Goal: Task Accomplishment & Management: Manage account settings

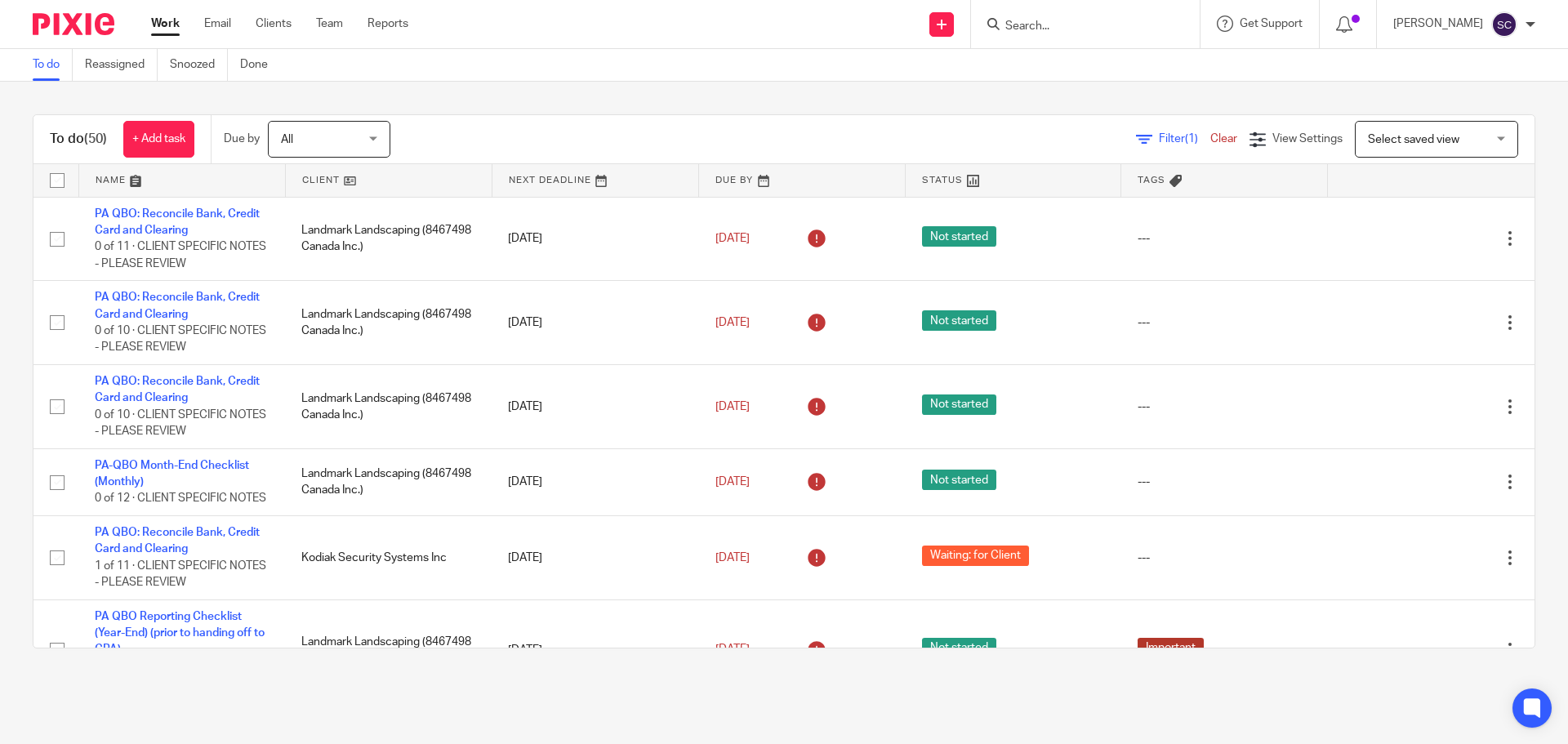
click at [1039, 25] on input "Search" at bounding box center [1077, 27] width 147 height 15
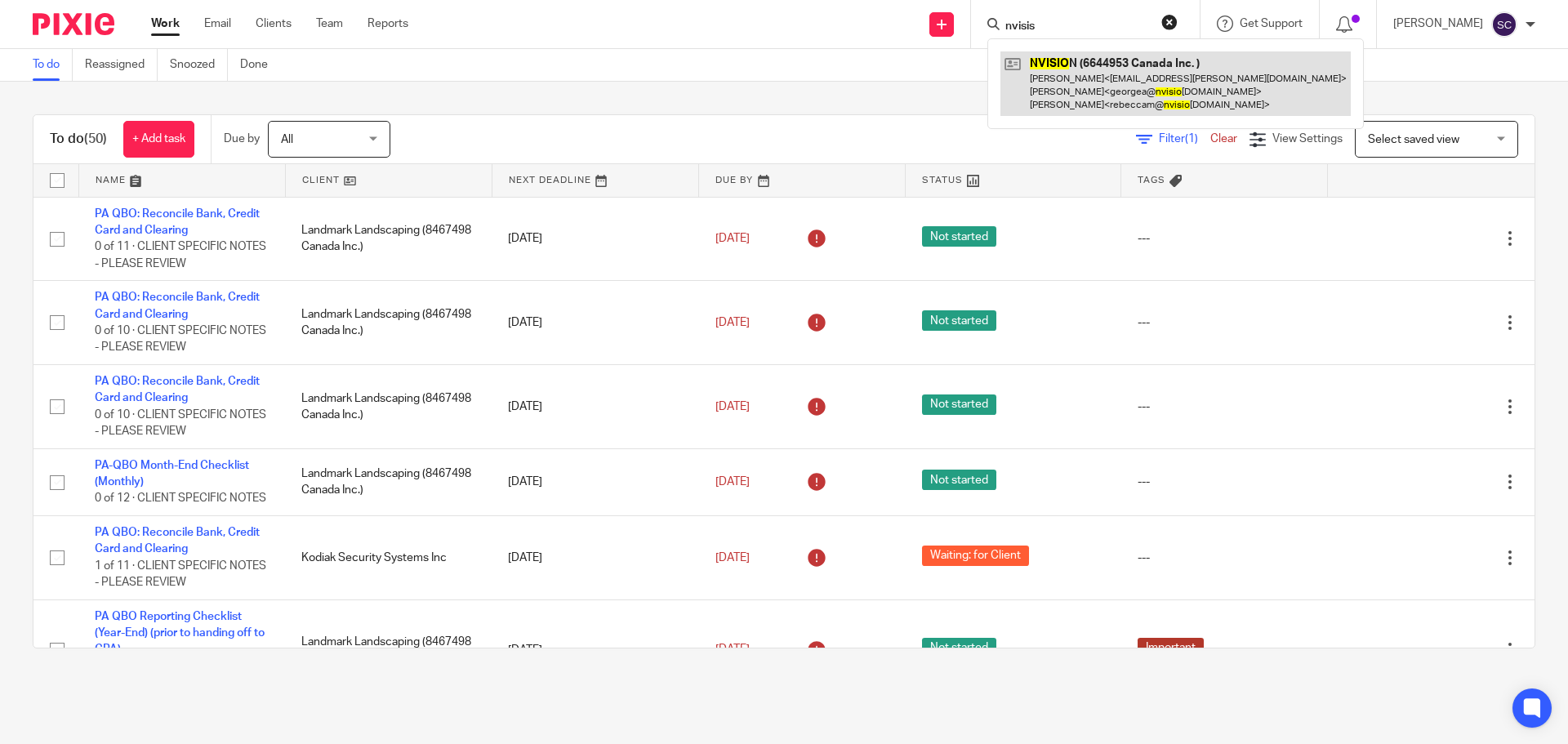
type input "nvisis"
click at [1063, 65] on link at bounding box center [1176, 84] width 351 height 64
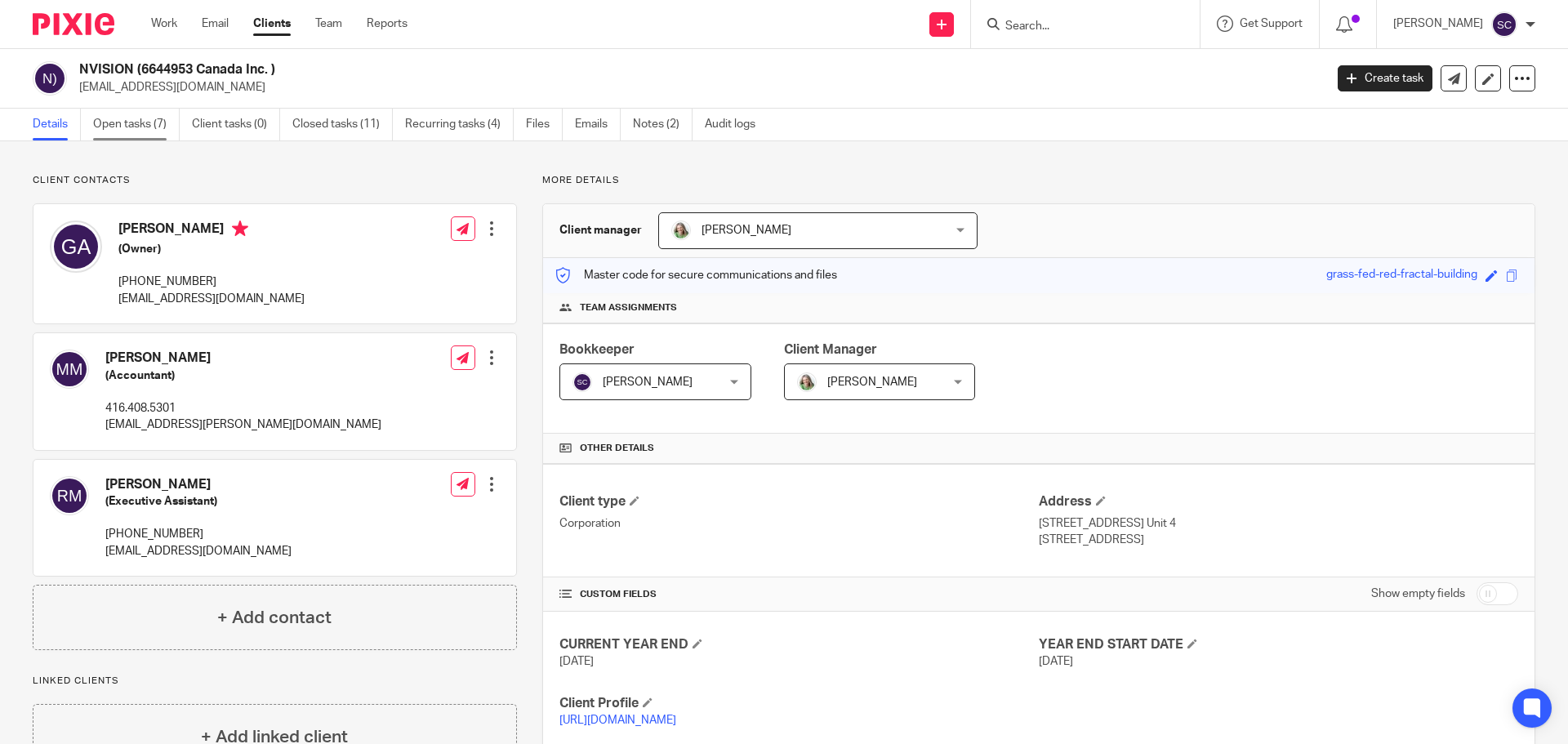
click at [115, 125] on link "Open tasks (7)" at bounding box center [135, 124] width 86 height 32
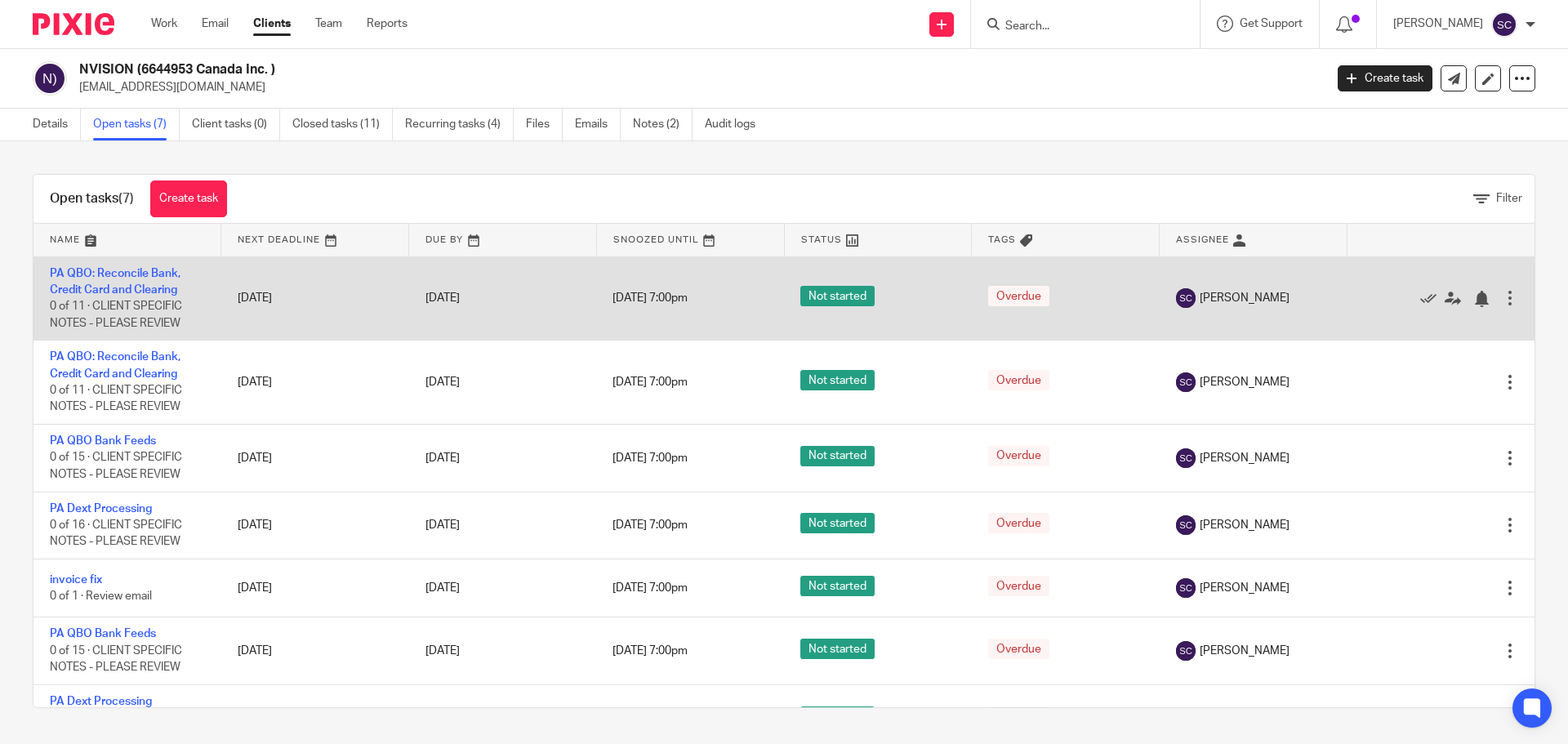
click at [238, 296] on td "[DATE]" at bounding box center [315, 298] width 188 height 84
click at [94, 275] on link "PA QBO: Reconcile Bank, Credit Card and Clearing" at bounding box center [115, 282] width 131 height 28
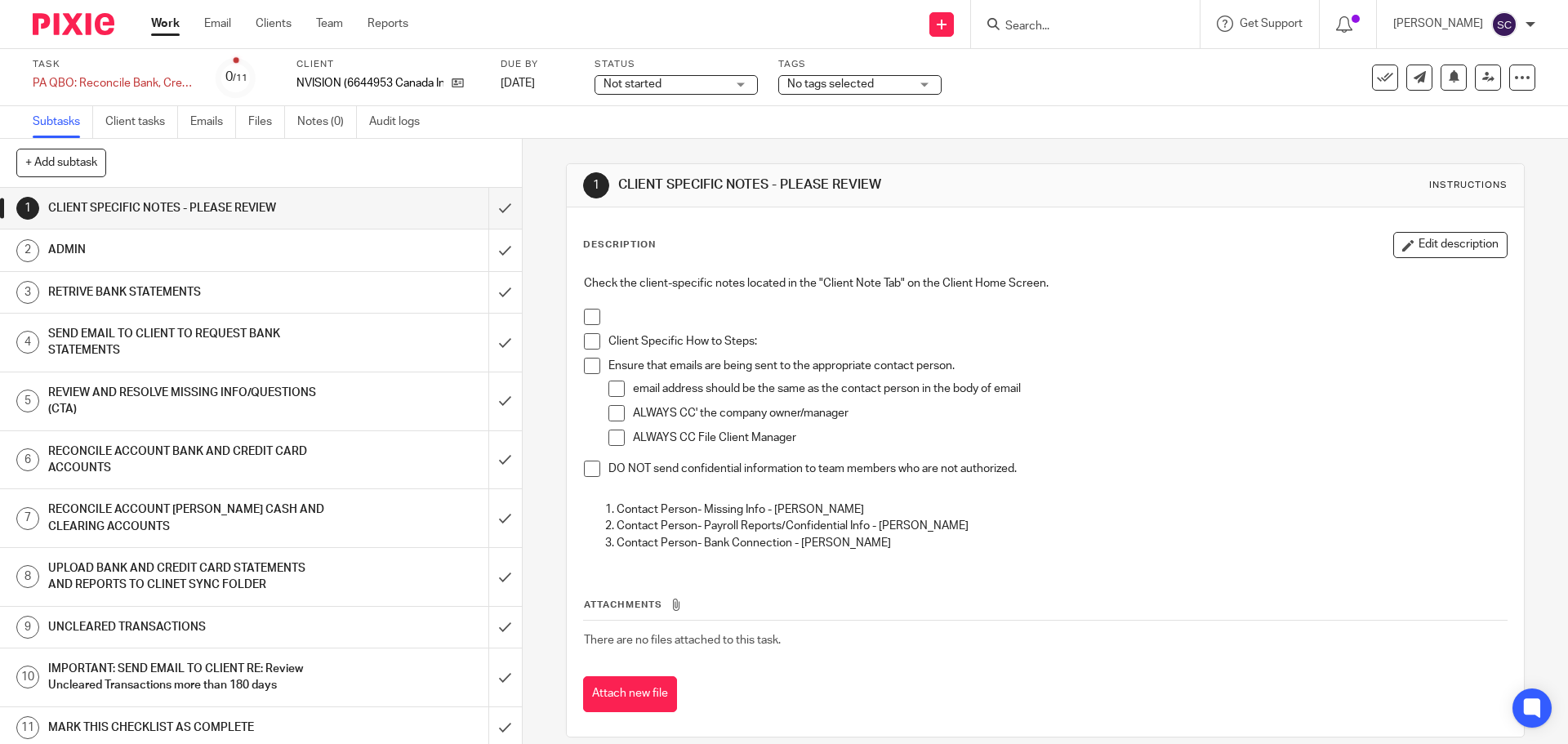
click at [589, 314] on span at bounding box center [592, 317] width 16 height 16
click at [592, 340] on span at bounding box center [592, 342] width 16 height 16
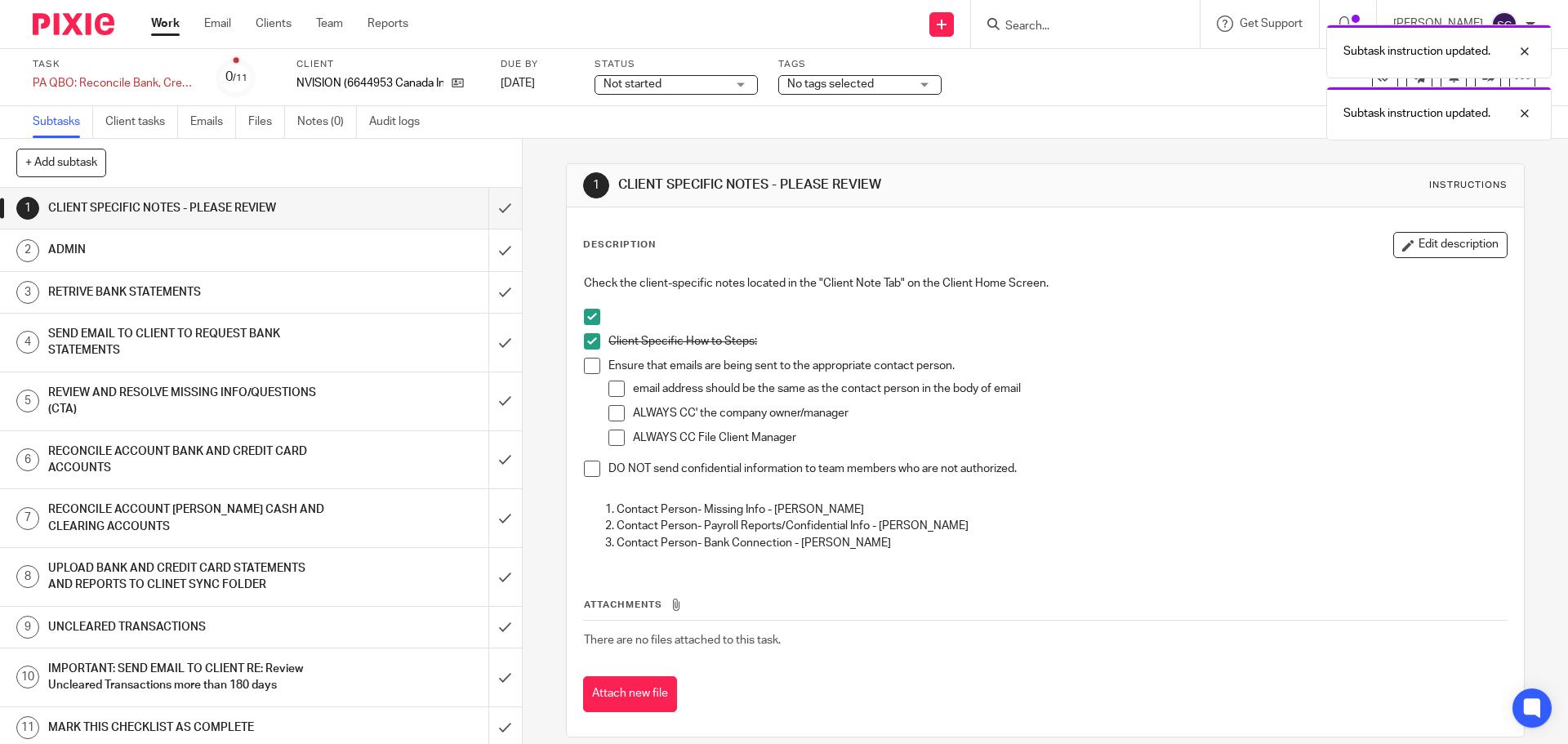
click at [587, 363] on span at bounding box center [592, 366] width 16 height 16
click at [611, 390] on span at bounding box center [617, 389] width 16 height 16
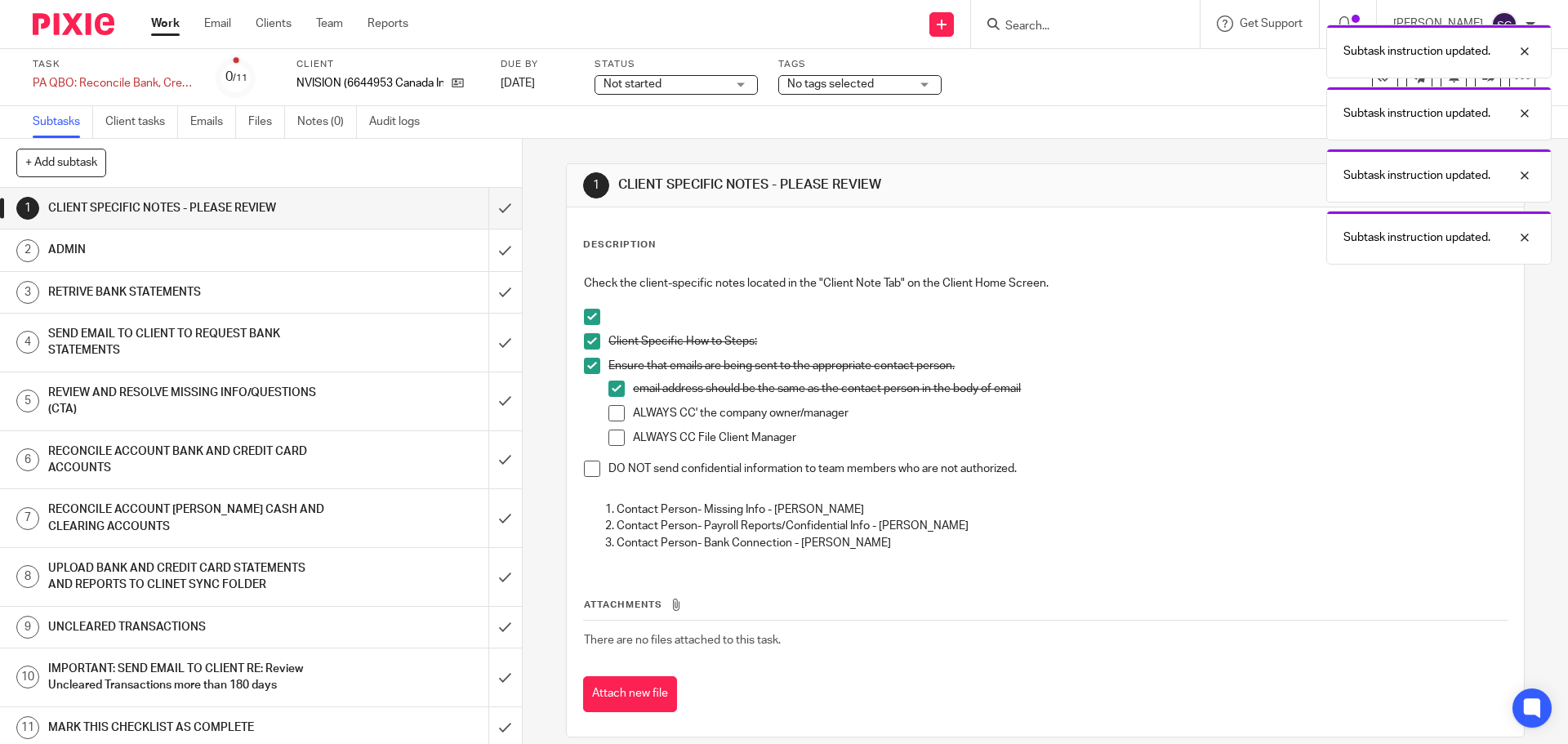
click at [613, 412] on span at bounding box center [617, 413] width 16 height 16
click at [613, 433] on span at bounding box center [617, 438] width 16 height 16
click at [590, 475] on span at bounding box center [592, 469] width 16 height 16
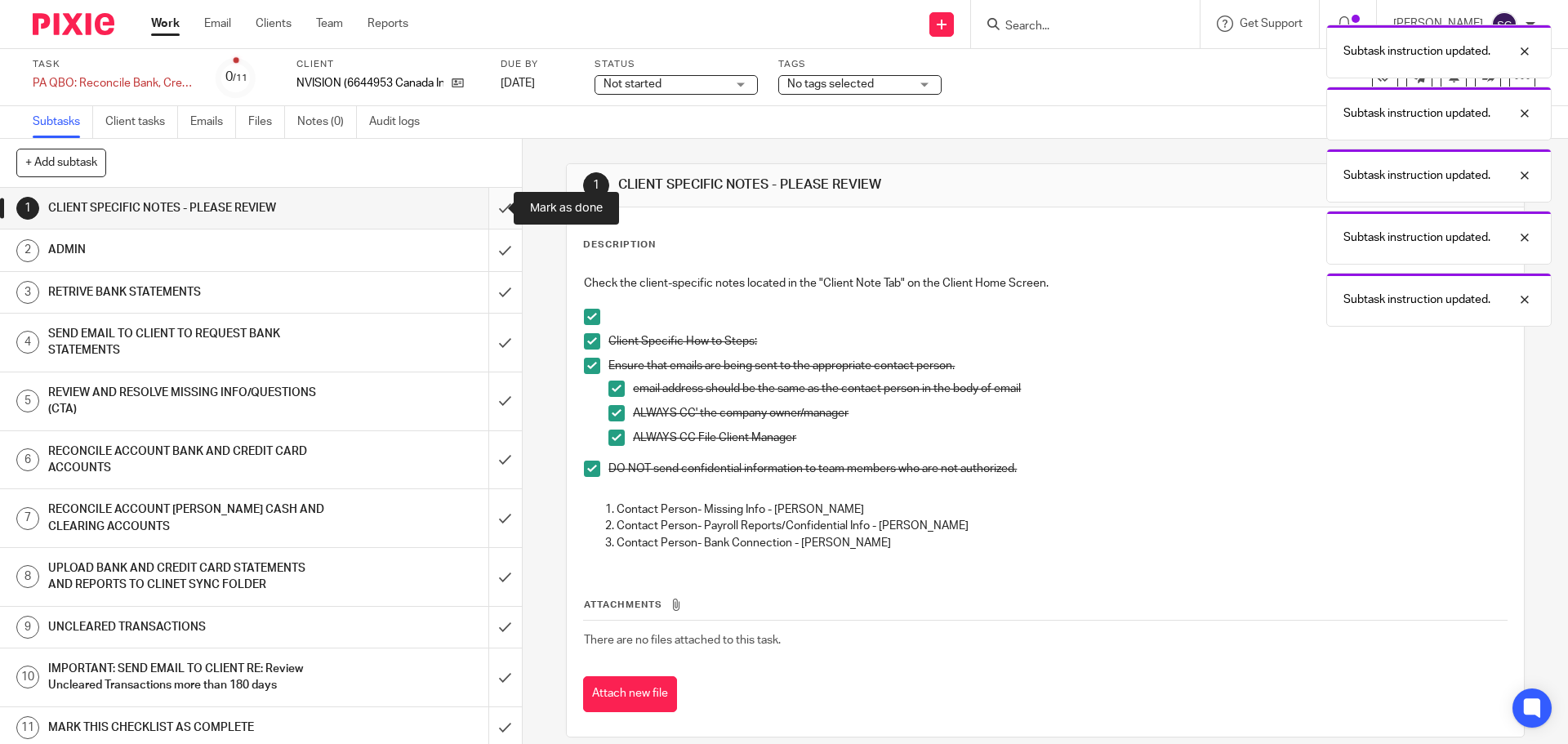
click at [487, 207] on input "submit" at bounding box center [261, 208] width 521 height 41
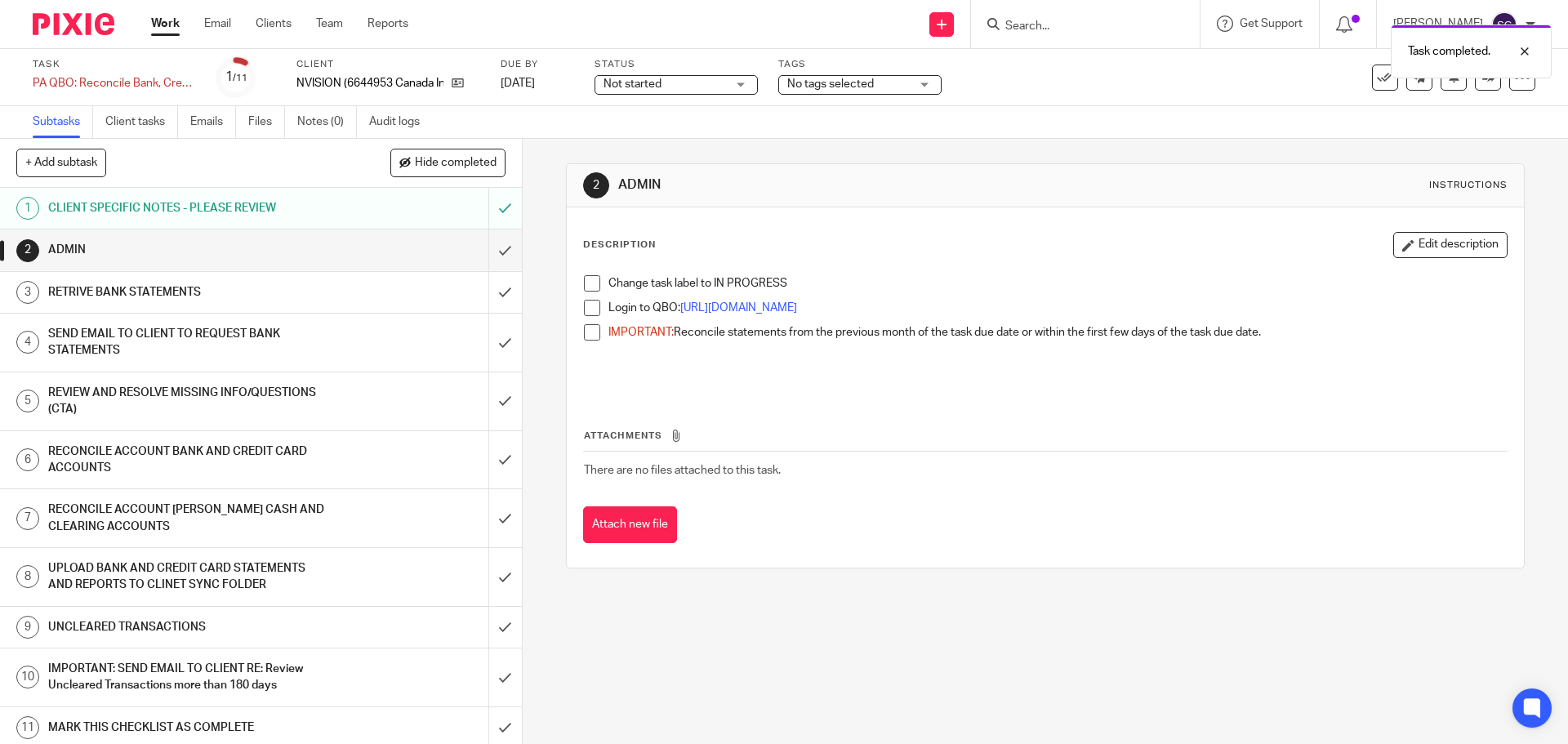
click at [589, 290] on span at bounding box center [592, 283] width 16 height 16
click at [590, 304] on span at bounding box center [592, 308] width 16 height 16
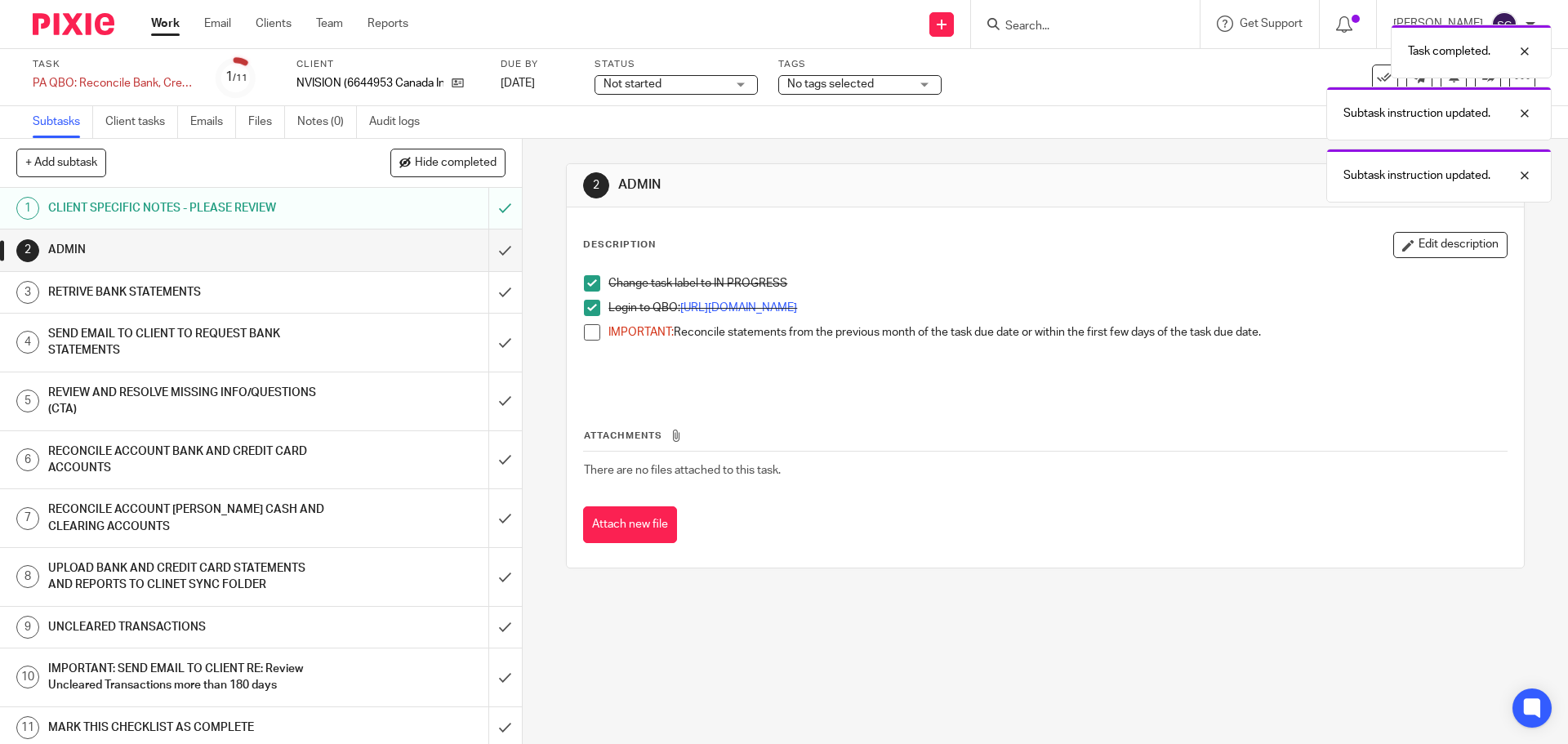
click at [590, 338] on span at bounding box center [592, 332] width 16 height 16
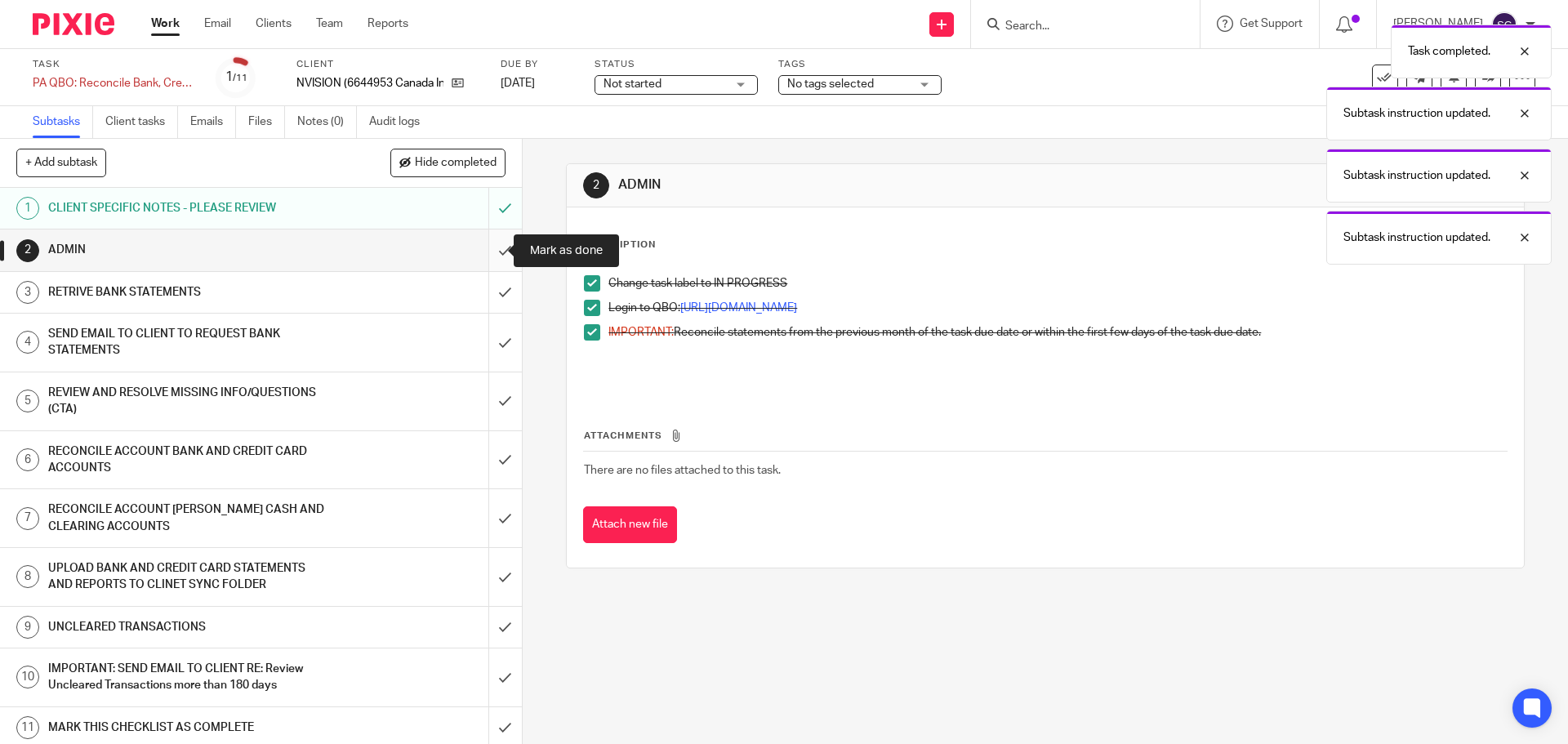
click at [485, 253] on input "submit" at bounding box center [261, 250] width 521 height 41
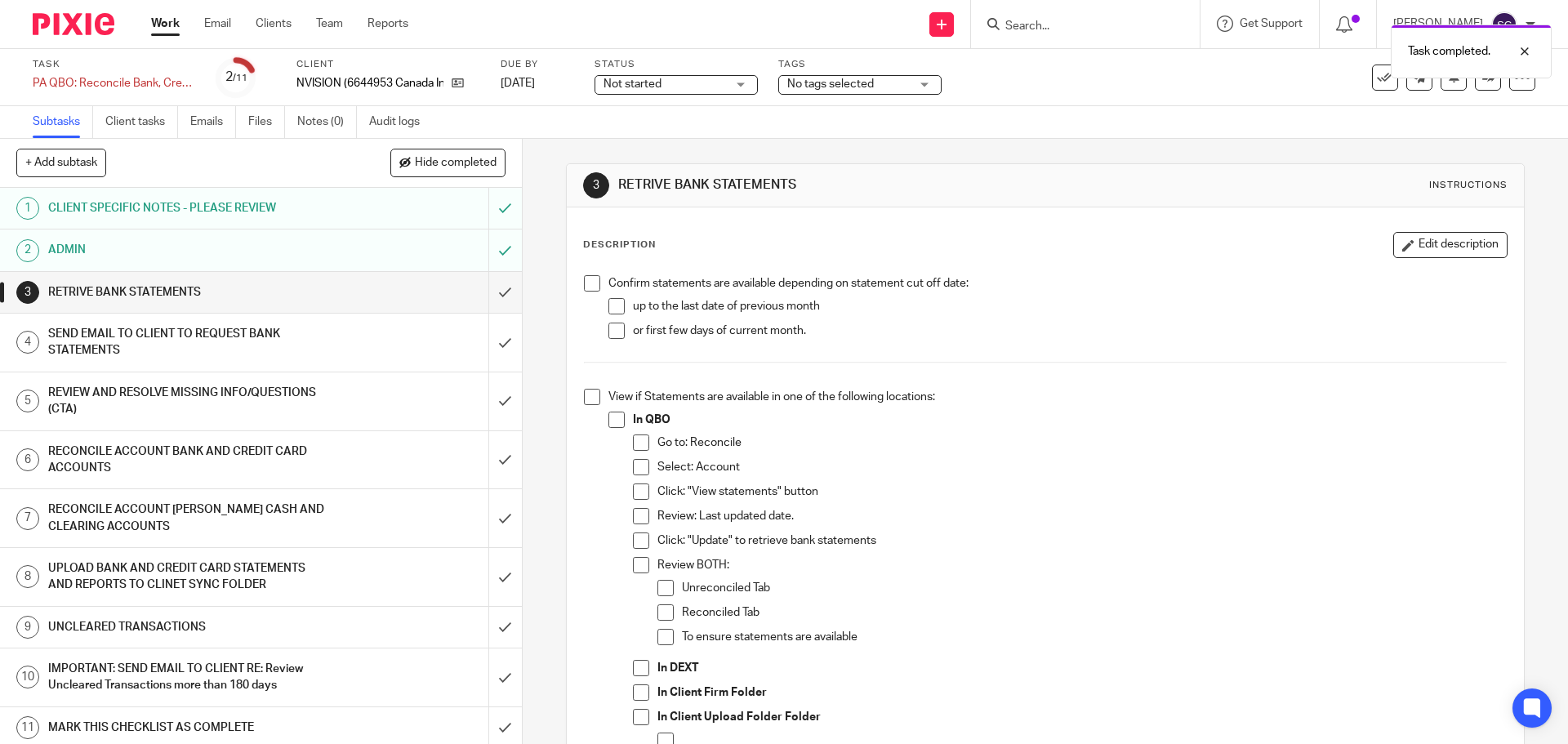
click at [584, 284] on span at bounding box center [592, 283] width 16 height 16
click at [586, 401] on span at bounding box center [592, 397] width 16 height 16
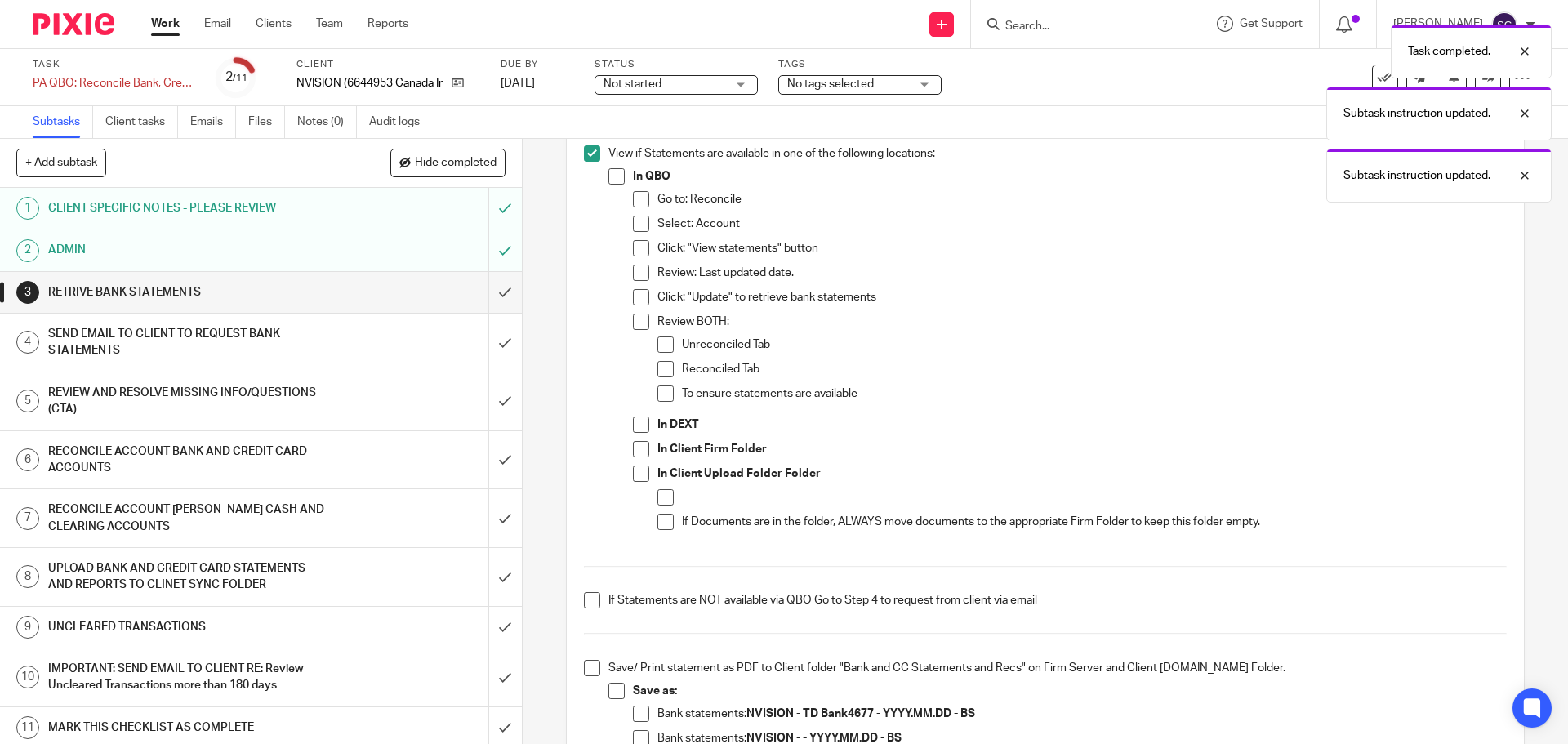
scroll to position [245, 0]
click at [590, 601] on span at bounding box center [592, 599] width 16 height 16
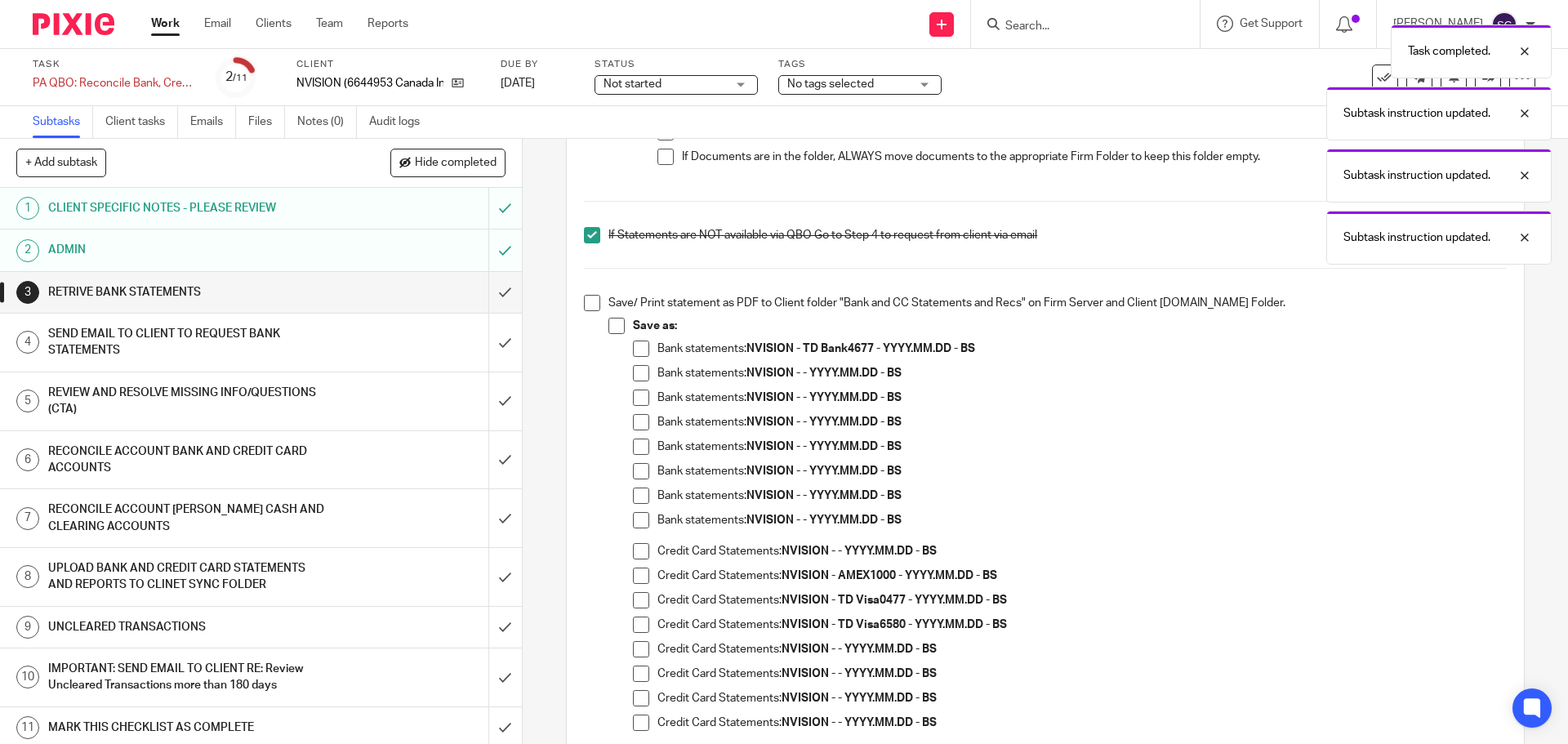
scroll to position [735, 0]
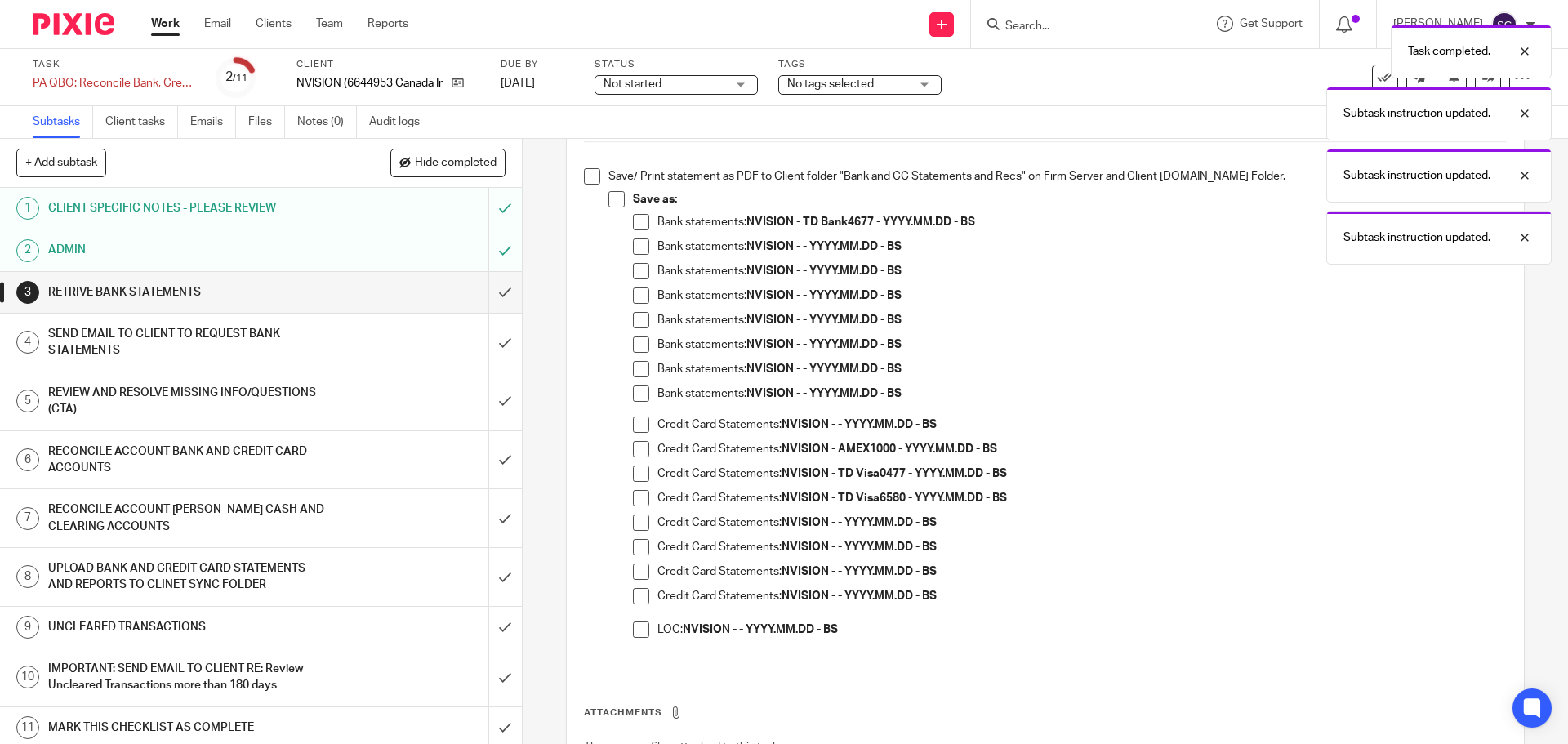
click at [587, 177] on span at bounding box center [592, 176] width 16 height 16
click at [610, 198] on span at bounding box center [617, 199] width 16 height 16
click at [634, 220] on span at bounding box center [641, 223] width 16 height 16
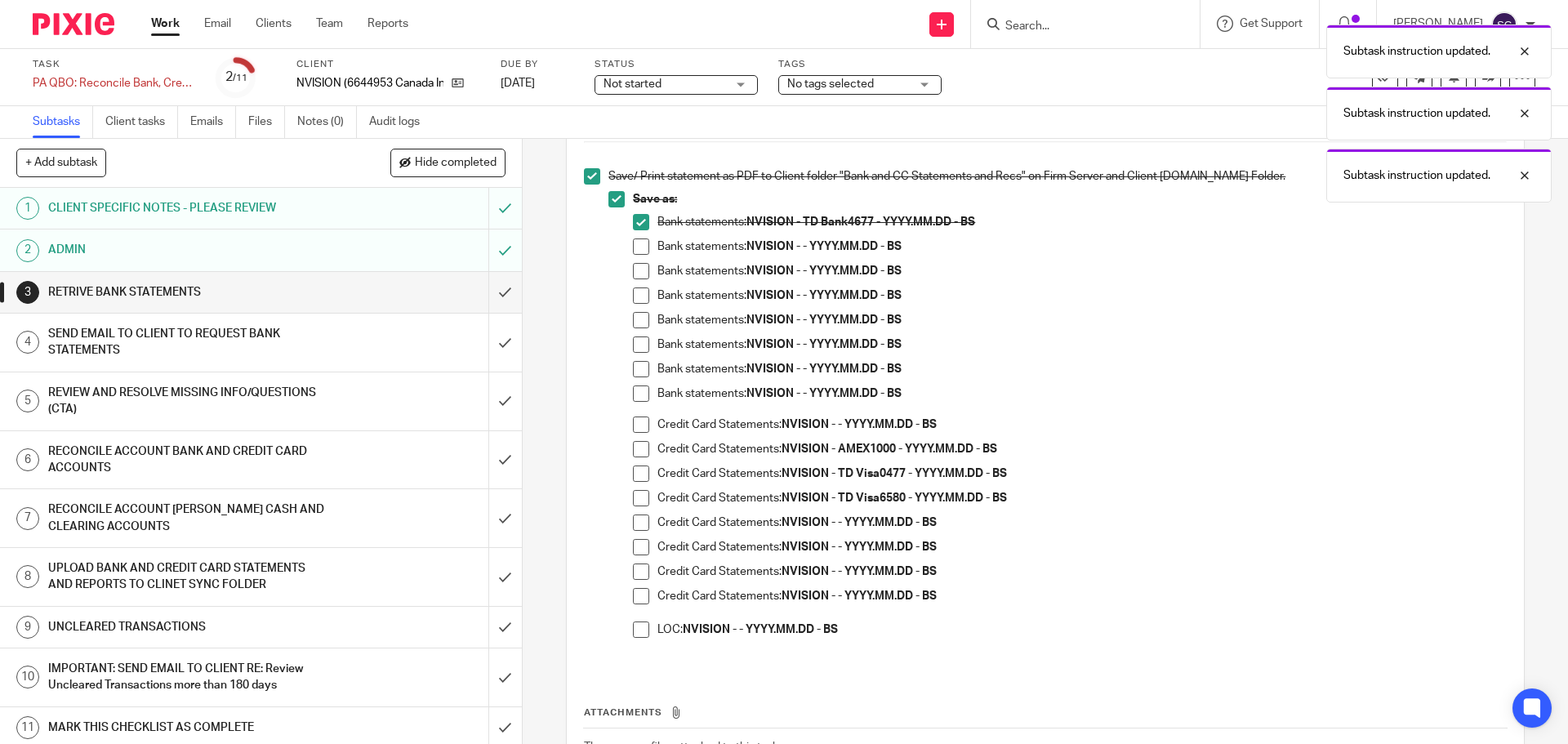
click at [634, 447] on span at bounding box center [641, 449] width 16 height 16
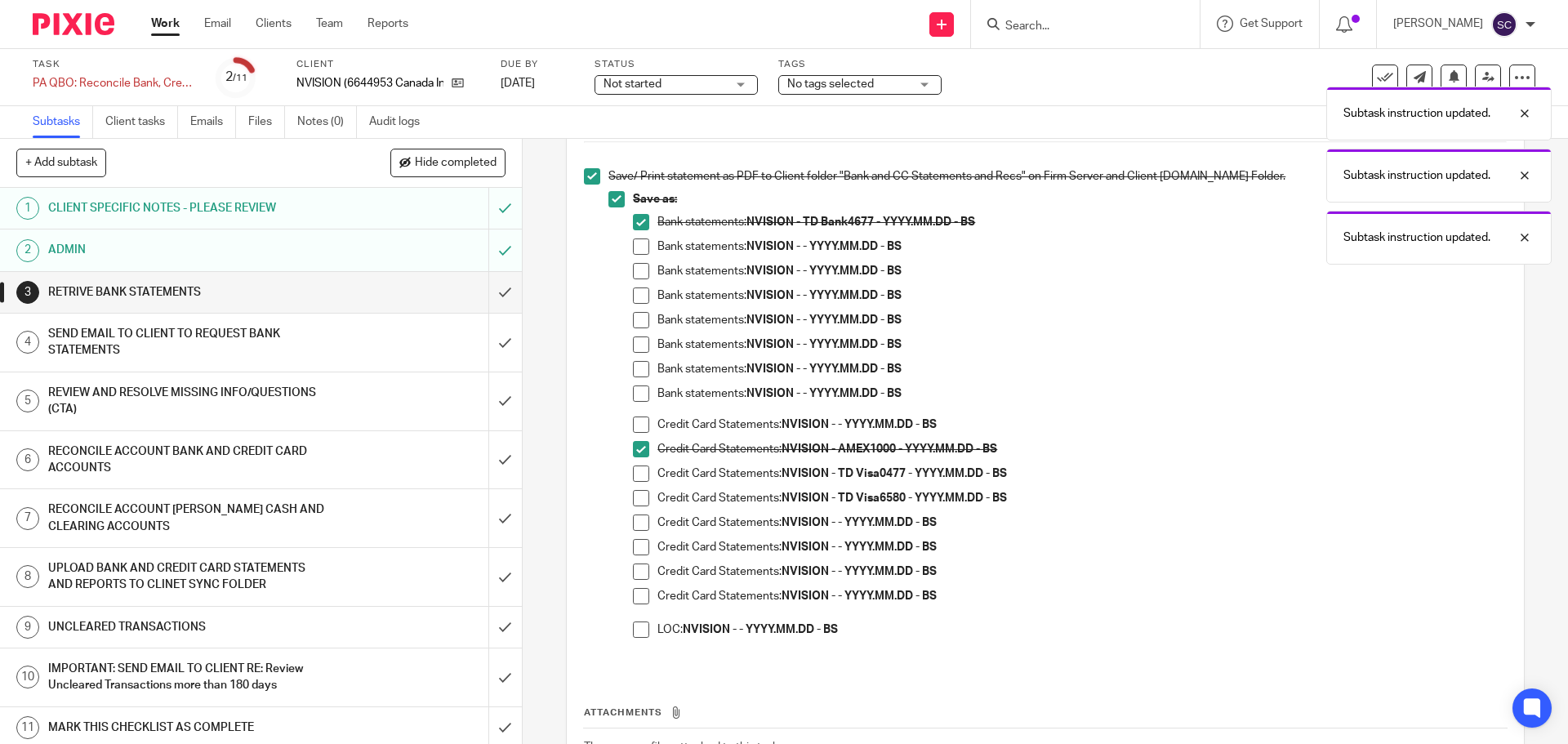
click at [636, 469] on span at bounding box center [641, 473] width 16 height 16
click at [639, 498] on span at bounding box center [641, 498] width 16 height 16
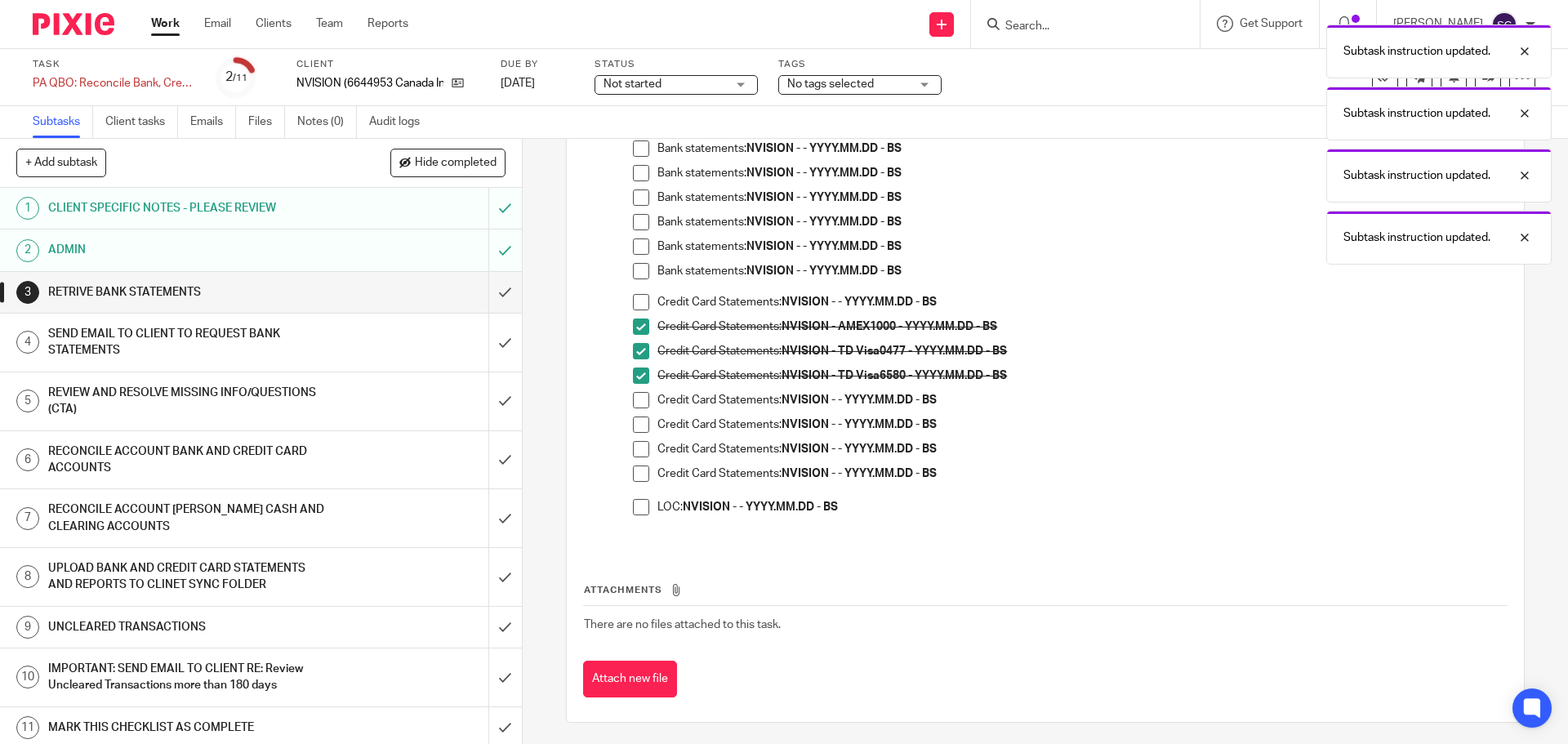
scroll to position [860, 0]
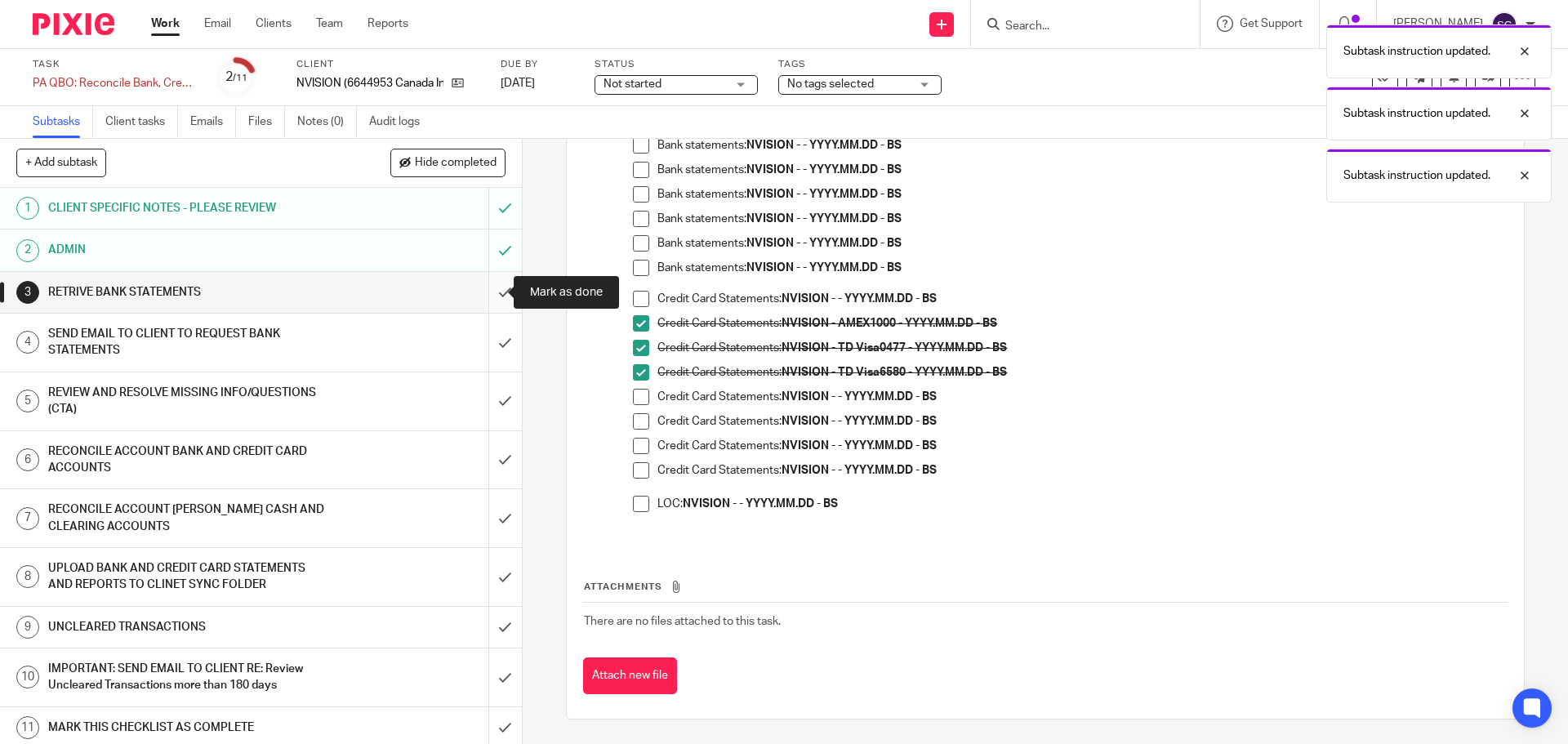
click at [487, 295] on input "submit" at bounding box center [261, 292] width 521 height 41
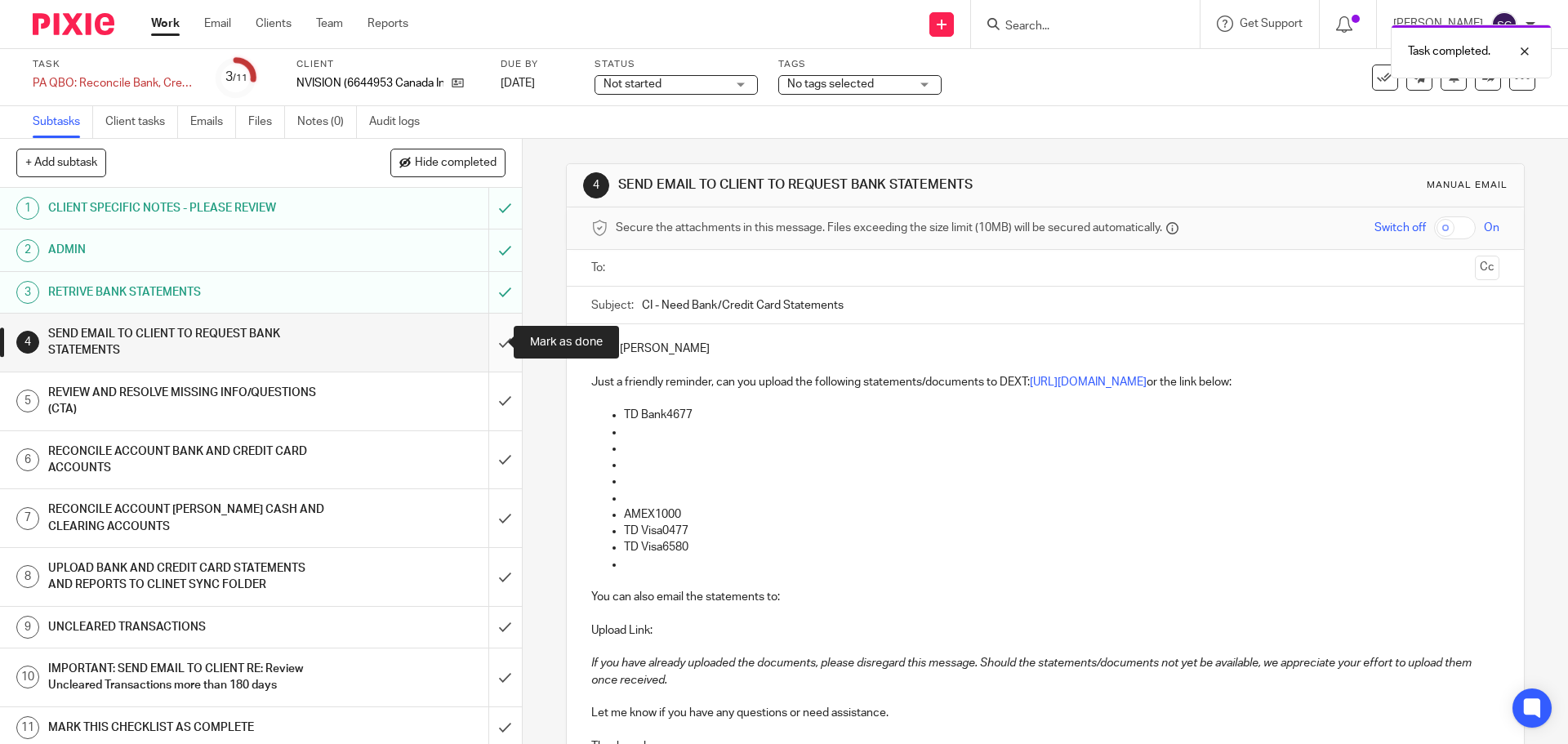
click at [488, 345] on input "submit" at bounding box center [261, 342] width 521 height 58
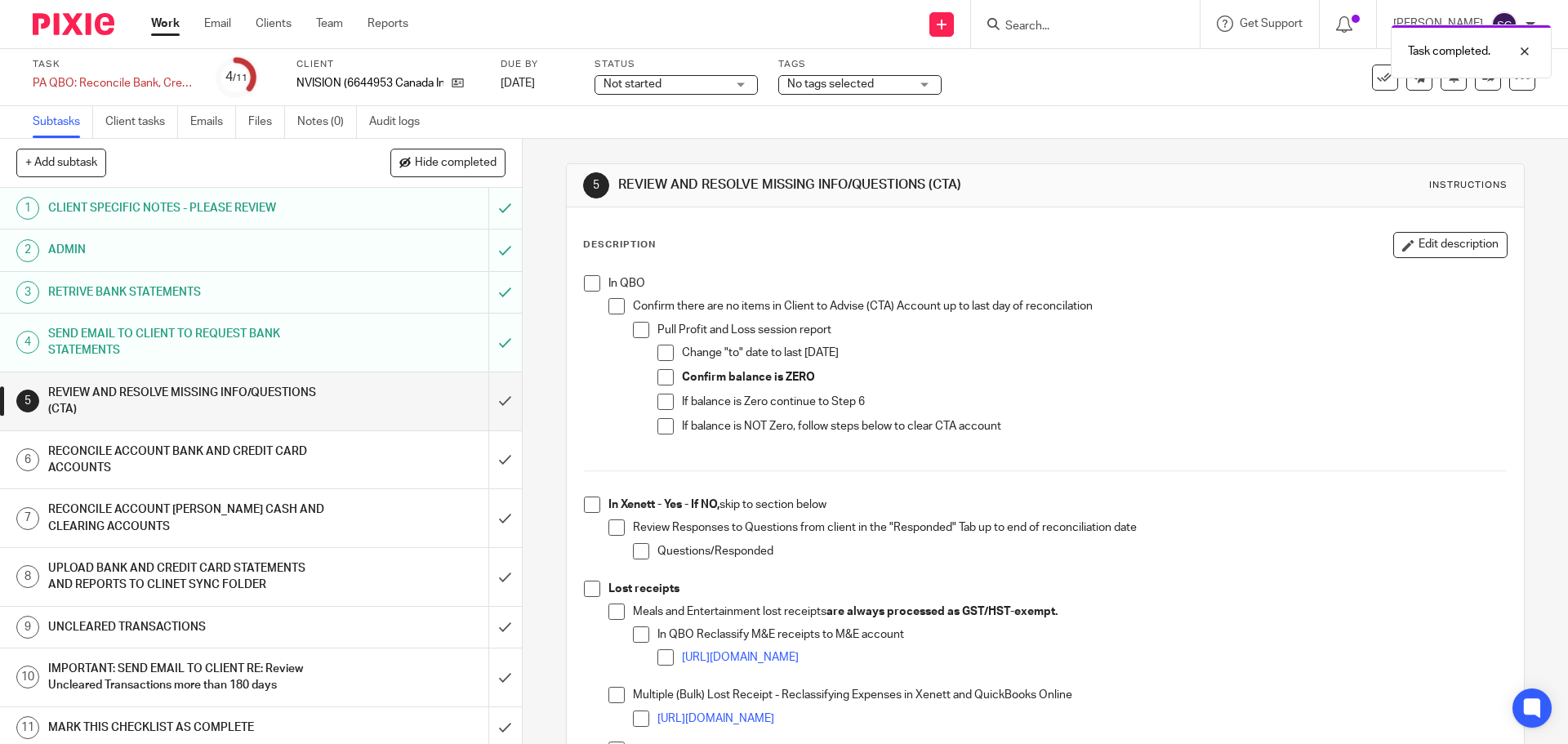
click at [584, 282] on span at bounding box center [592, 283] width 16 height 16
click at [584, 500] on span at bounding box center [592, 505] width 16 height 16
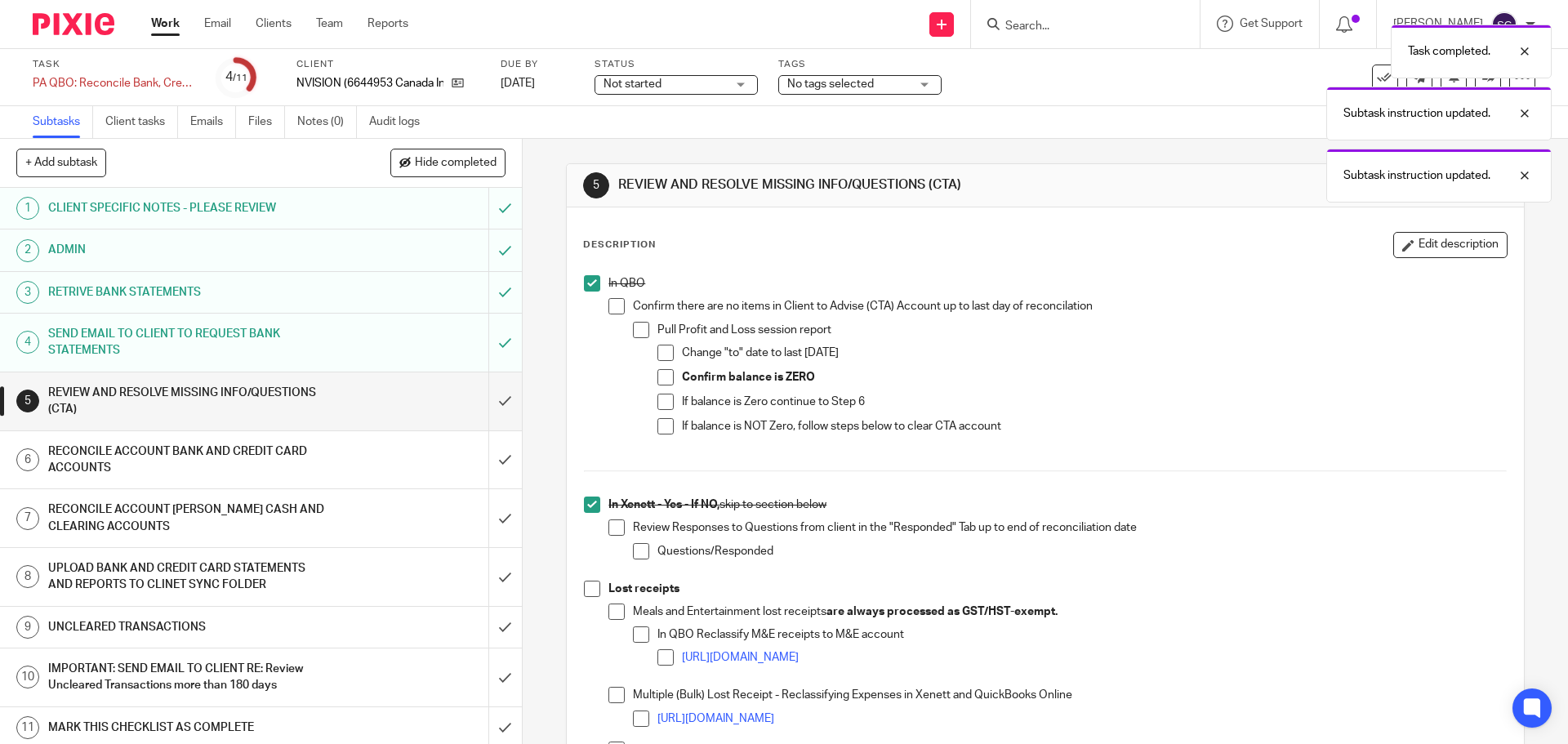
click at [587, 588] on span at bounding box center [592, 589] width 16 height 16
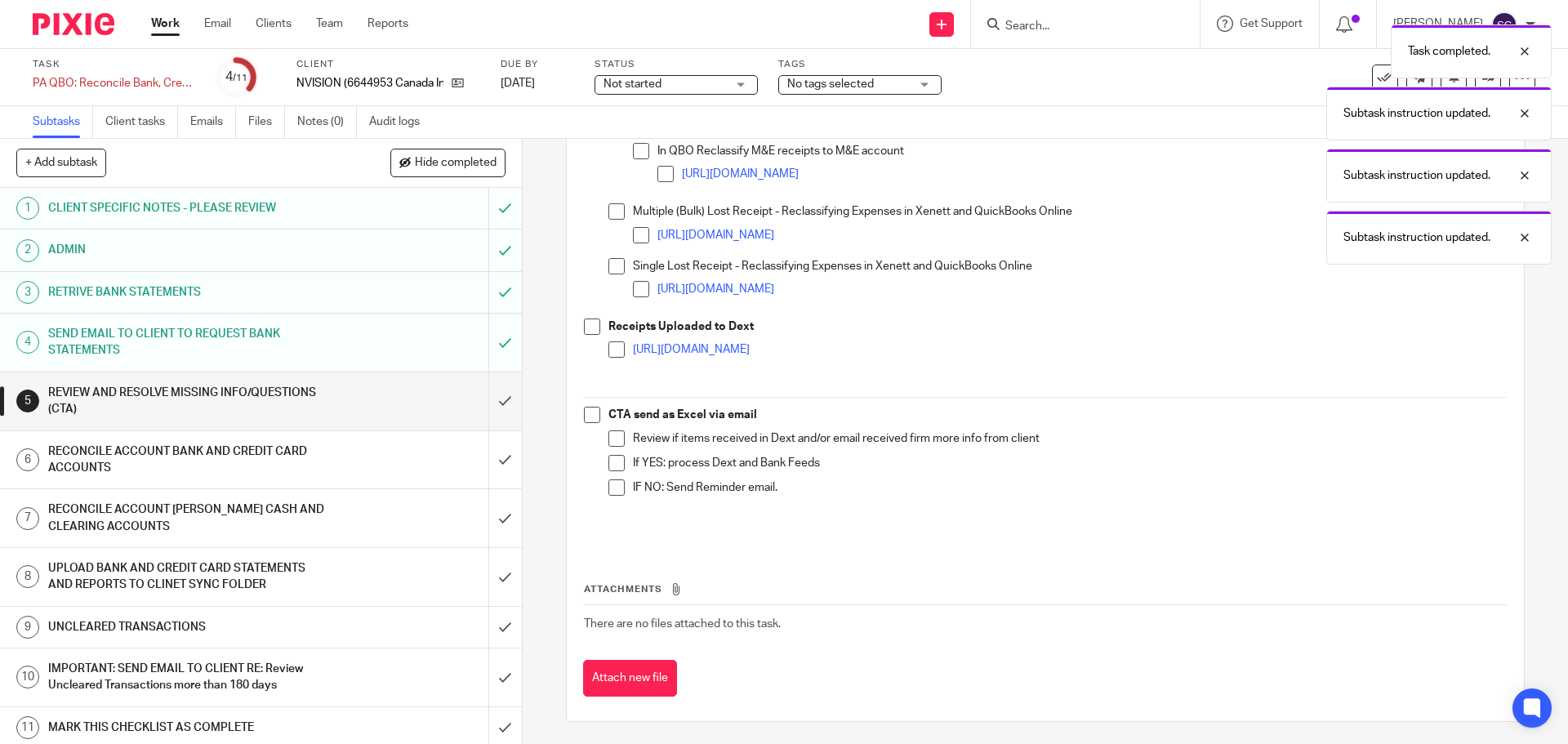
scroll to position [486, 0]
click at [593, 326] on span at bounding box center [592, 324] width 16 height 16
click at [588, 412] on span at bounding box center [592, 412] width 16 height 16
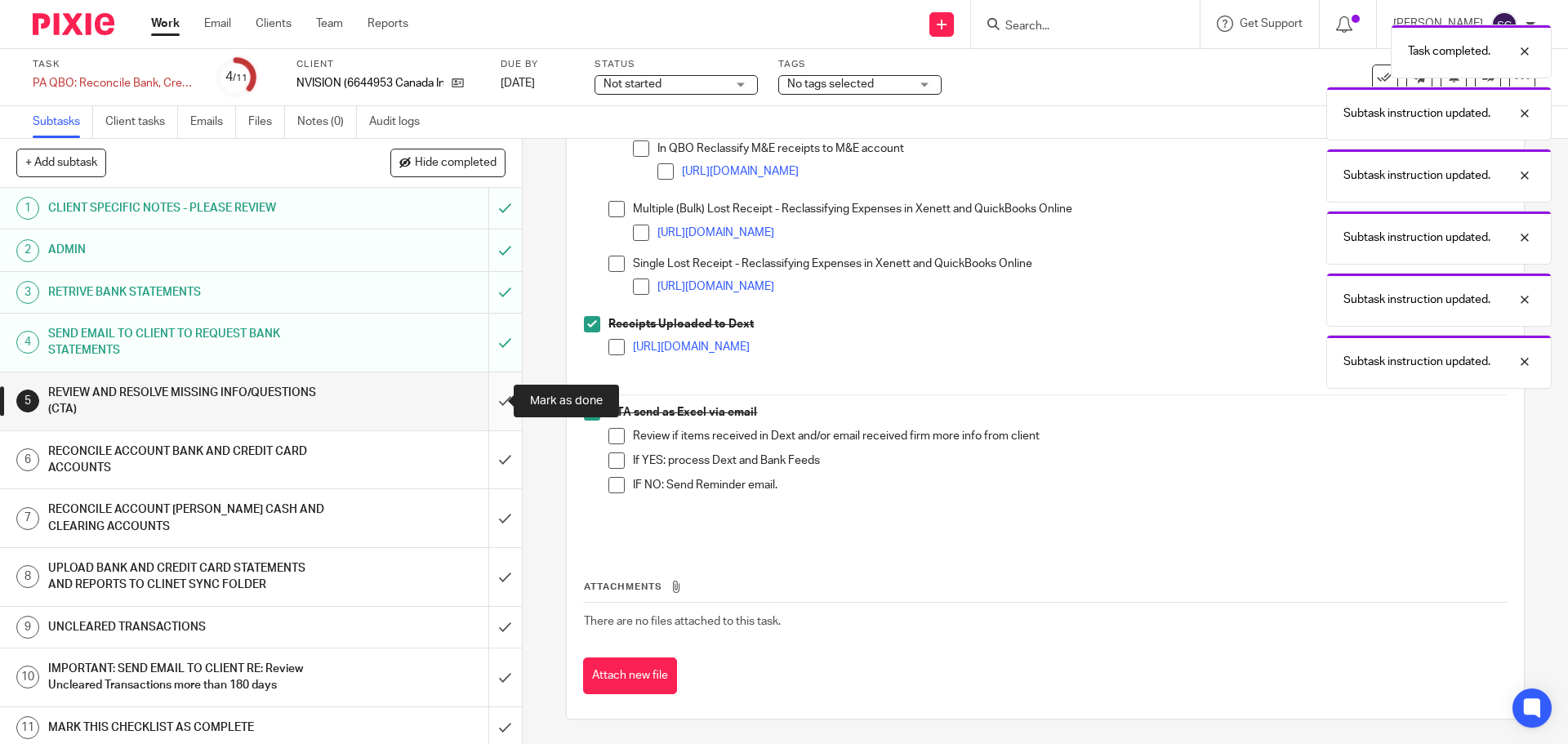
click at [483, 402] on input "submit" at bounding box center [261, 402] width 521 height 58
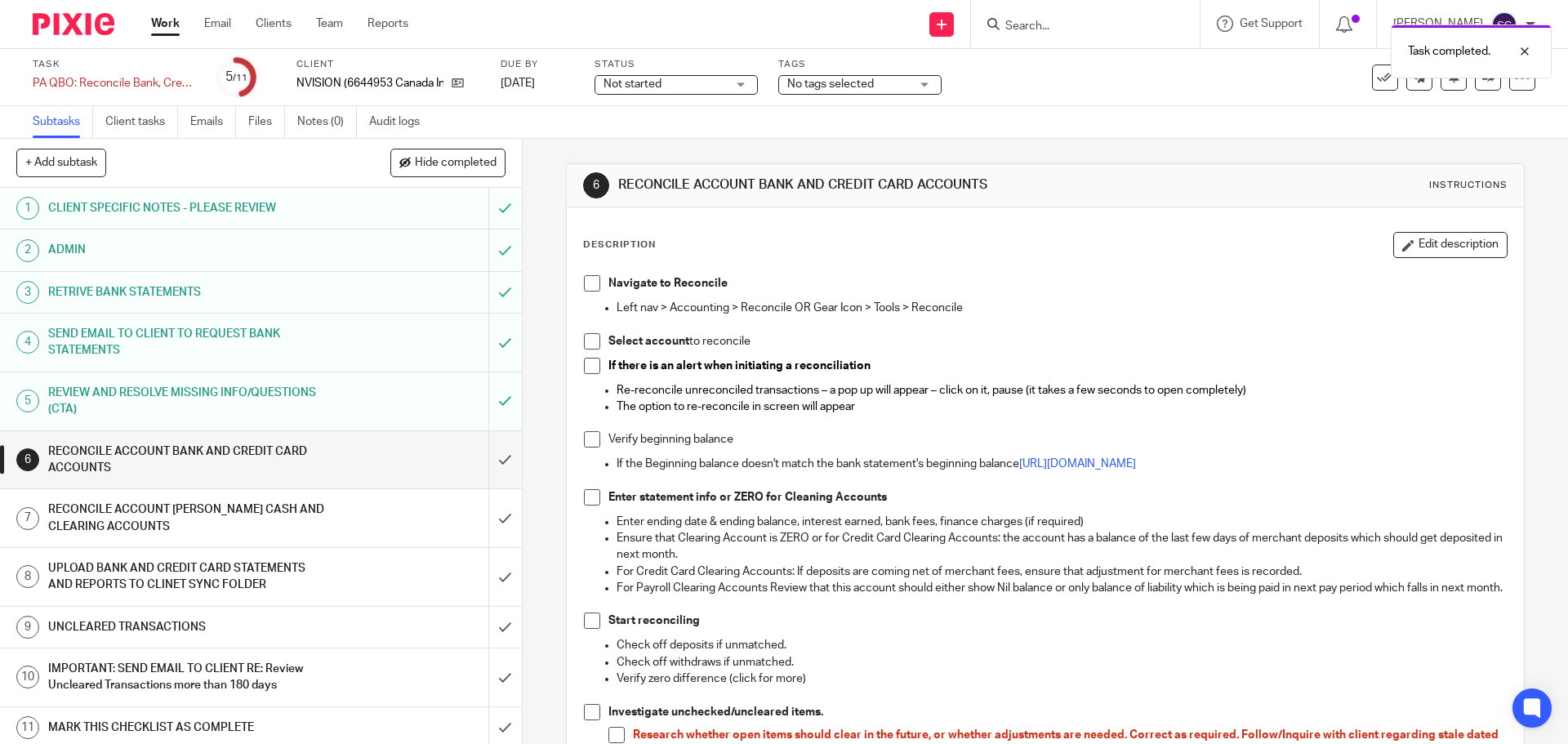
click at [589, 280] on span at bounding box center [592, 283] width 16 height 16
click at [585, 344] on span at bounding box center [592, 342] width 16 height 16
click at [586, 373] on span at bounding box center [592, 366] width 16 height 16
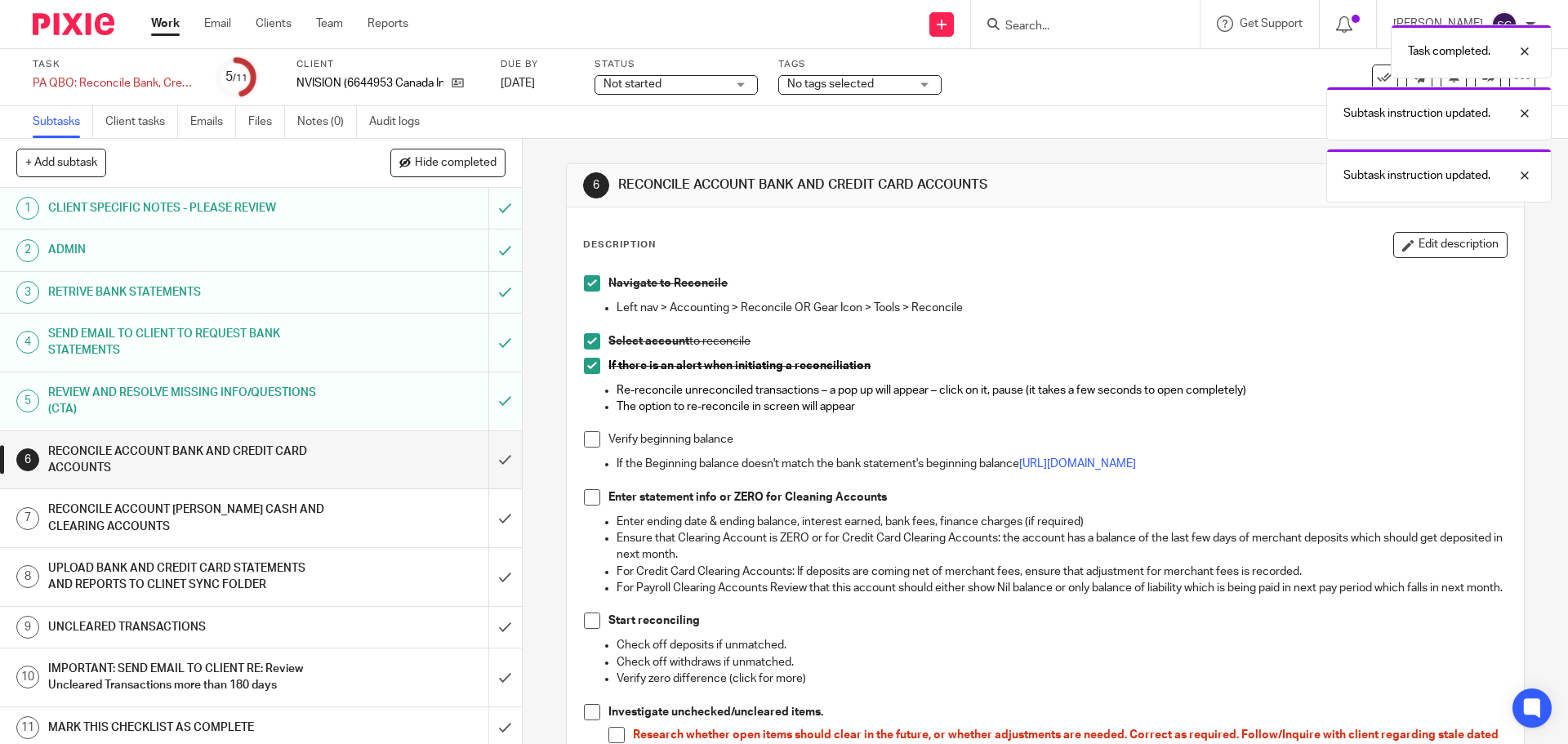
click at [584, 439] on span at bounding box center [592, 440] width 16 height 16
click at [591, 499] on span at bounding box center [592, 497] width 16 height 16
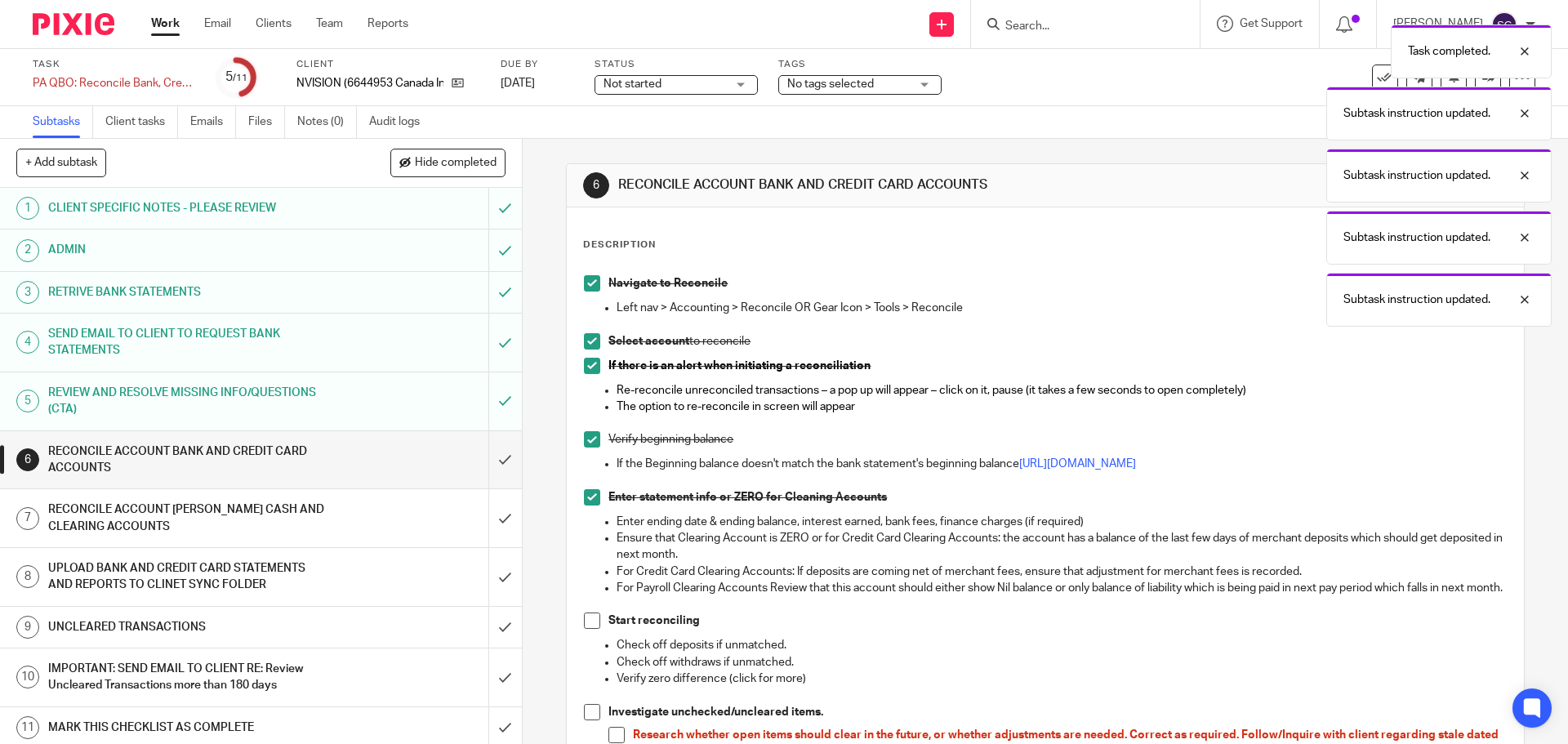
click at [590, 629] on span at bounding box center [592, 620] width 16 height 16
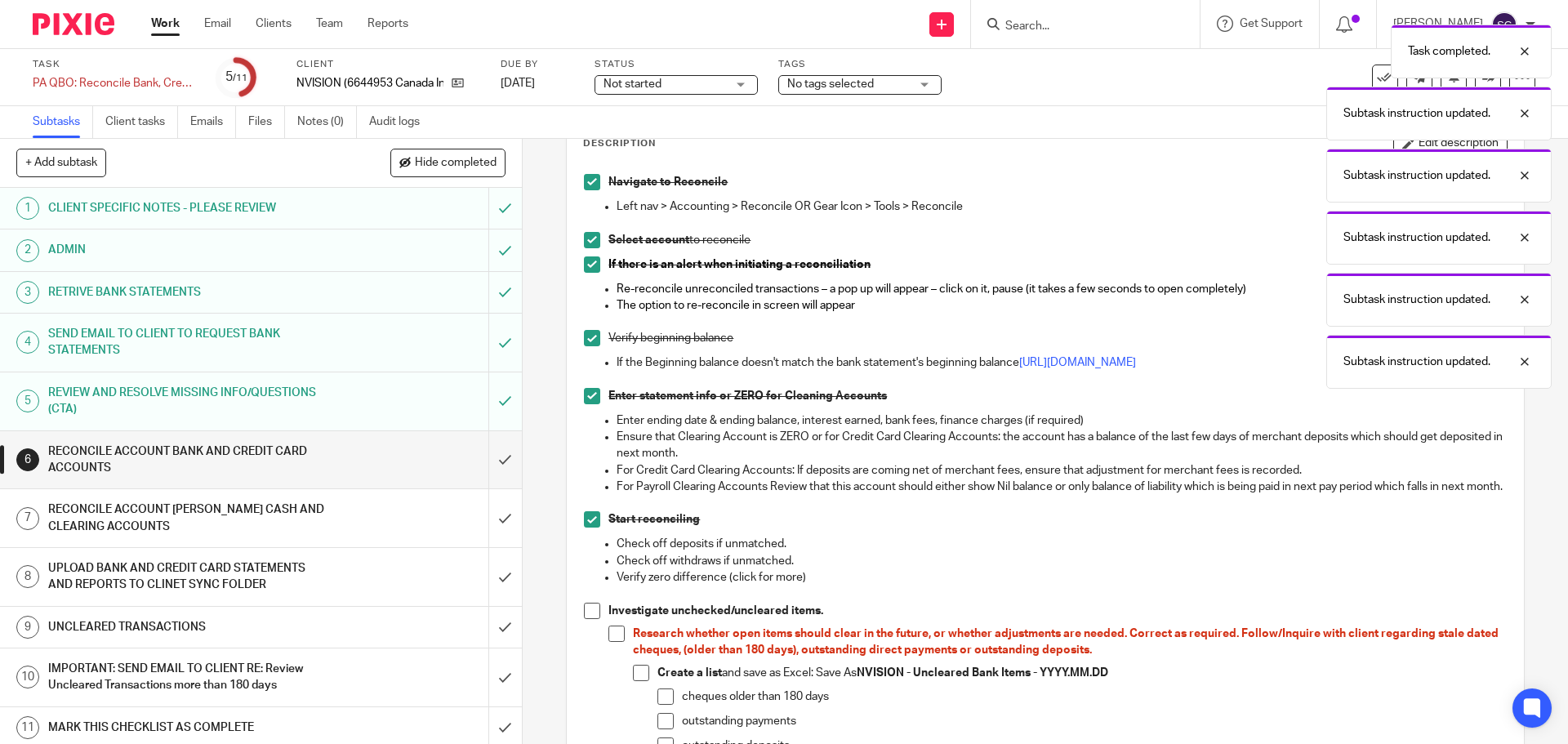
scroll to position [327, 0]
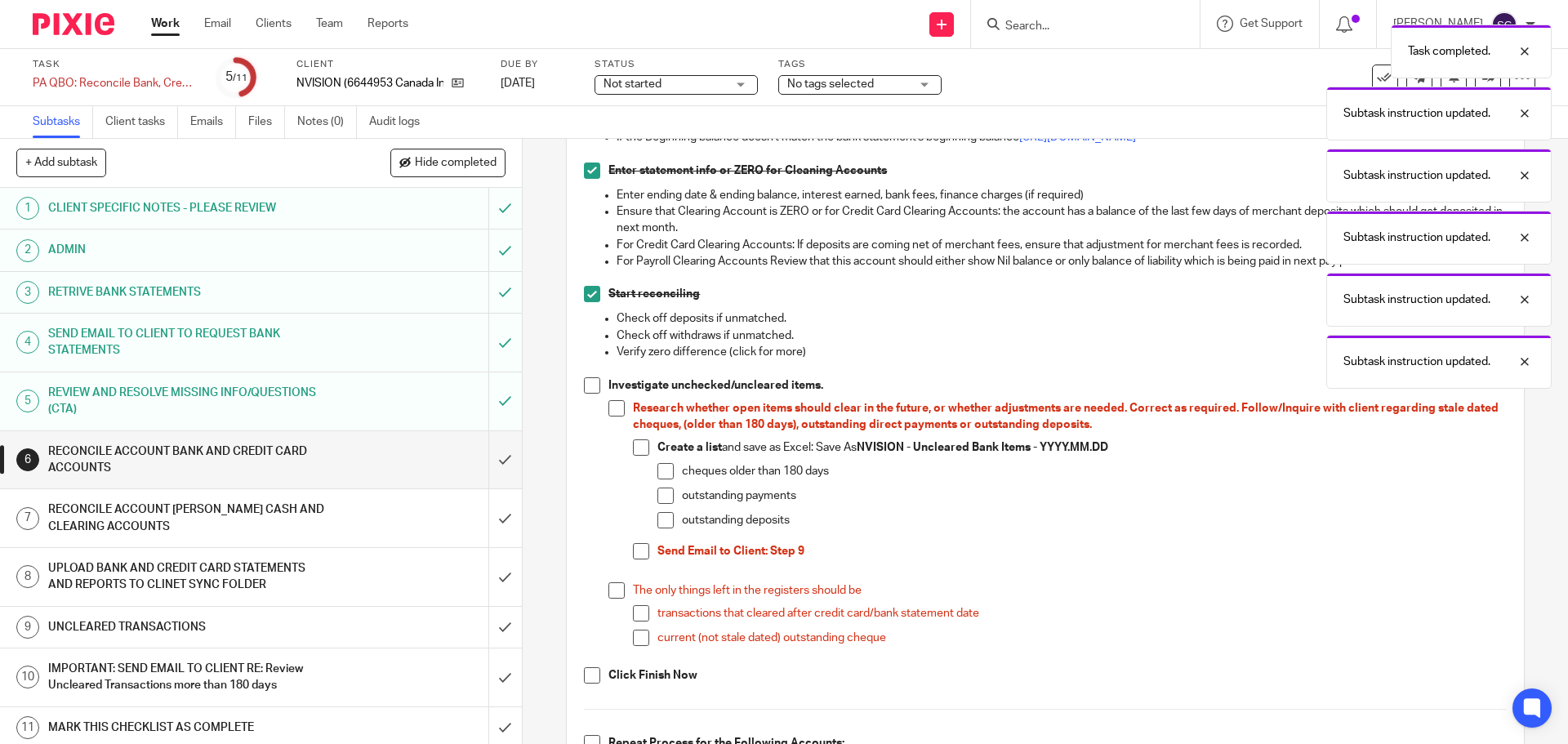
click at [584, 393] on span at bounding box center [592, 385] width 16 height 16
click at [610, 599] on span at bounding box center [617, 590] width 16 height 16
click at [589, 683] on span at bounding box center [592, 675] width 16 height 16
click at [609, 599] on span at bounding box center [617, 590] width 16 height 16
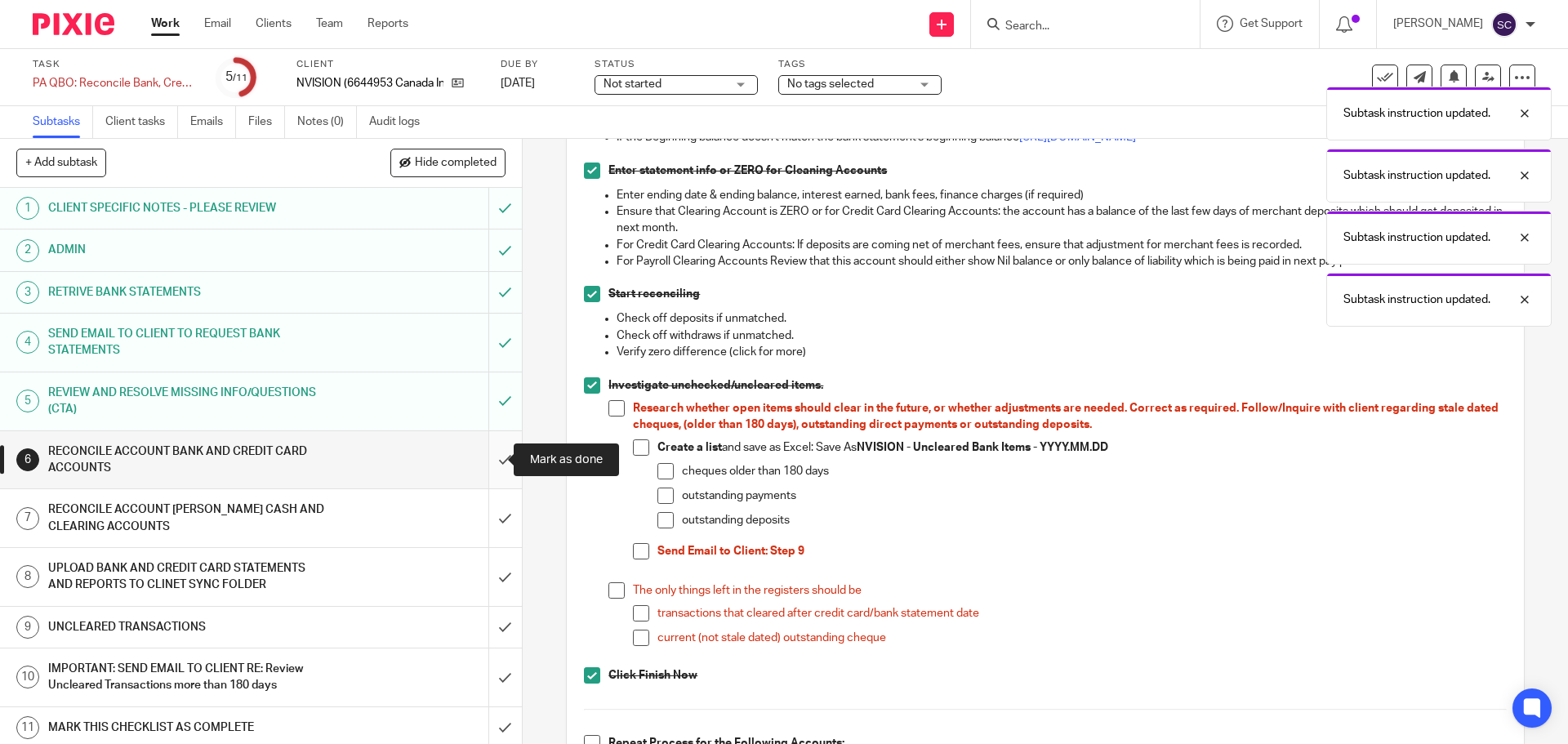
click at [488, 464] on input "submit" at bounding box center [261, 461] width 521 height 58
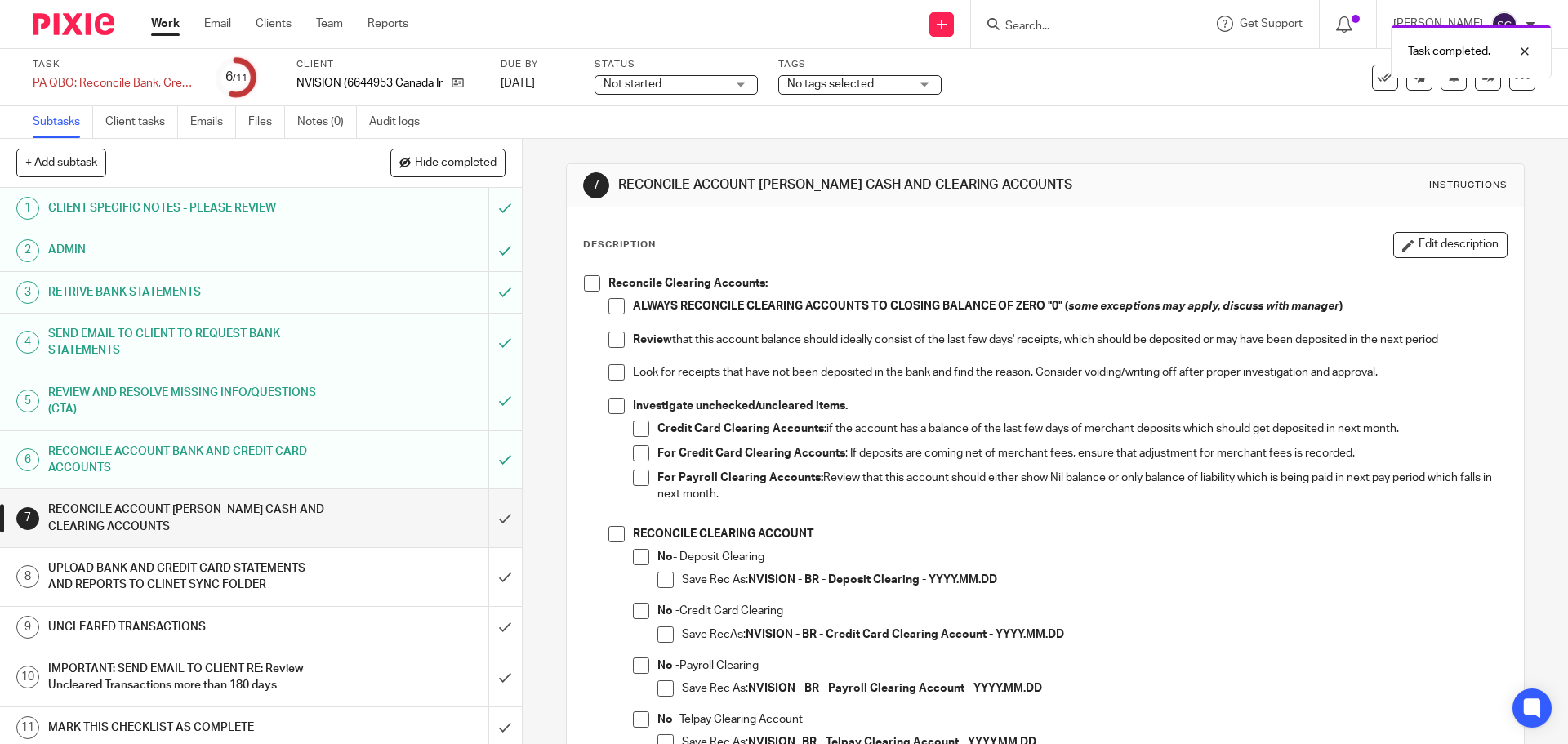
click at [585, 283] on span at bounding box center [592, 283] width 16 height 16
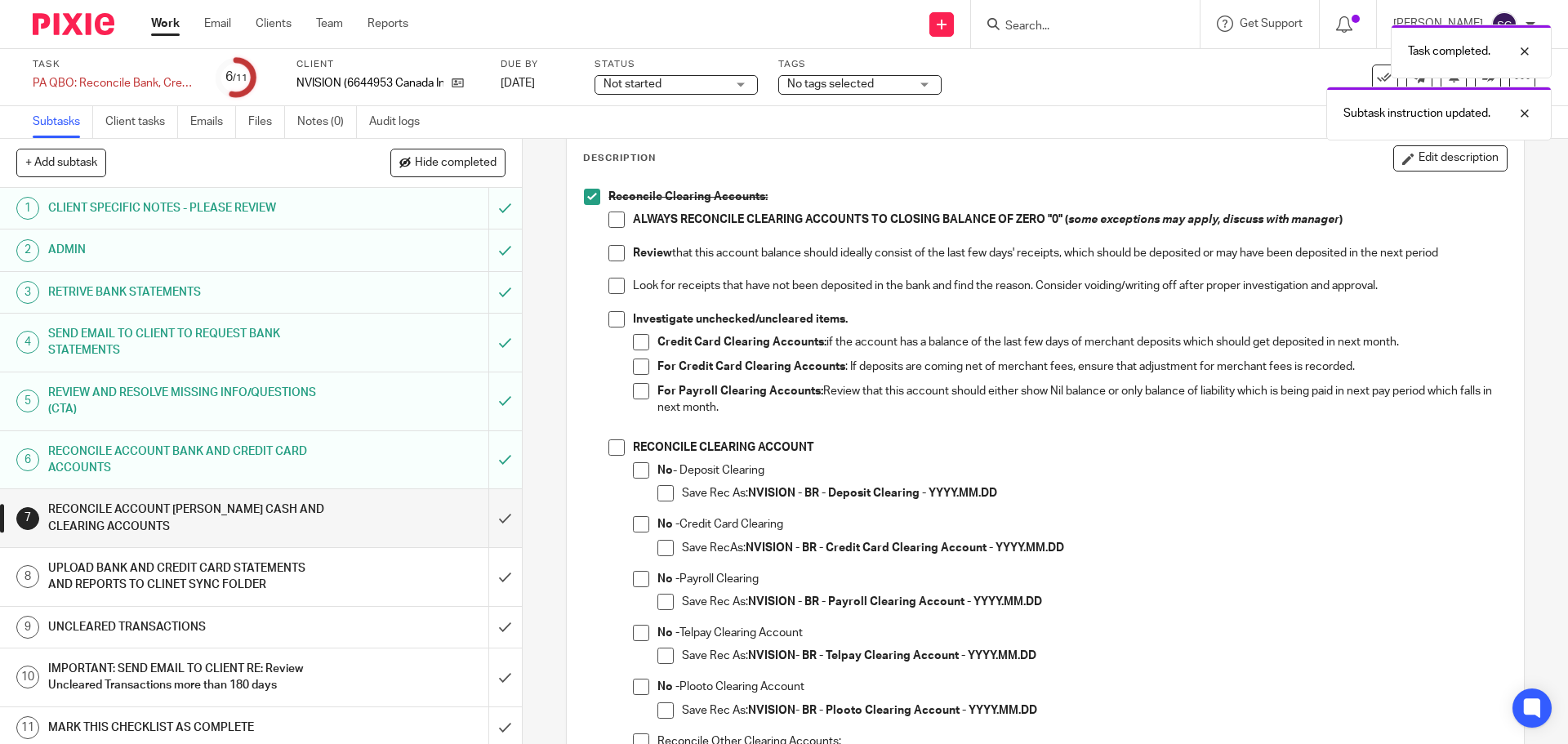
scroll to position [164, 0]
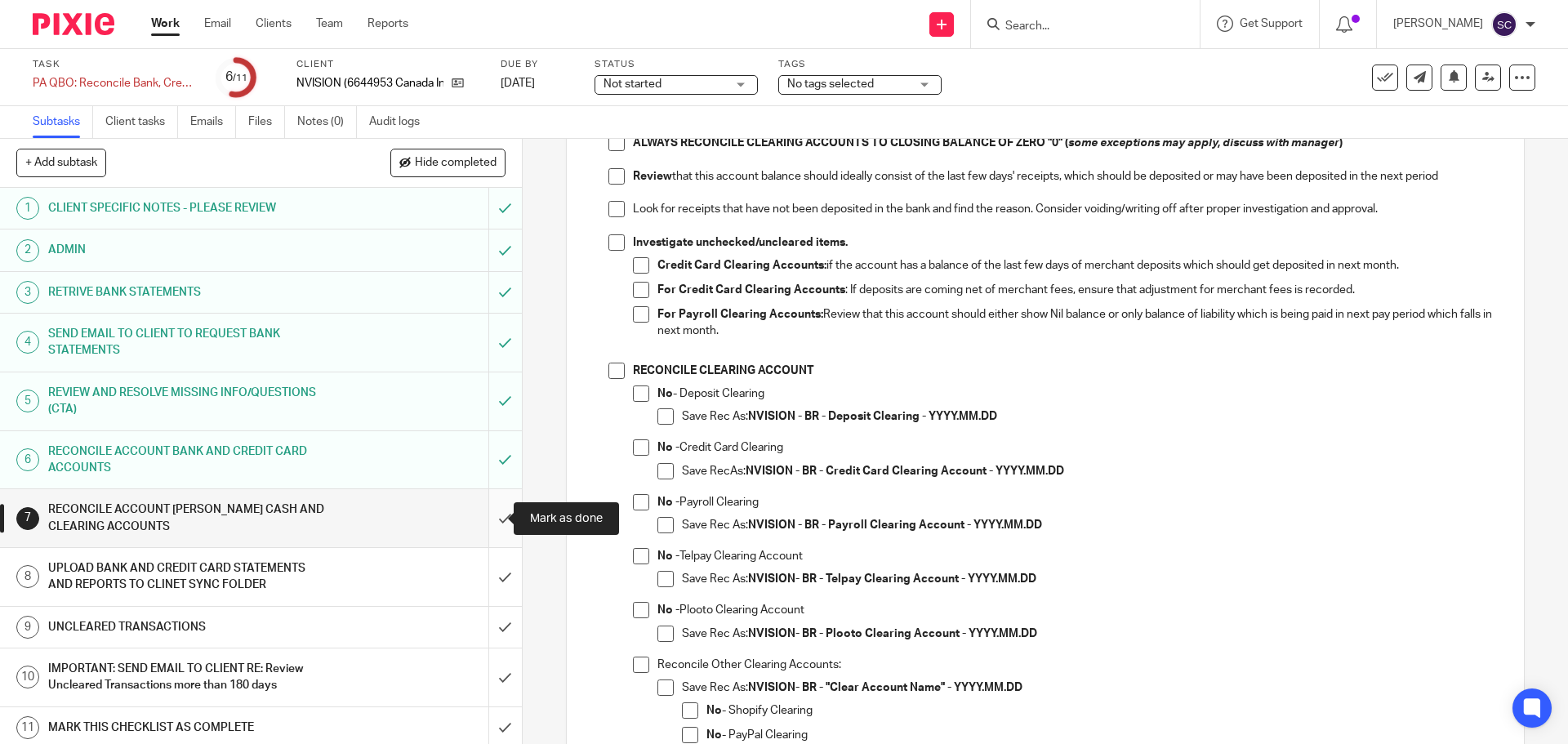
click at [491, 519] on input "submit" at bounding box center [261, 518] width 521 height 58
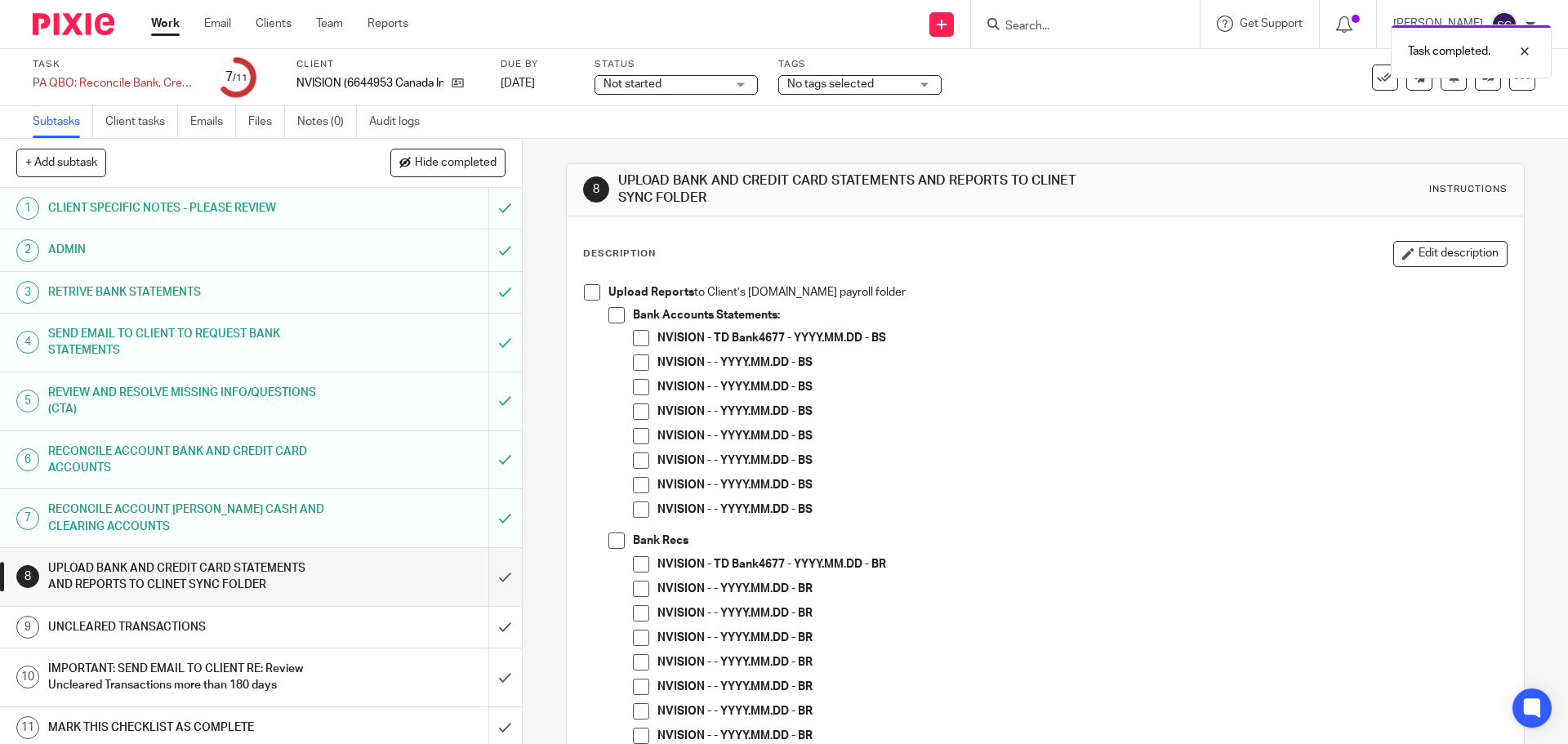
click at [584, 286] on span at bounding box center [592, 293] width 16 height 16
click at [616, 320] on span at bounding box center [617, 315] width 16 height 16
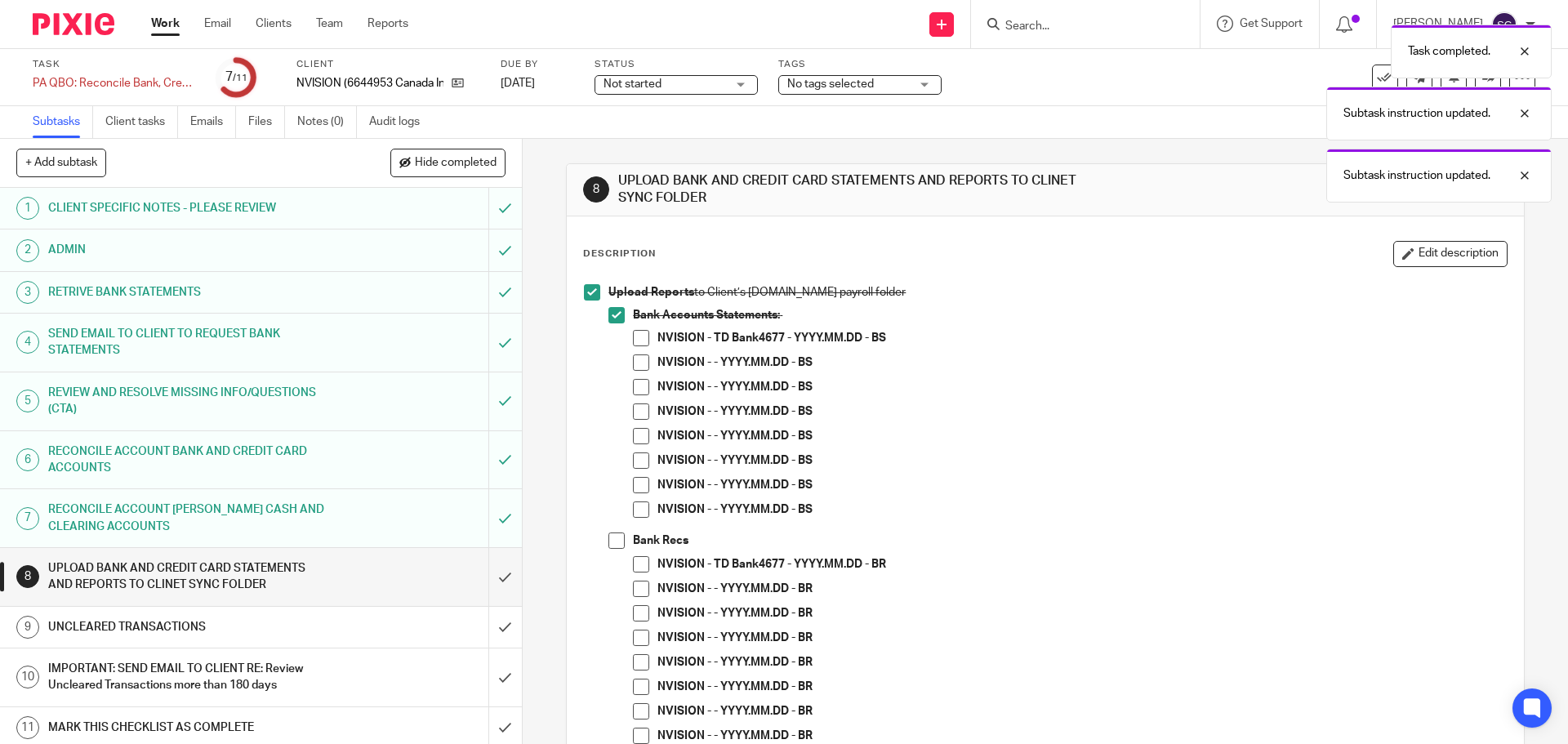
click at [635, 340] on span at bounding box center [641, 338] width 16 height 16
click at [609, 543] on span at bounding box center [617, 541] width 16 height 16
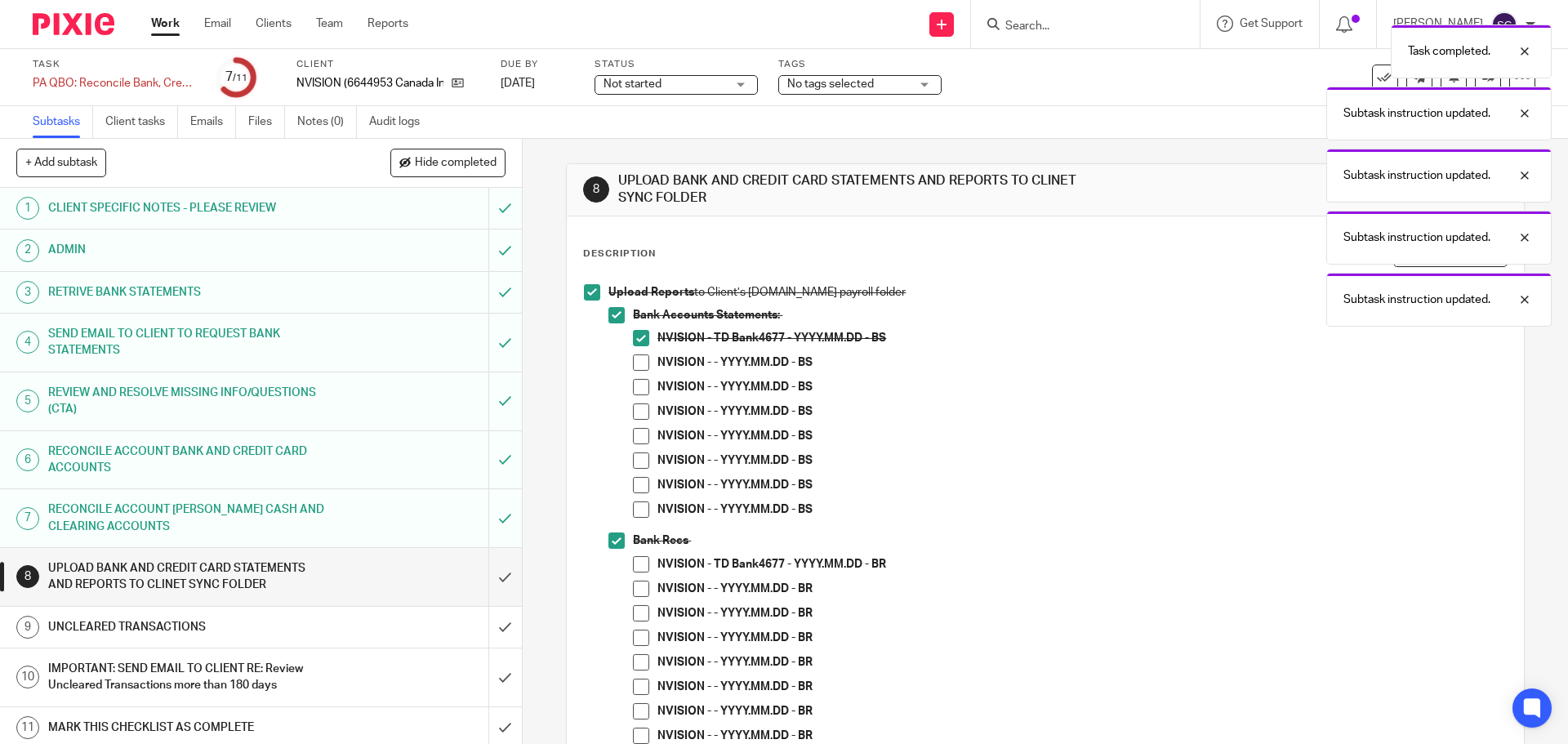
click at [633, 559] on span at bounding box center [641, 564] width 16 height 16
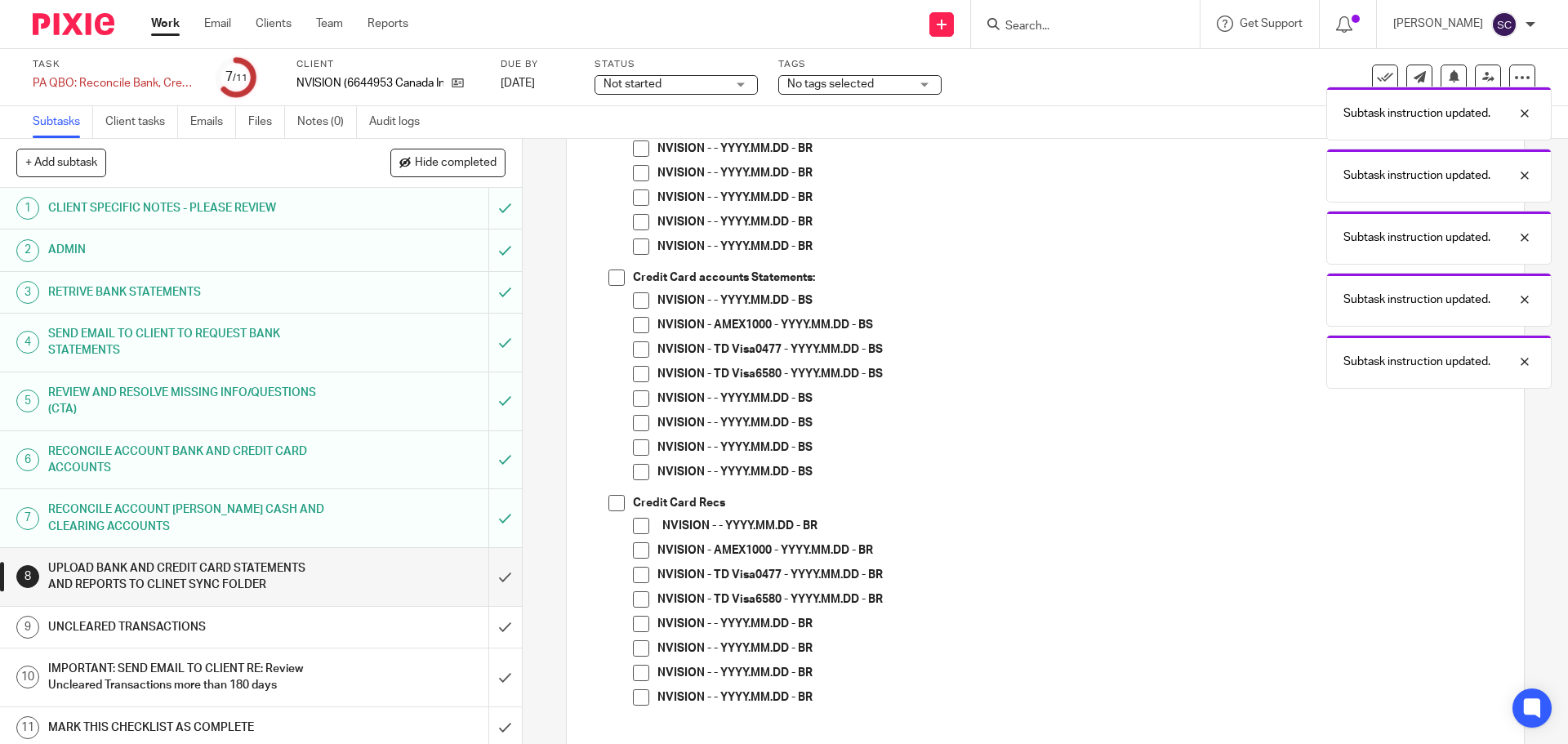
scroll to position [490, 0]
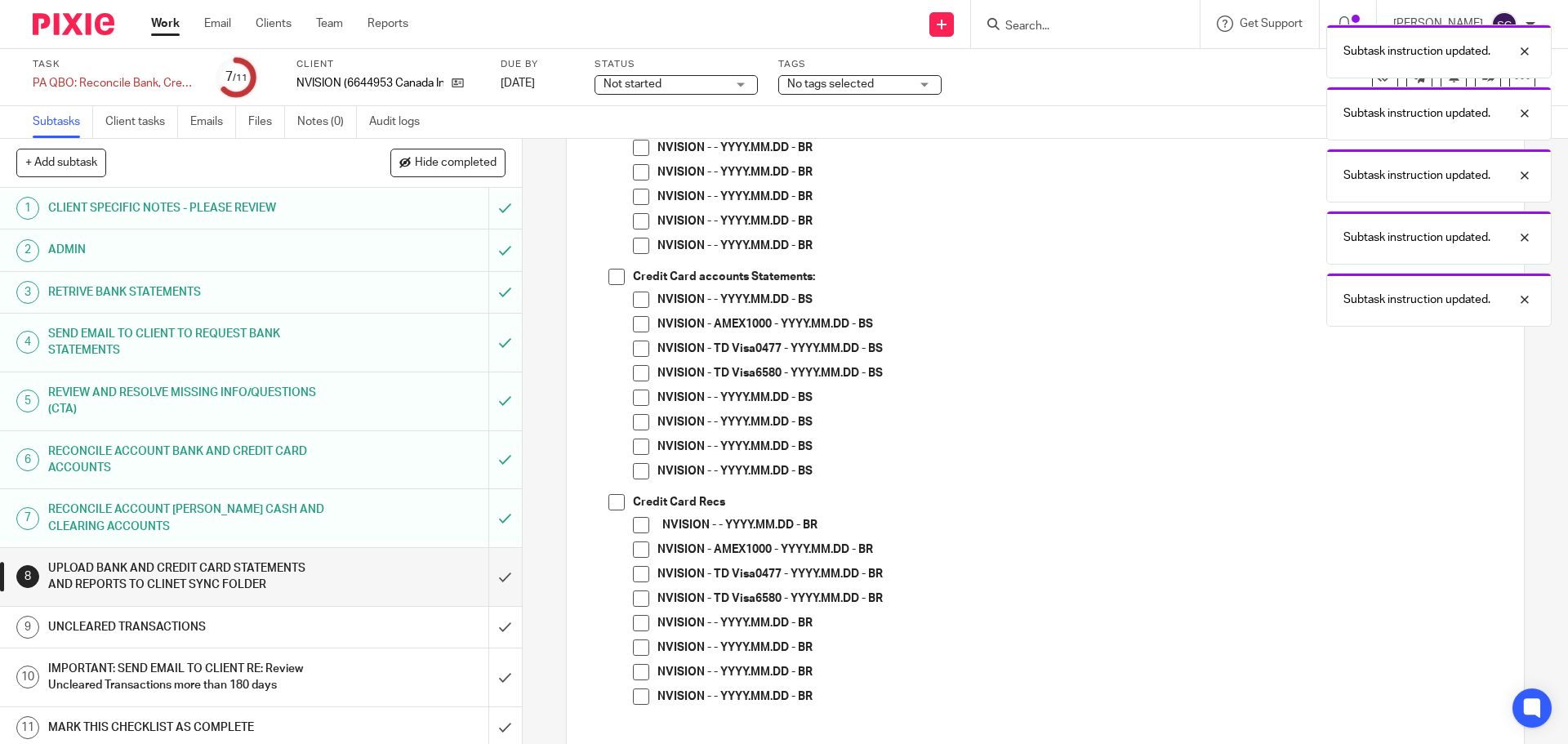
click at [609, 274] on span at bounding box center [617, 277] width 16 height 16
click at [636, 325] on span at bounding box center [641, 324] width 16 height 16
click at [636, 348] on span at bounding box center [641, 349] width 16 height 16
click at [636, 375] on span at bounding box center [641, 373] width 16 height 16
click at [612, 503] on span at bounding box center [617, 502] width 16 height 16
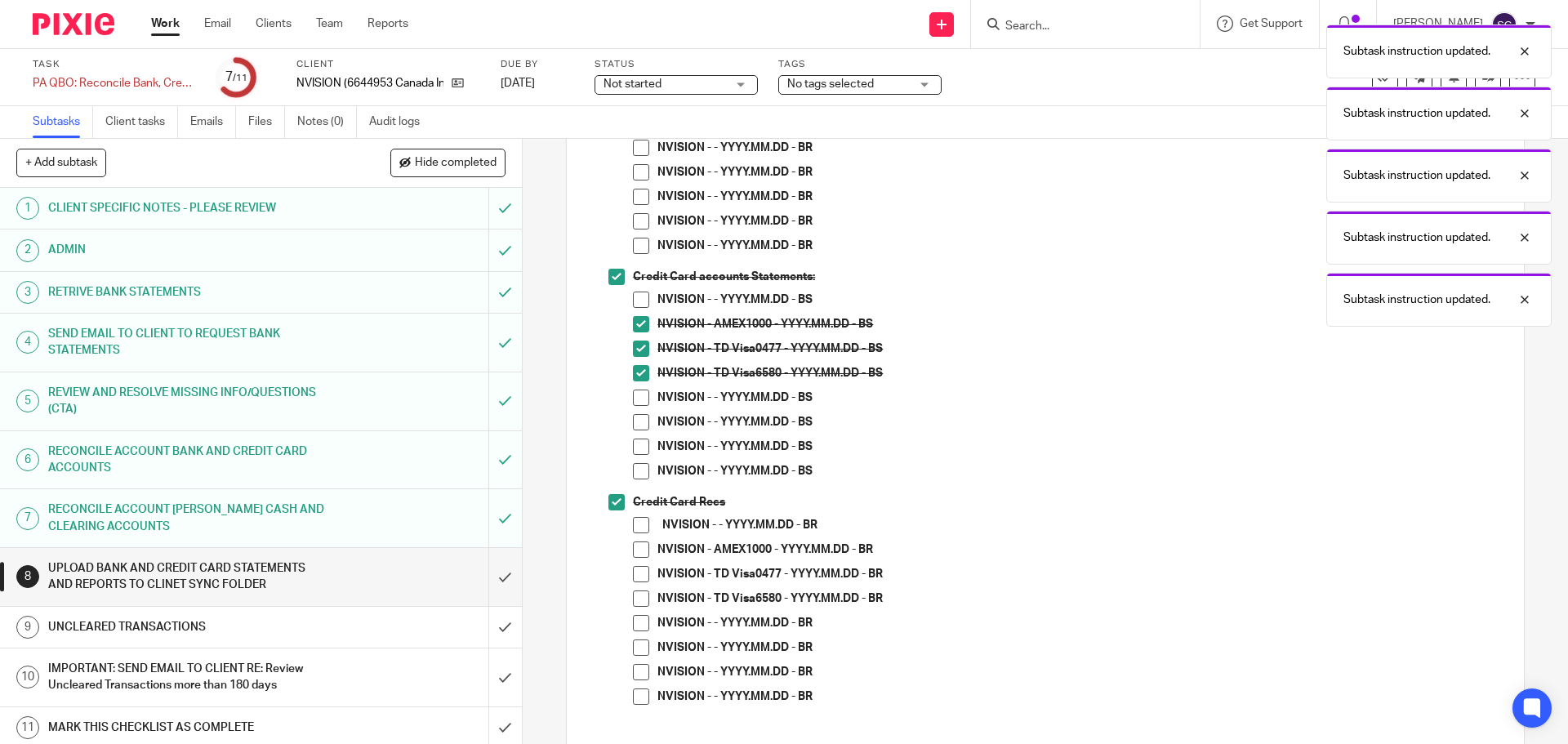
drag, startPoint x: 639, startPoint y: 553, endPoint x: 637, endPoint y: 573, distance: 20.1
click at [638, 553] on span at bounding box center [641, 550] width 16 height 16
click at [637, 573] on span at bounding box center [641, 574] width 16 height 16
click at [636, 598] on span at bounding box center [641, 599] width 16 height 16
click at [491, 578] on input "submit" at bounding box center [261, 577] width 521 height 58
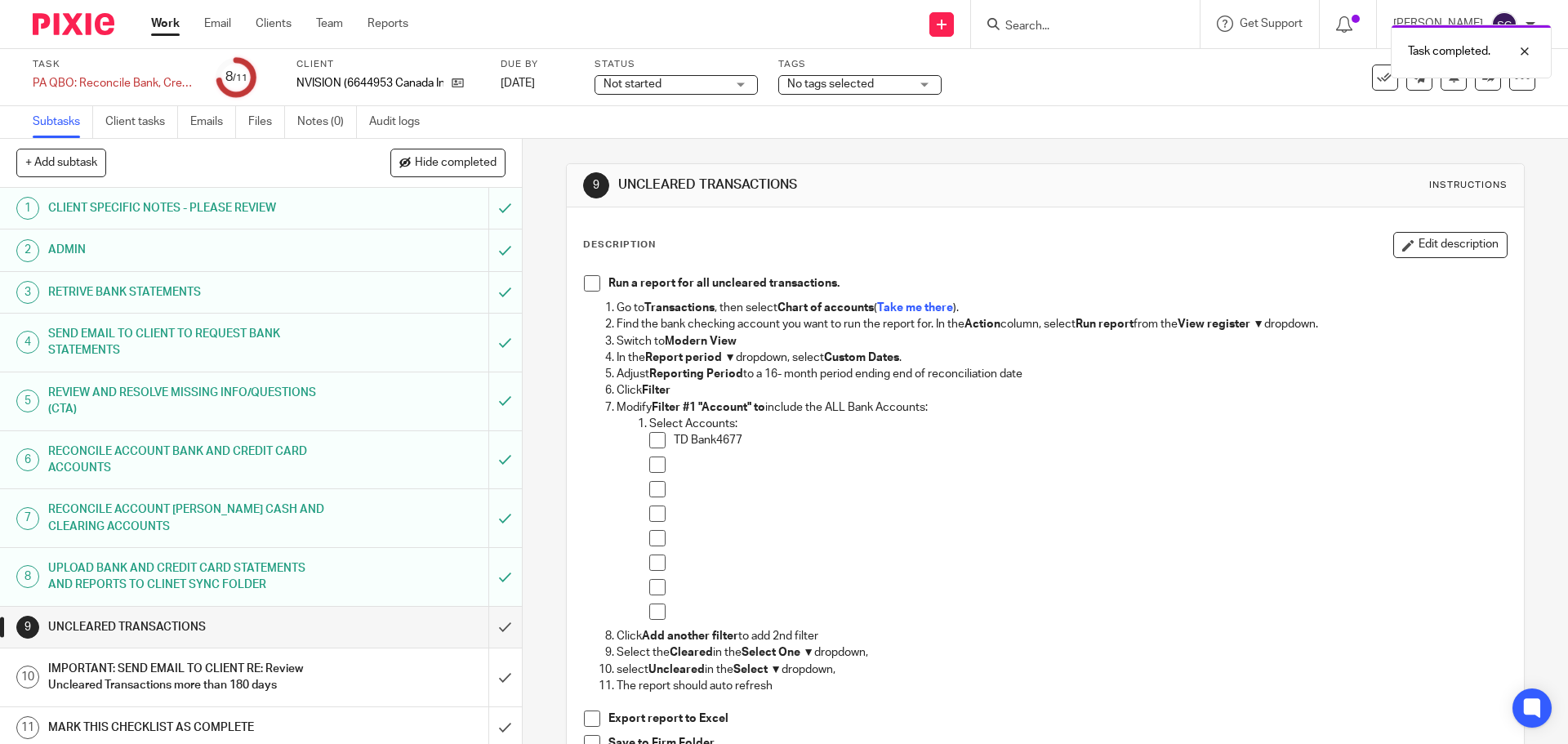
click at [584, 285] on span at bounding box center [592, 283] width 16 height 16
click at [481, 622] on input "submit" at bounding box center [261, 627] width 521 height 41
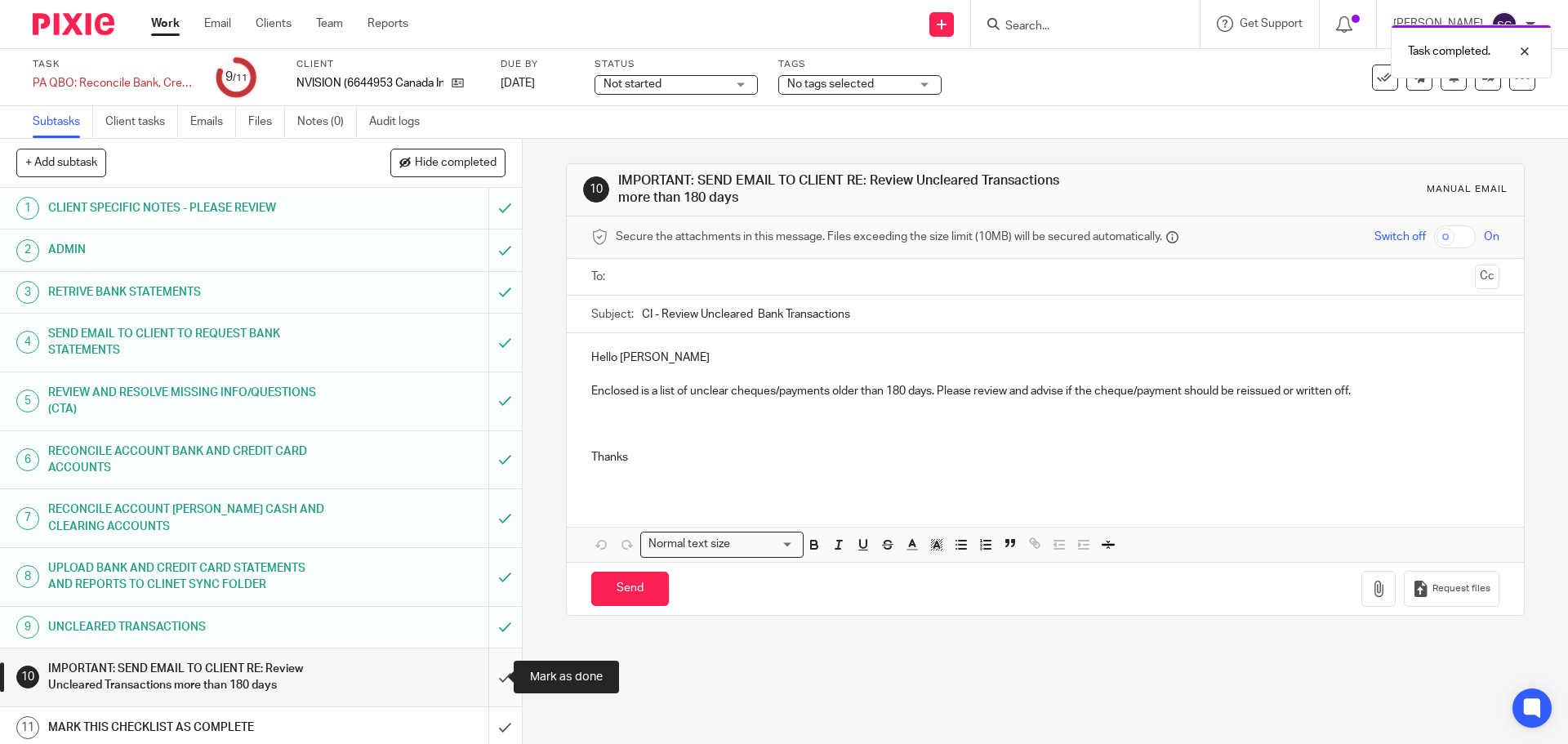
click at [483, 681] on input "submit" at bounding box center [261, 678] width 521 height 58
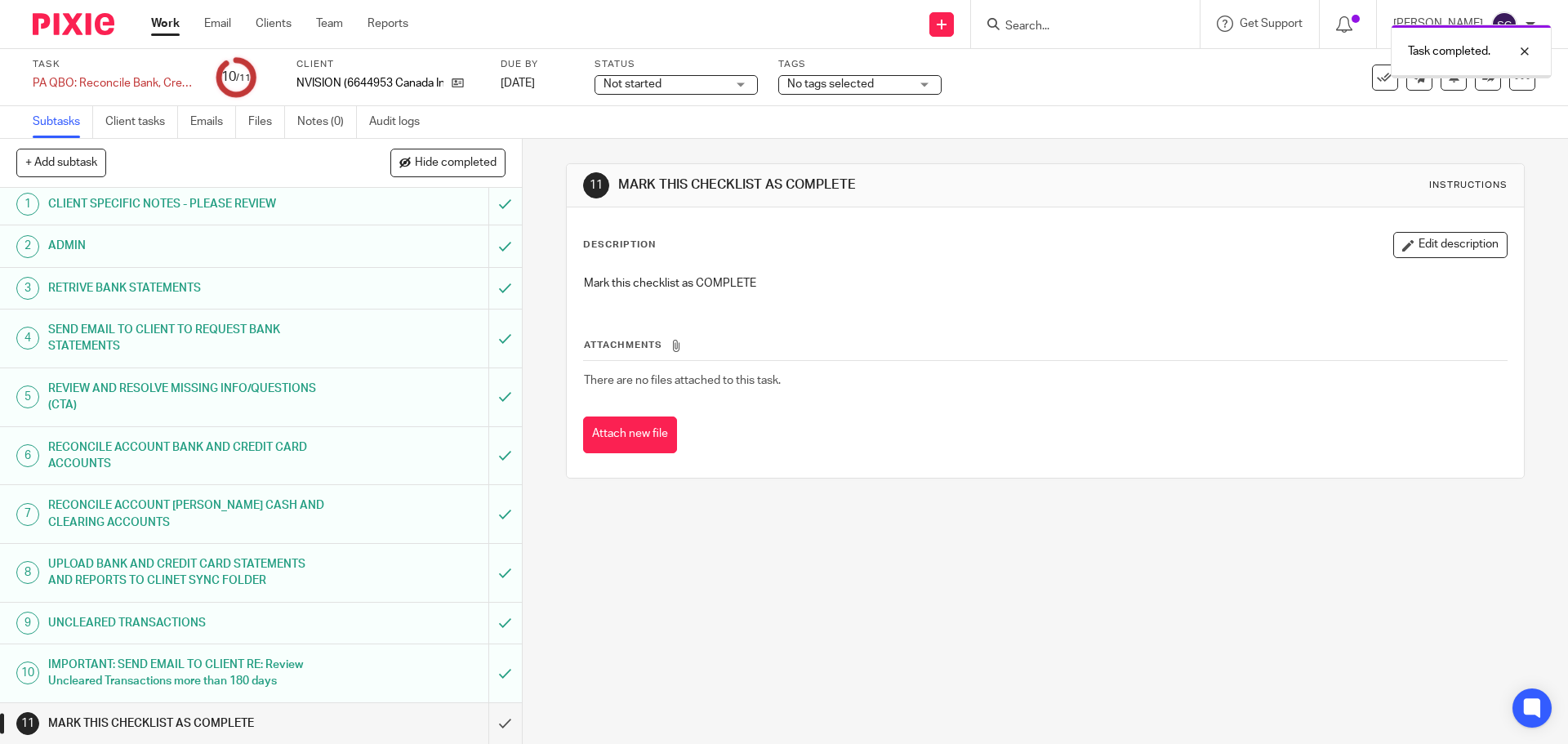
scroll to position [5, 0]
click at [489, 726] on input "submit" at bounding box center [261, 722] width 521 height 41
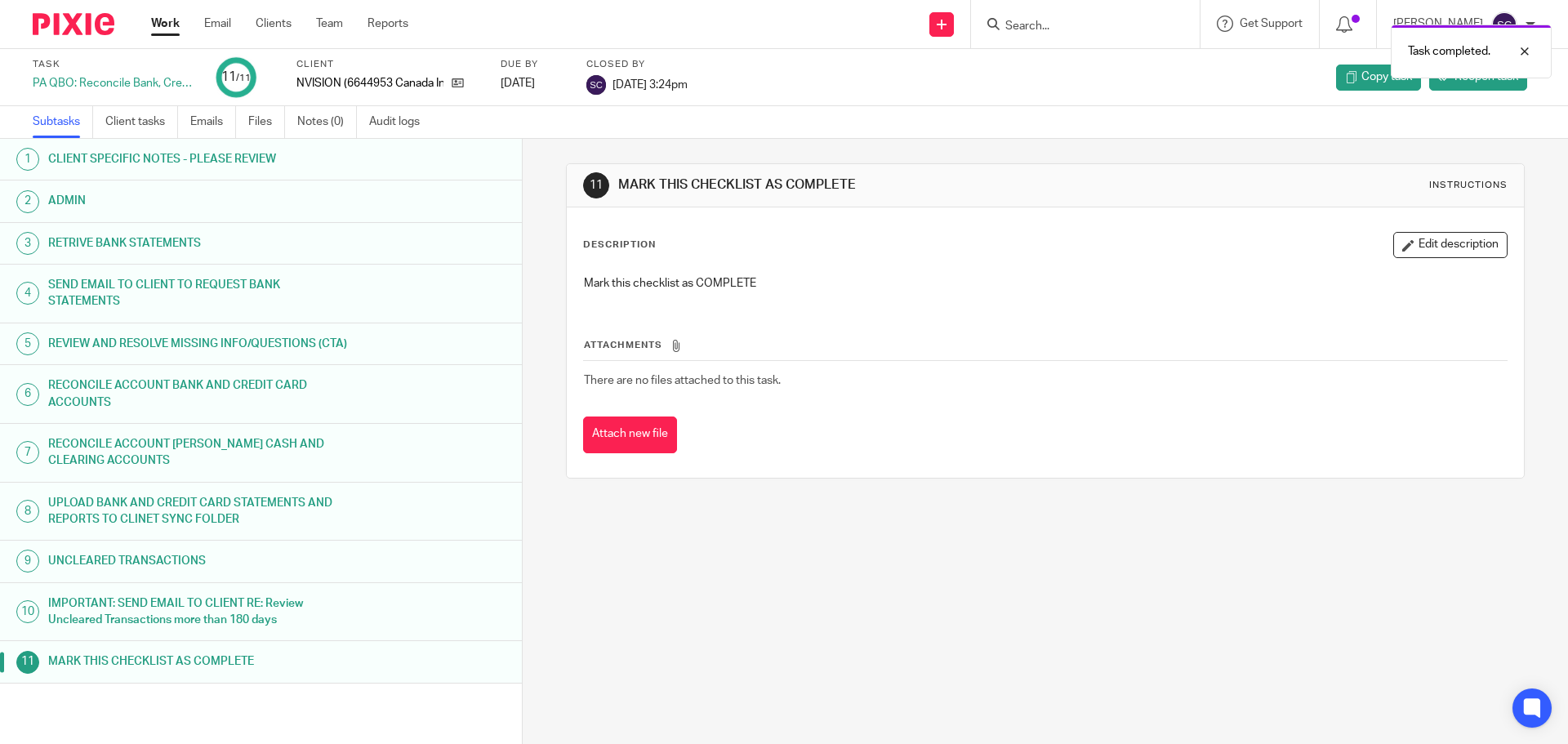
click at [164, 31] on link "Work" at bounding box center [164, 24] width 28 height 16
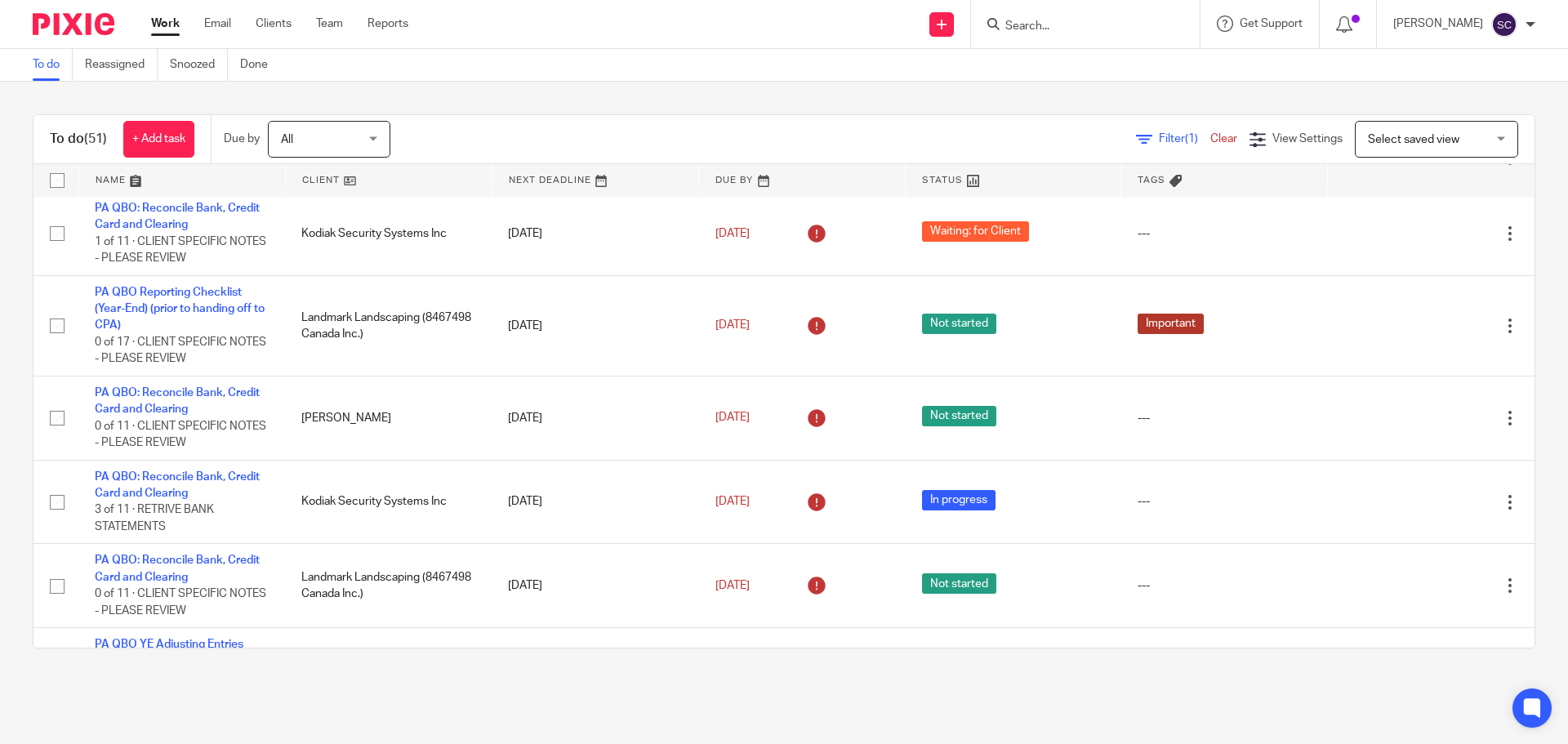
scroll to position [327, 0]
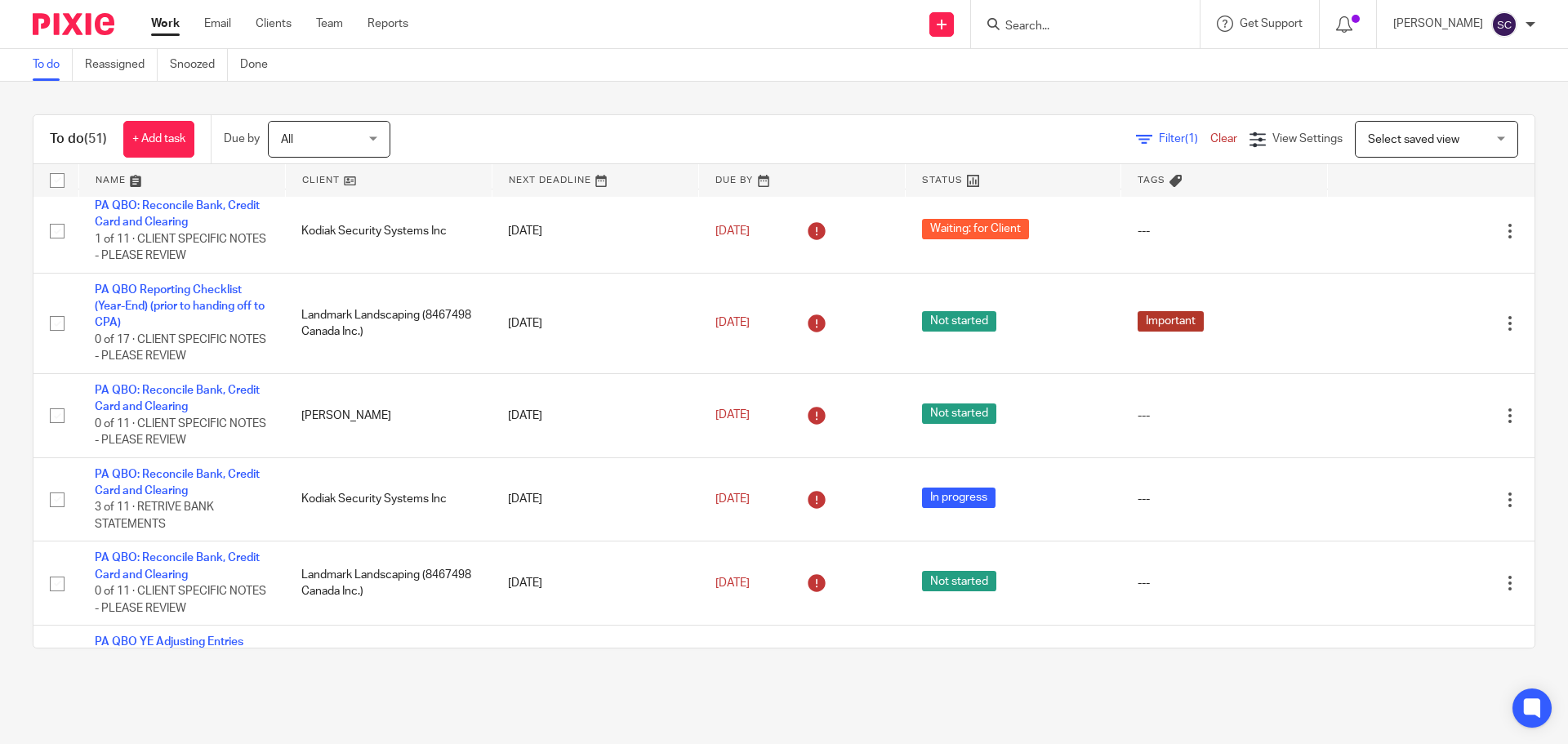
click at [1055, 34] on input "Search" at bounding box center [1077, 27] width 147 height 15
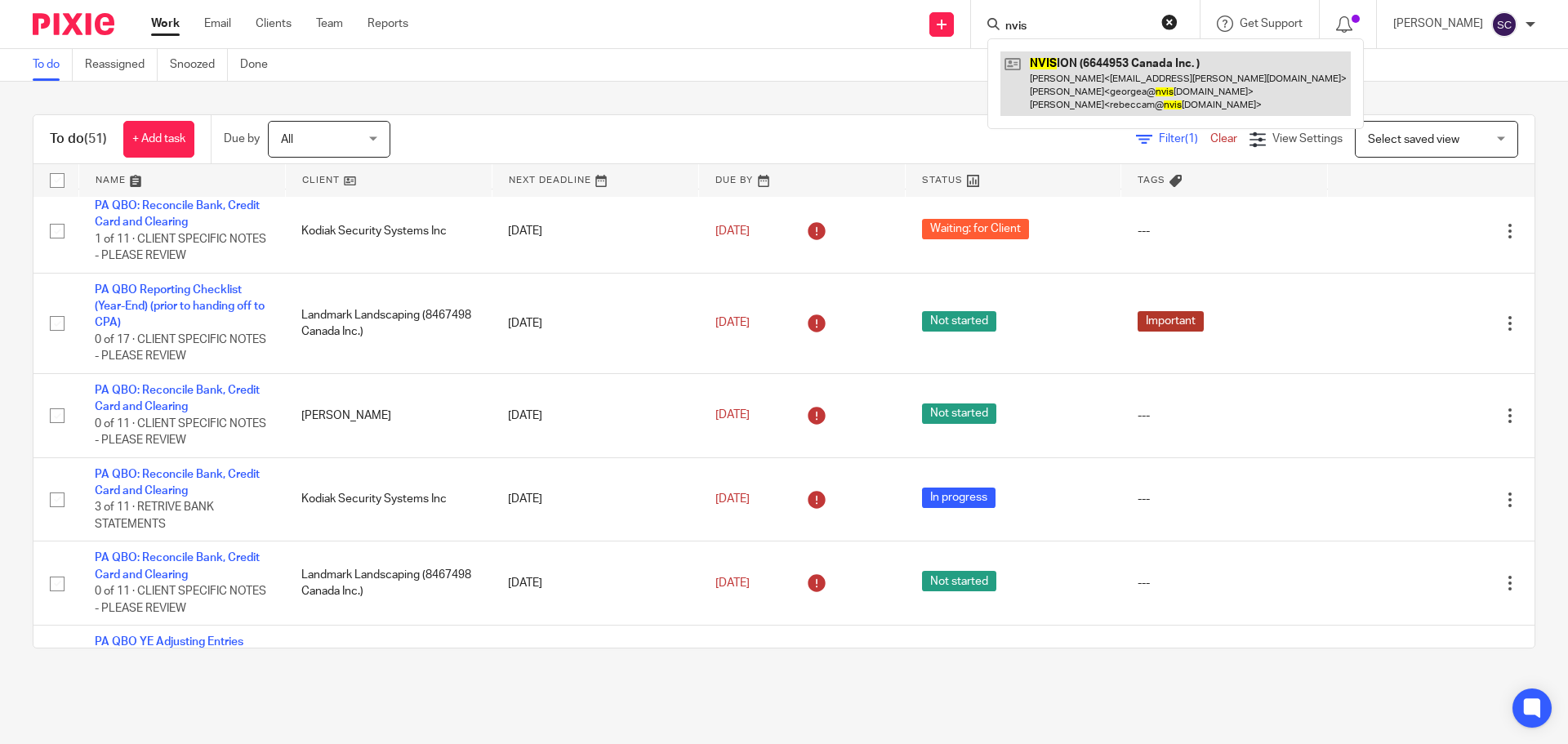
type input "nvis"
click at [1067, 53] on link at bounding box center [1176, 84] width 351 height 64
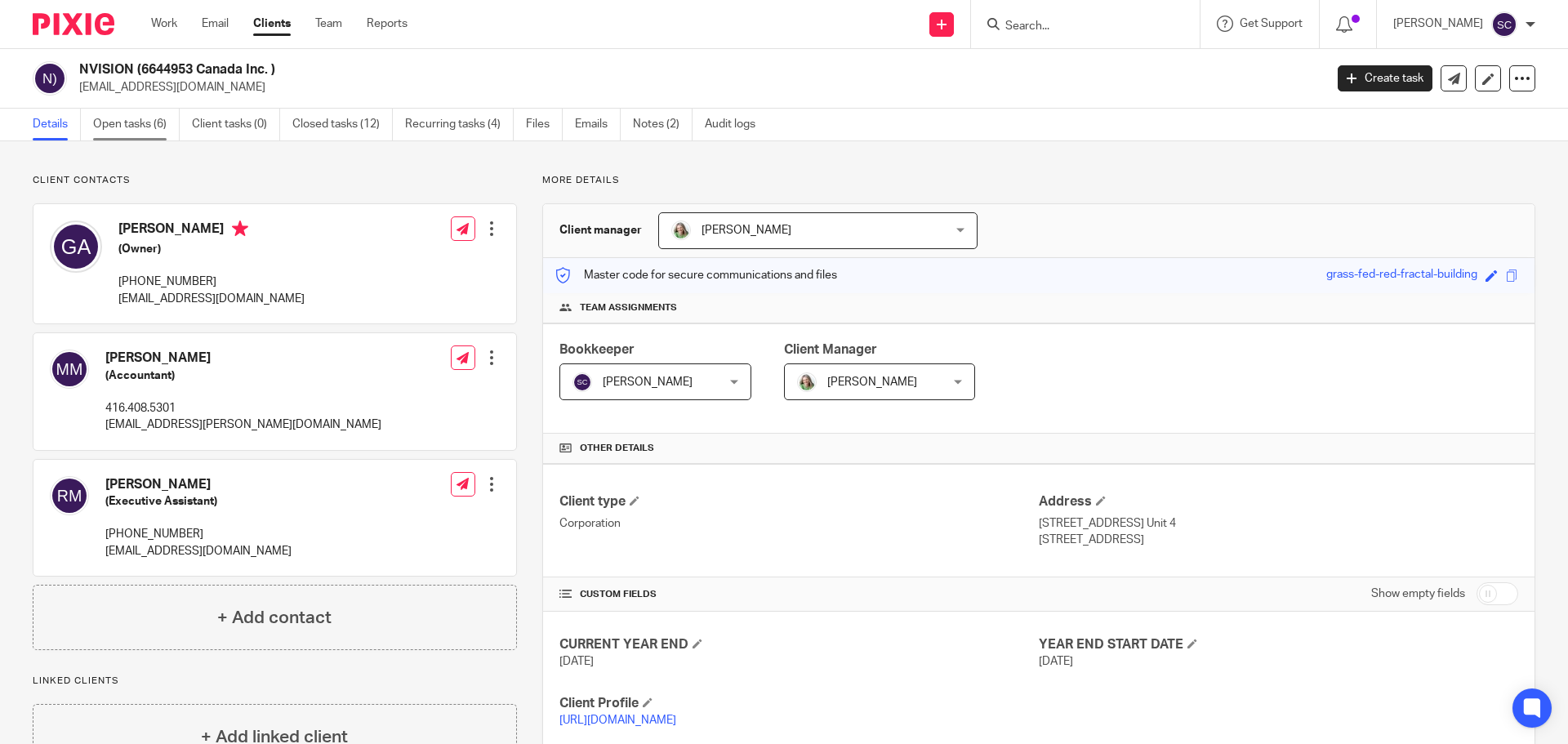
click at [99, 122] on link "Open tasks (6)" at bounding box center [135, 124] width 86 height 32
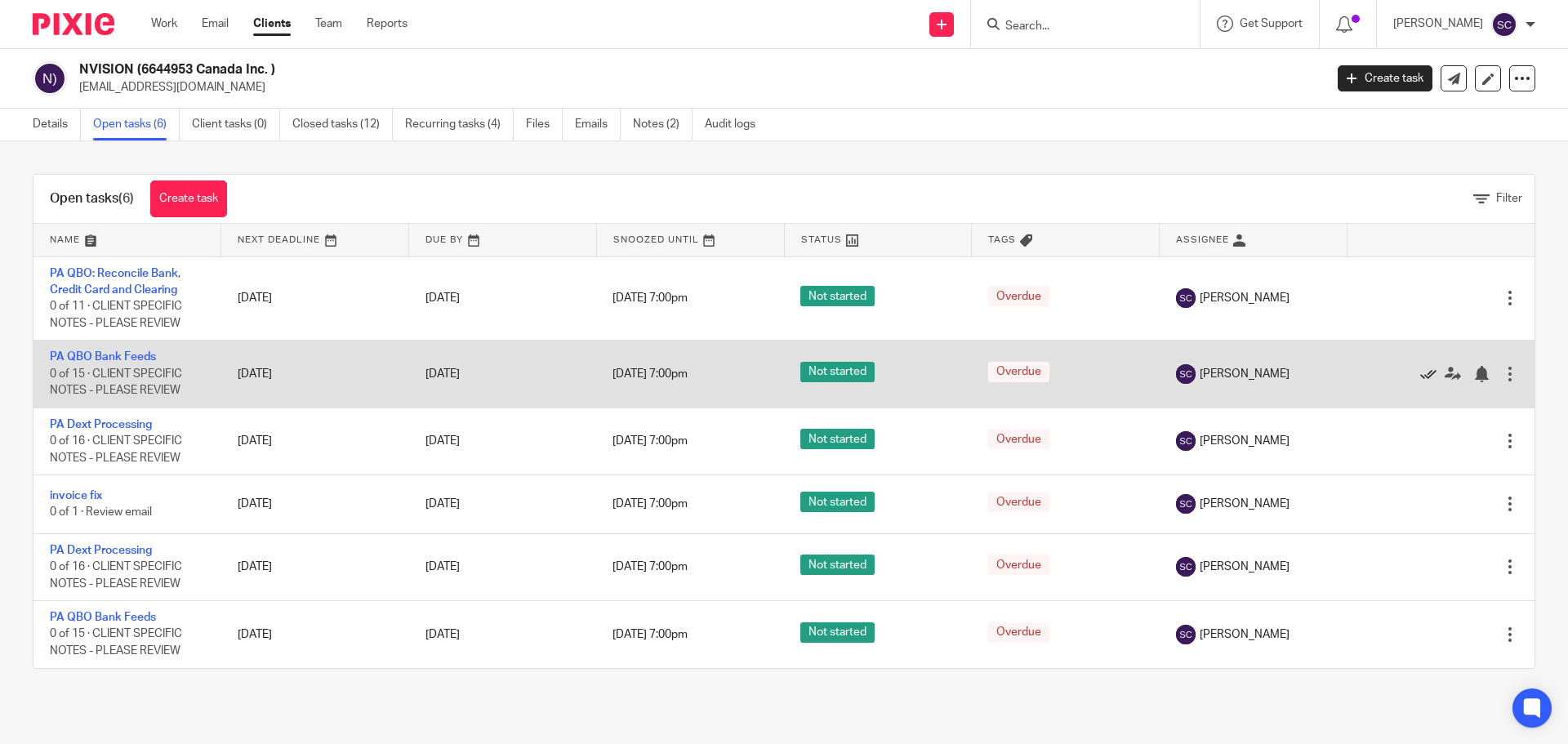
click at [1420, 375] on icon at bounding box center [1428, 374] width 16 height 16
click at [1420, 374] on icon at bounding box center [1428, 374] width 16 height 16
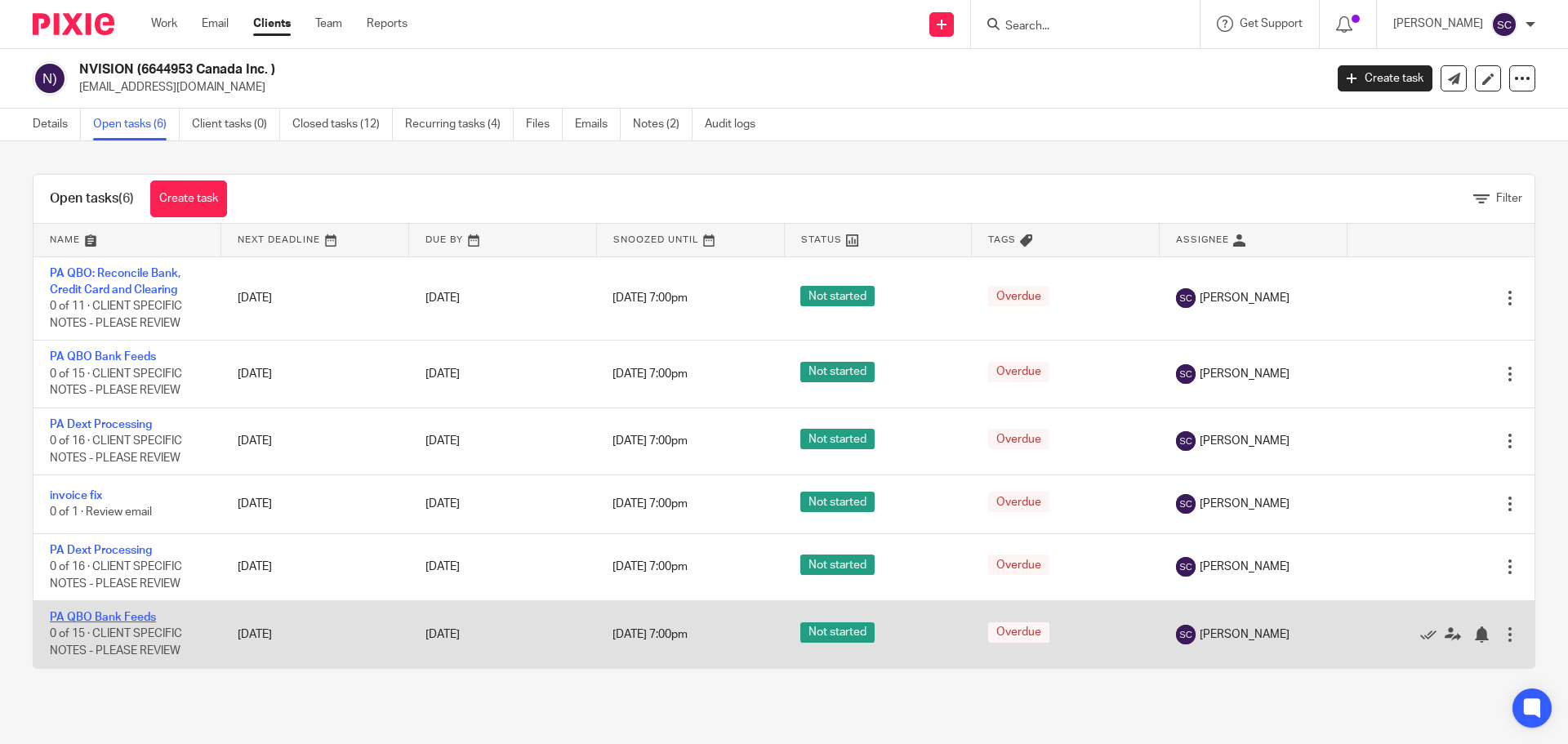
click at [72, 611] on td "PA QBO Bank Feeds 0 of 15 · CLIENT SPECIFIC NOTES - PLEASE REVIEW" at bounding box center [127, 635] width 188 height 67
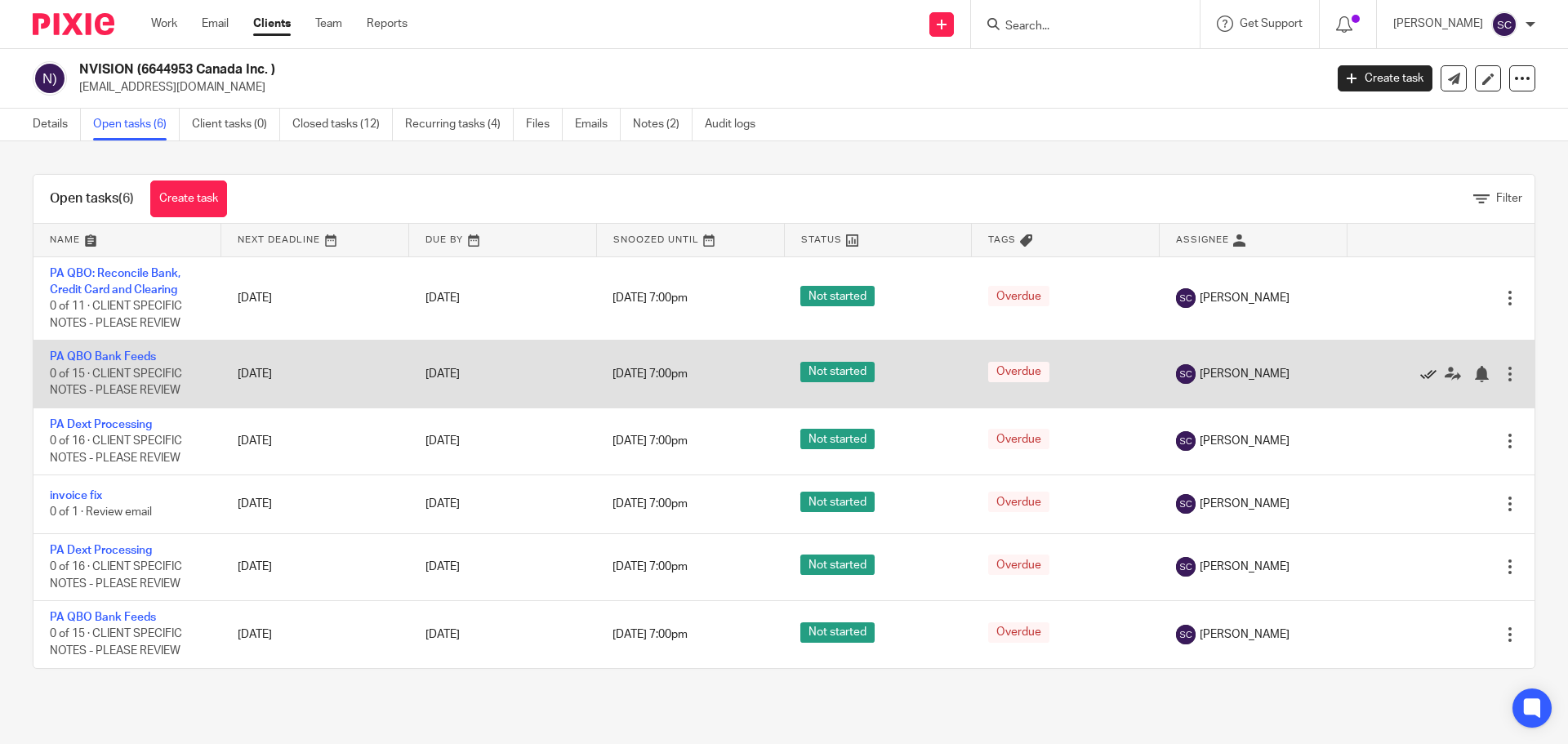
click at [1420, 372] on icon at bounding box center [1428, 374] width 16 height 16
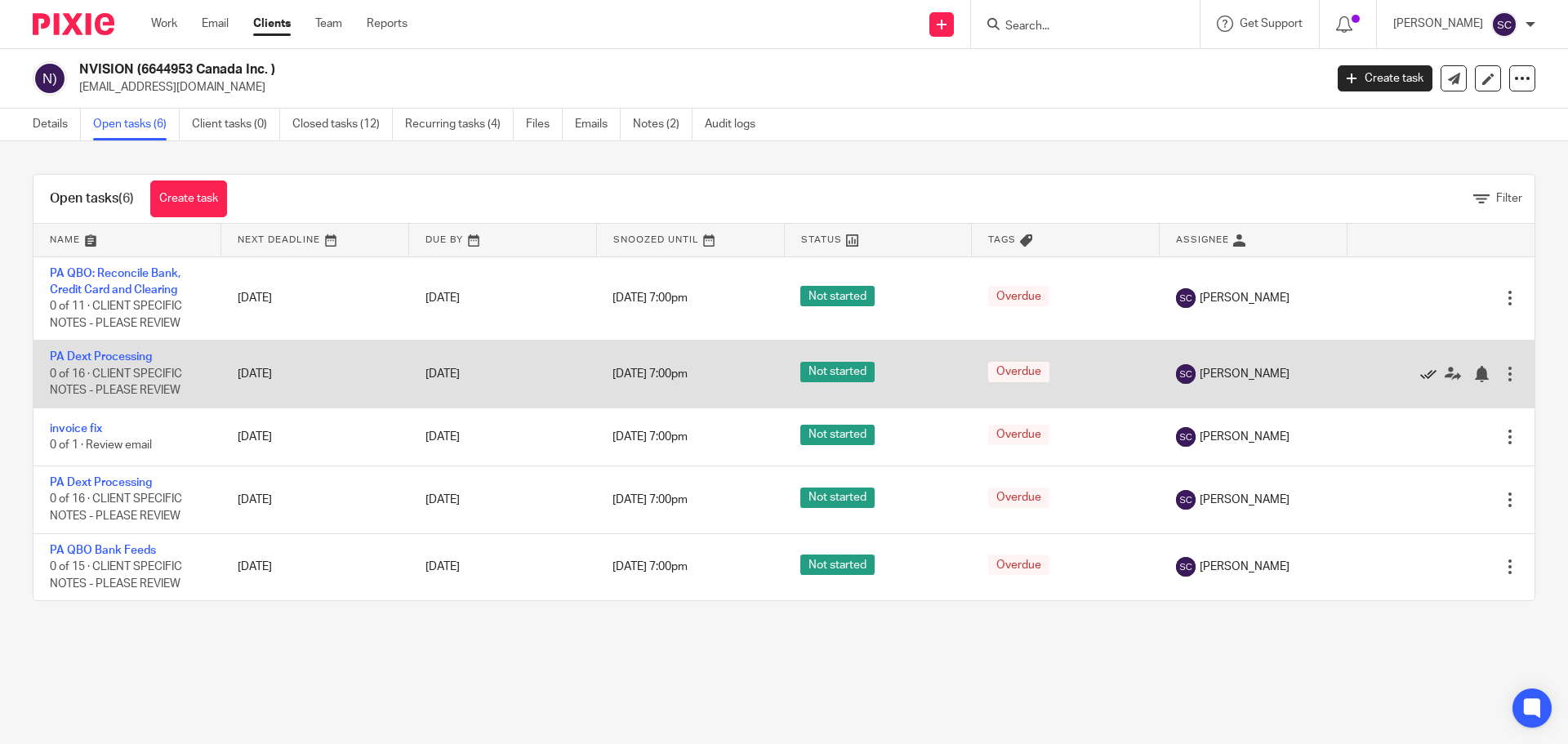
click at [1420, 375] on icon at bounding box center [1428, 374] width 16 height 16
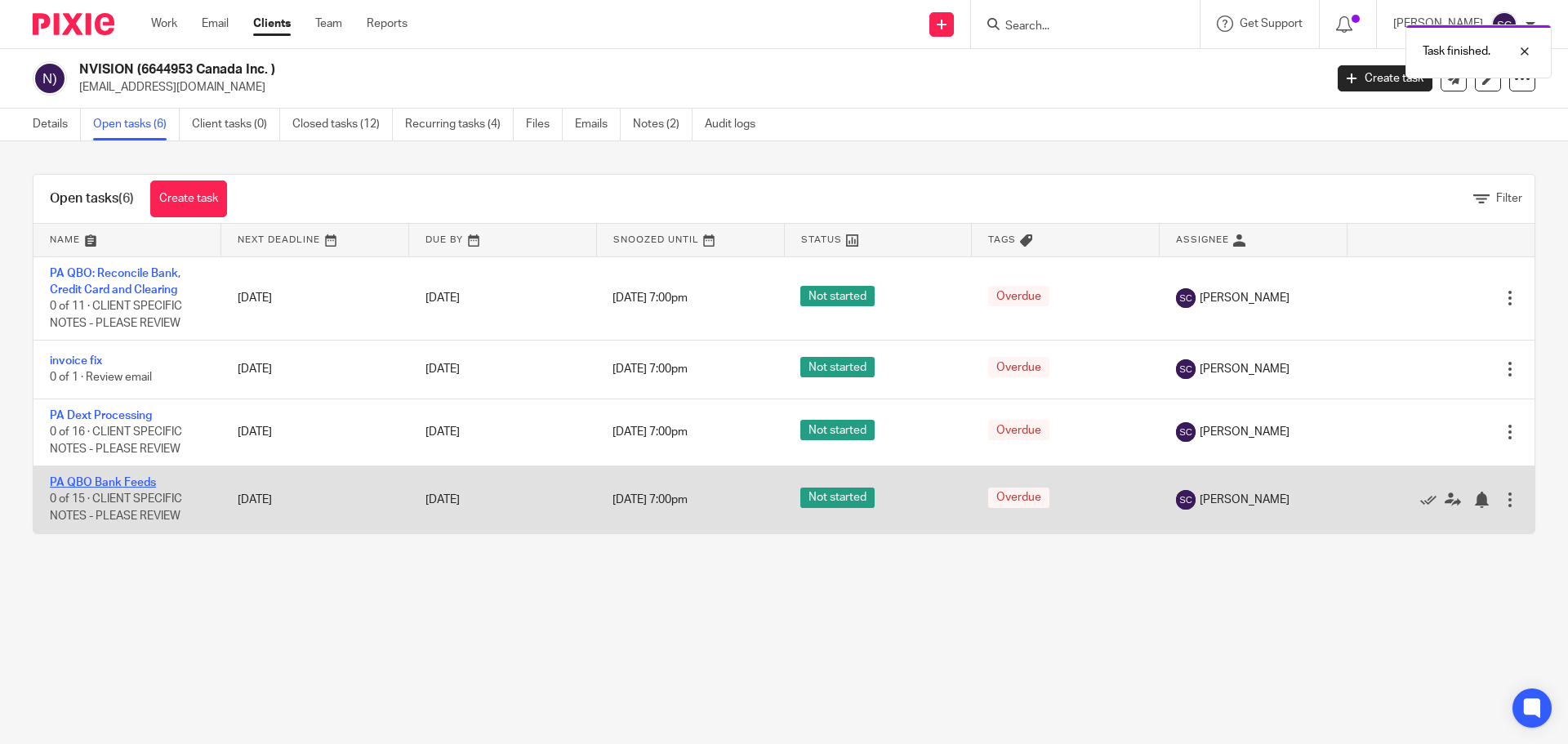
click at [86, 480] on link "PA QBO Bank Feeds" at bounding box center [103, 482] width 106 height 12
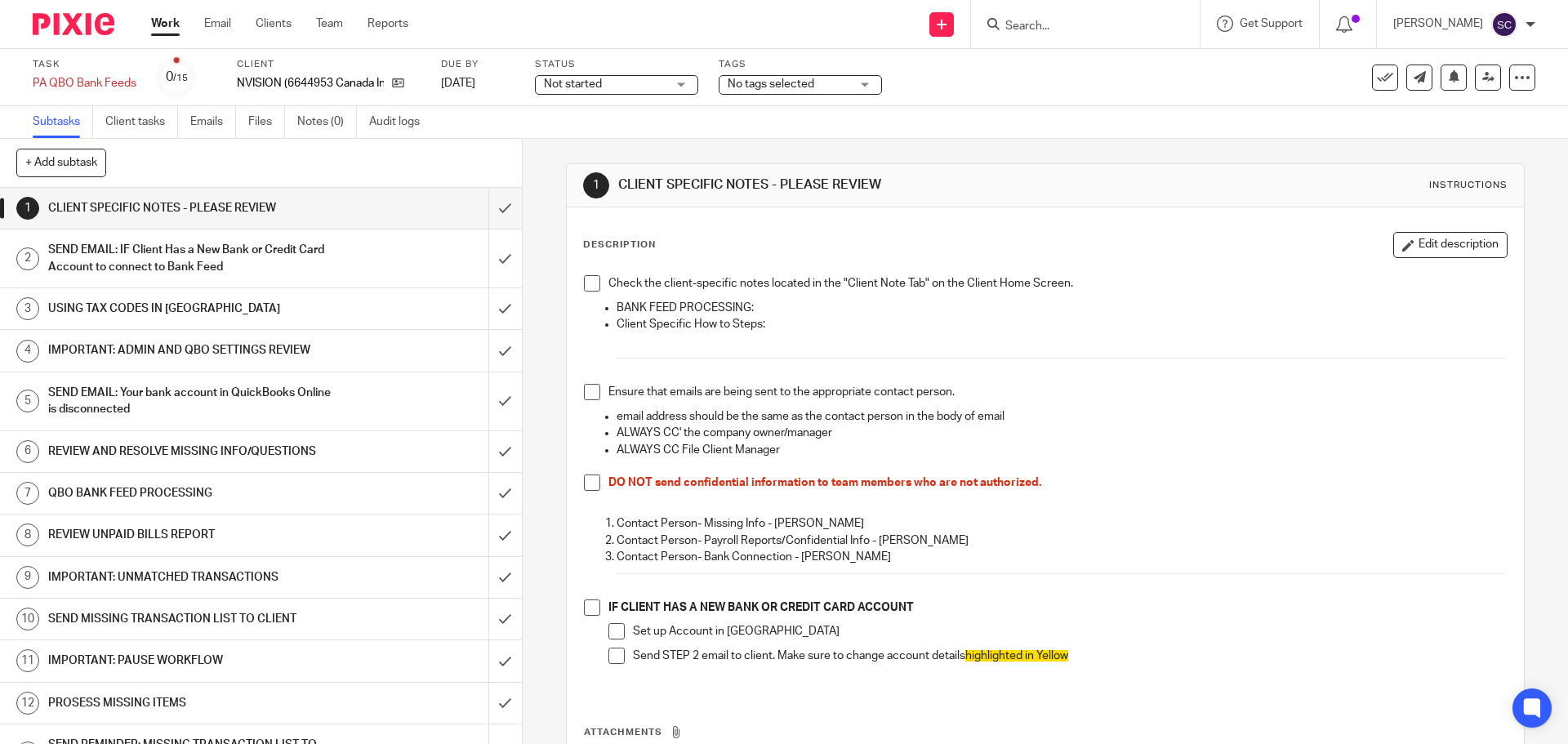
click at [590, 287] on span at bounding box center [592, 283] width 16 height 16
click at [584, 392] on span at bounding box center [592, 392] width 16 height 16
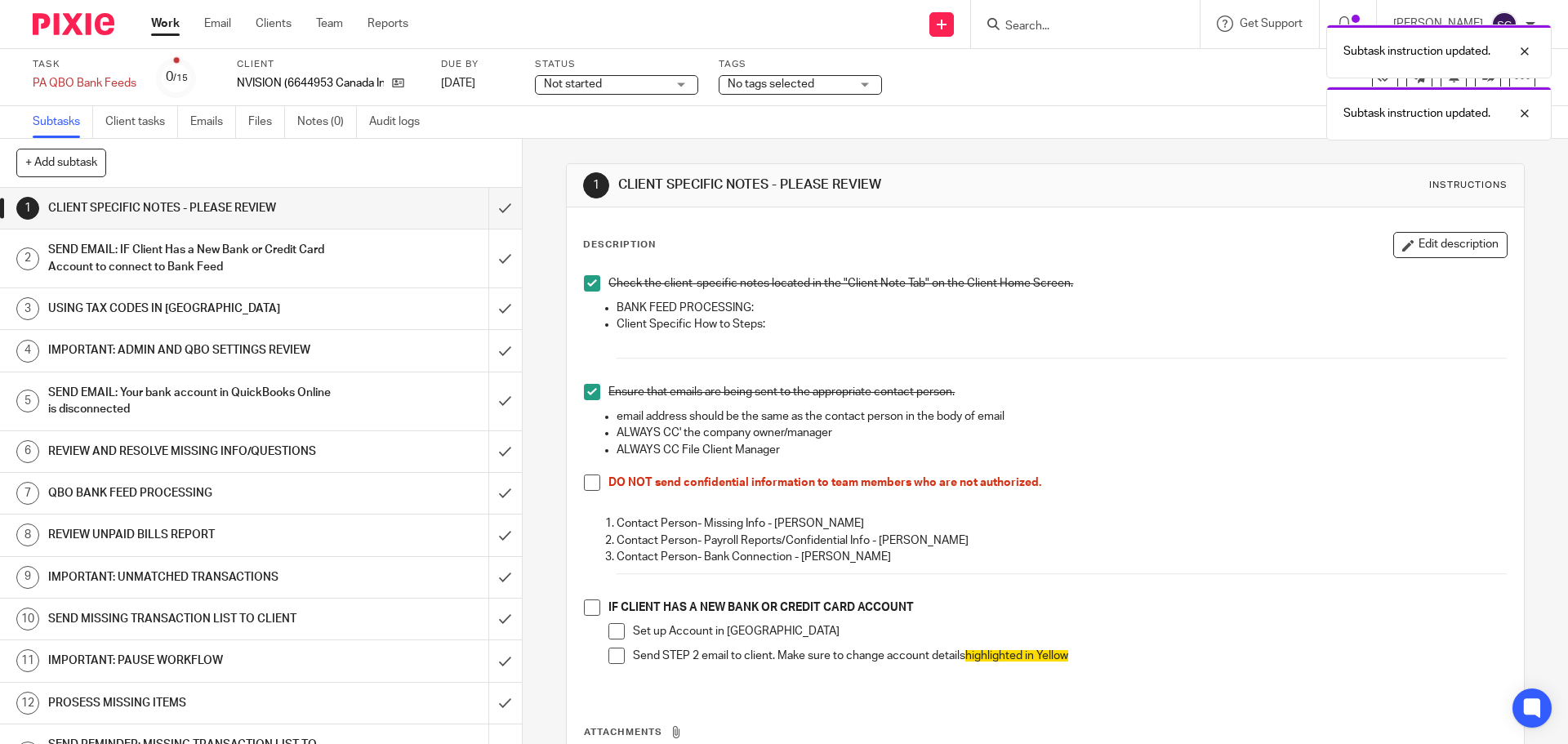
click at [584, 488] on span at bounding box center [592, 482] width 16 height 16
drag, startPoint x: 586, startPoint y: 610, endPoint x: 589, endPoint y: 601, distance: 9.5
click at [586, 610] on span at bounding box center [592, 608] width 16 height 16
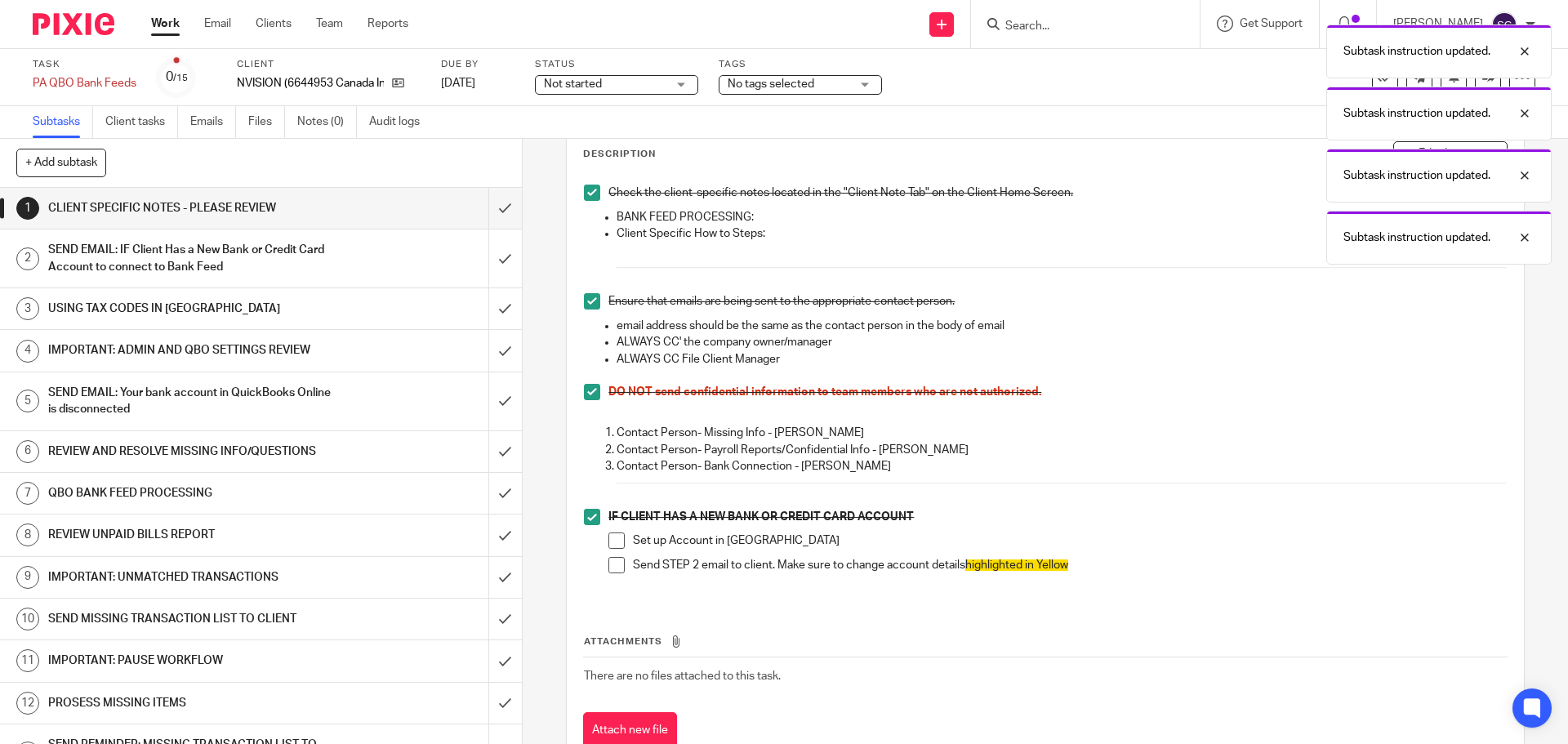
scroll to position [145, 0]
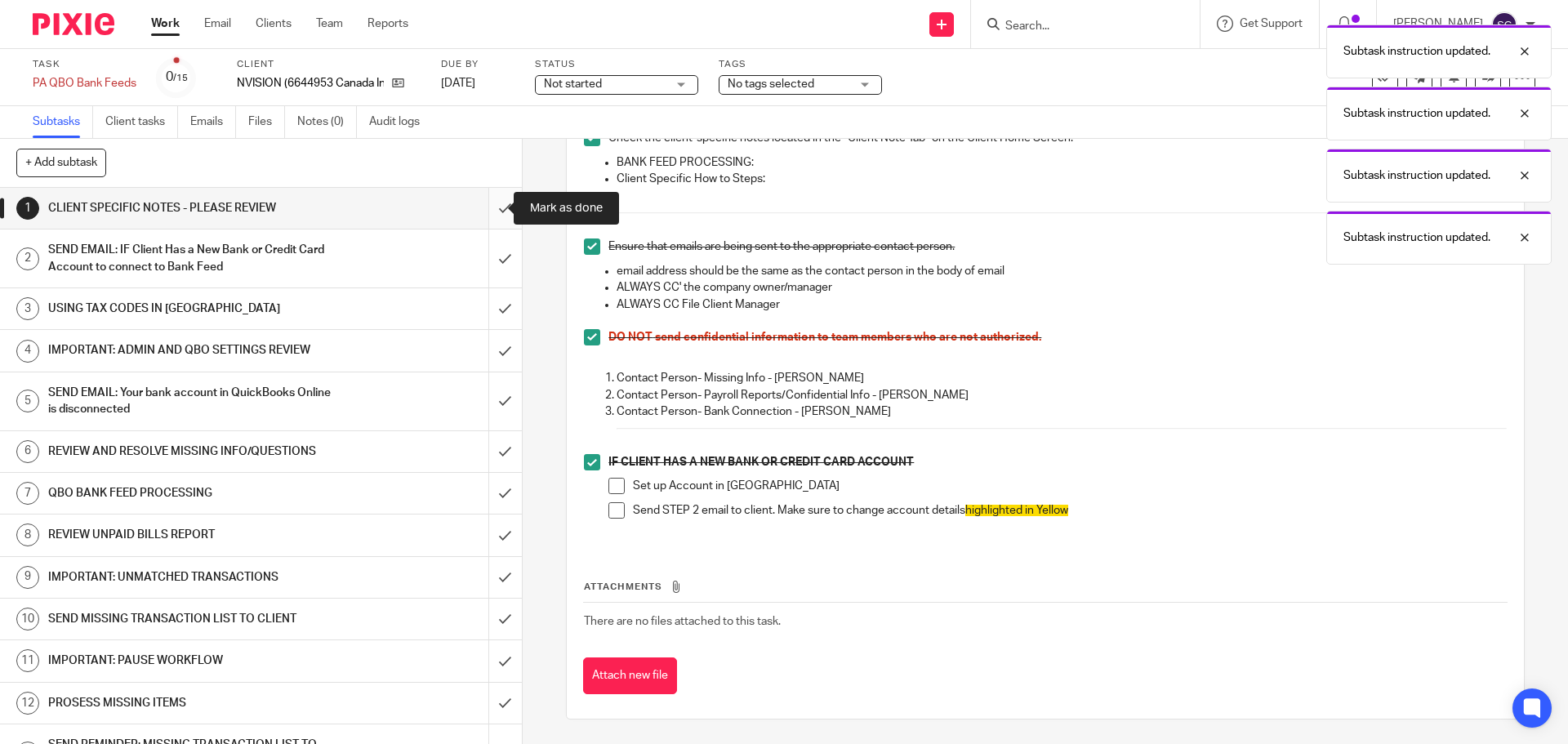
click at [482, 209] on input "submit" at bounding box center [261, 208] width 521 height 41
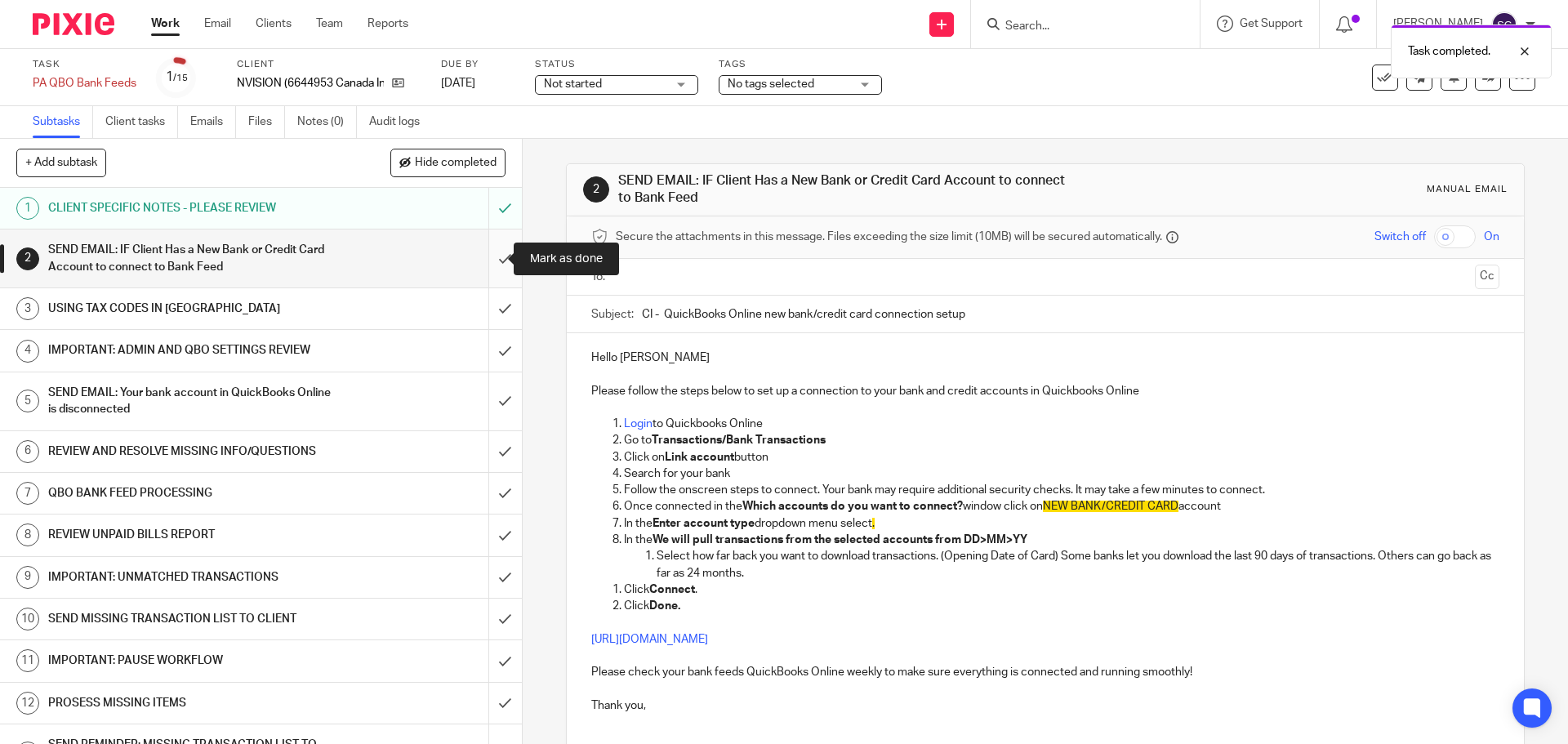
click at [487, 254] on input "submit" at bounding box center [261, 259] width 521 height 58
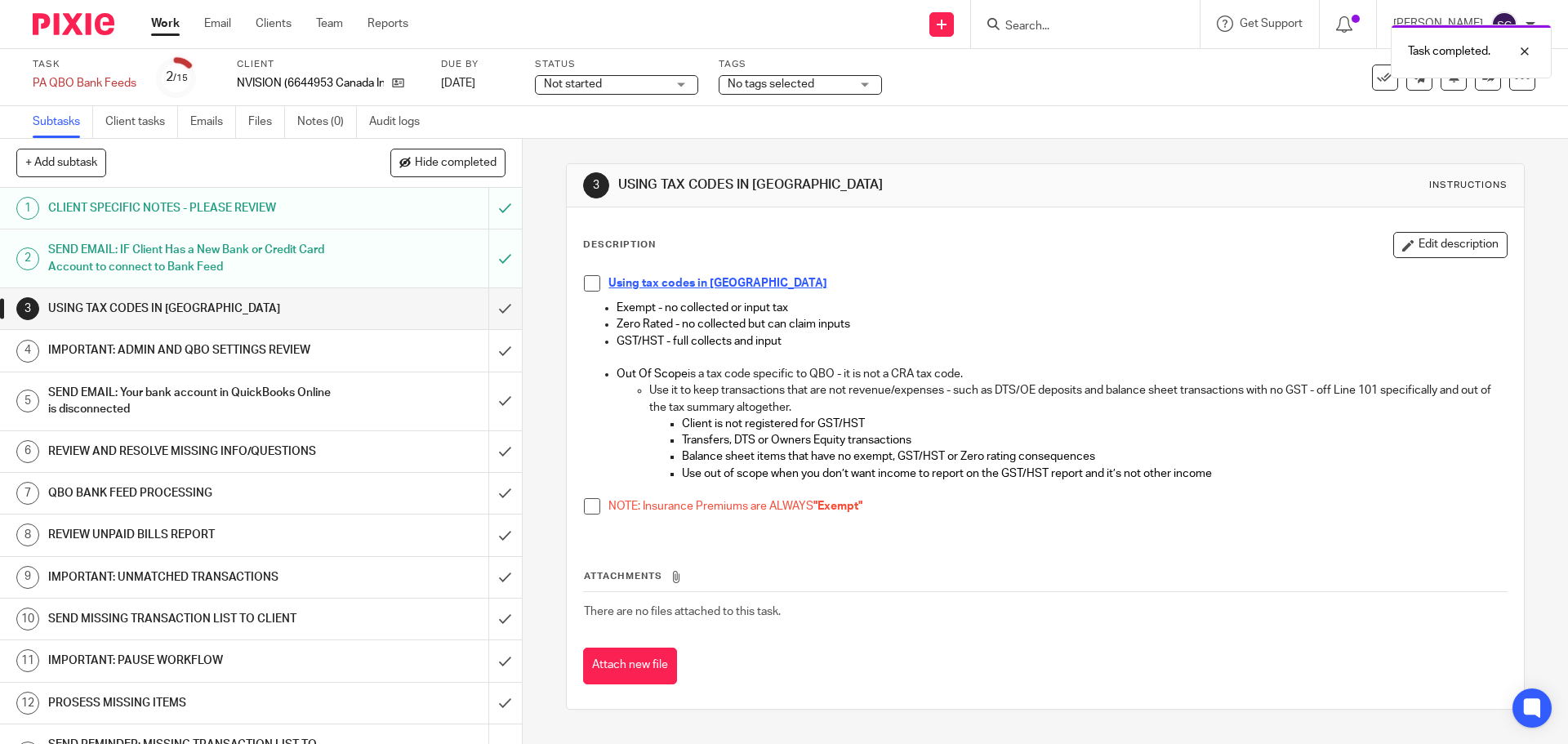
click at [590, 283] on span at bounding box center [592, 283] width 16 height 16
click at [590, 508] on span at bounding box center [592, 506] width 16 height 16
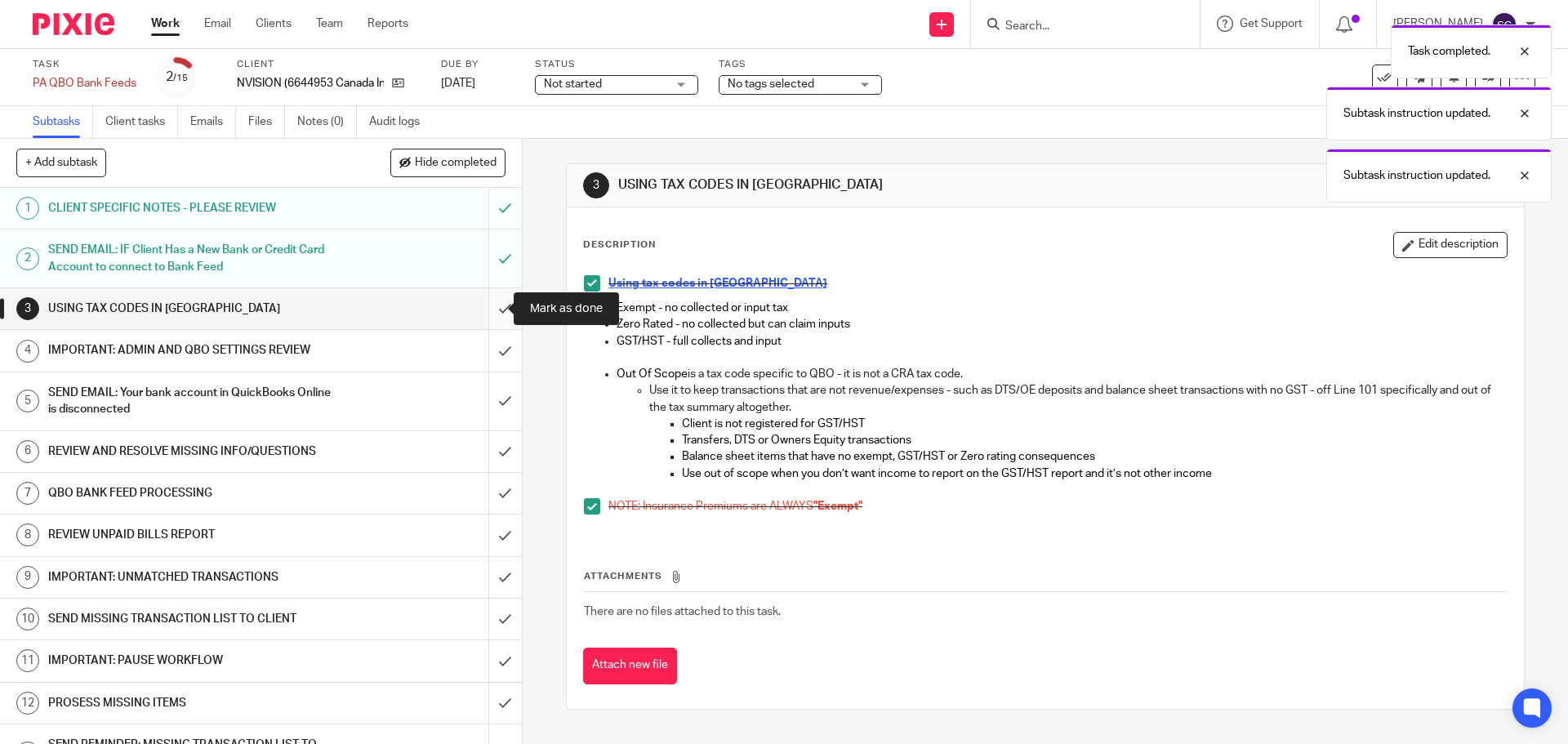
click at [487, 311] on input "submit" at bounding box center [261, 308] width 521 height 41
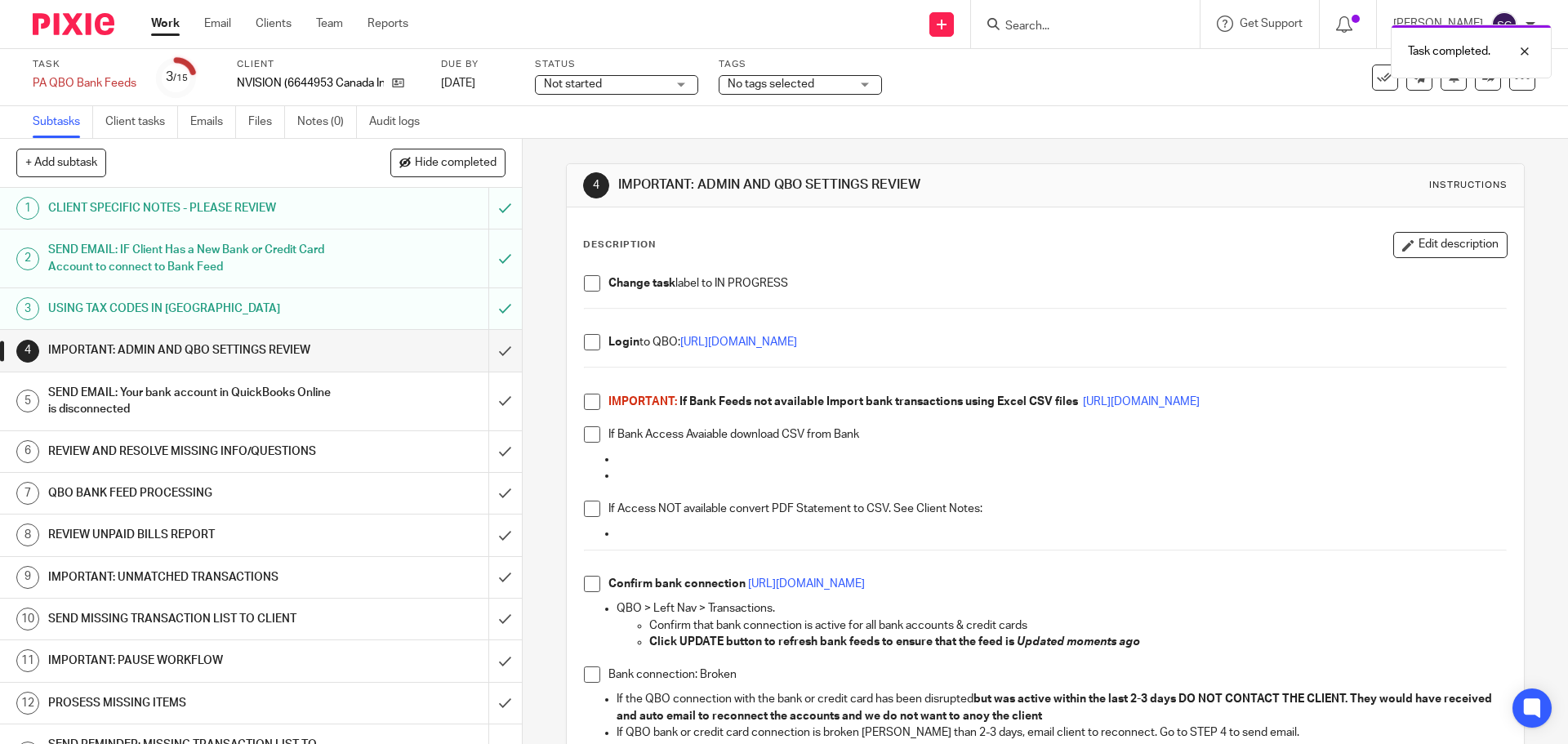
click at [584, 289] on span at bounding box center [592, 283] width 16 height 16
click at [584, 347] on span at bounding box center [592, 342] width 16 height 16
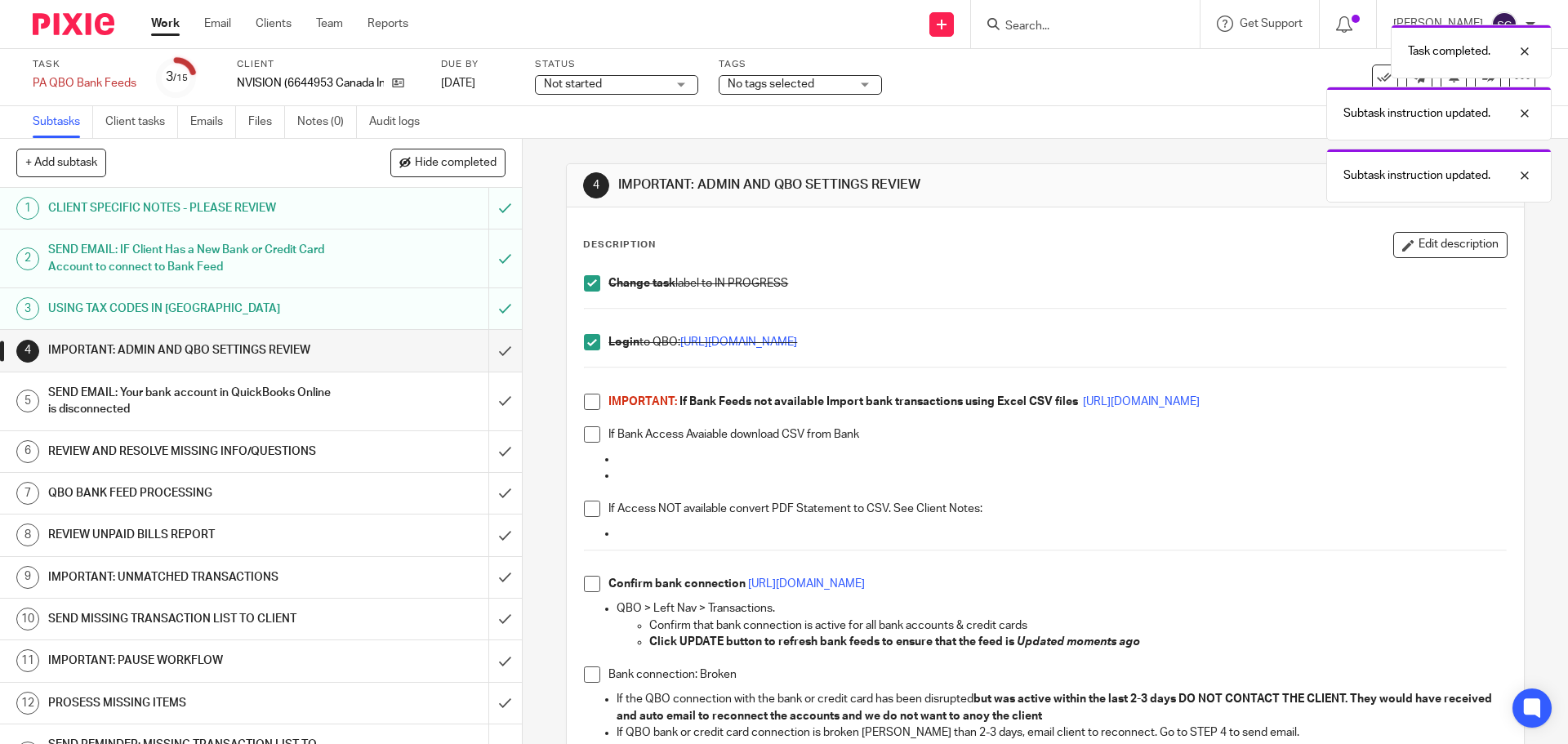
click at [578, 400] on div "Change task label to IN PROGRESS Login to QBO: [URL][DOMAIN_NAME] IMPORTANT: If…" at bounding box center [1045, 543] width 938 height 553
click at [589, 436] on span at bounding box center [592, 434] width 16 height 16
click at [589, 406] on span at bounding box center [592, 402] width 16 height 16
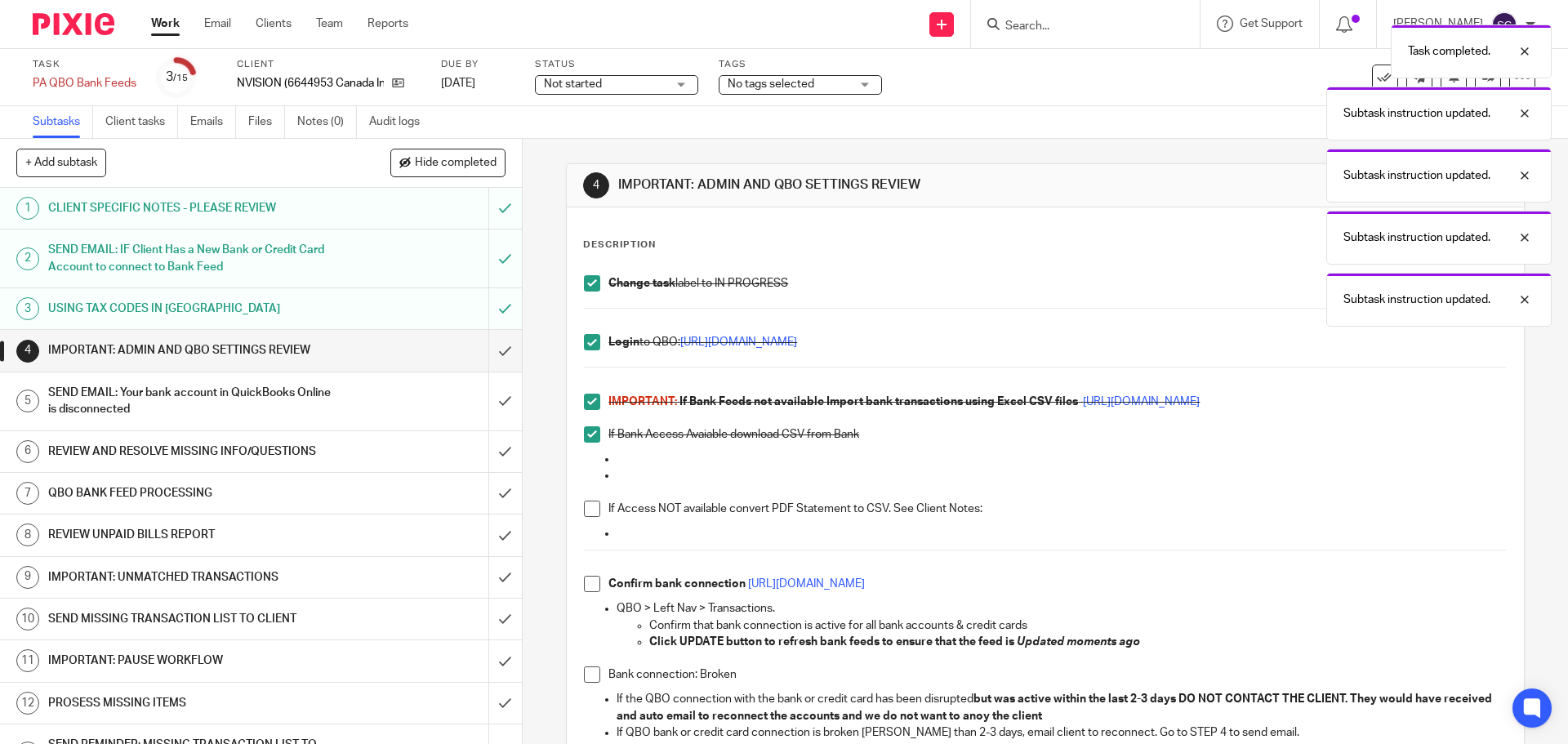
click at [586, 508] on span at bounding box center [592, 509] width 16 height 16
click at [590, 588] on span at bounding box center [592, 584] width 16 height 16
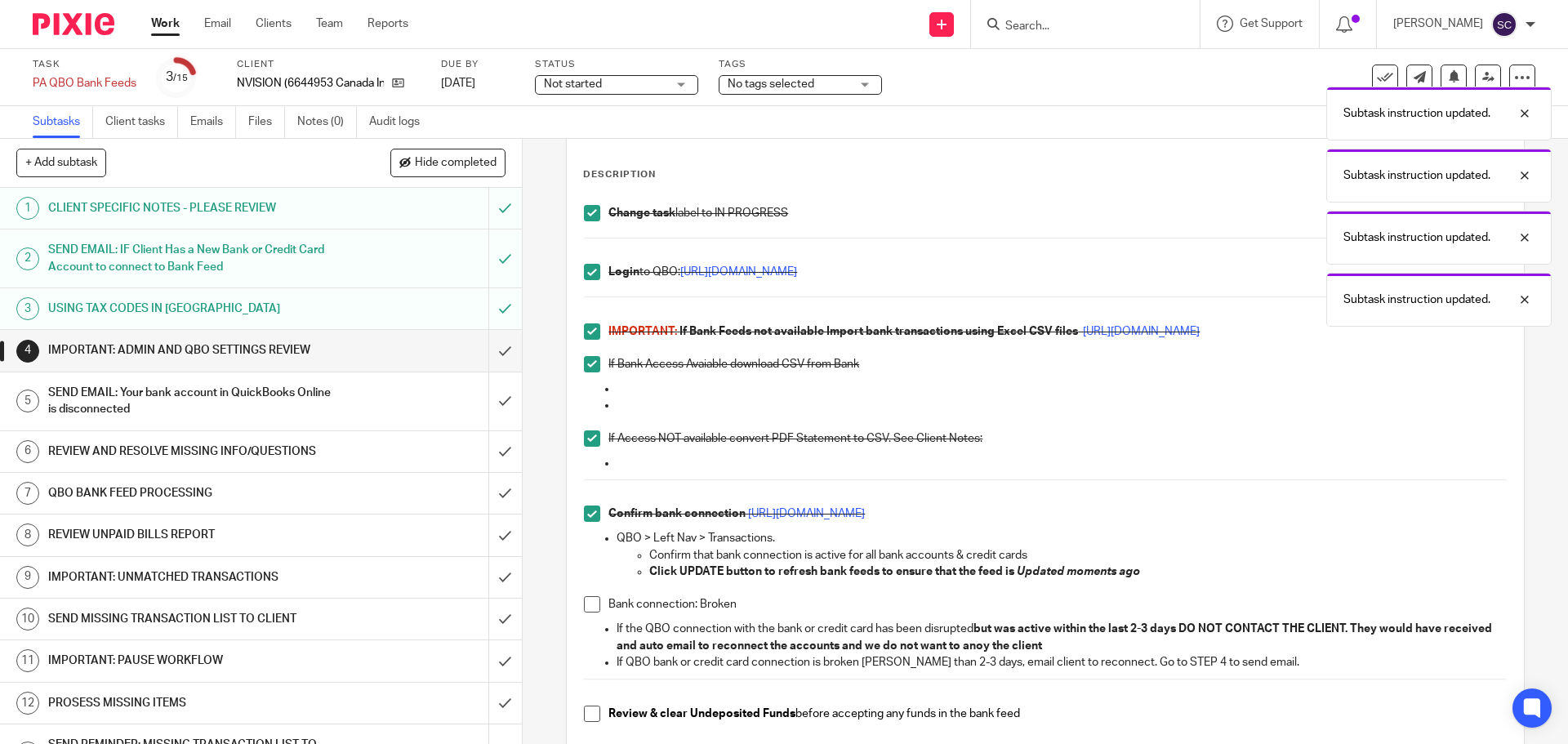
scroll to position [276, 0]
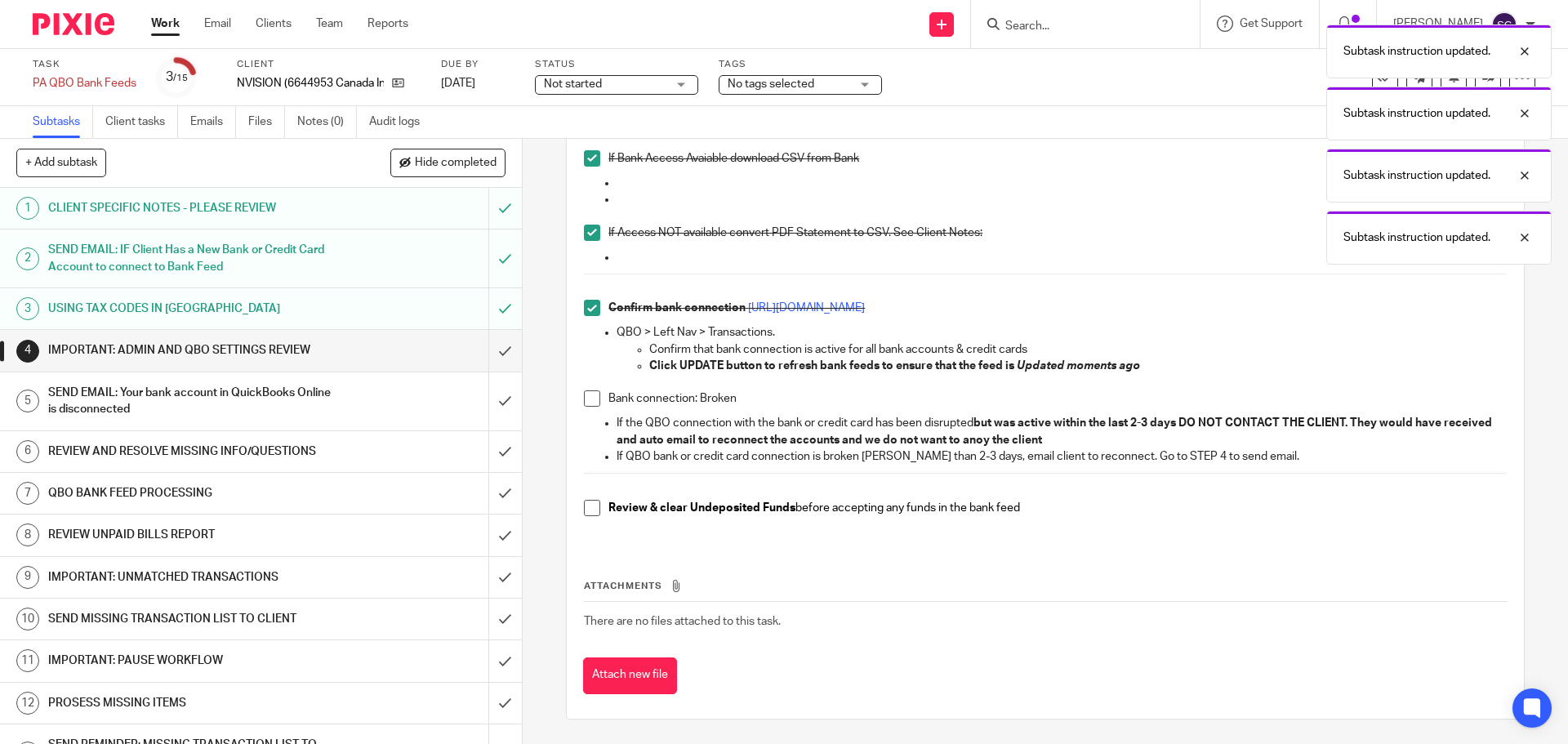
click at [585, 400] on span at bounding box center [592, 399] width 16 height 16
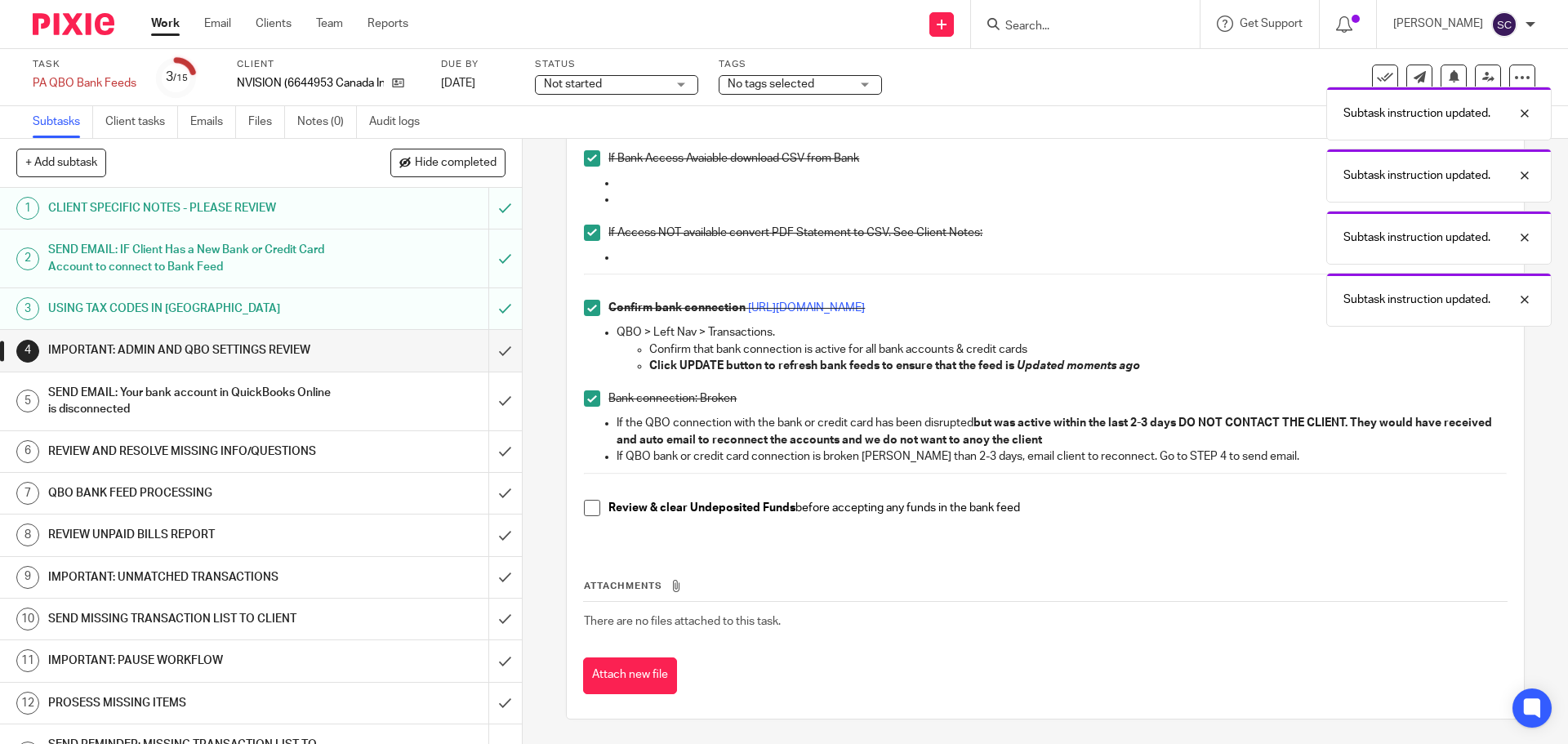
click at [586, 510] on span at bounding box center [592, 508] width 16 height 16
click at [487, 352] on input "submit" at bounding box center [261, 350] width 521 height 41
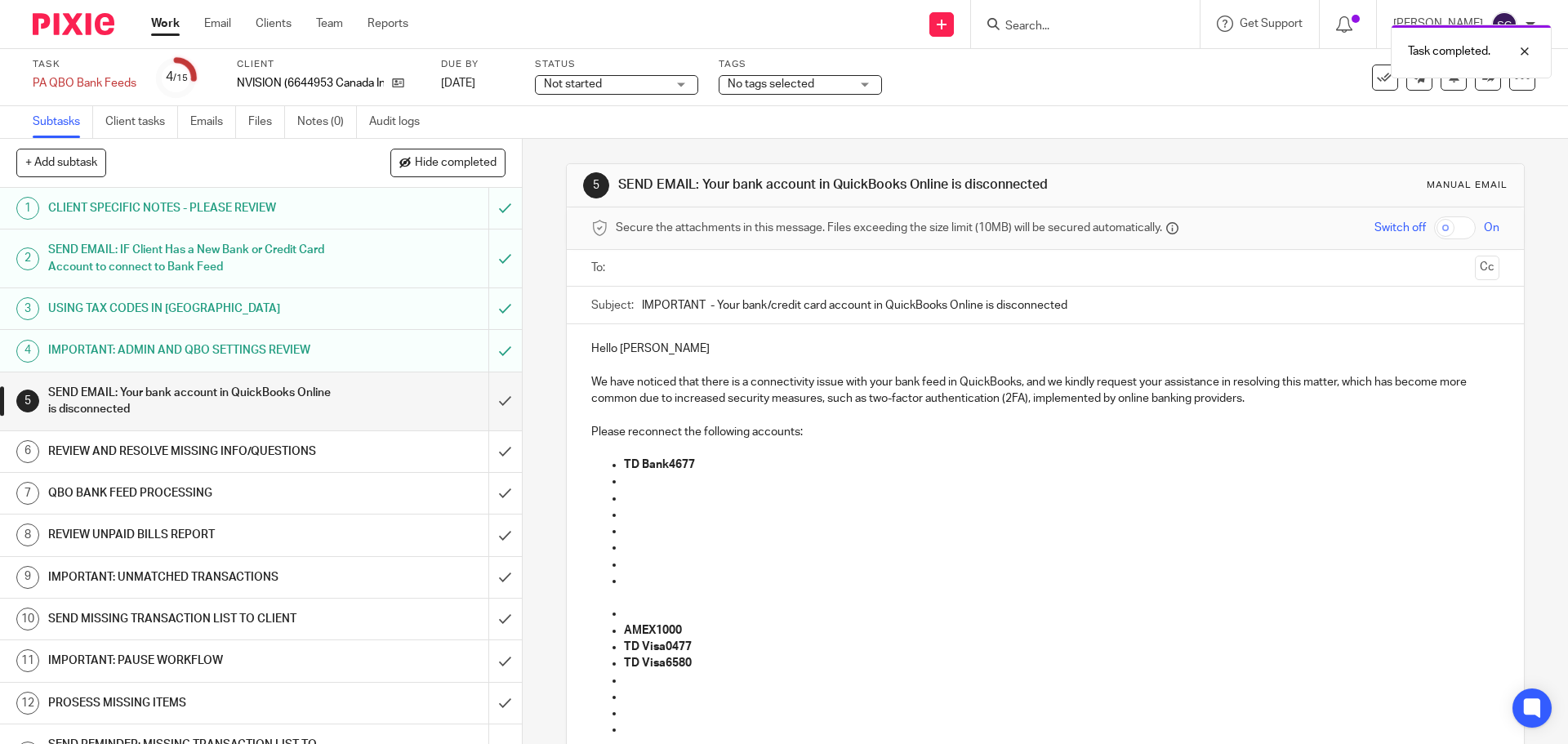
click at [624, 263] on input "text" at bounding box center [1044, 268] width 846 height 19
click at [785, 267] on input "text" at bounding box center [1113, 270] width 710 height 32
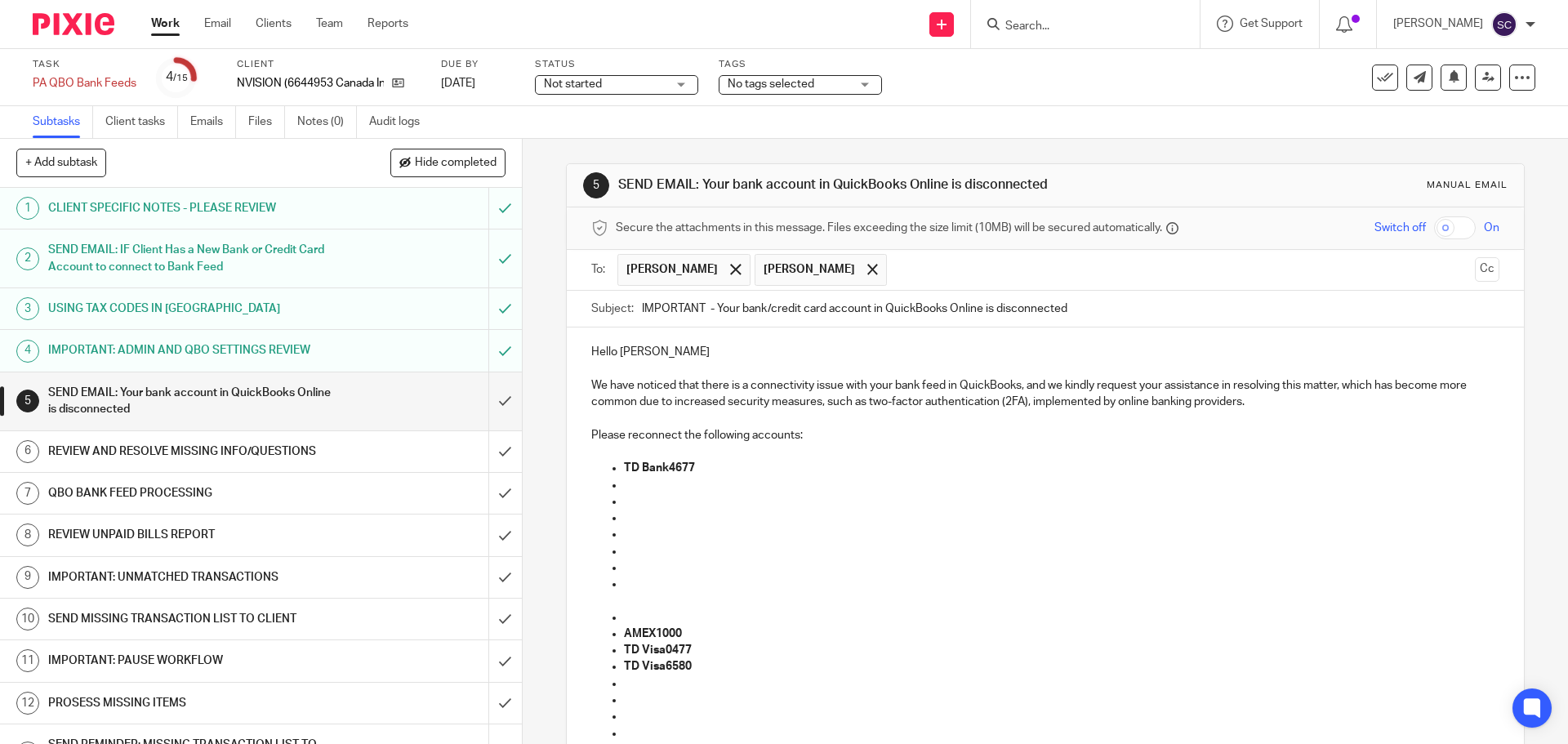
click at [1474, 273] on button "Cc" at bounding box center [1486, 269] width 25 height 25
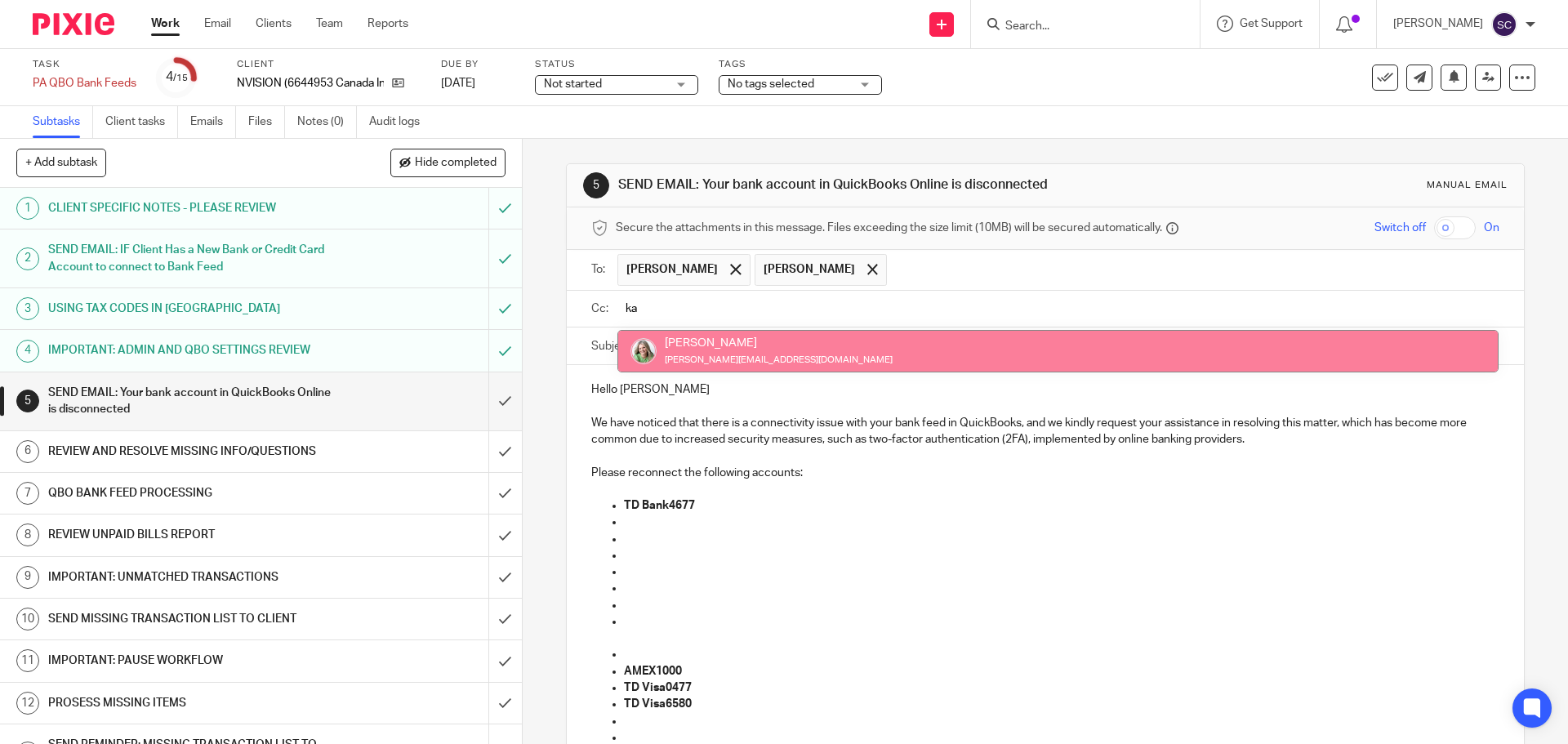
type input "ka"
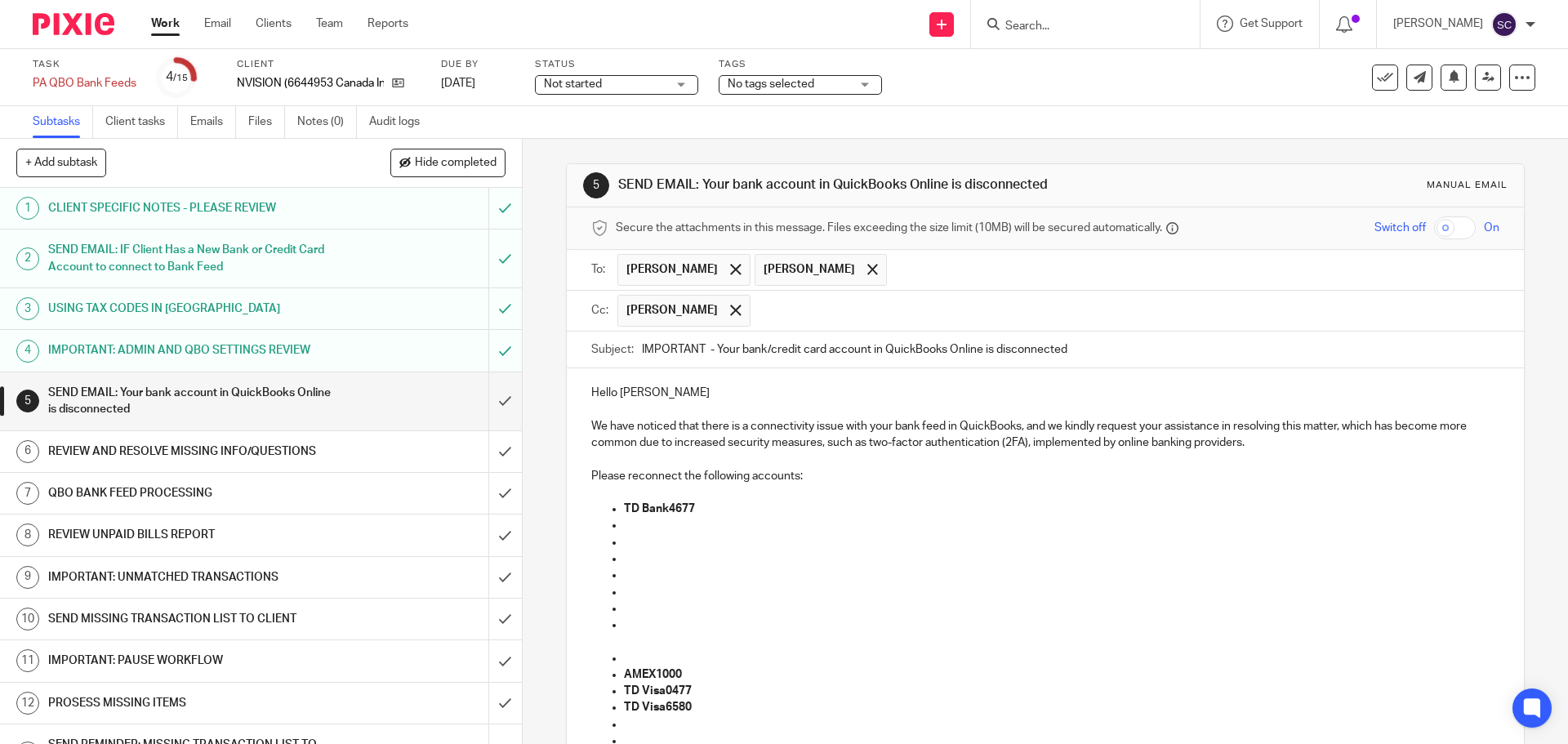
click at [703, 352] on input "IMPORTANT - Your bank/credit card account in QuickBooks Online is disconnected" at bounding box center [1070, 350] width 857 height 36
click at [1134, 354] on input "IMPORTANT: NVISION - Your bank/credit card account in QuickBooks Online is disc…" at bounding box center [1070, 350] width 857 height 36
type input "IMPORTANT: NVISION - Your bank/credit card account in QuickBooks Online is disc…"
click at [634, 530] on p at bounding box center [1061, 525] width 875 height 16
click at [715, 511] on p "TD Bank4677" at bounding box center [1061, 509] width 875 height 16
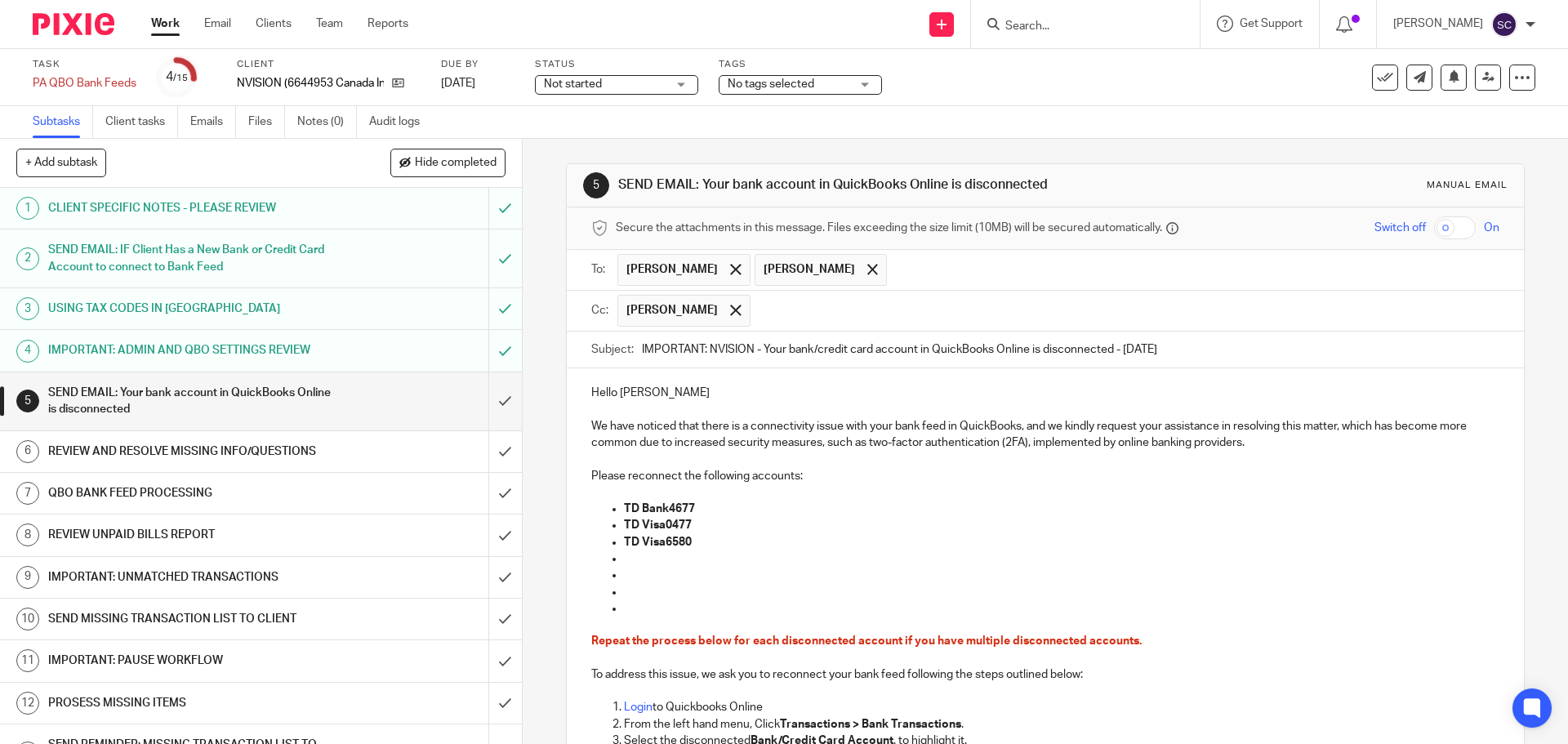
click at [624, 560] on p at bounding box center [1061, 559] width 875 height 16
click at [709, 543] on p "TD Visa6580" at bounding box center [1061, 542] width 875 height 16
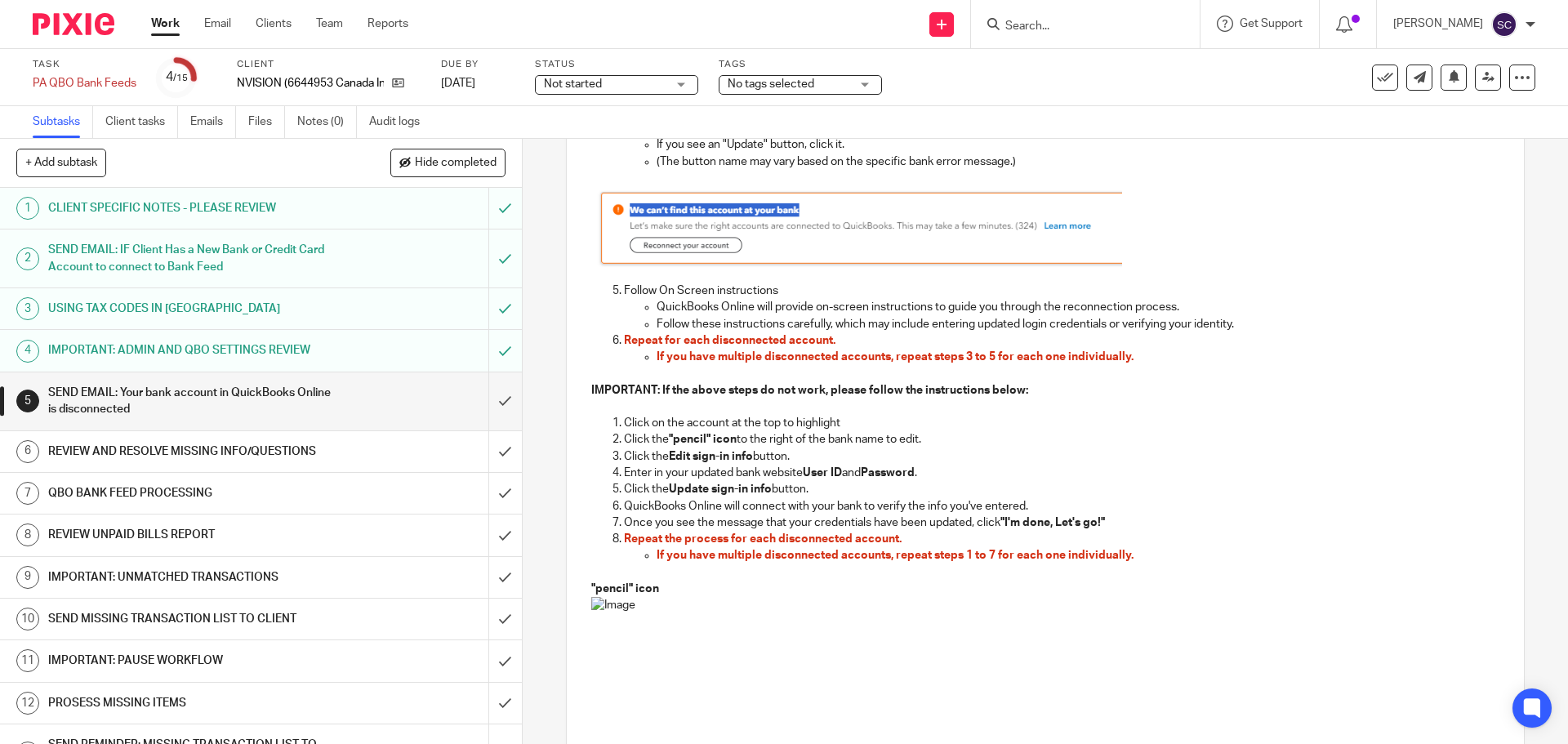
scroll to position [1061, 0]
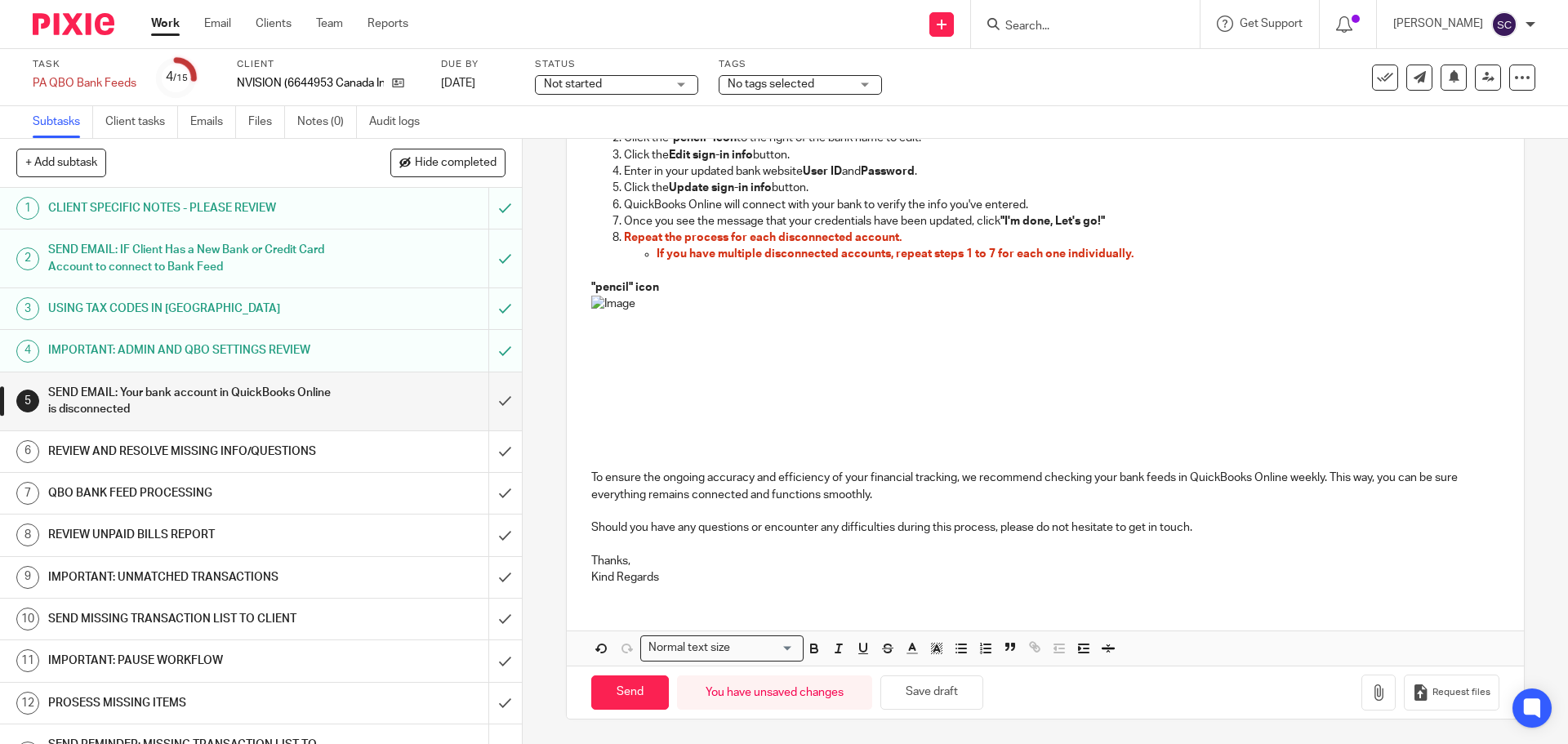
click at [680, 569] on p "Thanks, Kind Regards" at bounding box center [1045, 570] width 908 height 34
click at [674, 577] on p "Thanks, Kind Regards" at bounding box center [1045, 570] width 908 height 34
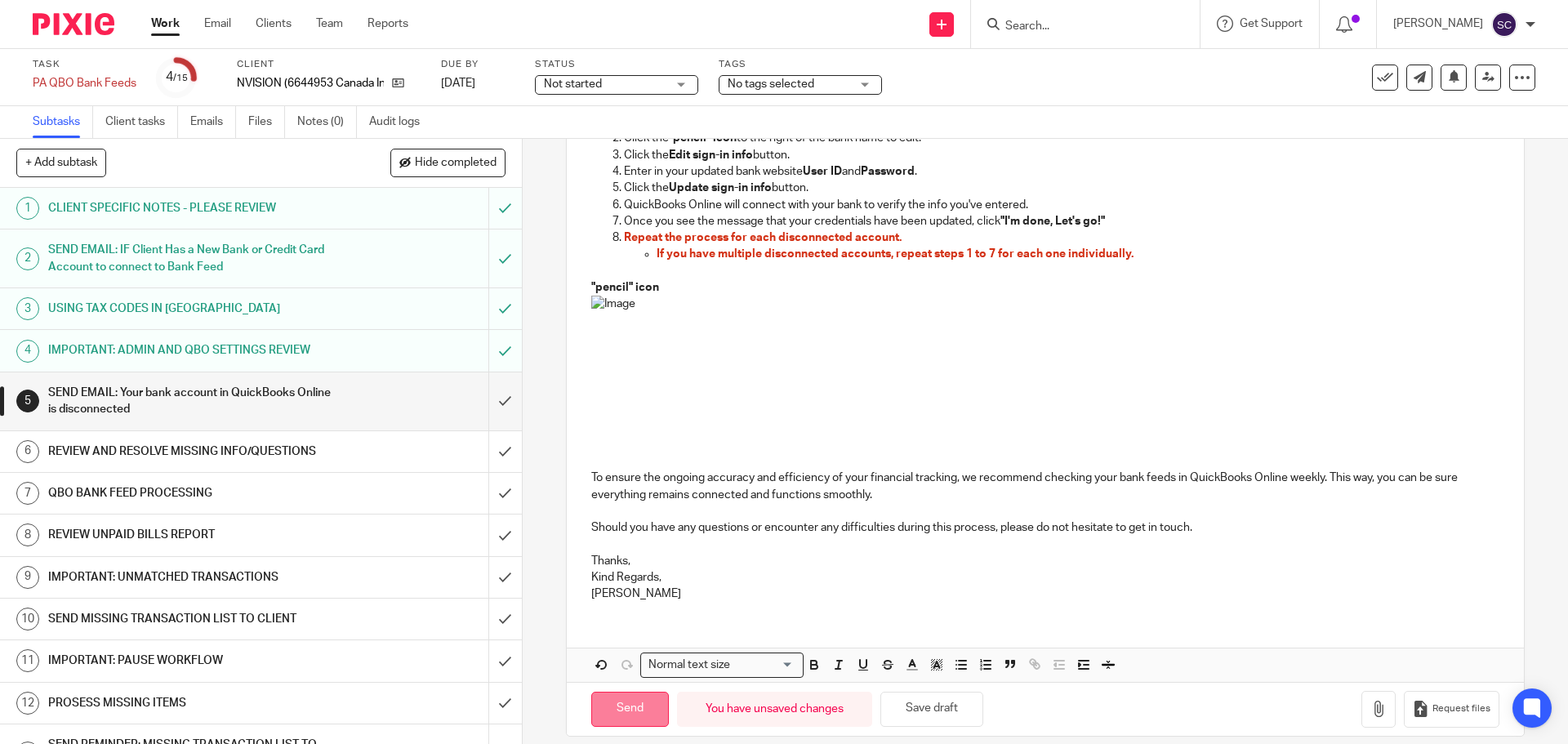
click at [610, 703] on input "Send" at bounding box center [630, 709] width 77 height 35
type input "Sent"
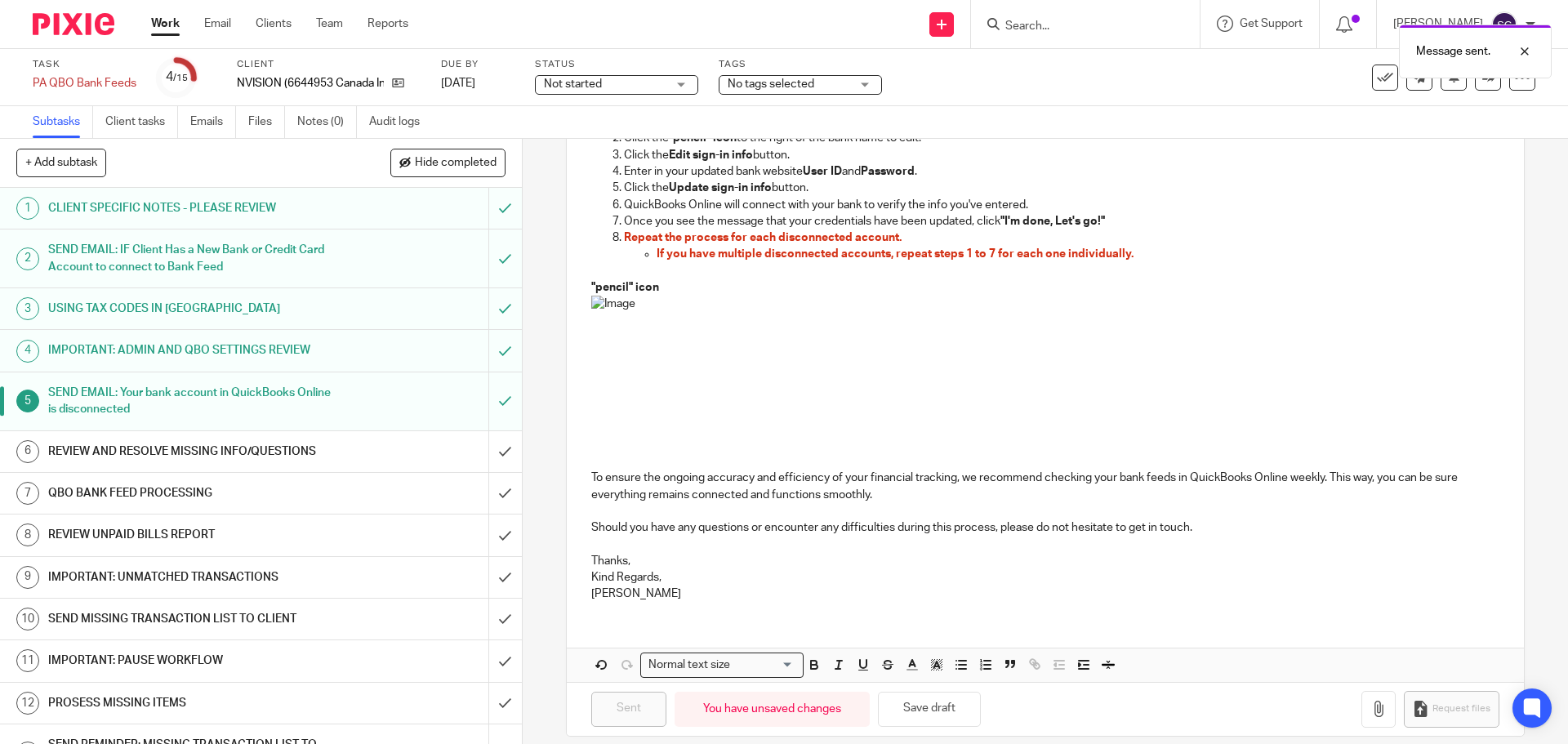
click at [680, 84] on div "Not started Not started" at bounding box center [617, 85] width 164 height 20
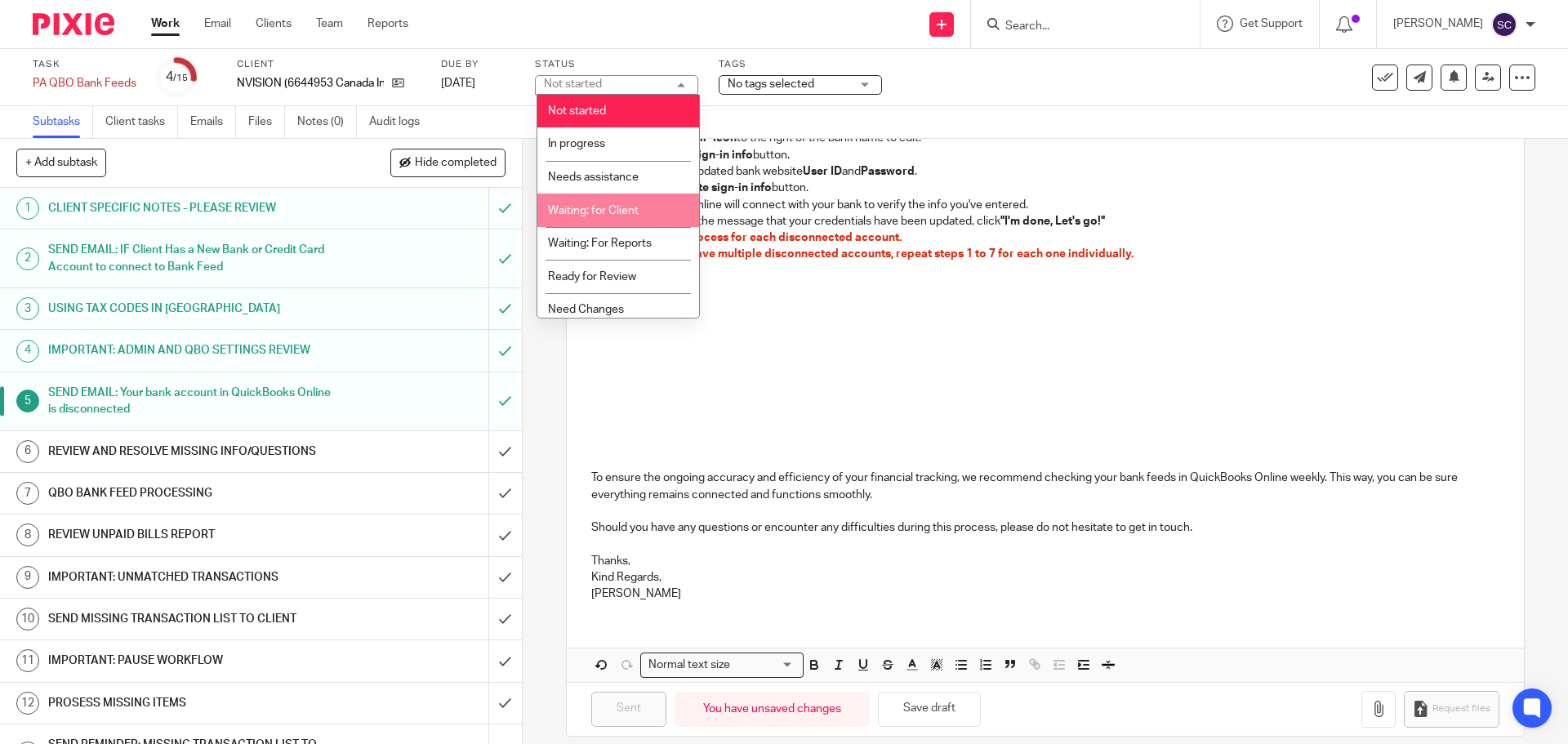
click at [586, 211] on span "Waiting: for Client" at bounding box center [593, 211] width 91 height 12
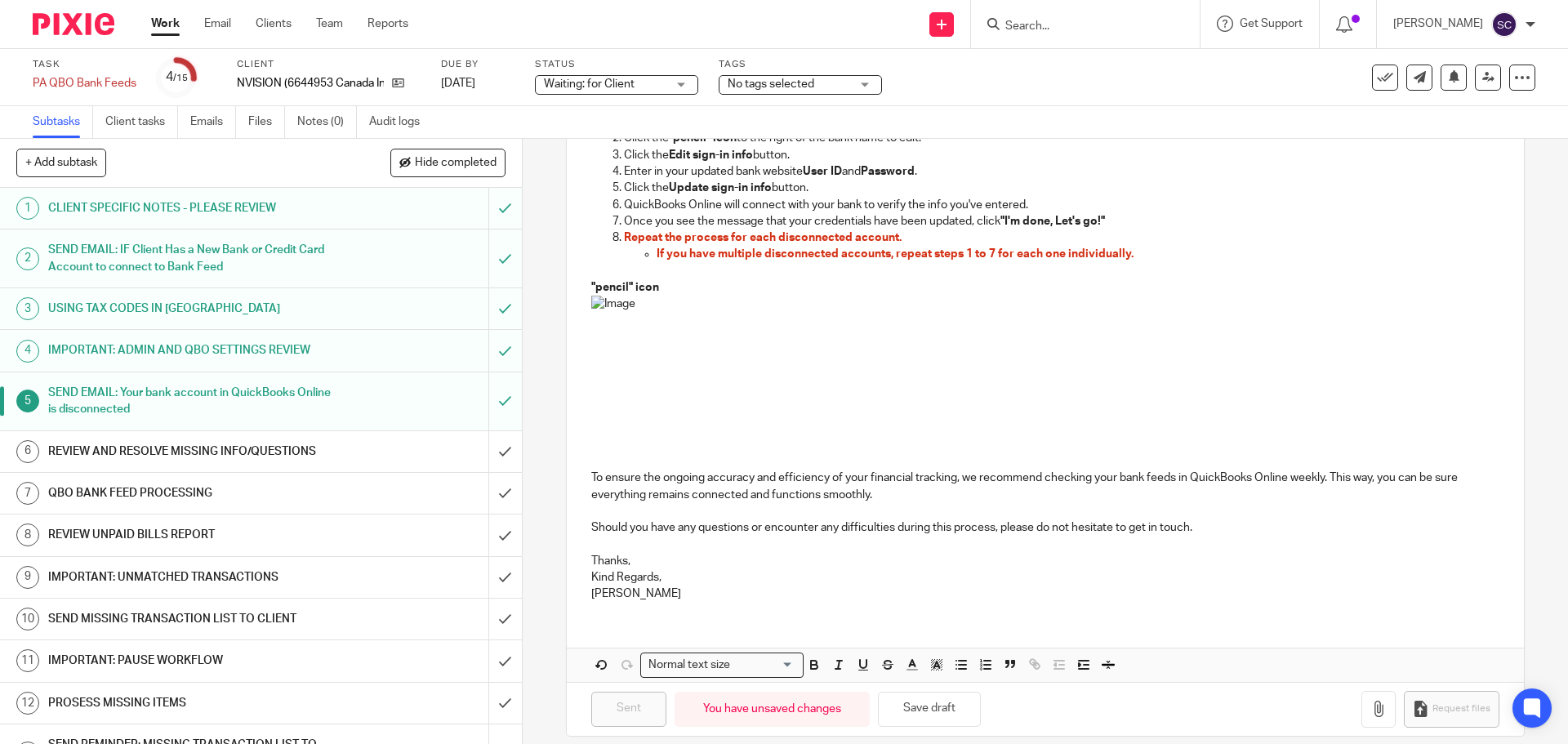
click at [176, 23] on link "Work" at bounding box center [164, 24] width 28 height 16
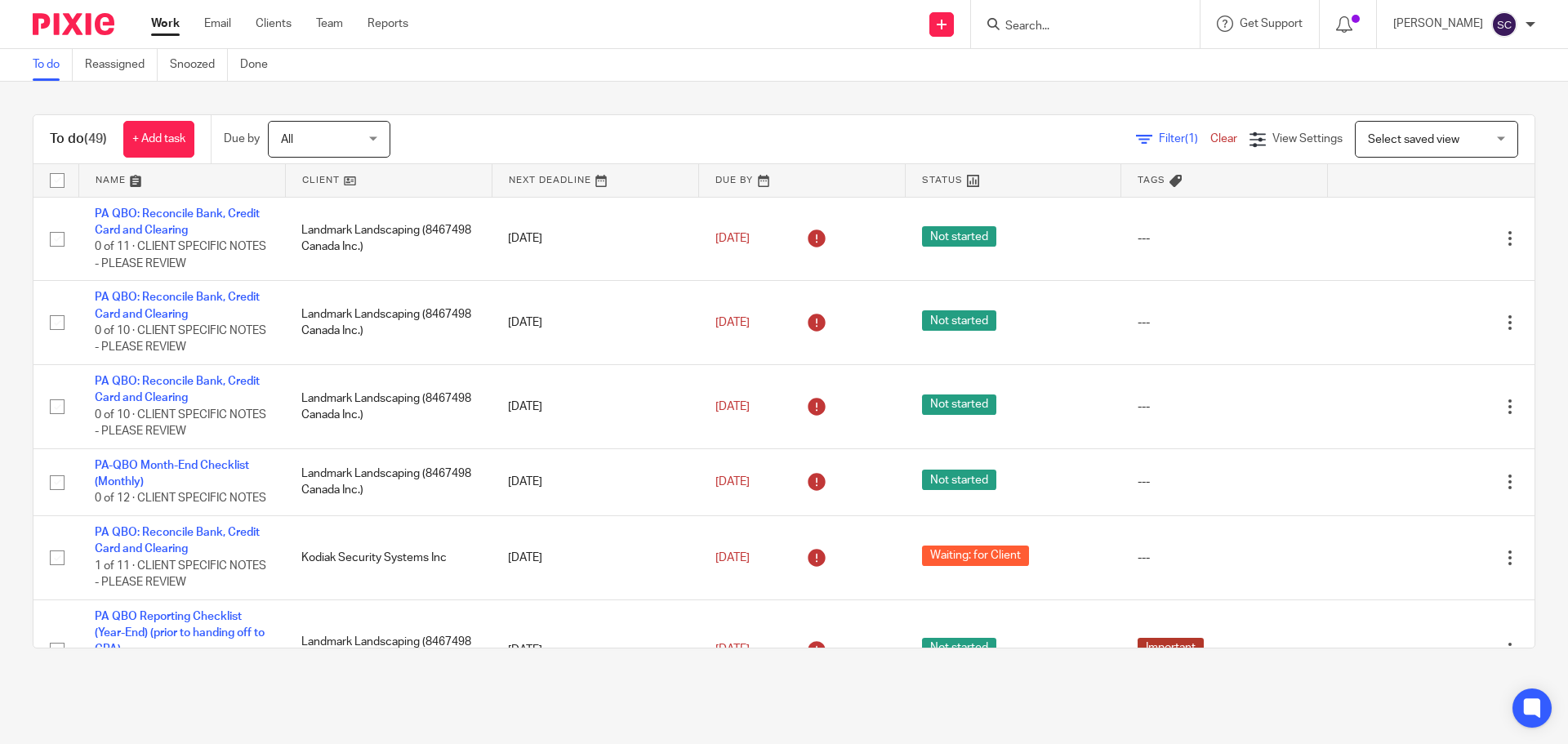
click at [1054, 20] on input "Search" at bounding box center [1077, 27] width 147 height 15
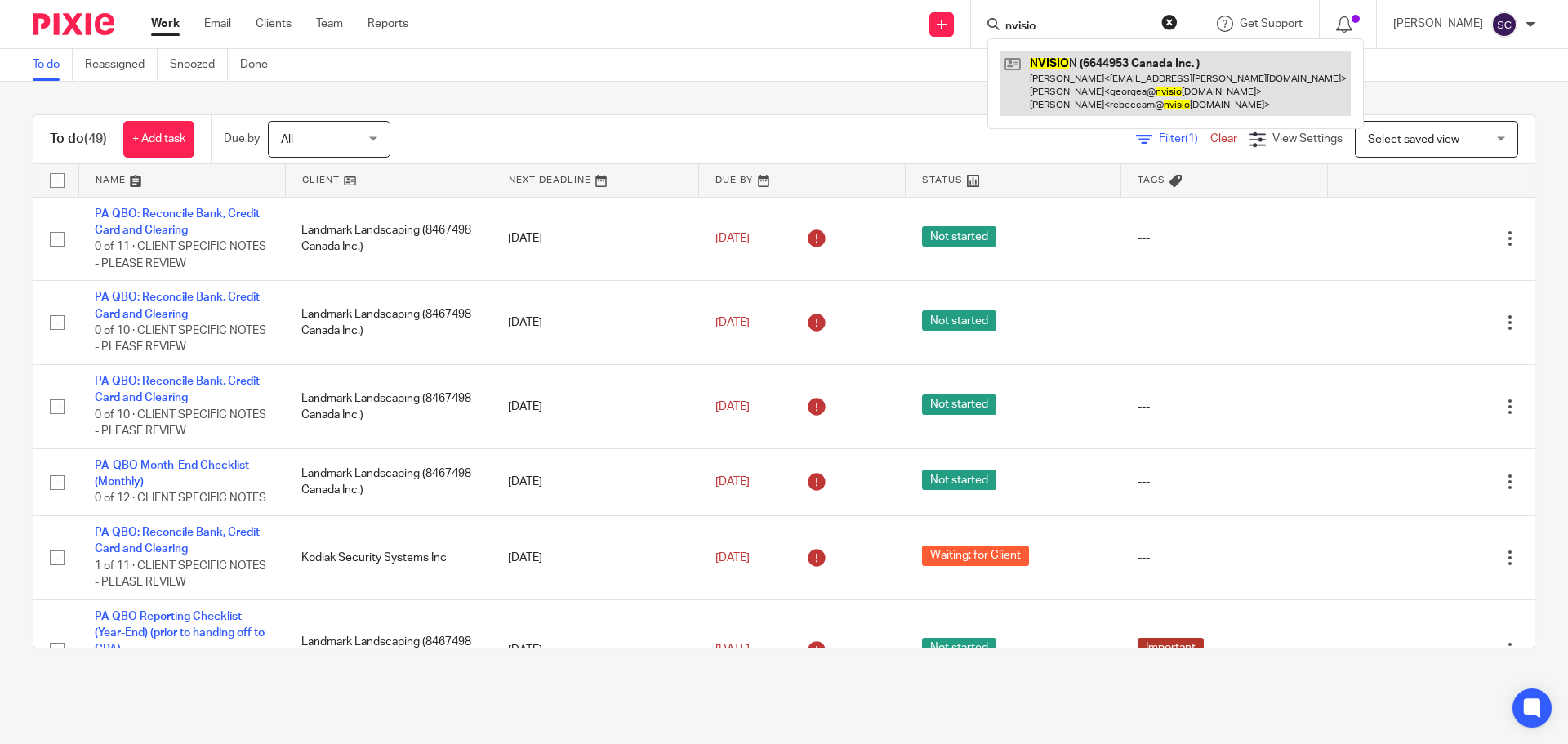
type input "nvisio"
click at [1089, 69] on link at bounding box center [1176, 84] width 351 height 64
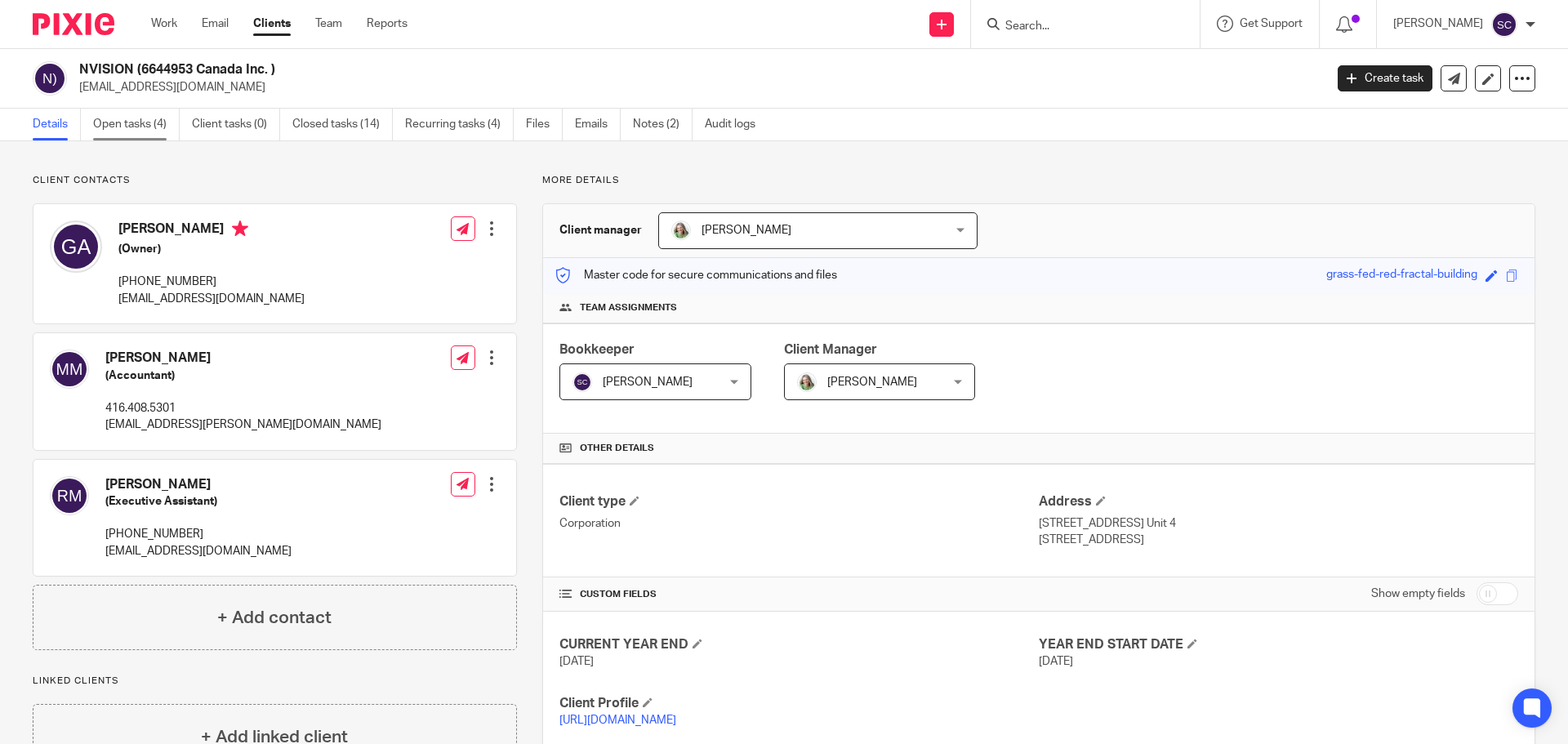
click at [114, 120] on link "Open tasks (4)" at bounding box center [135, 124] width 86 height 32
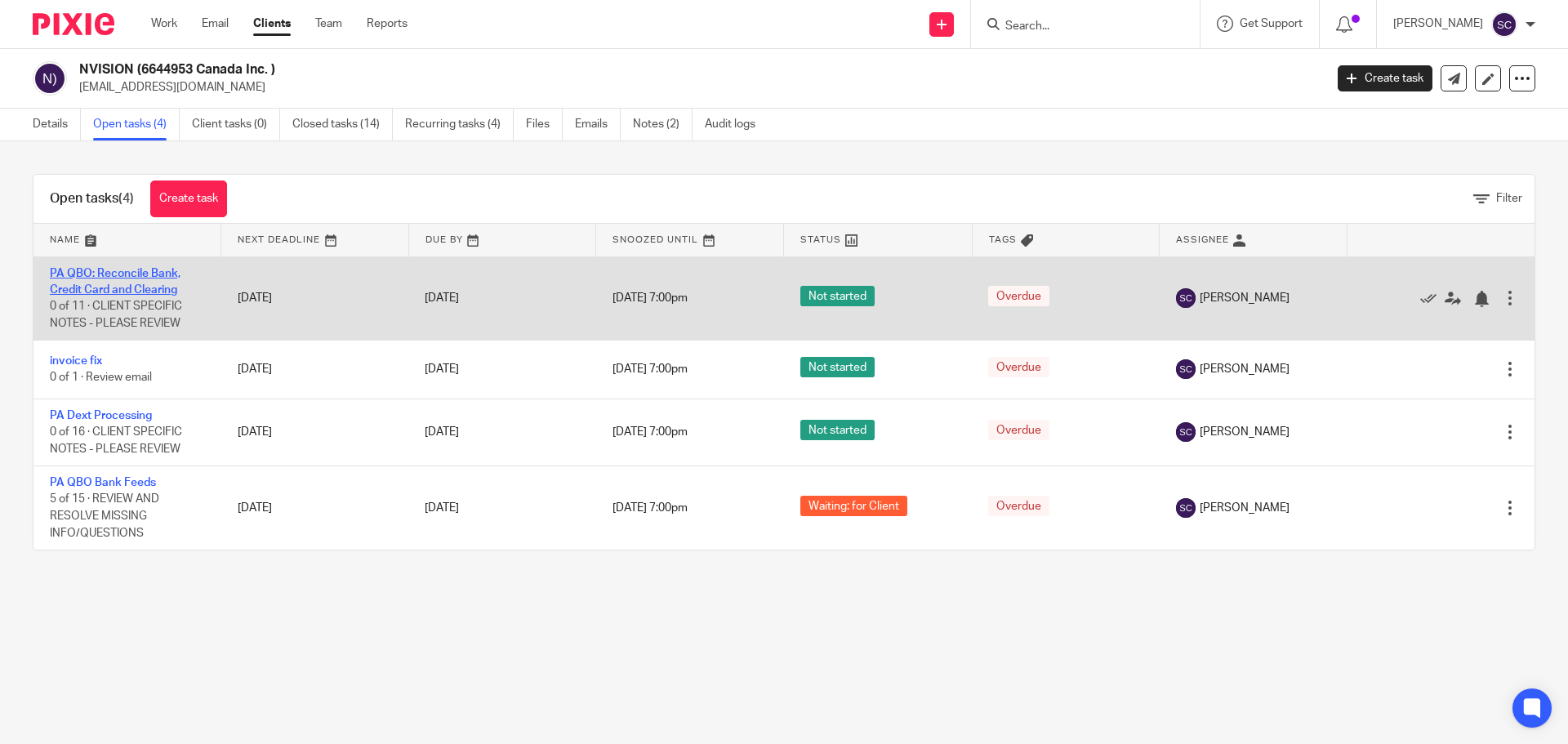
click at [76, 272] on link "PA QBO: Reconcile Bank, Credit Card and Clearing" at bounding box center [115, 282] width 131 height 28
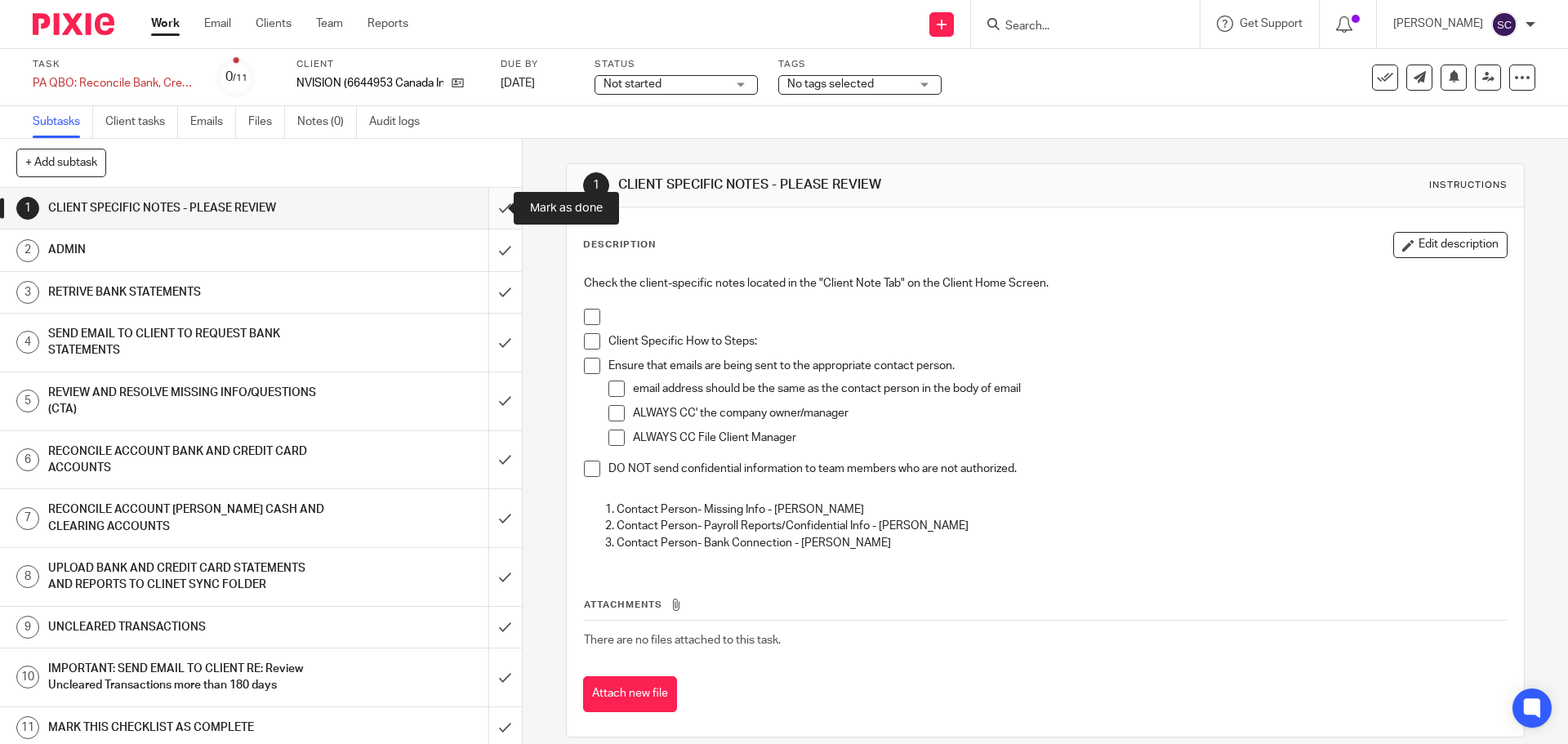
click at [482, 209] on input "submit" at bounding box center [261, 208] width 521 height 41
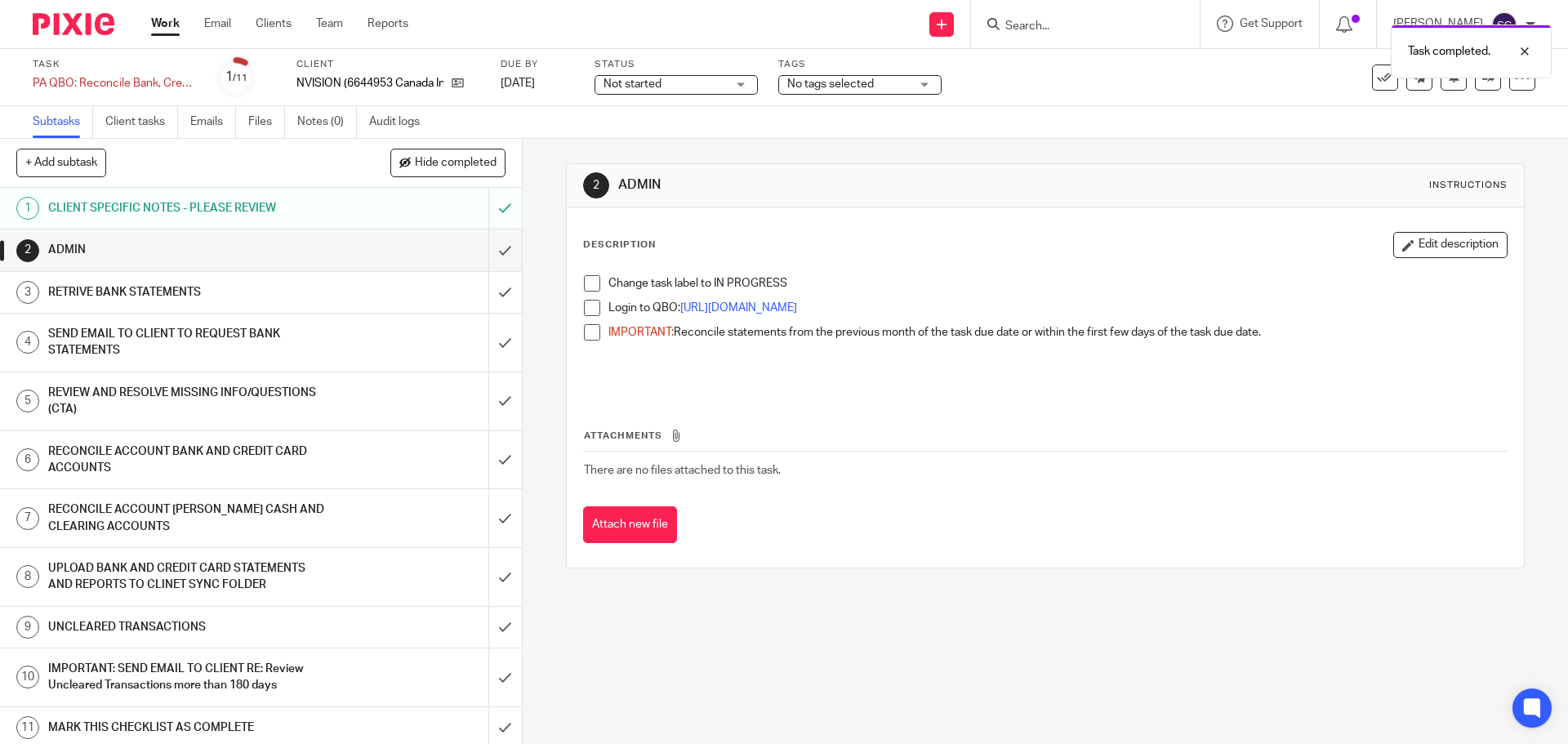
click at [588, 287] on span at bounding box center [592, 283] width 16 height 16
click at [584, 305] on span at bounding box center [592, 308] width 16 height 16
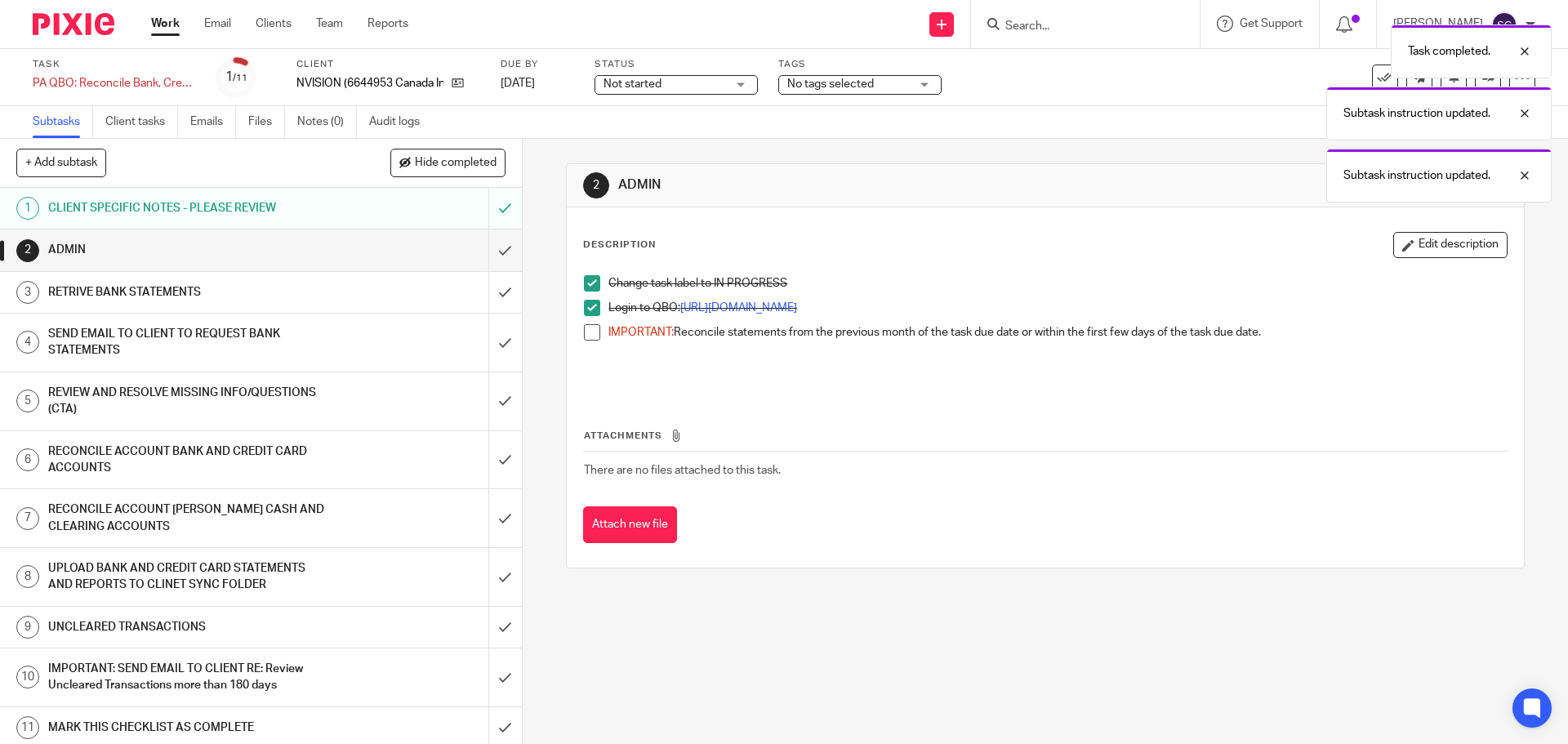
click at [589, 334] on span at bounding box center [592, 332] width 16 height 16
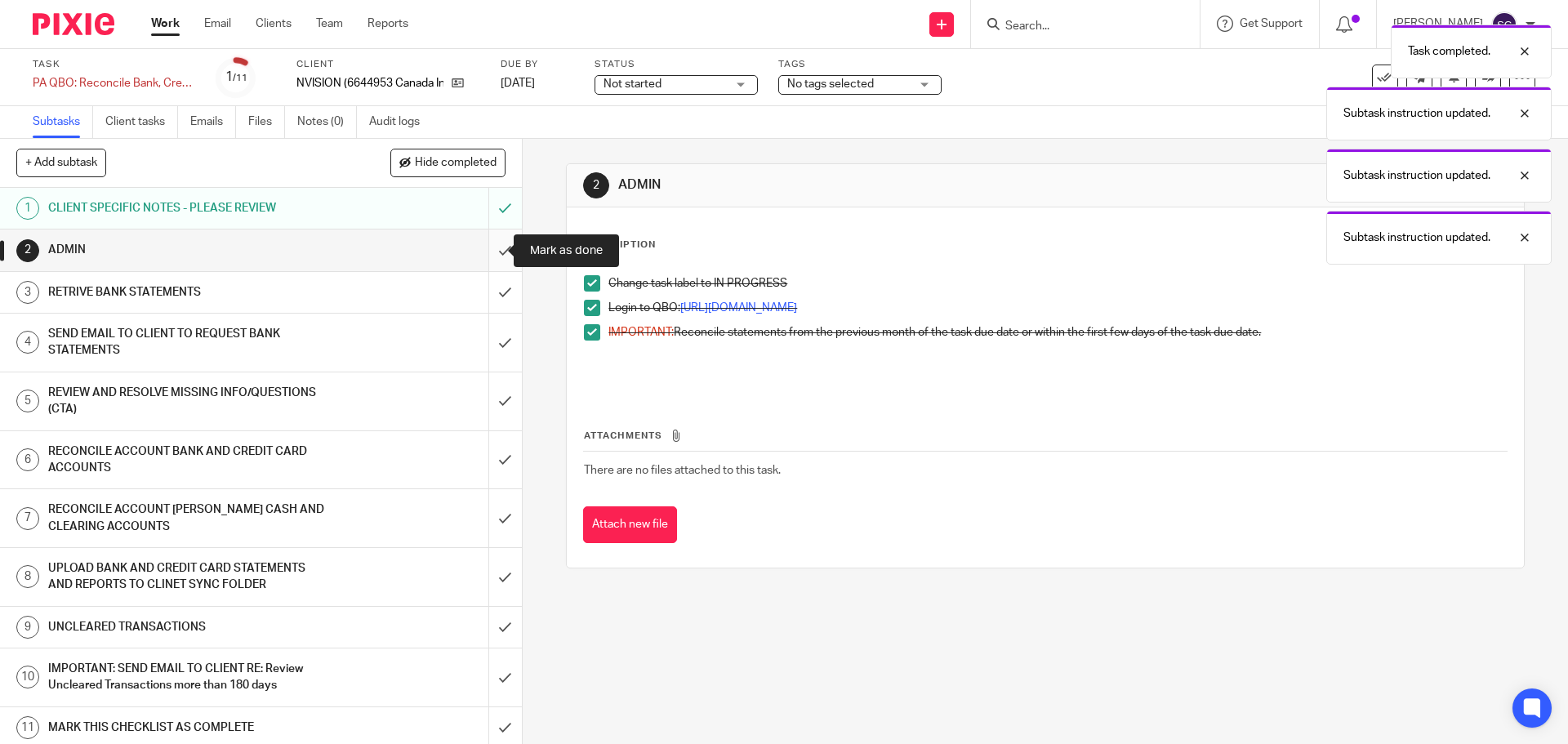
click at [484, 246] on input "submit" at bounding box center [261, 250] width 521 height 41
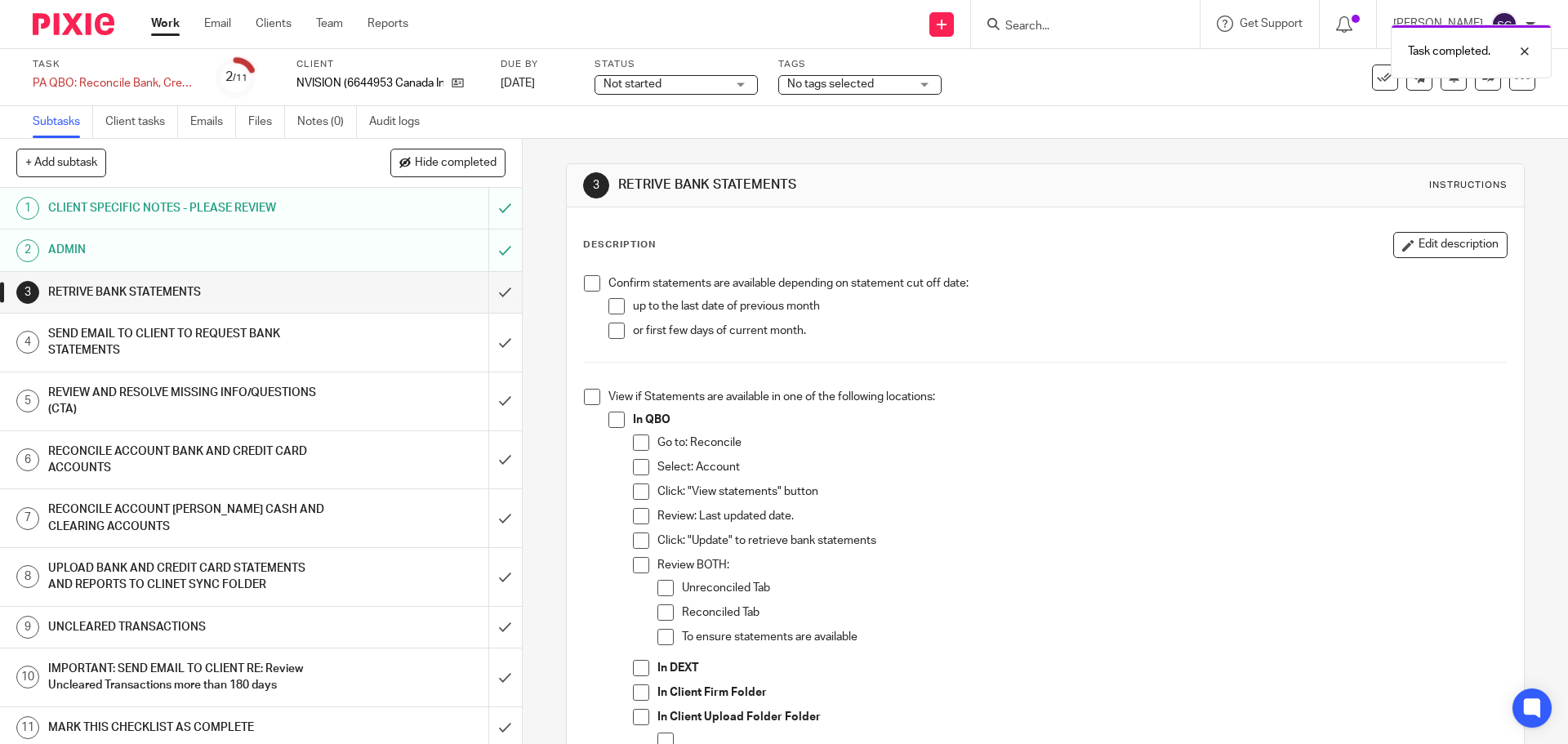
click at [589, 287] on span at bounding box center [592, 283] width 16 height 16
click at [591, 398] on span at bounding box center [592, 397] width 16 height 16
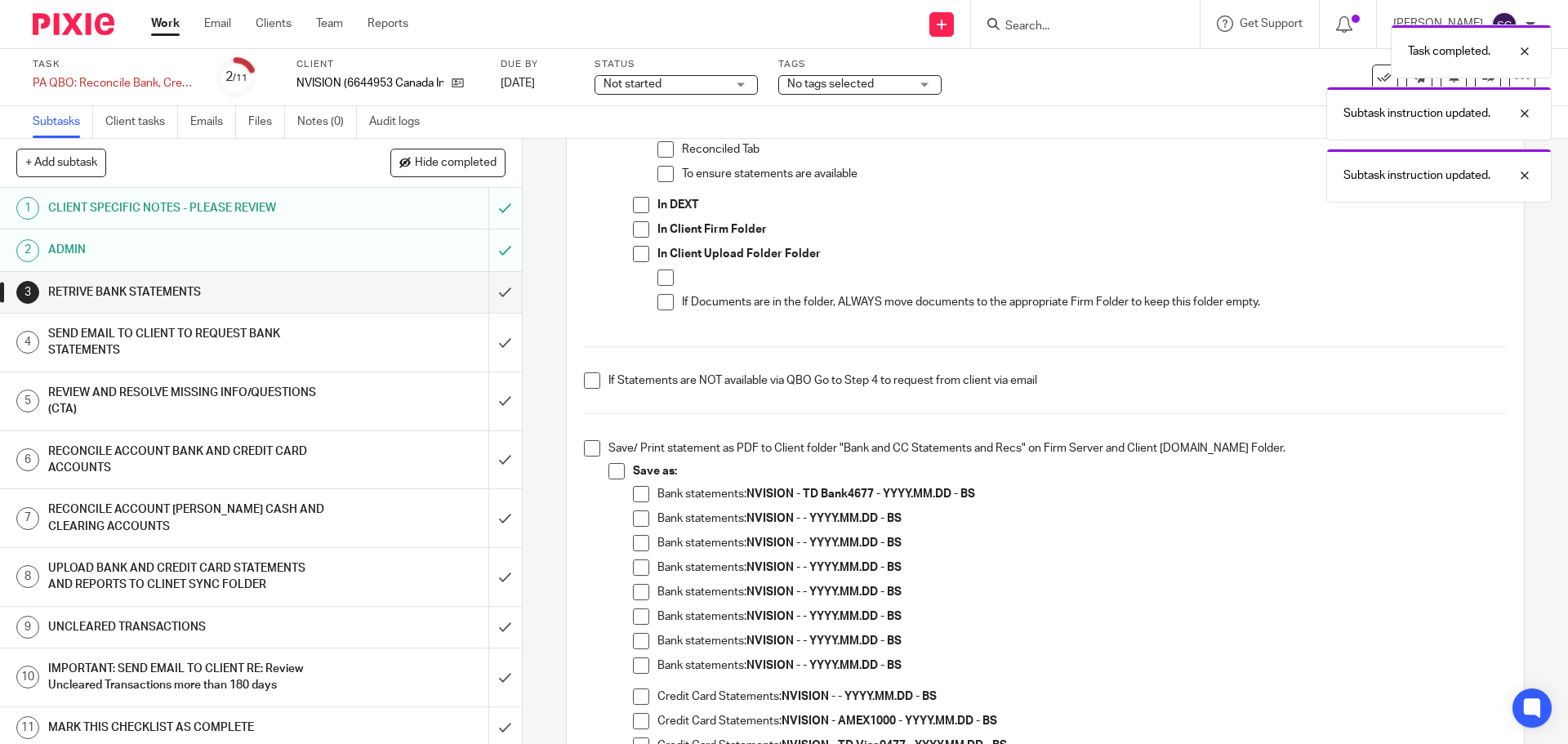
scroll to position [490, 0]
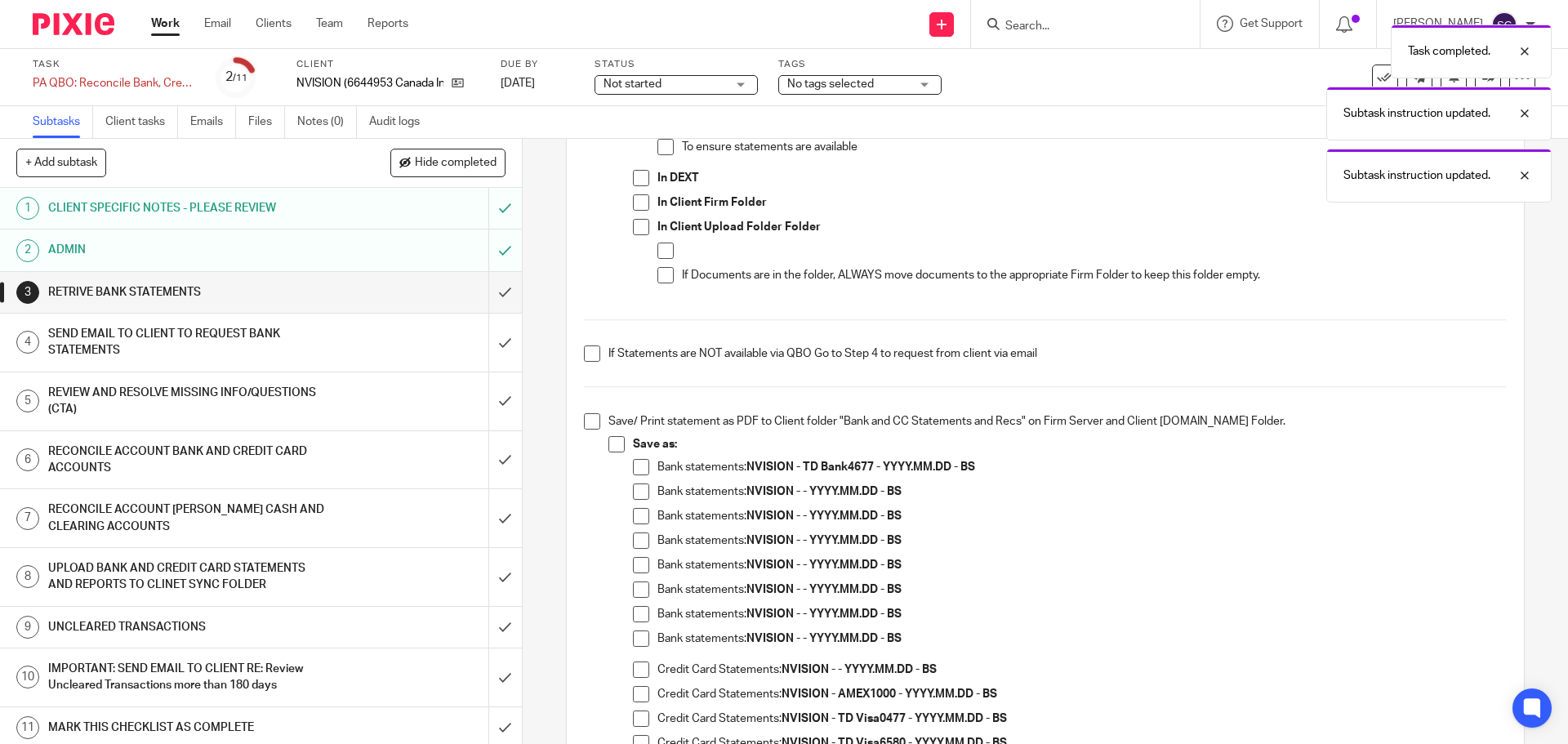
click at [584, 353] on span at bounding box center [592, 353] width 16 height 16
click at [586, 420] on span at bounding box center [592, 422] width 16 height 16
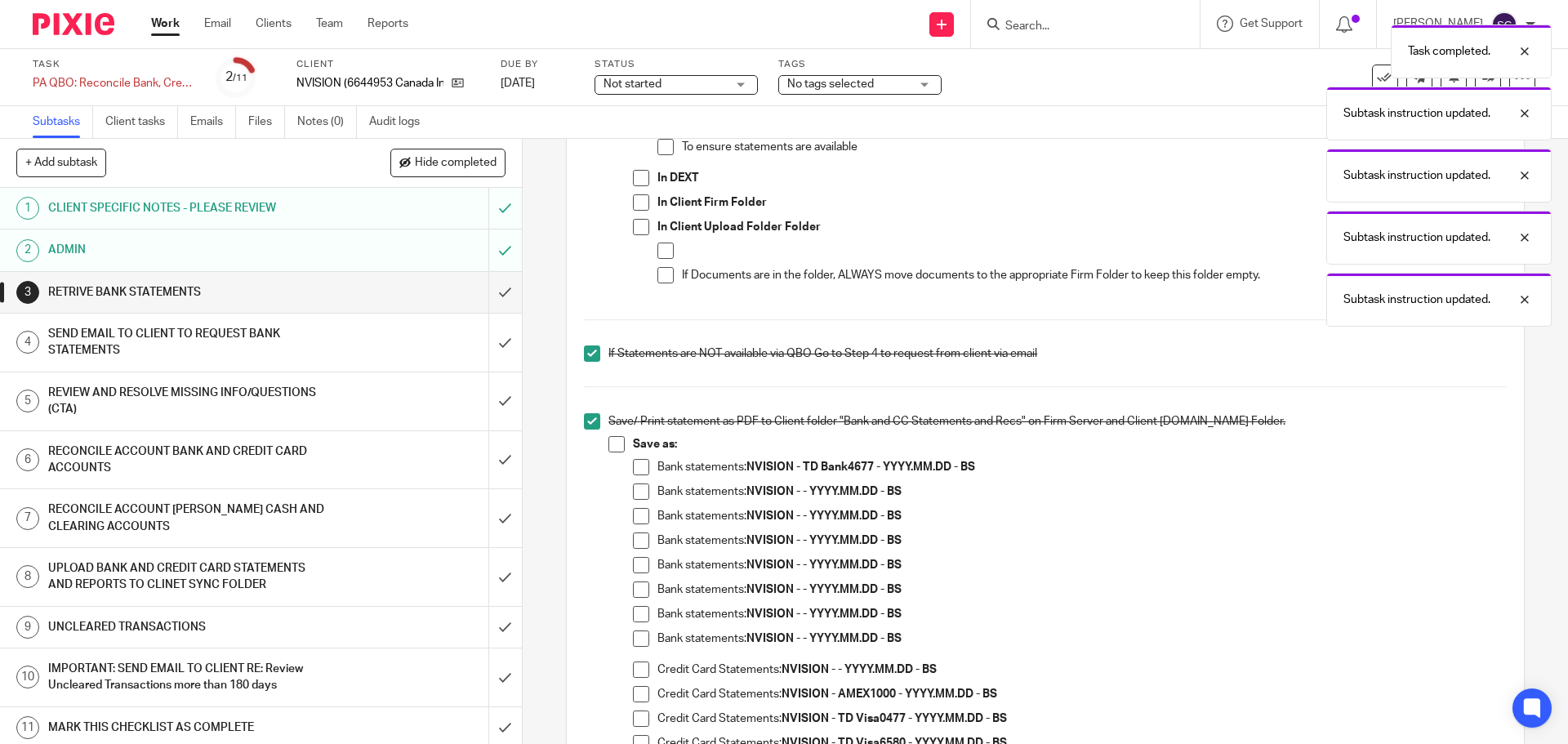
click at [610, 443] on span at bounding box center [617, 444] width 16 height 16
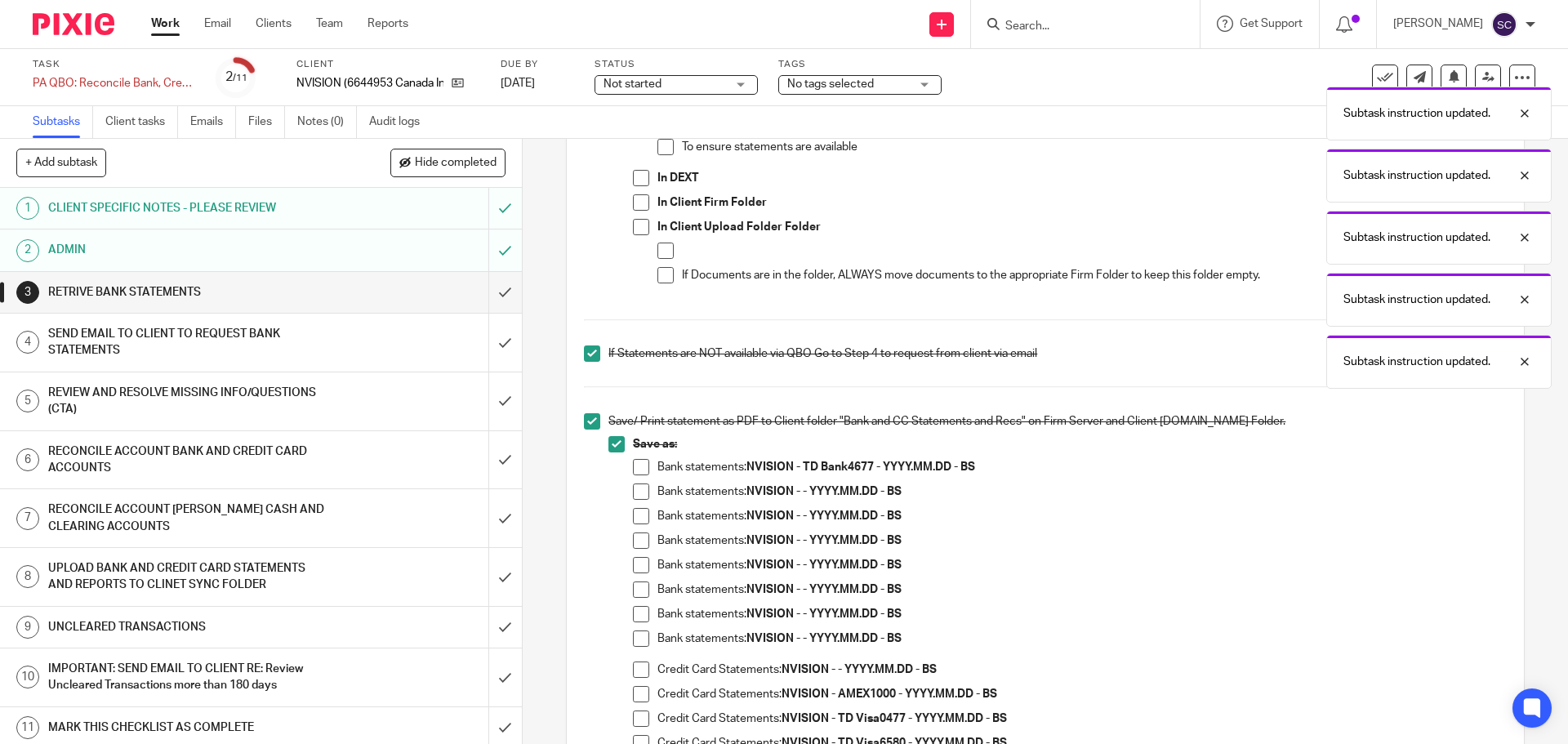
click at [640, 464] on span at bounding box center [641, 467] width 16 height 16
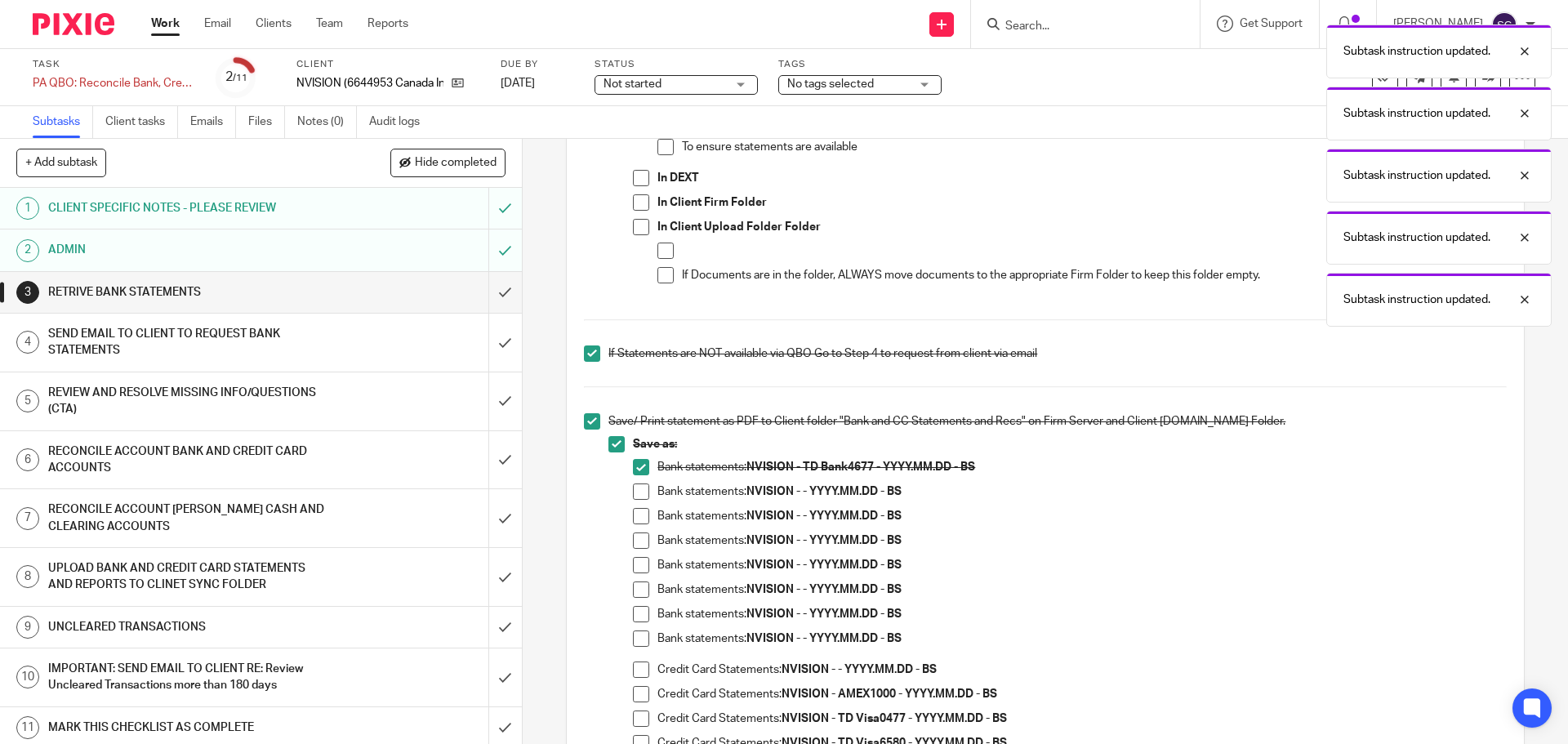
scroll to position [653, 0]
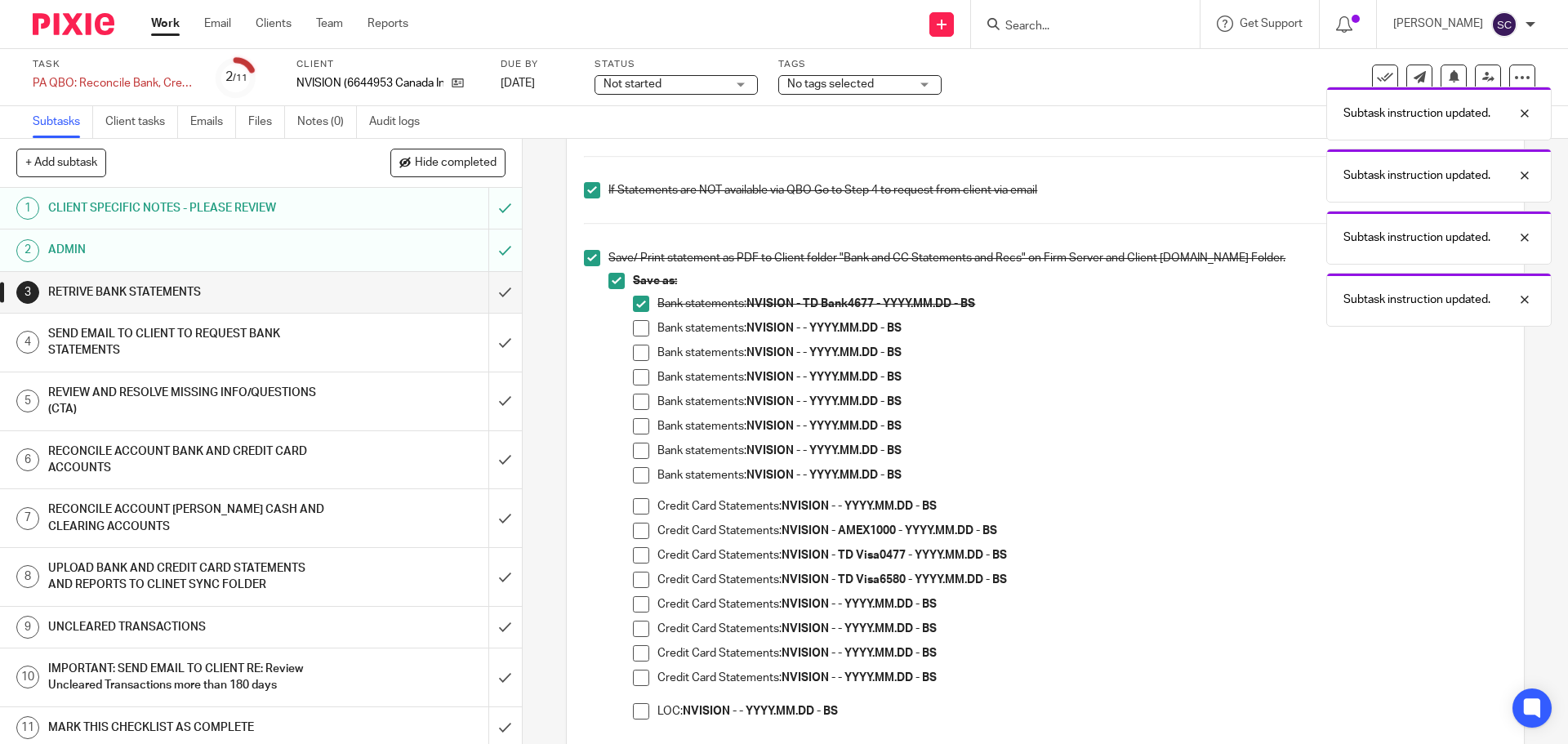
drag, startPoint x: 633, startPoint y: 528, endPoint x: 630, endPoint y: 559, distance: 31.1
click at [633, 529] on span at bounding box center [641, 531] width 16 height 16
click at [633, 557] on span at bounding box center [641, 555] width 16 height 16
click at [639, 579] on span at bounding box center [641, 580] width 16 height 16
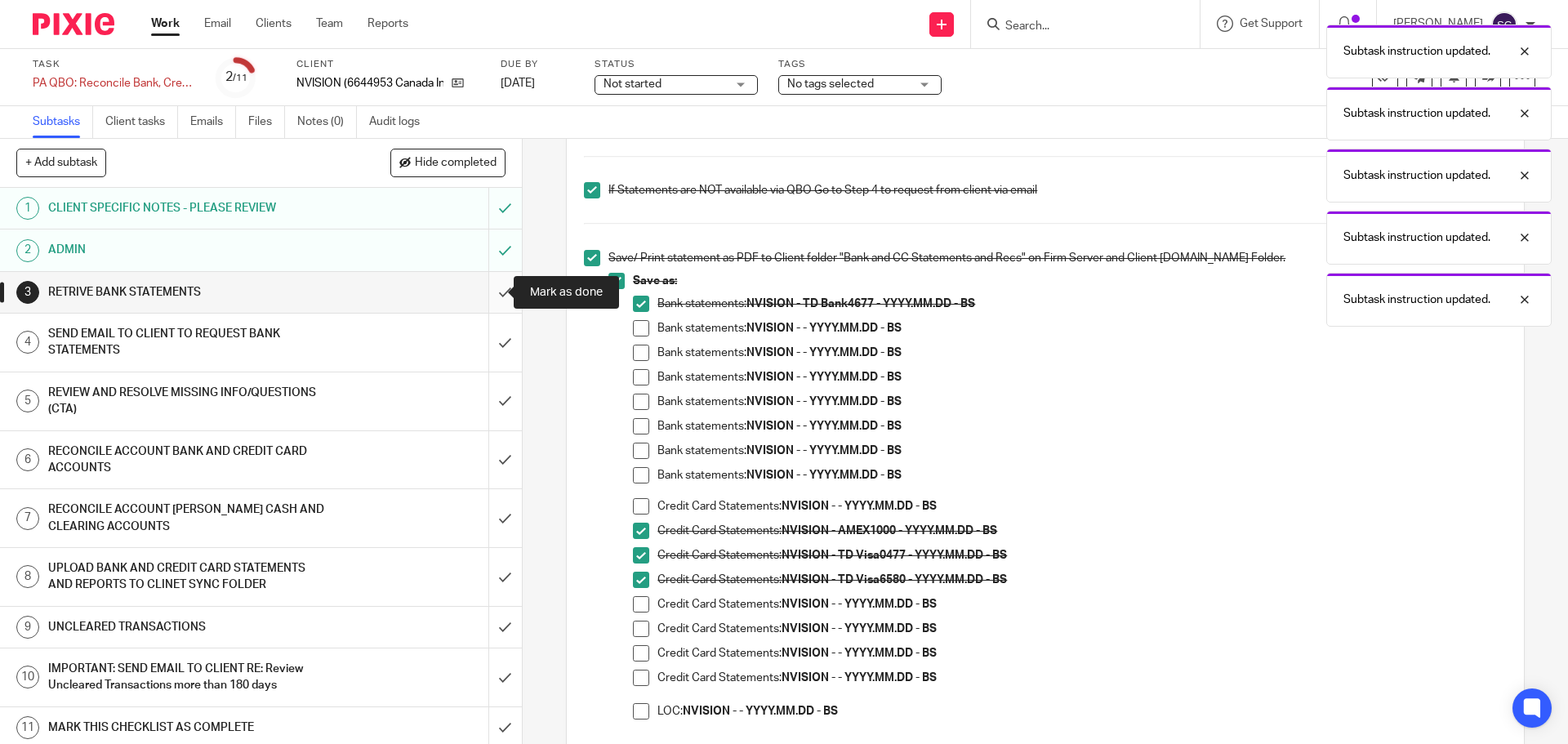
click at [490, 290] on input "submit" at bounding box center [261, 292] width 521 height 41
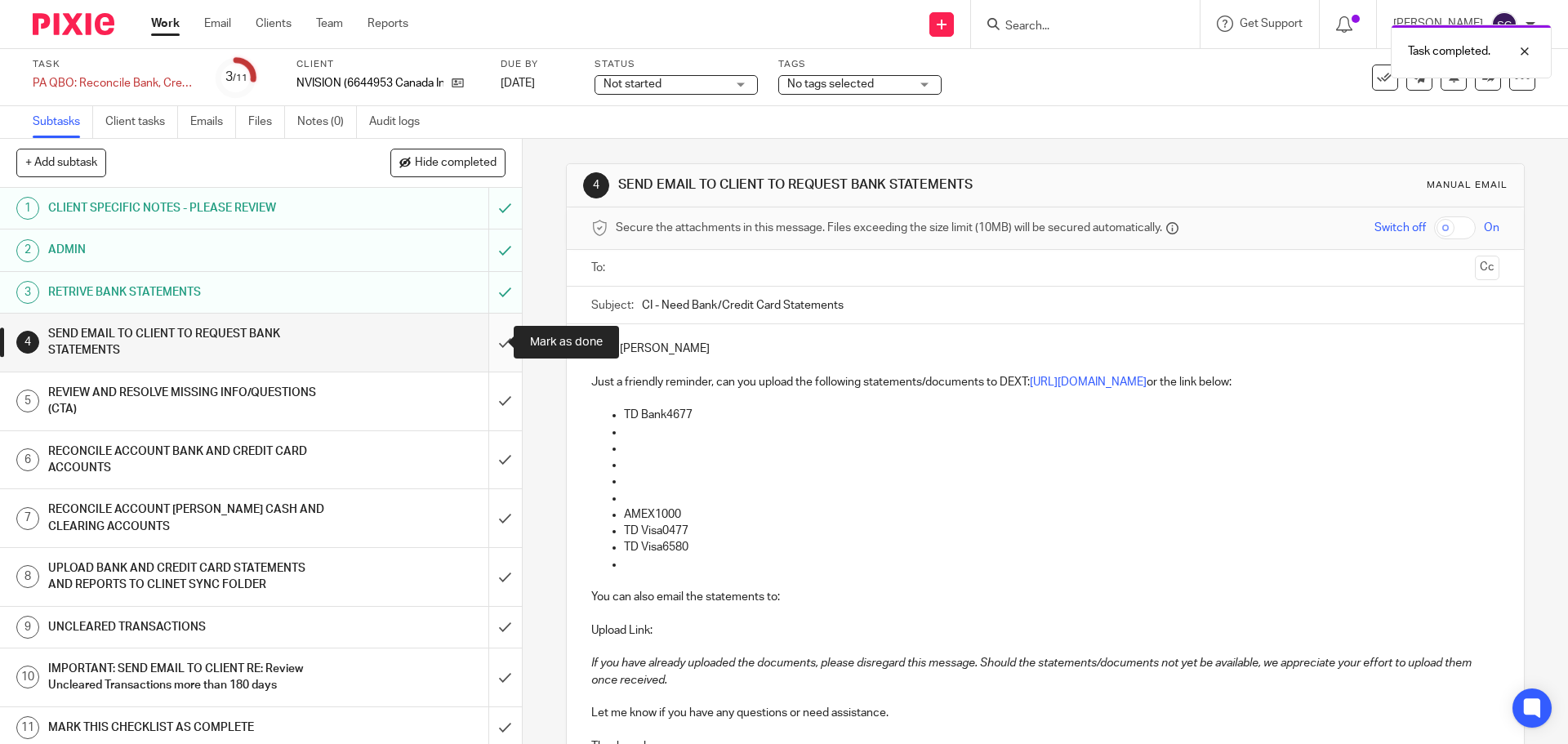
click at [486, 345] on input "submit" at bounding box center [261, 342] width 521 height 58
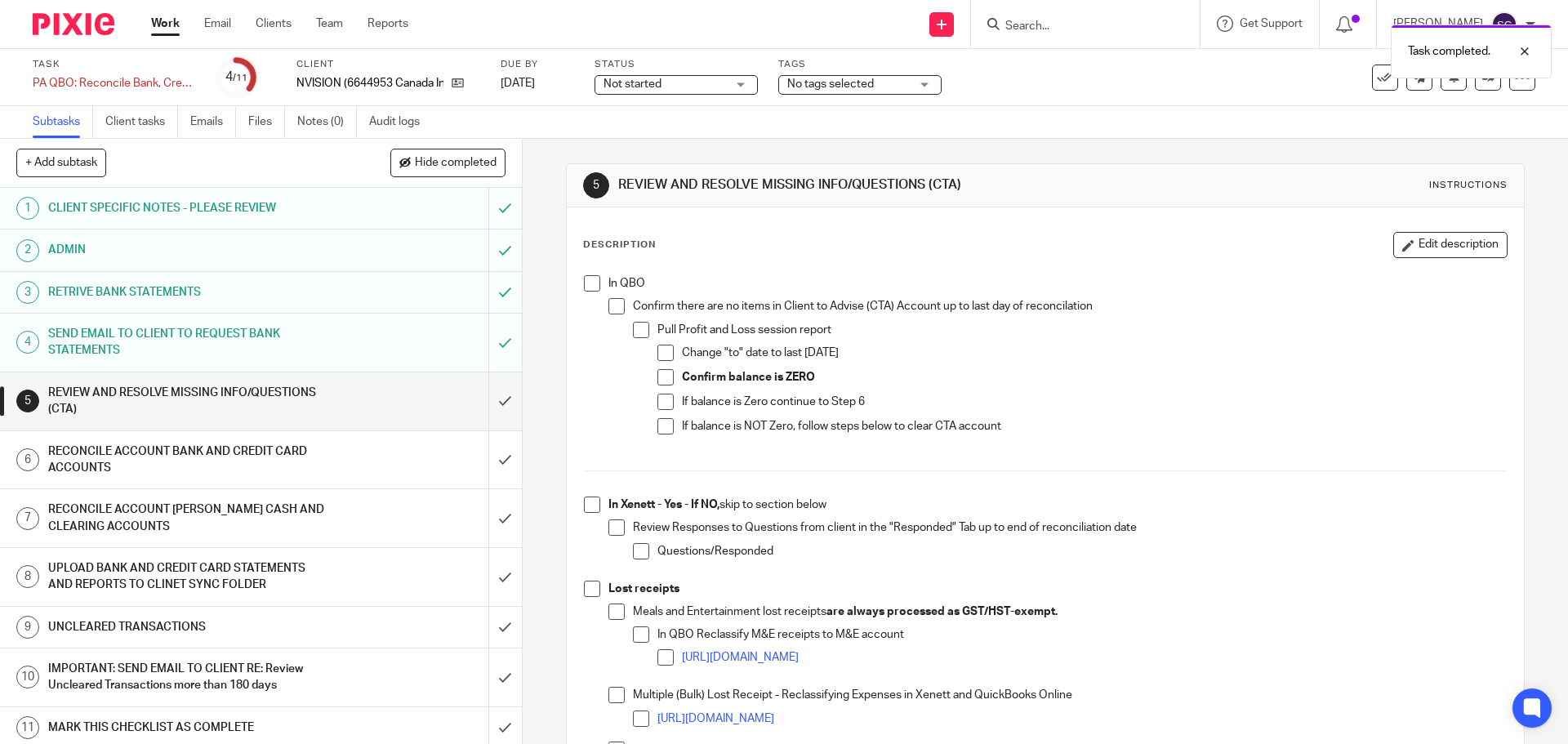
click at [588, 292] on li "In QBO Confirm there are no items in Client to Advise (CTA) Account up to last …" at bounding box center [1045, 369] width 922 height 187
click at [587, 511] on span at bounding box center [592, 505] width 16 height 16
click at [586, 287] on span at bounding box center [592, 283] width 16 height 16
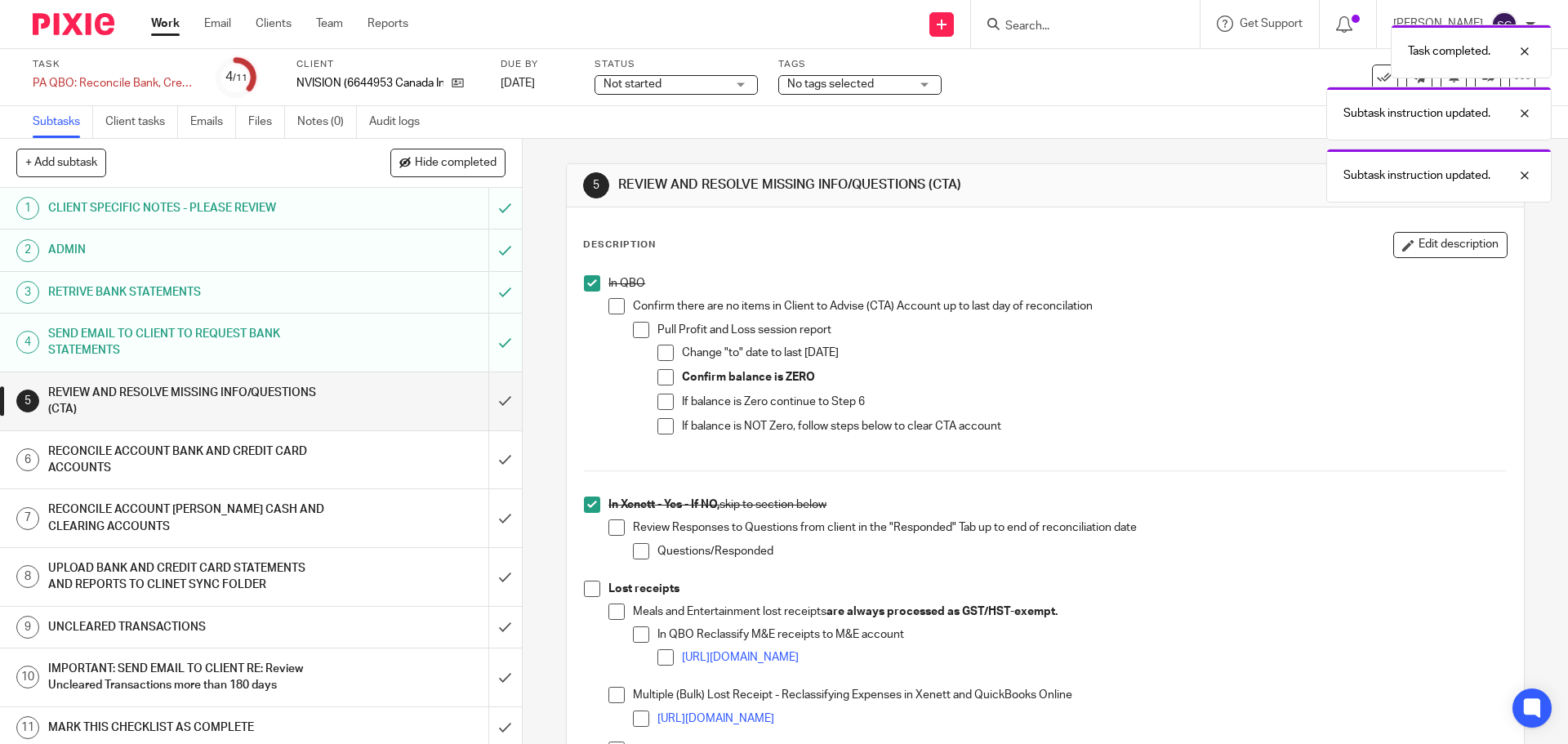
click at [586, 592] on span at bounding box center [592, 589] width 16 height 16
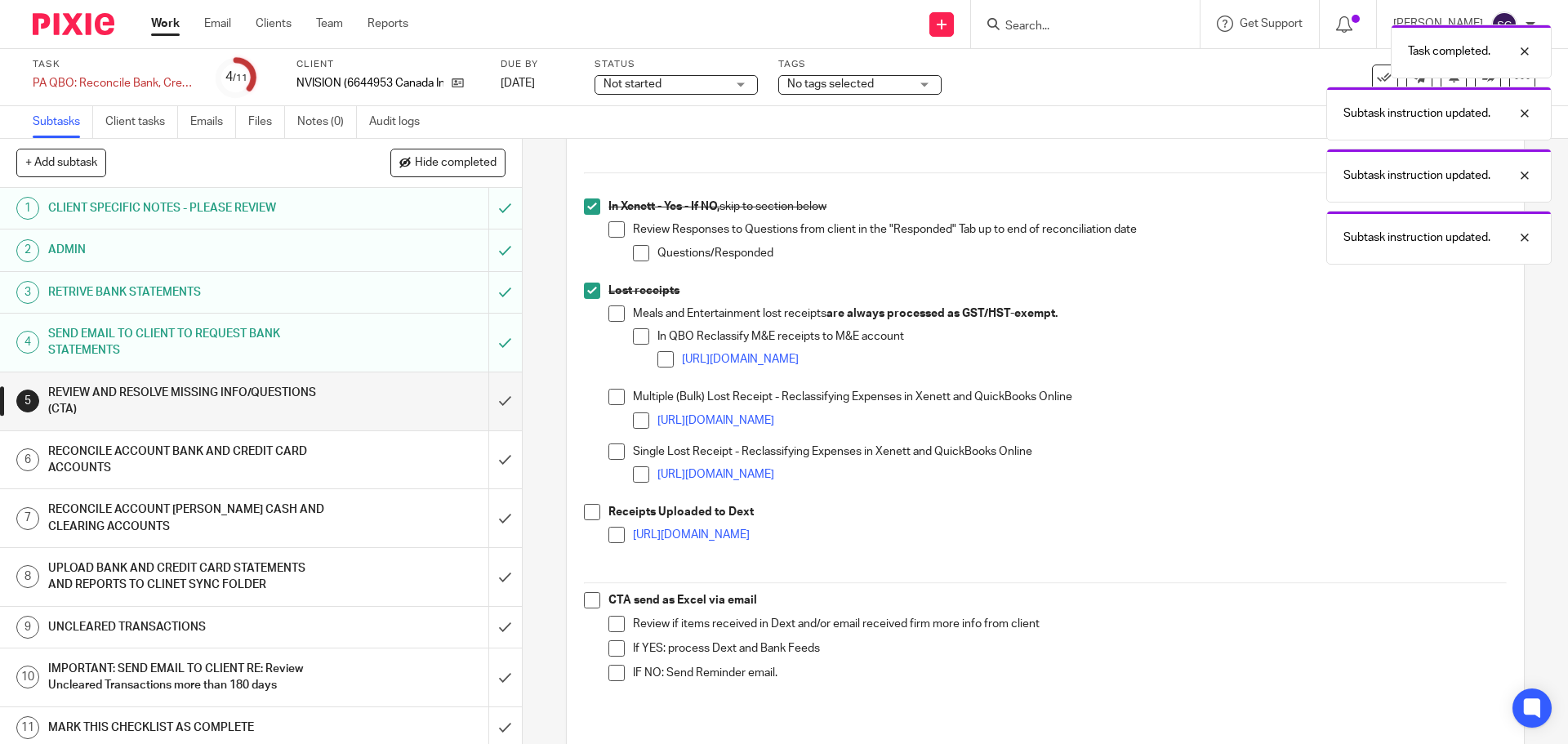
scroll to position [327, 0]
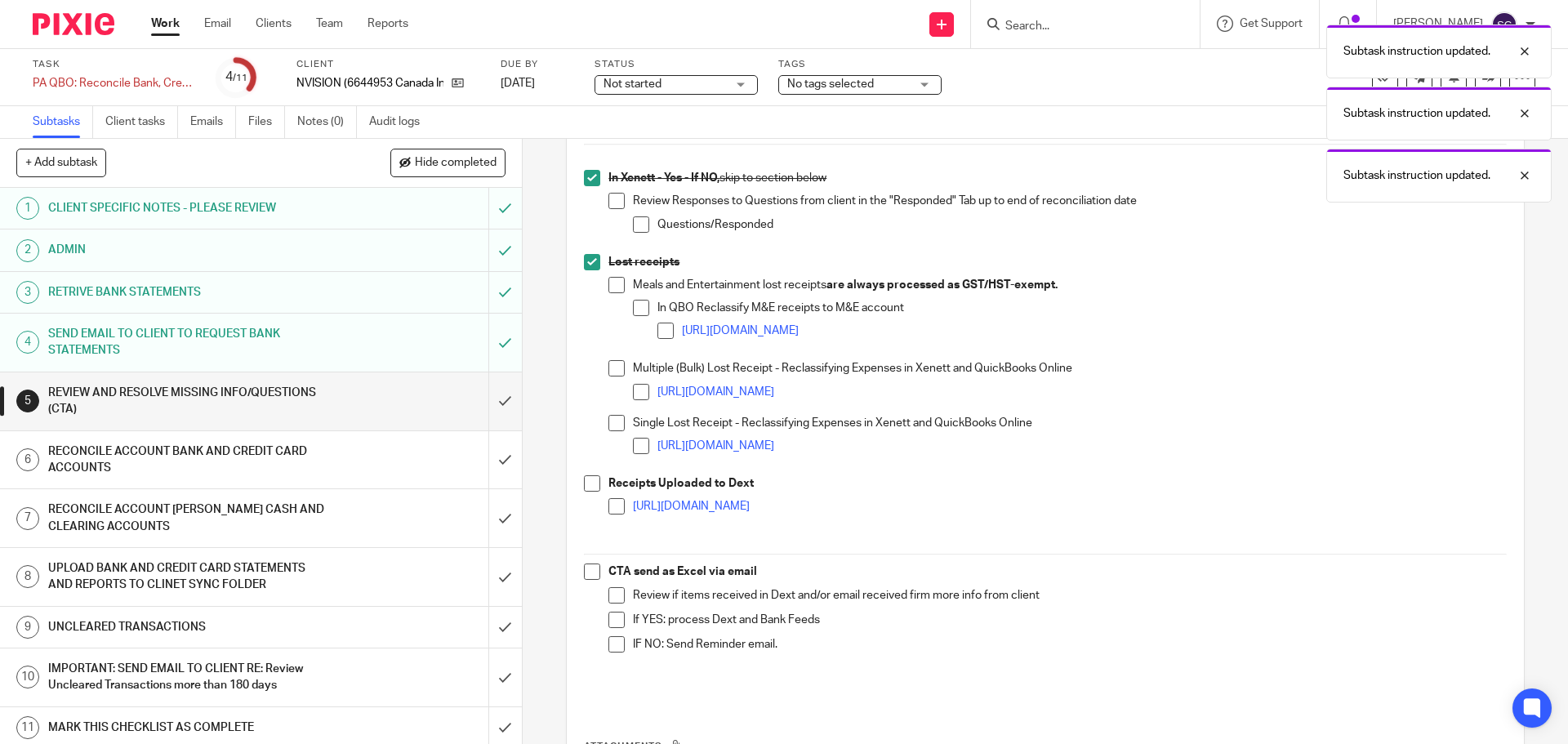
click at [584, 486] on span at bounding box center [592, 483] width 16 height 16
click at [586, 569] on span at bounding box center [592, 571] width 16 height 16
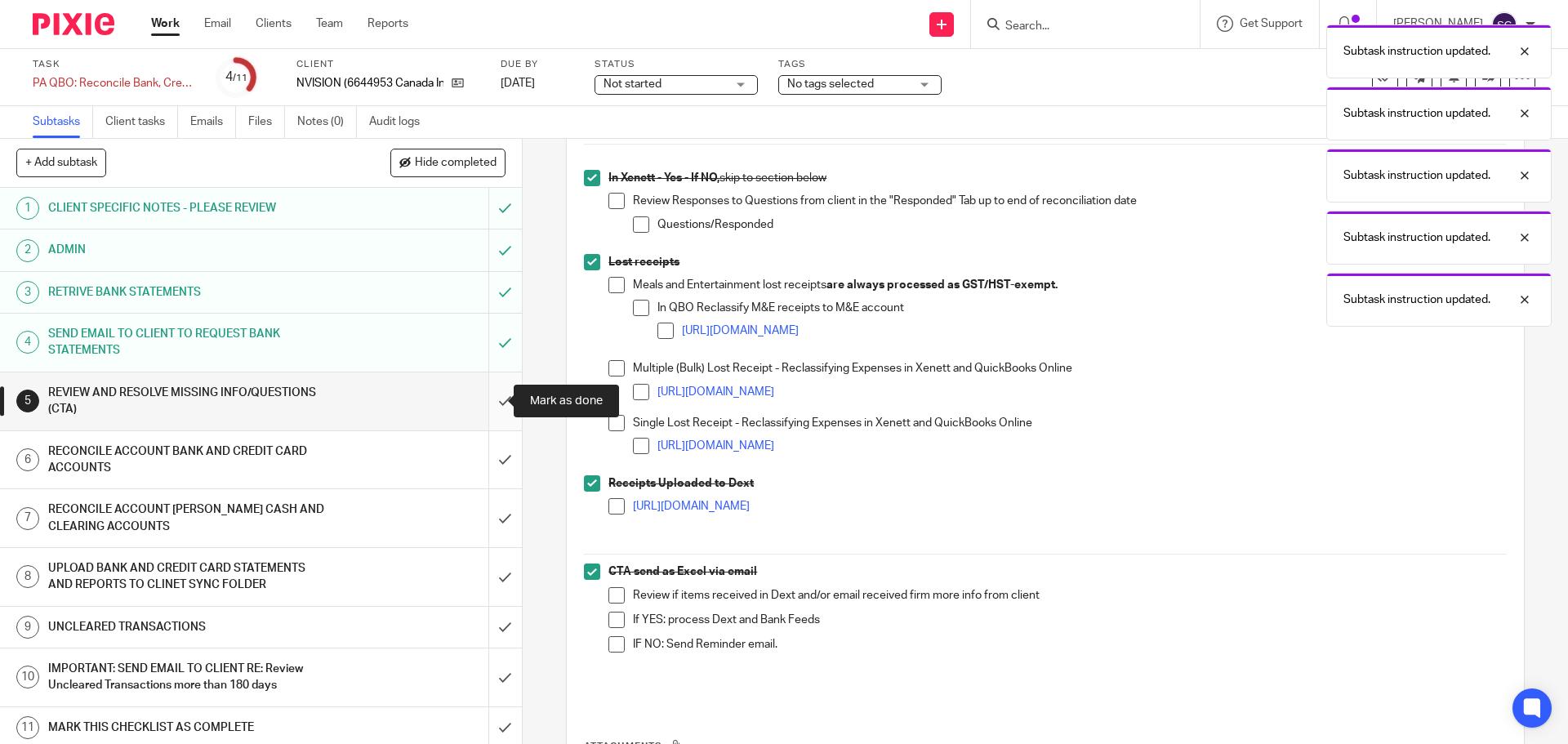
click at [488, 400] on input "submit" at bounding box center [261, 402] width 521 height 58
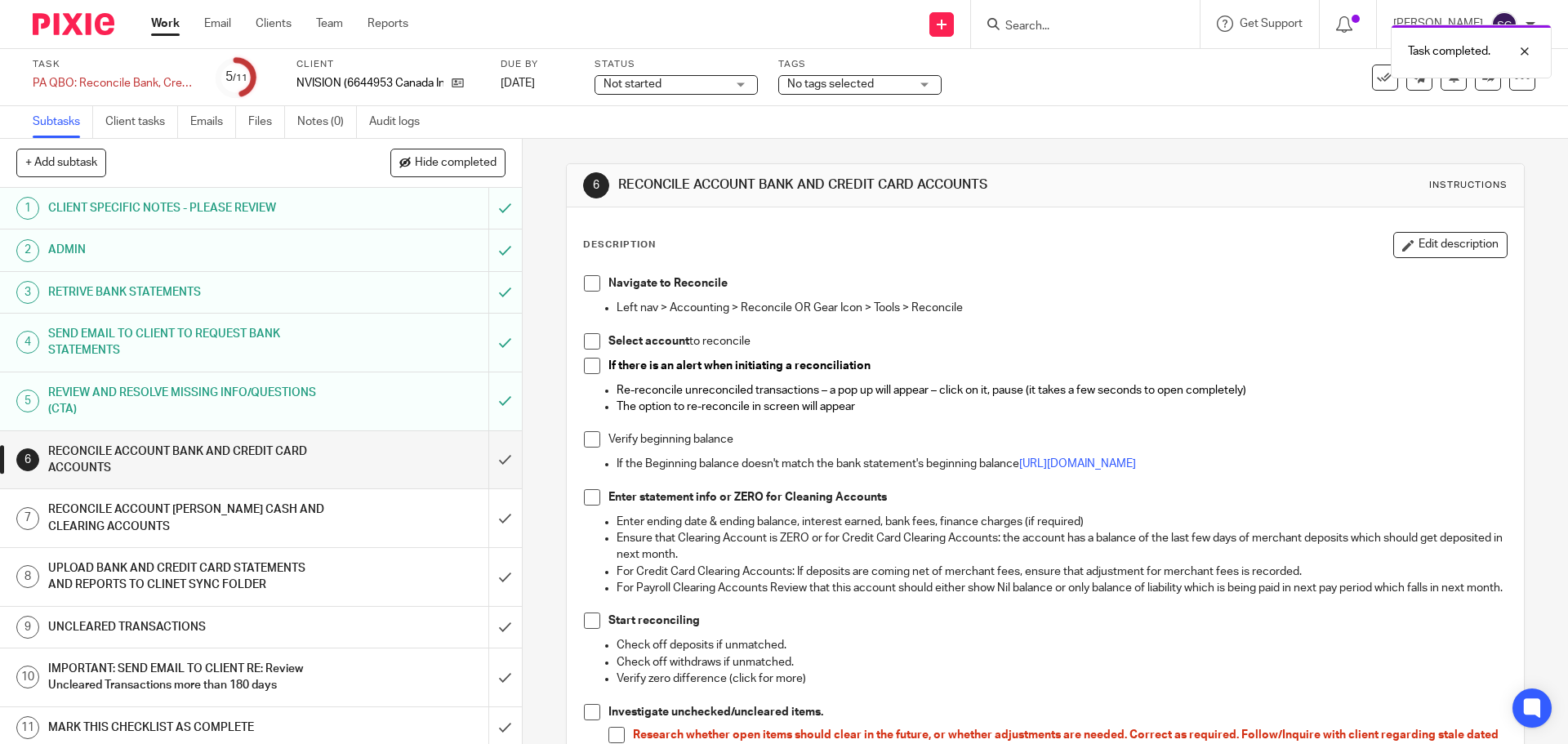
click at [586, 290] on span at bounding box center [592, 283] width 16 height 16
click at [586, 344] on span at bounding box center [592, 342] width 16 height 16
click at [585, 365] on span at bounding box center [592, 366] width 16 height 16
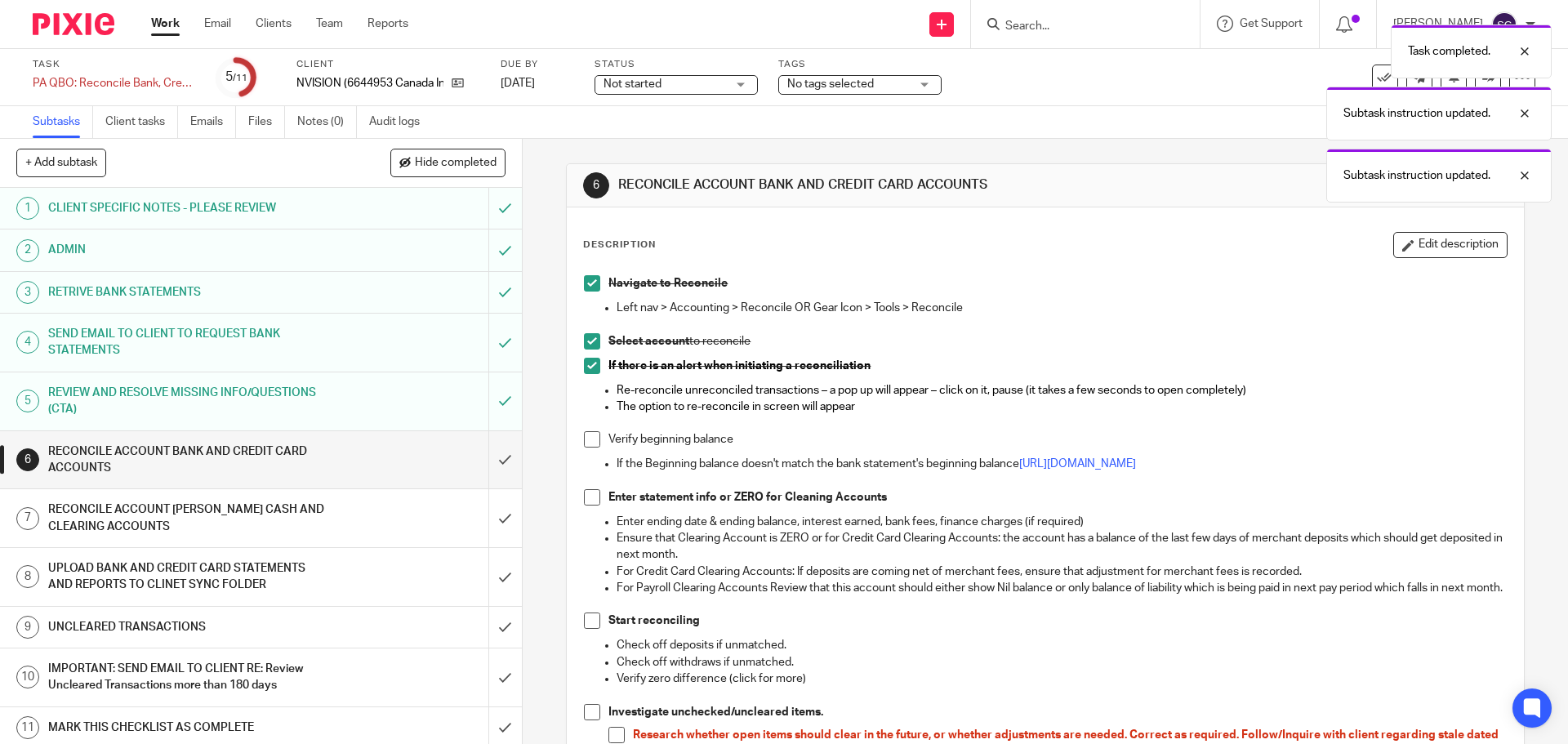
click at [588, 435] on span at bounding box center [592, 440] width 16 height 16
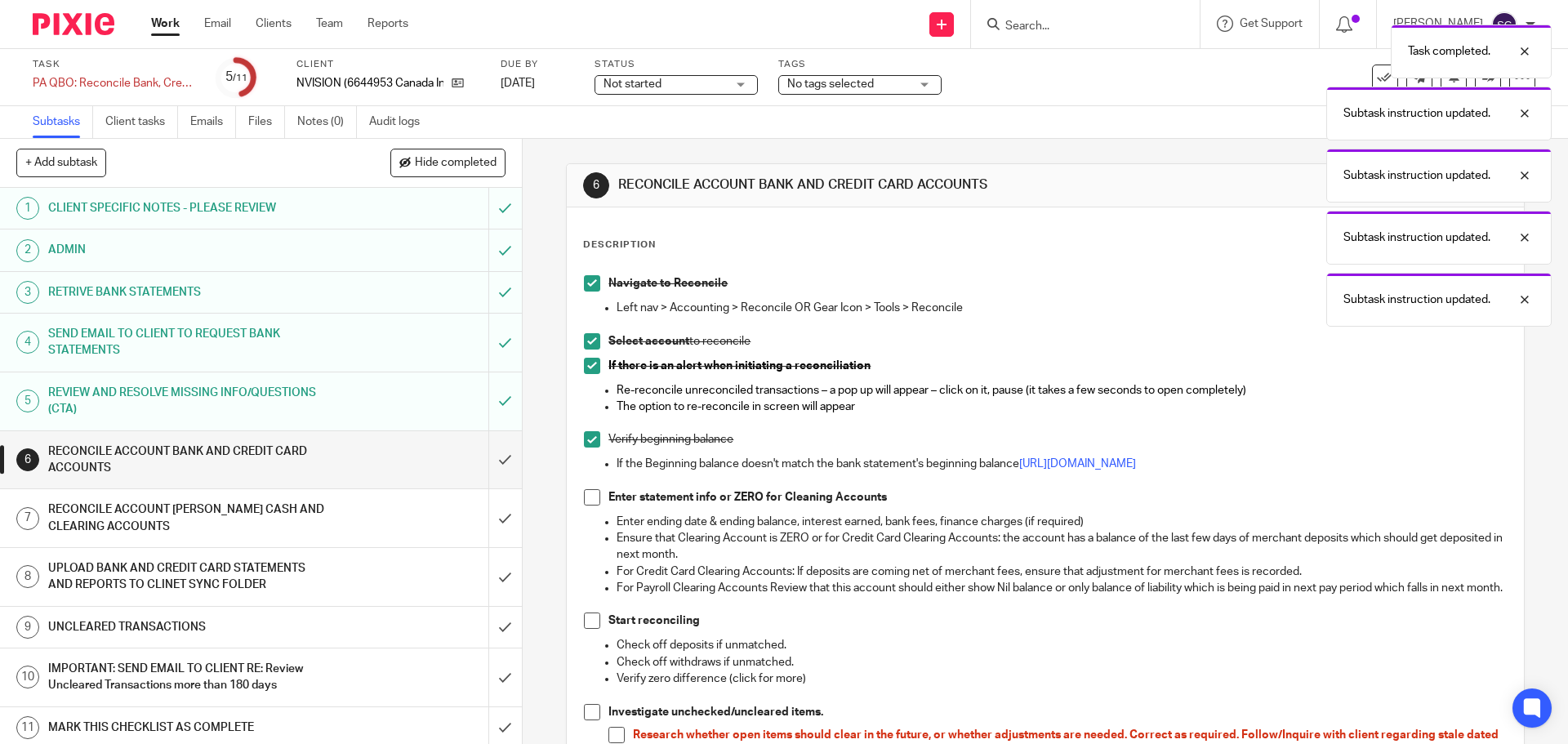
drag, startPoint x: 593, startPoint y: 501, endPoint x: 582, endPoint y: 491, distance: 14.9
click at [593, 501] on span at bounding box center [592, 497] width 16 height 16
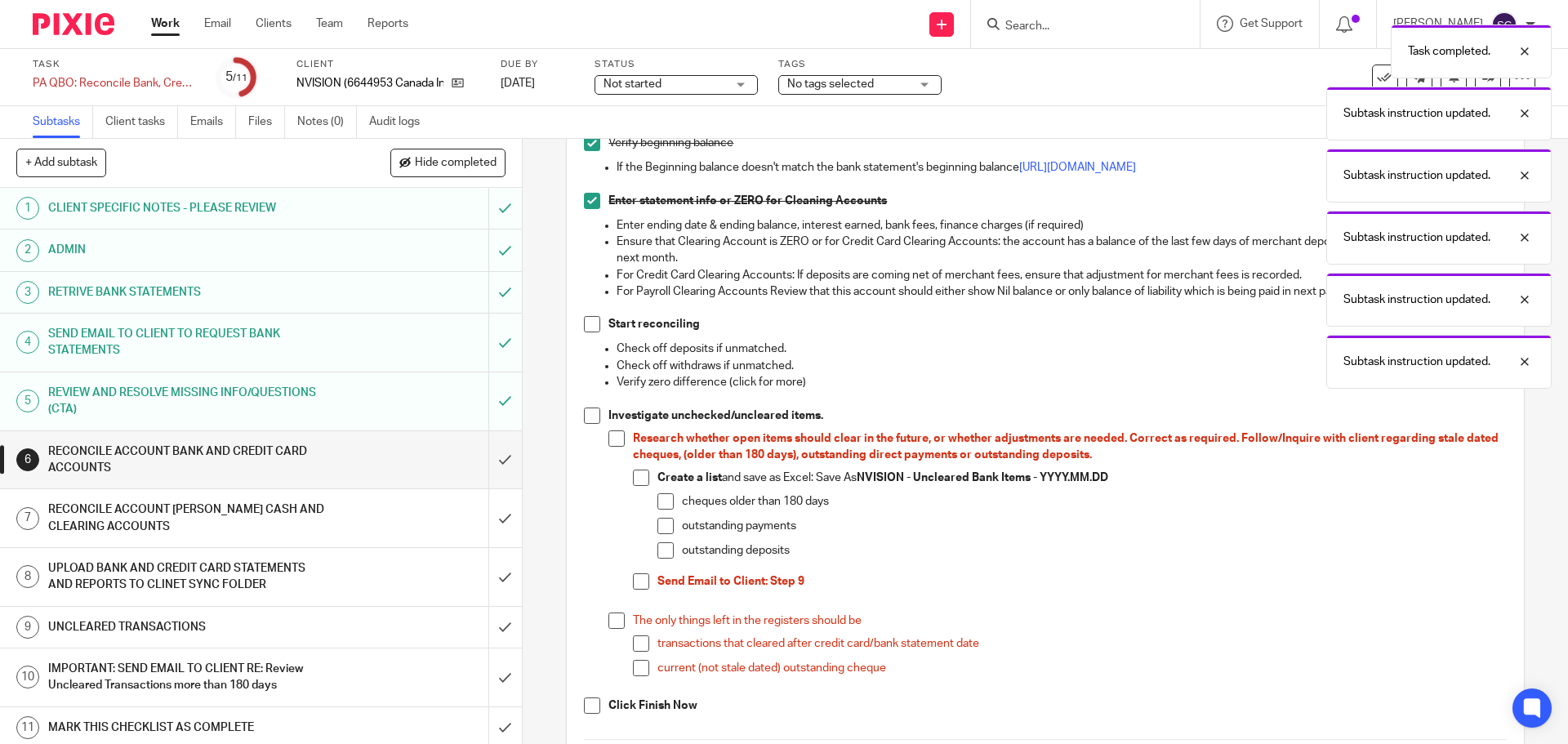
scroll to position [327, 0]
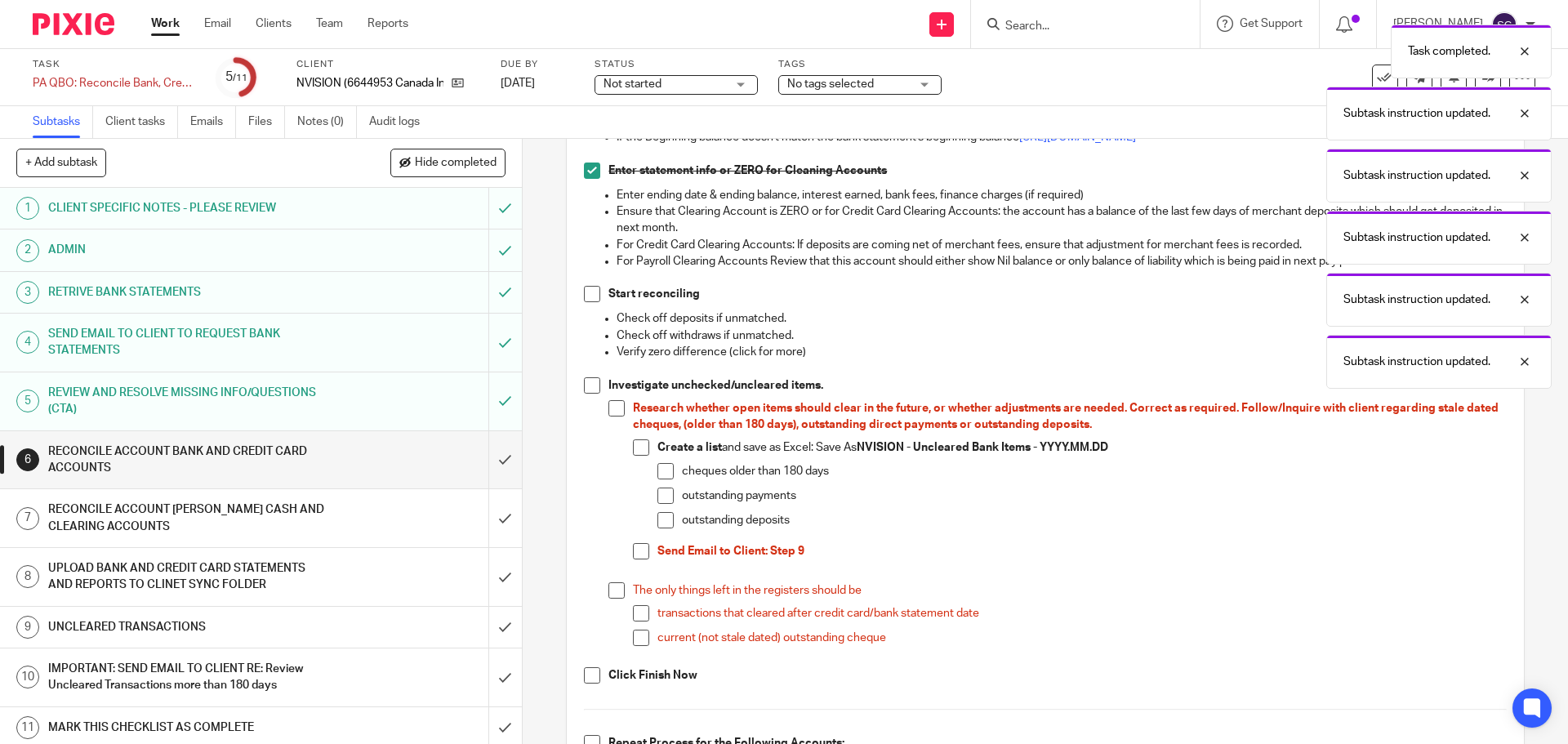
drag, startPoint x: 586, startPoint y: 311, endPoint x: 590, endPoint y: 369, distance: 58.1
click at [586, 303] on span at bounding box center [592, 294] width 16 height 16
click at [584, 393] on span at bounding box center [592, 385] width 16 height 16
click at [591, 683] on span at bounding box center [592, 675] width 16 height 16
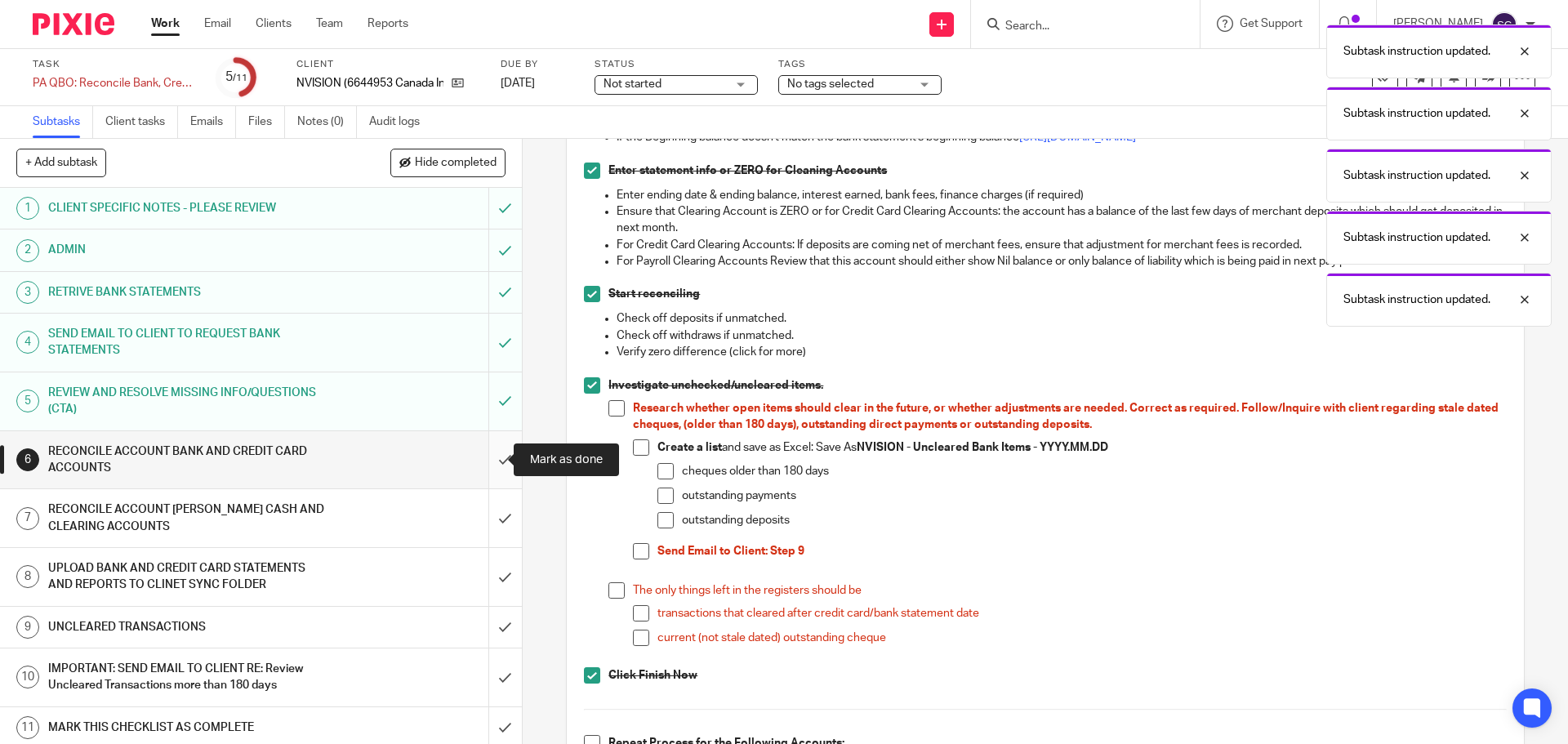
click at [485, 465] on input "submit" at bounding box center [261, 461] width 521 height 58
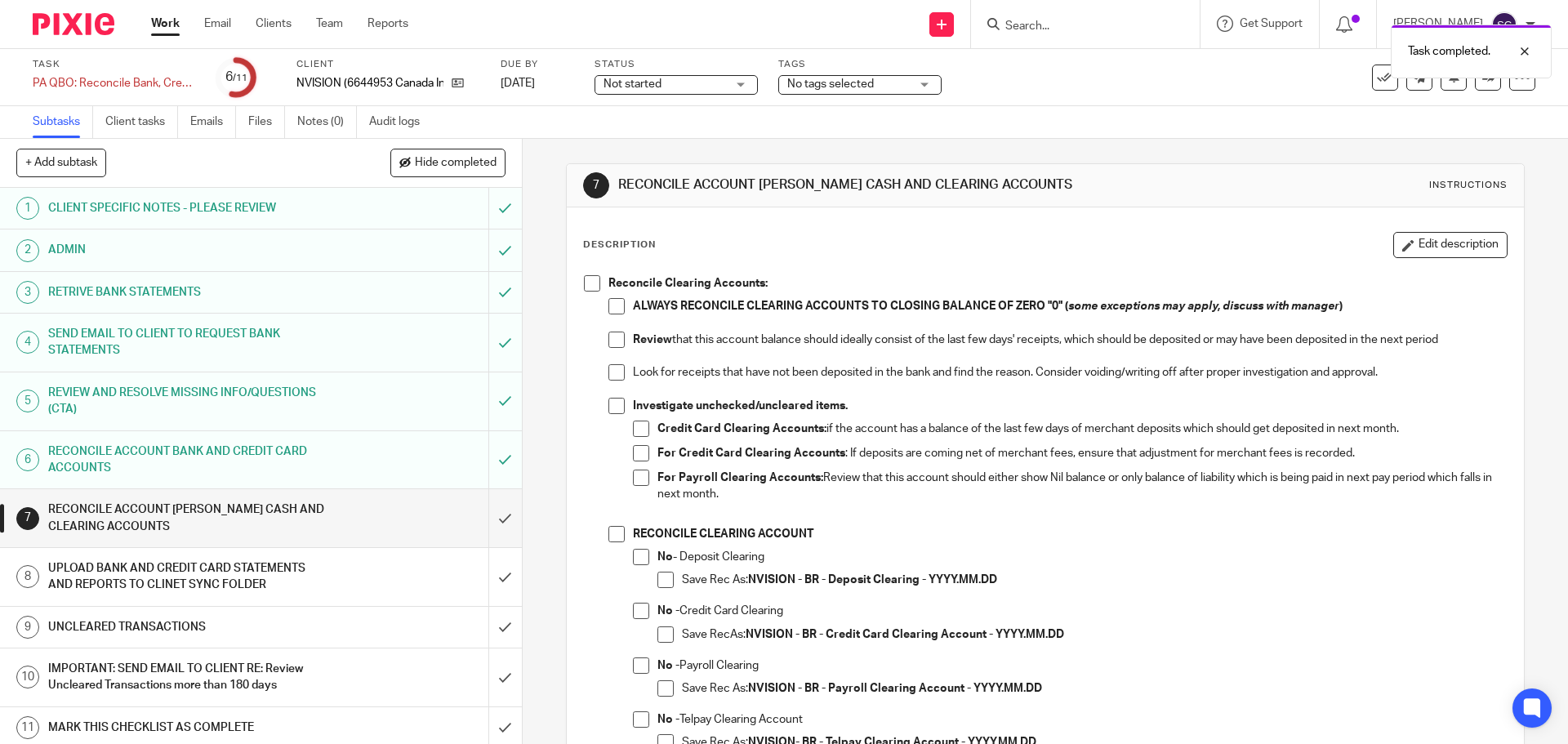
click at [587, 284] on span at bounding box center [592, 283] width 16 height 16
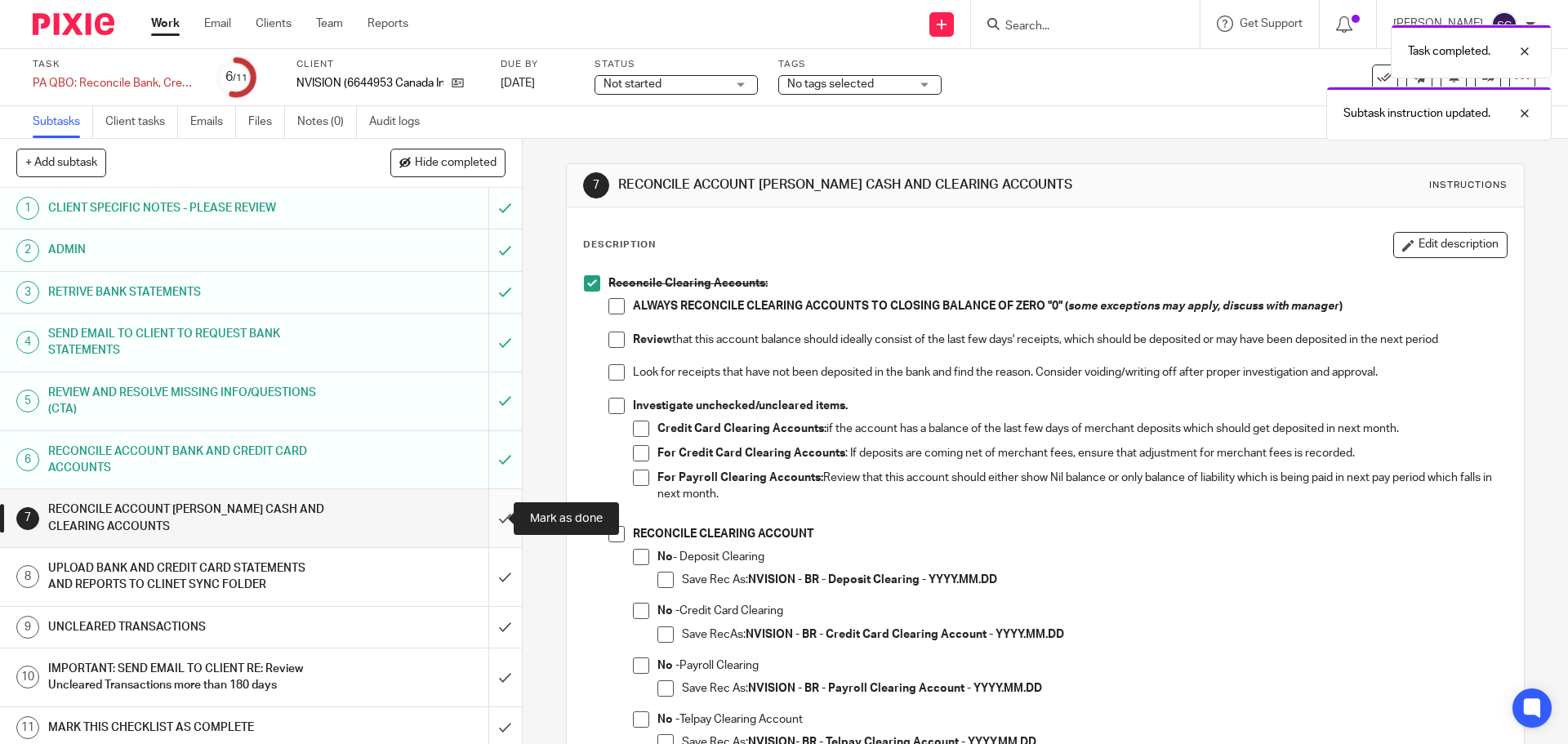
click at [490, 519] on input "submit" at bounding box center [261, 518] width 521 height 58
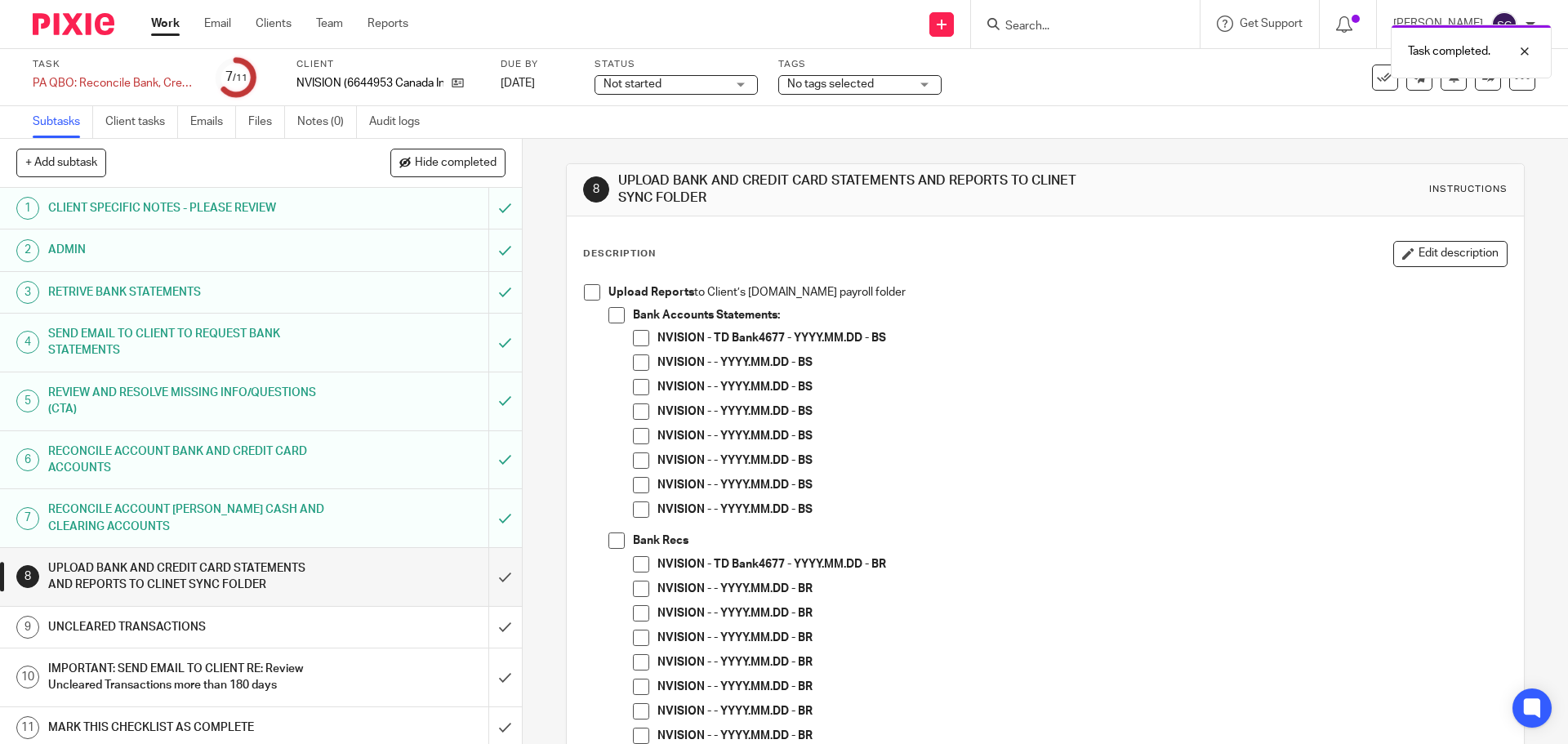
click at [586, 287] on span at bounding box center [592, 293] width 16 height 16
click at [611, 314] on span at bounding box center [617, 315] width 16 height 16
click at [642, 337] on span at bounding box center [641, 338] width 16 height 16
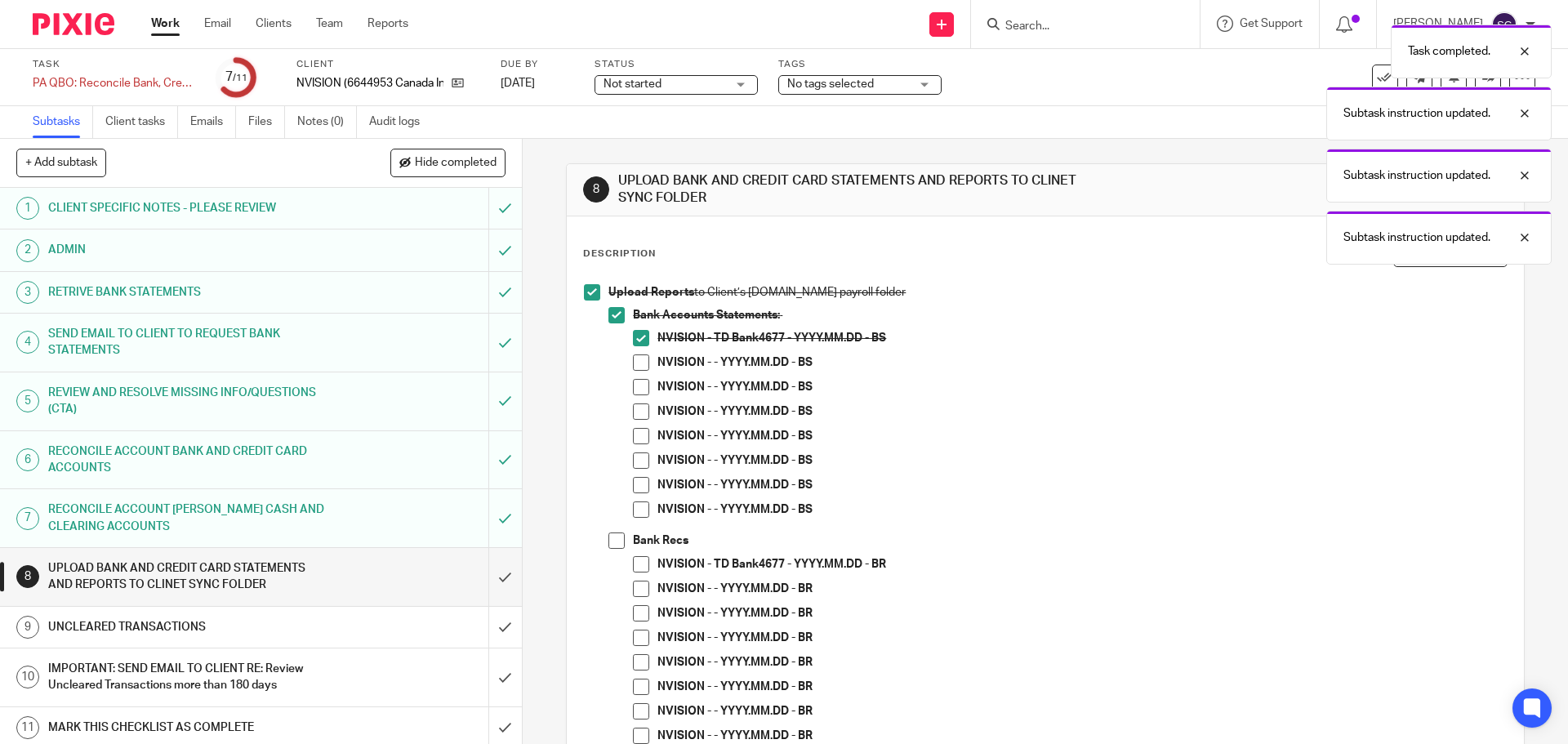
click at [614, 548] on span at bounding box center [617, 541] width 16 height 16
click at [635, 568] on span at bounding box center [641, 564] width 16 height 16
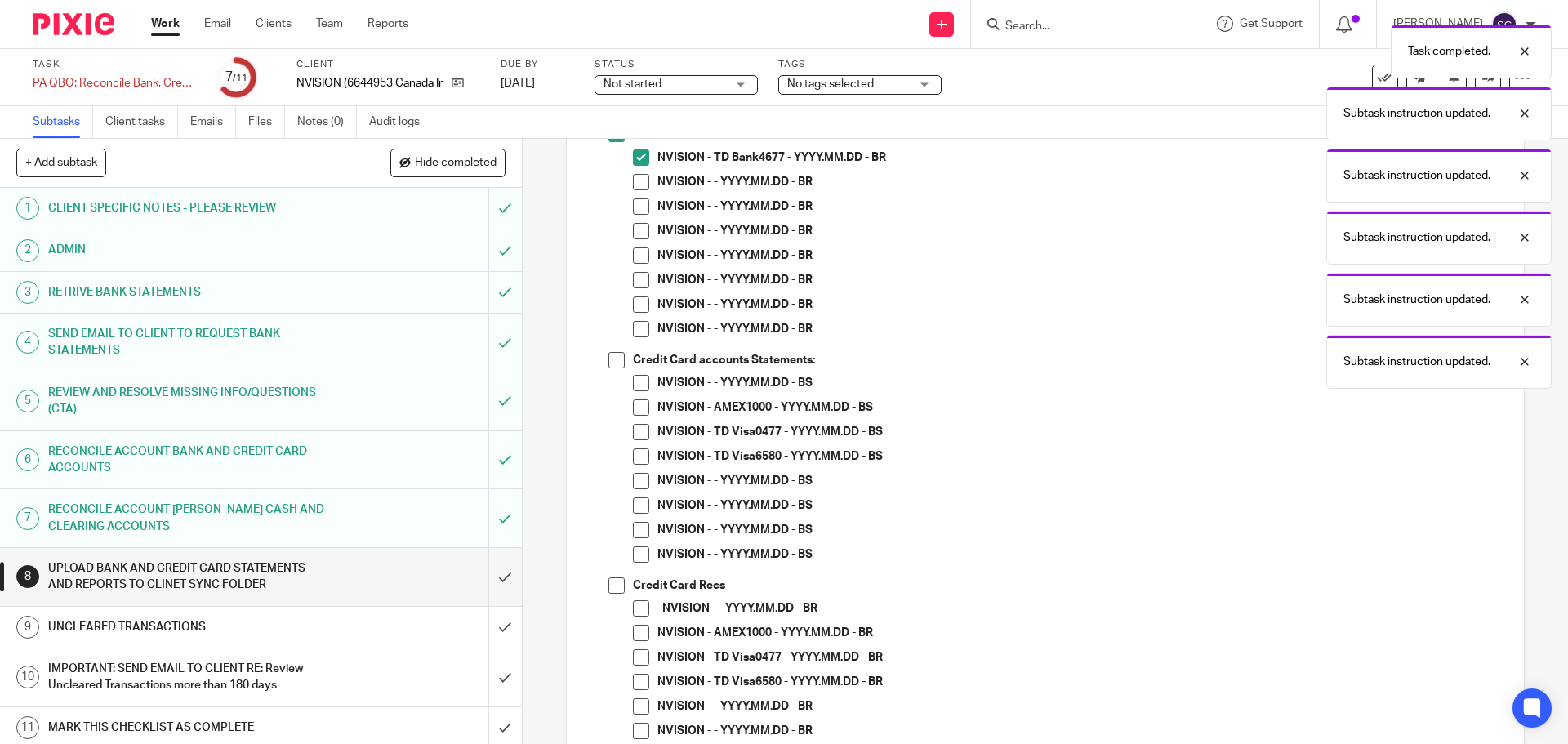
scroll to position [408, 0]
click at [610, 361] on span at bounding box center [617, 359] width 16 height 16
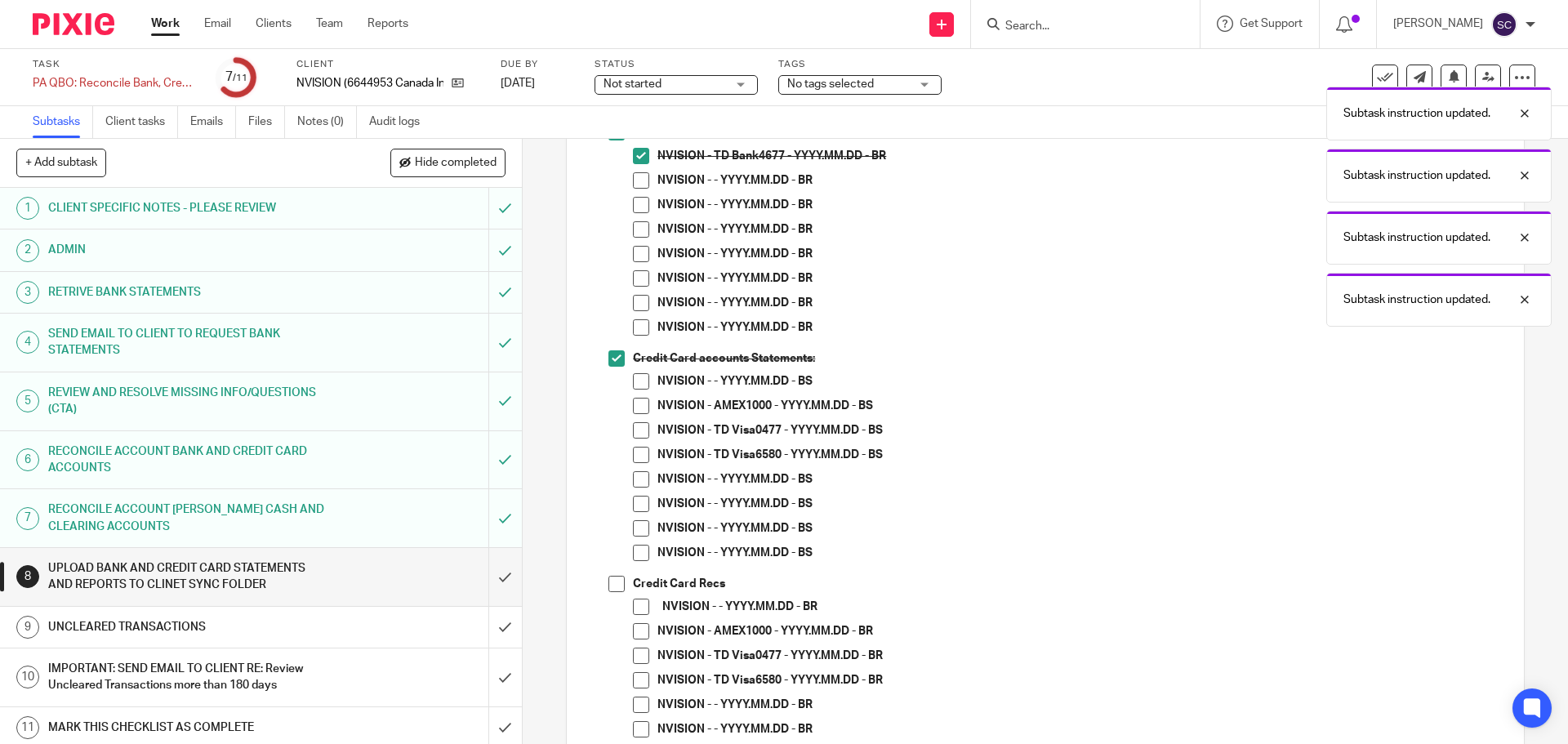
click at [639, 380] on span at bounding box center [641, 382] width 16 height 16
click at [638, 380] on span at bounding box center [641, 382] width 16 height 16
click at [635, 403] on span at bounding box center [641, 406] width 16 height 16
click at [638, 429] on span at bounding box center [641, 431] width 16 height 16
click at [636, 456] on span at bounding box center [641, 455] width 16 height 16
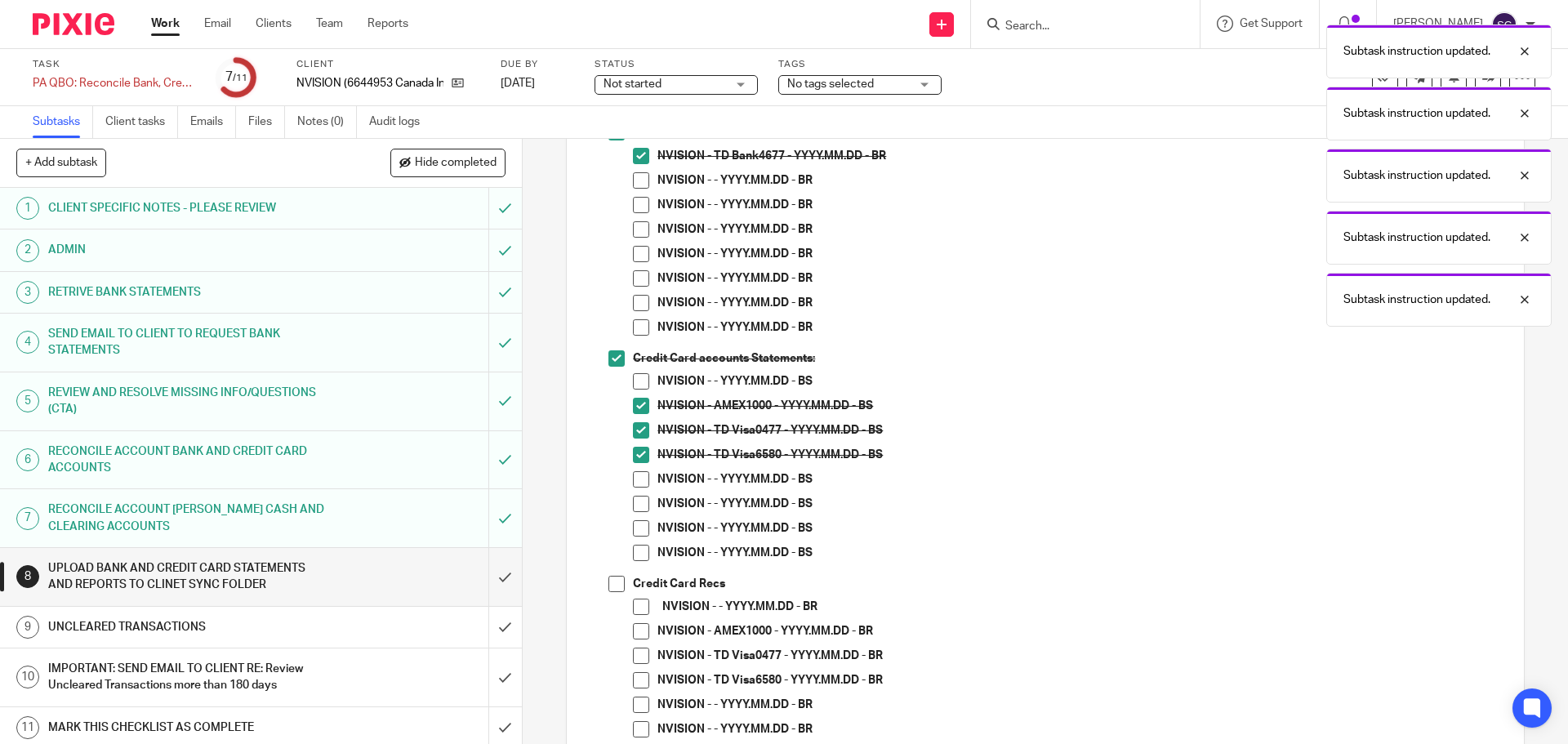
click at [610, 578] on span at bounding box center [617, 584] width 16 height 16
click at [639, 634] on span at bounding box center [641, 631] width 16 height 16
click at [638, 659] on span at bounding box center [641, 656] width 16 height 16
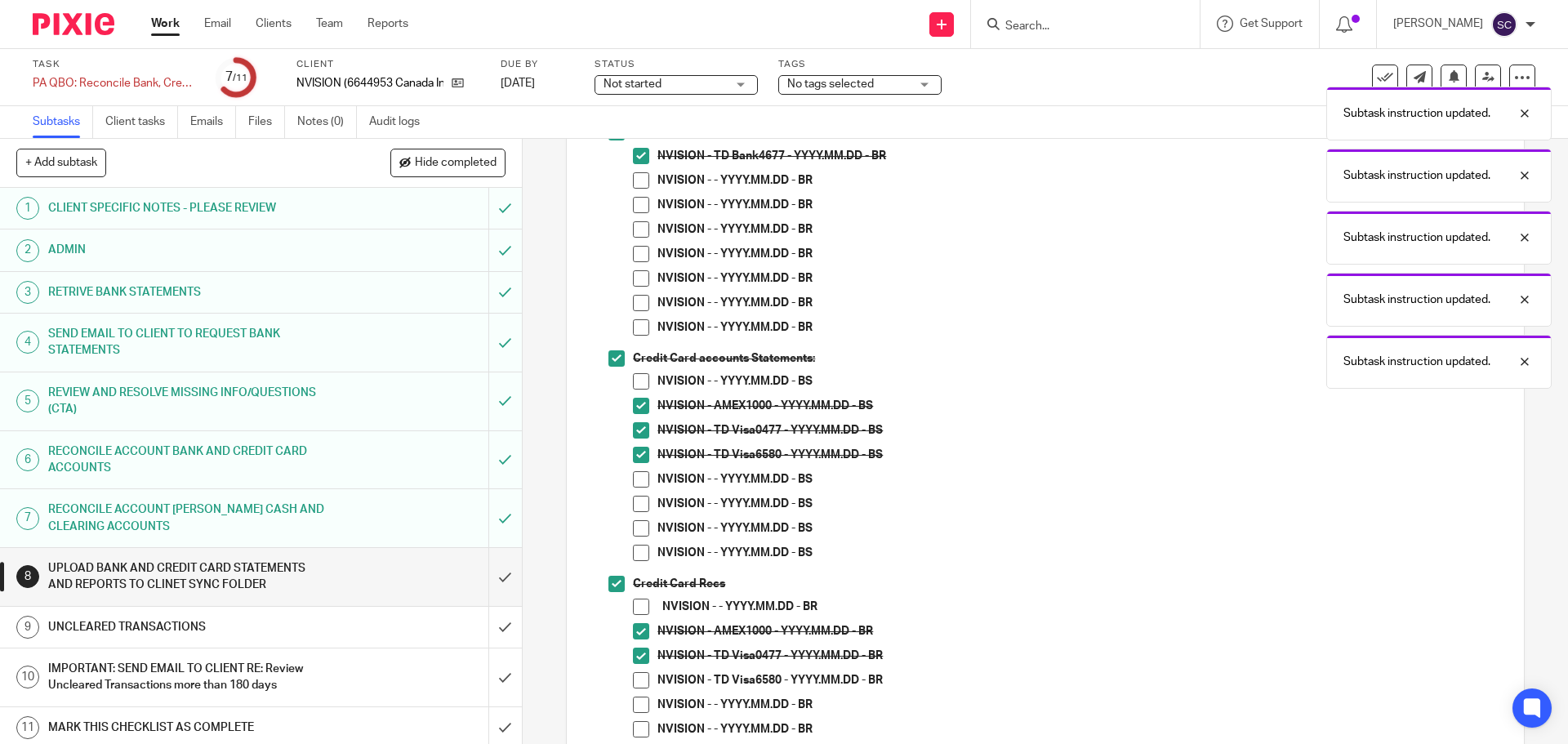
click at [639, 681] on span at bounding box center [641, 680] width 16 height 16
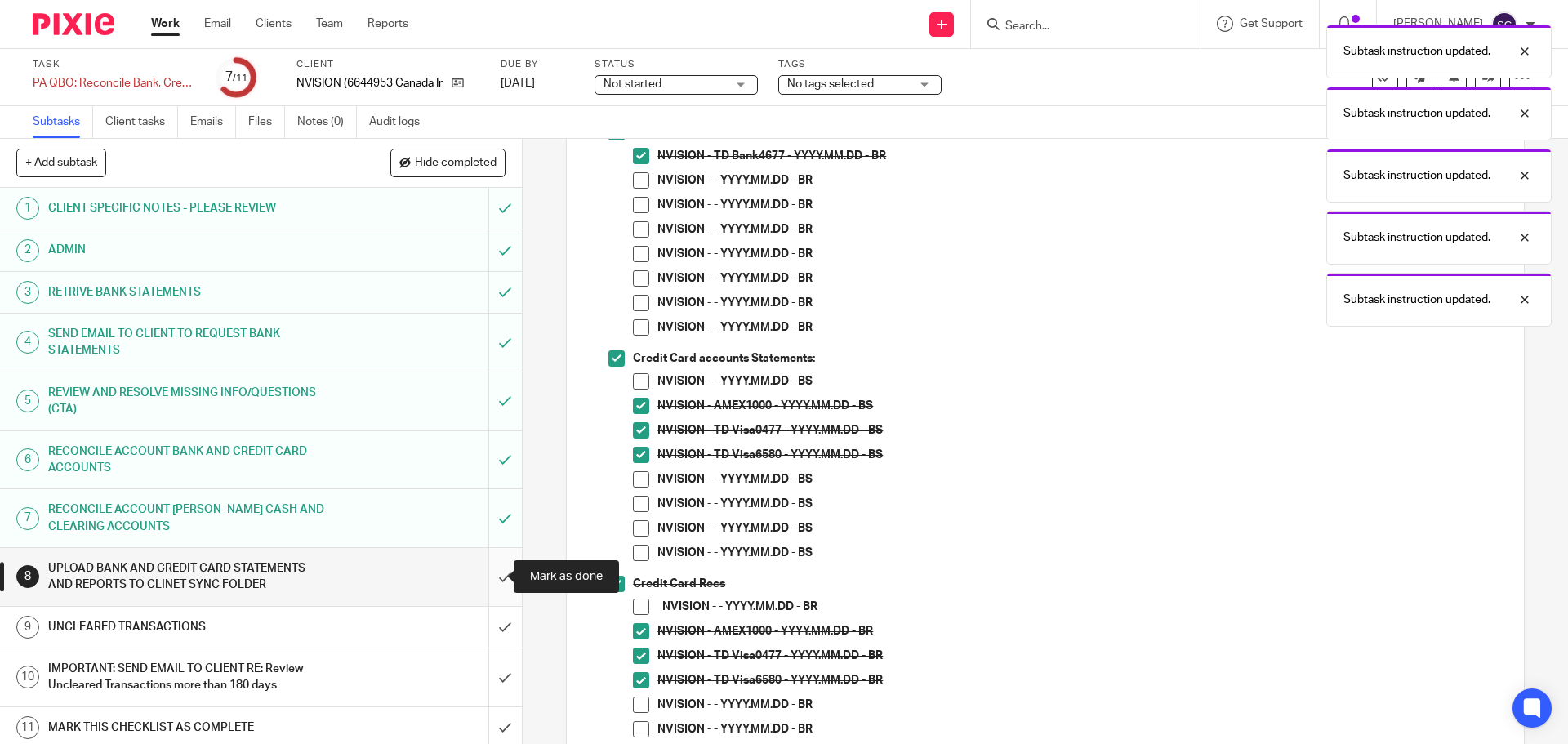
click at [492, 579] on input "submit" at bounding box center [261, 577] width 521 height 58
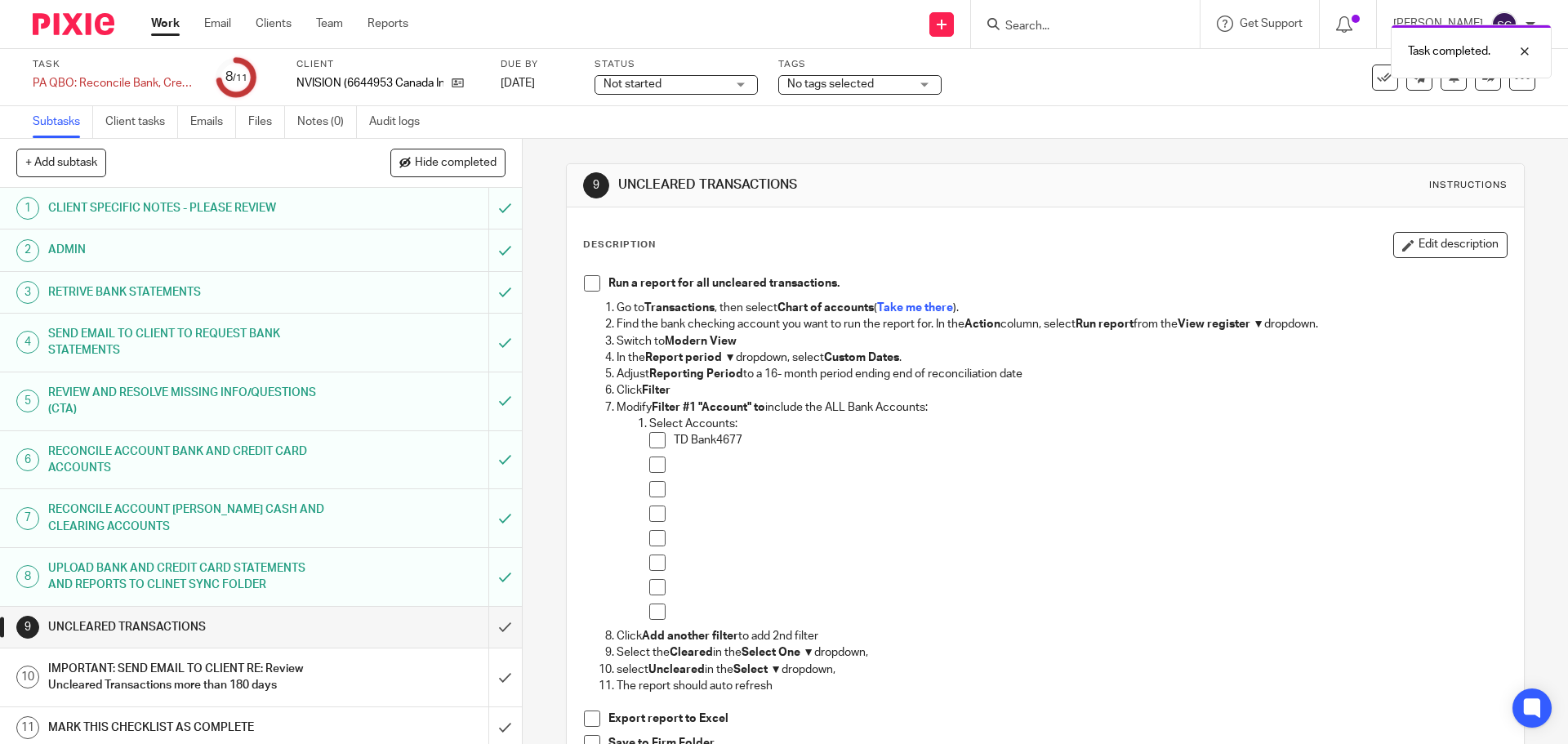
click at [584, 284] on span at bounding box center [592, 283] width 16 height 16
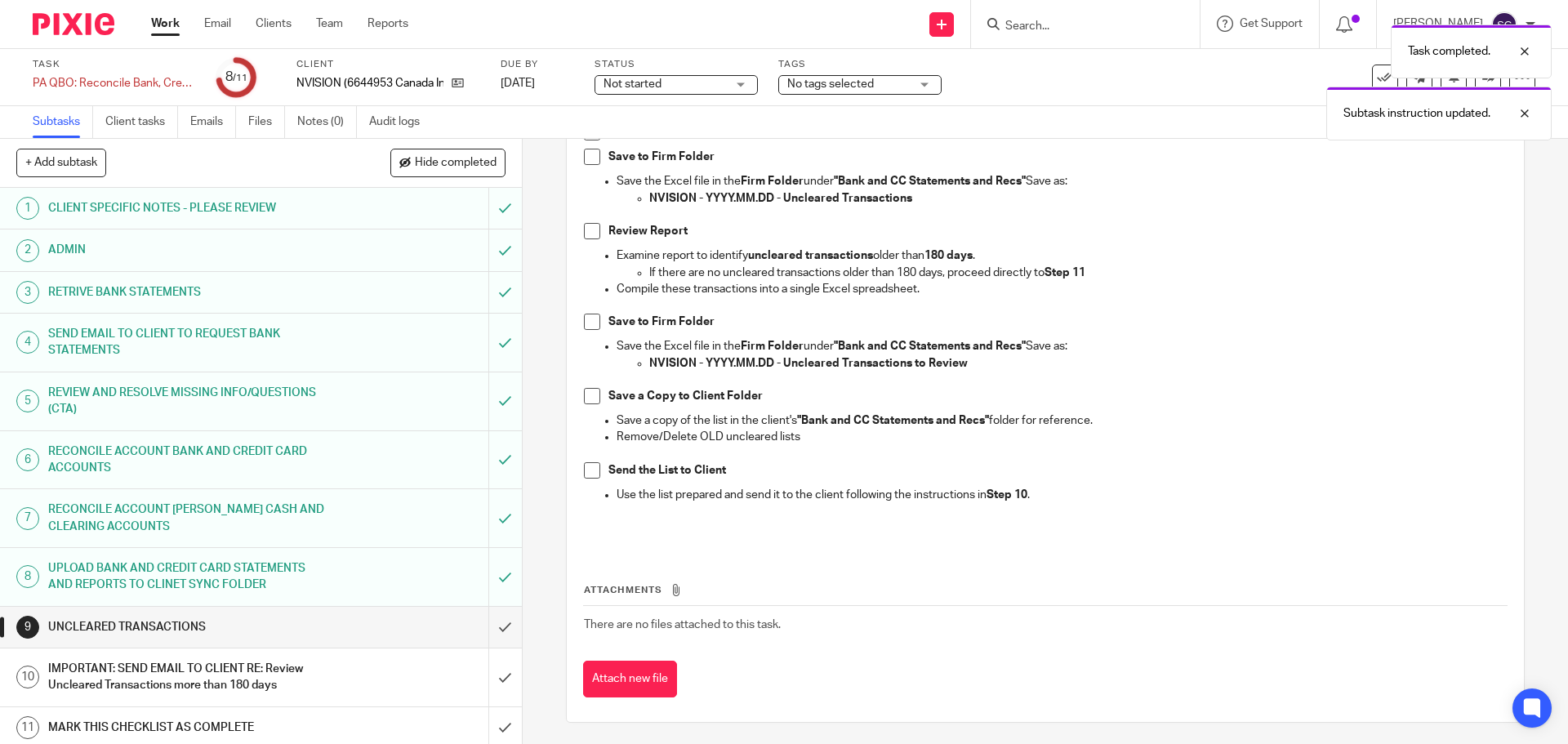
scroll to position [590, 0]
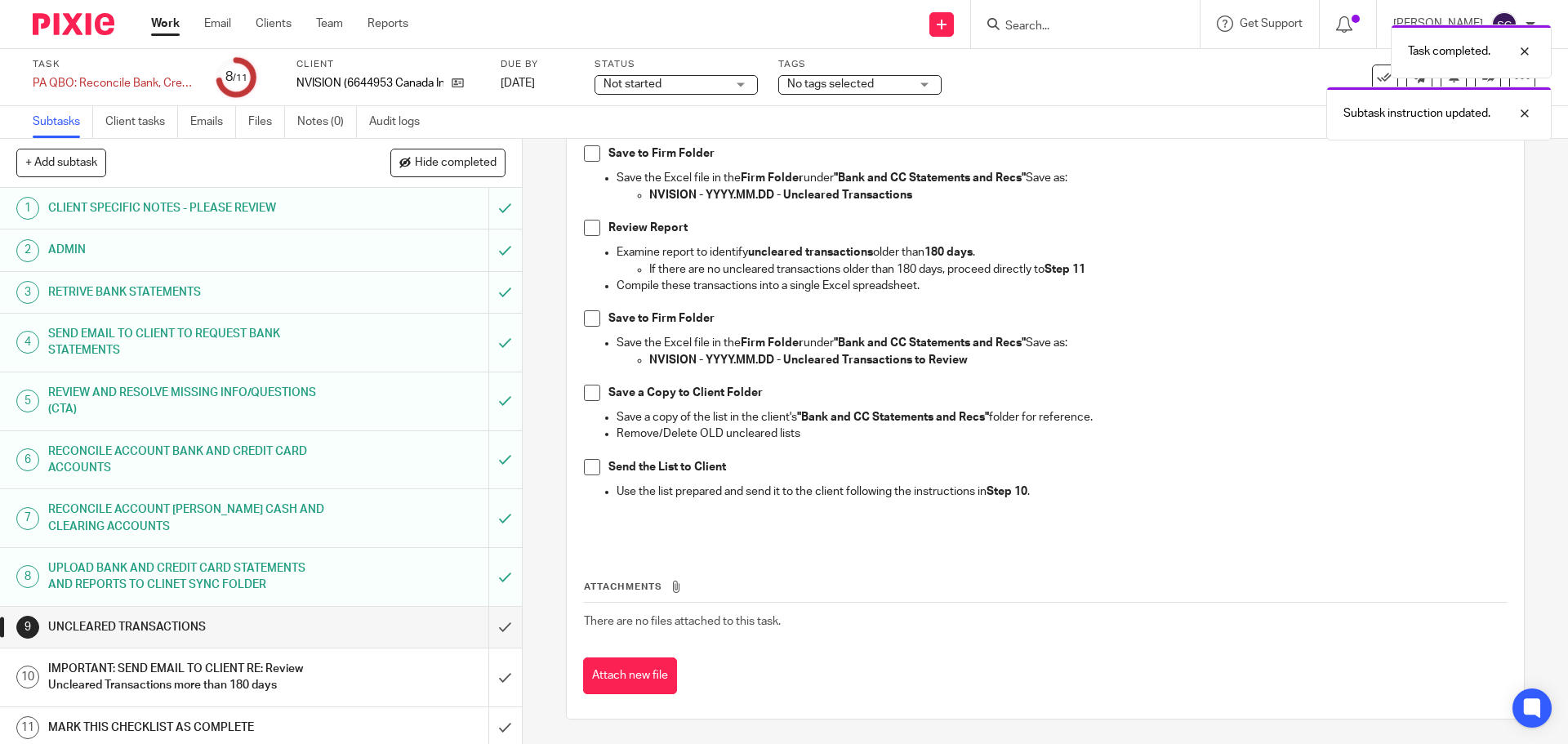
click at [586, 157] on span at bounding box center [592, 154] width 16 height 16
click at [588, 230] on span at bounding box center [592, 228] width 16 height 16
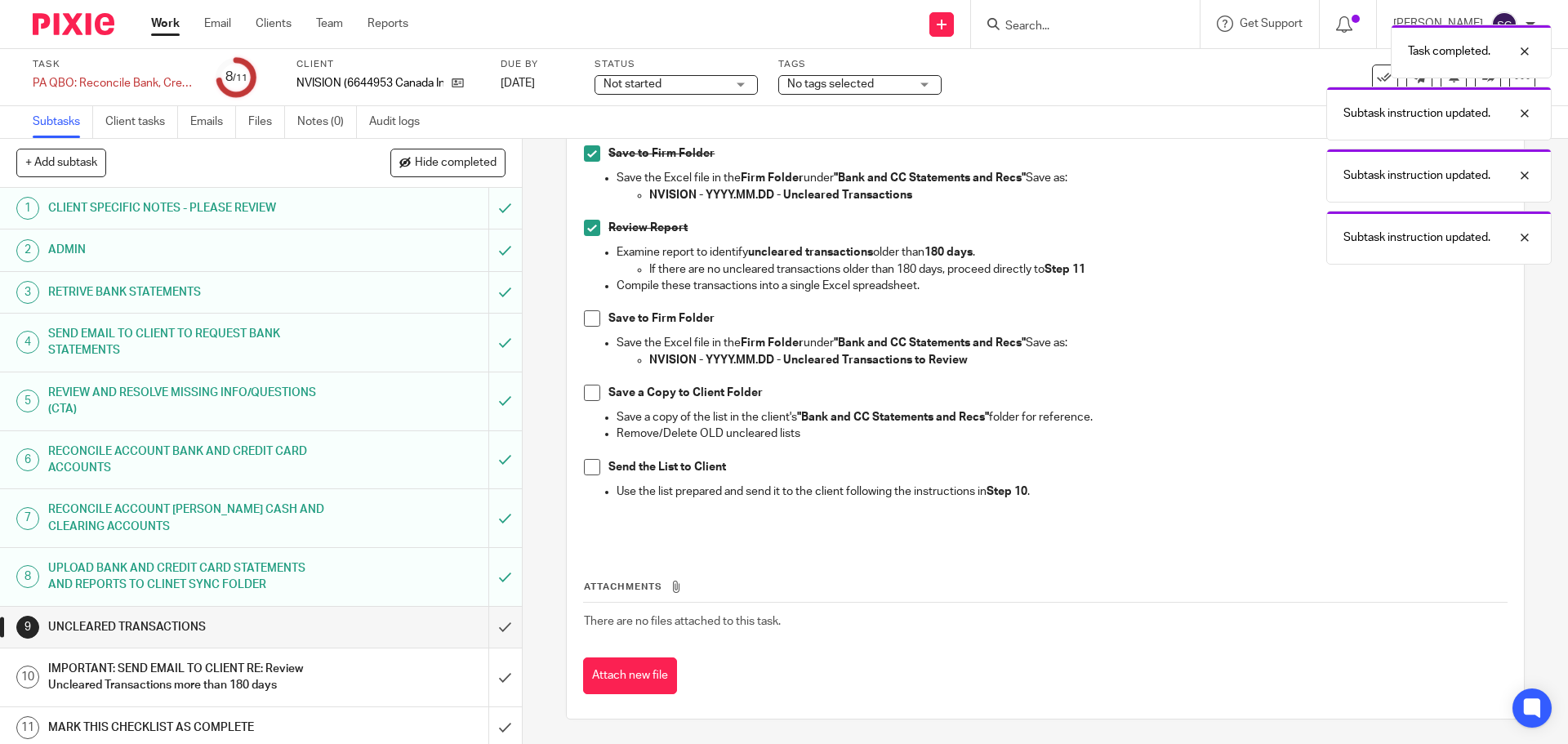
click at [589, 322] on span at bounding box center [592, 319] width 16 height 16
click at [588, 399] on span at bounding box center [592, 392] width 16 height 16
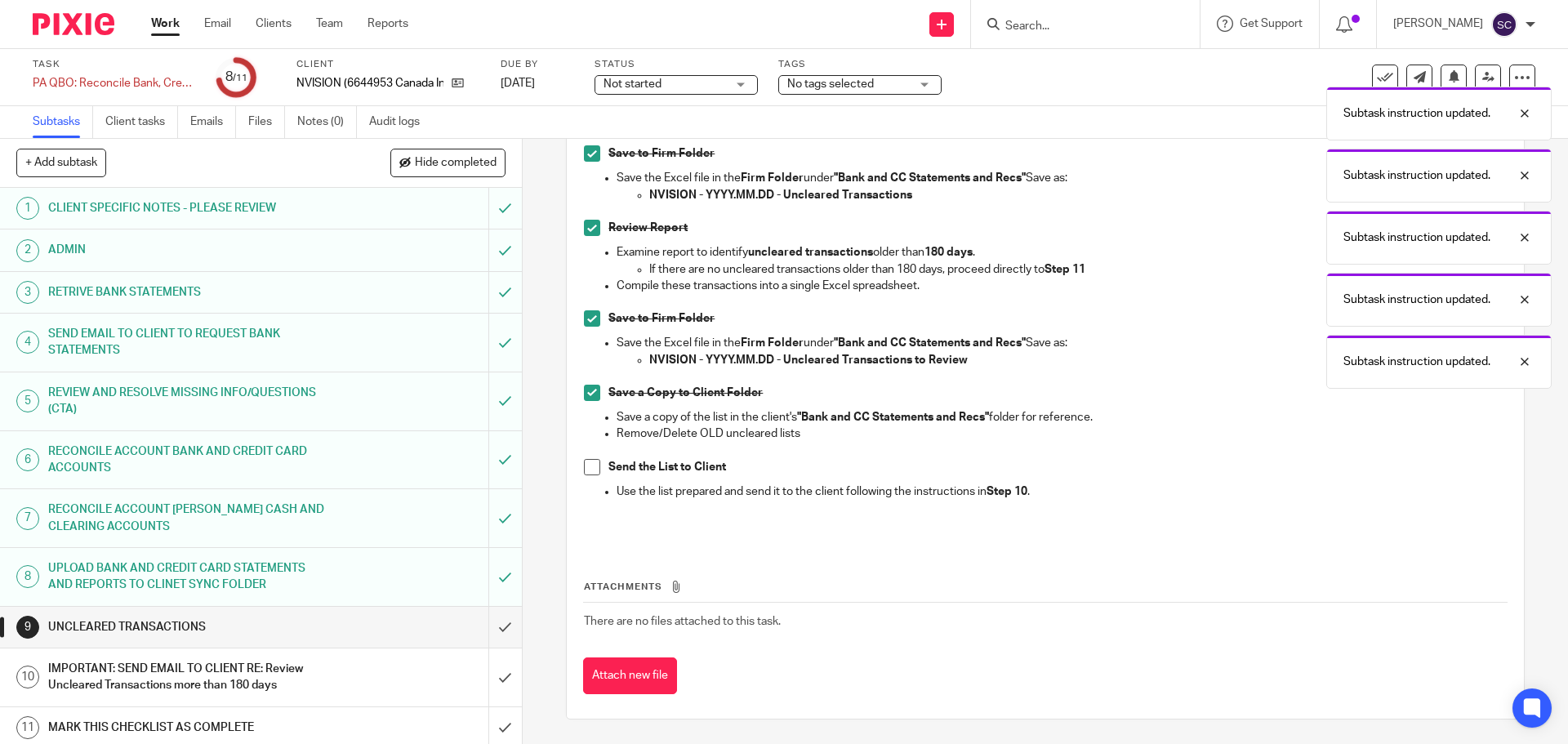
drag, startPoint x: 586, startPoint y: 472, endPoint x: 583, endPoint y: 510, distance: 38.1
click at [586, 472] on span at bounding box center [592, 467] width 16 height 16
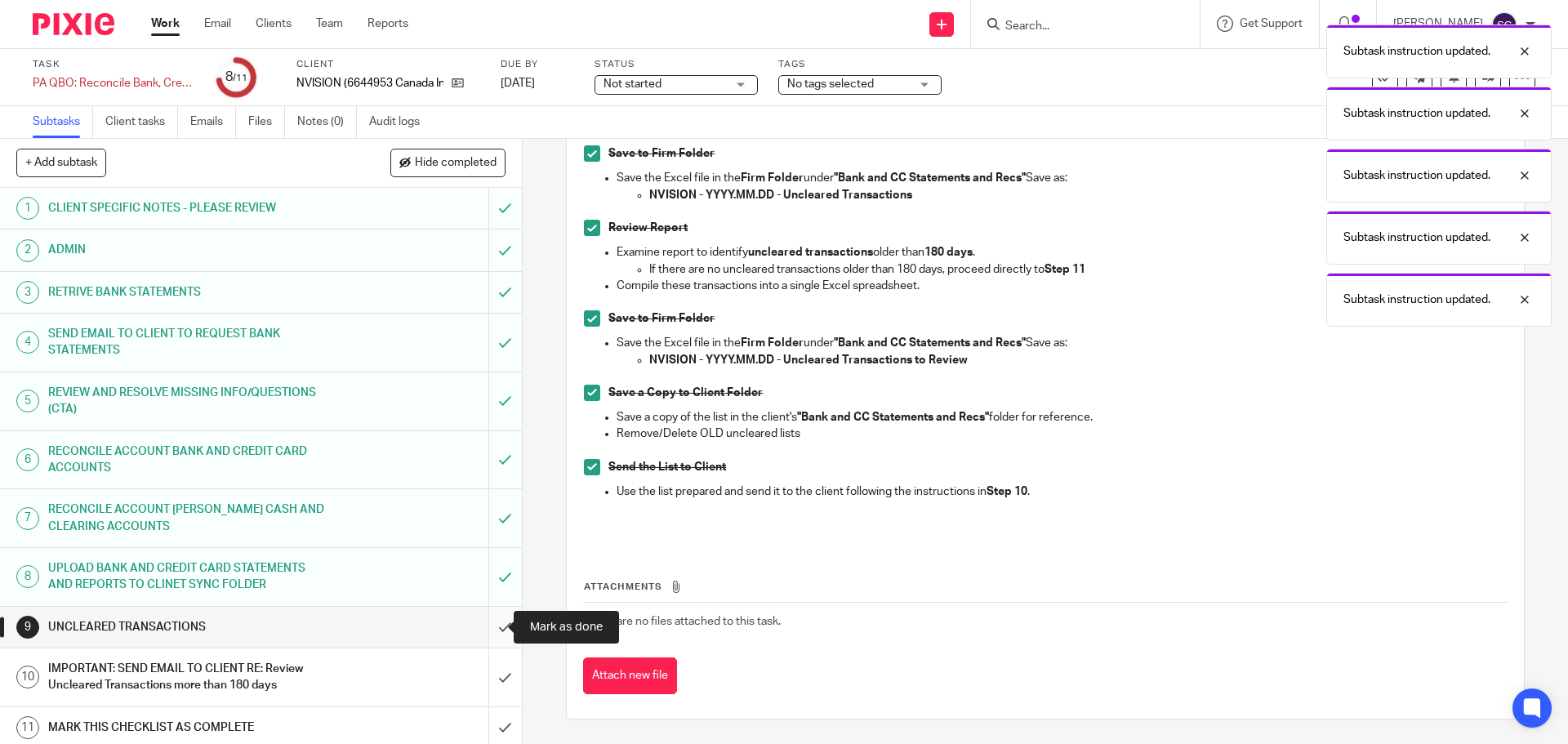
click at [483, 620] on input "submit" at bounding box center [261, 627] width 521 height 41
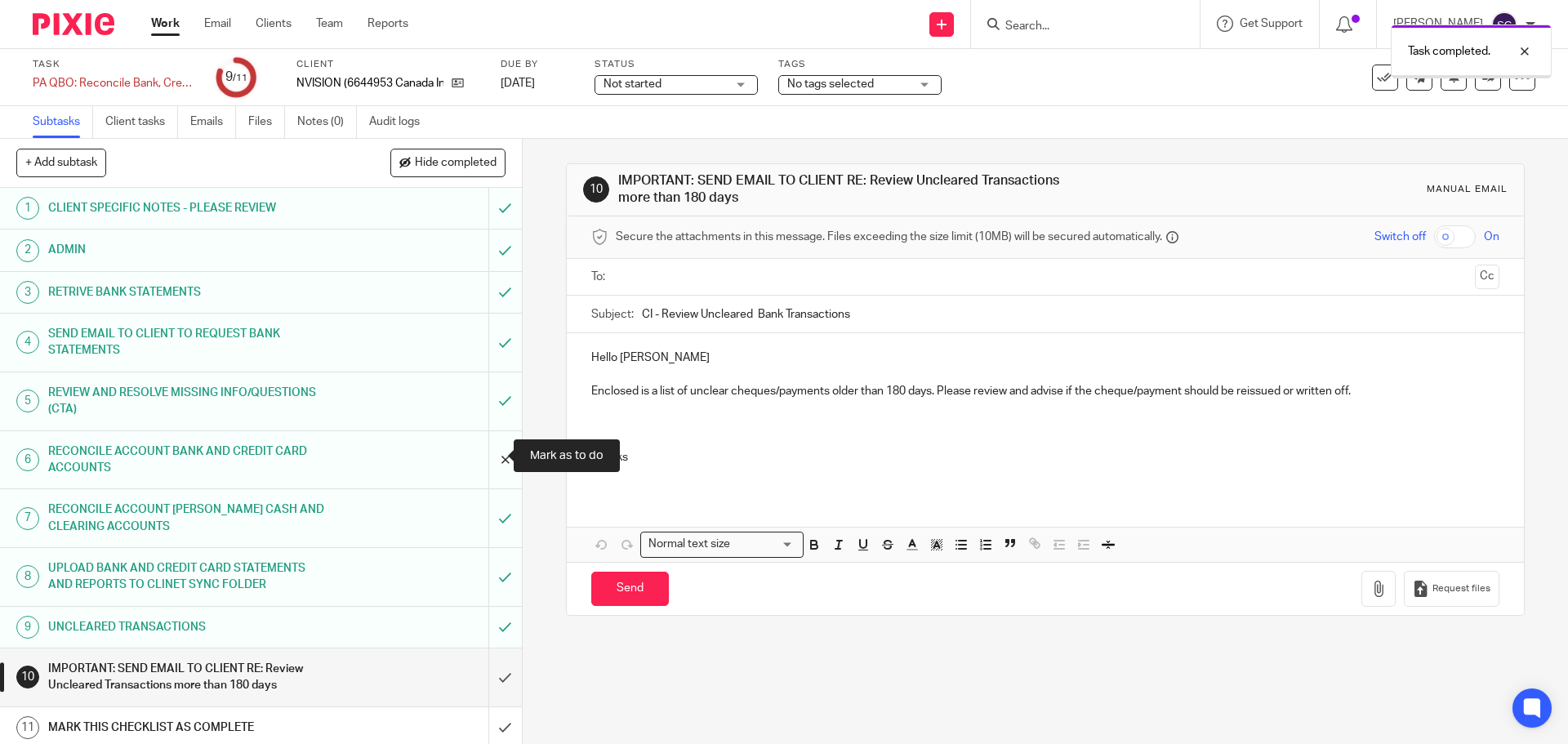
scroll to position [5, 0]
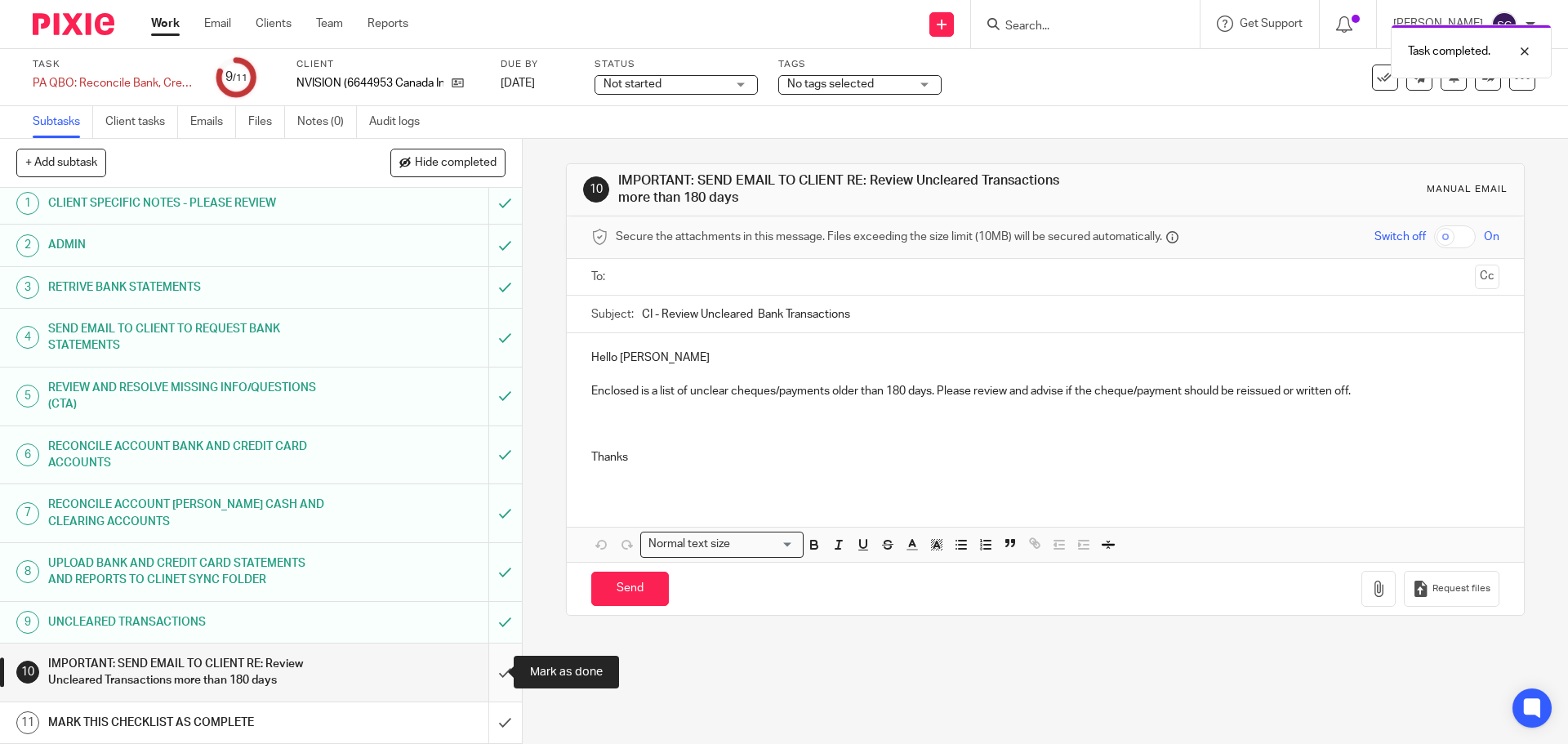
click at [491, 672] on input "submit" at bounding box center [261, 672] width 521 height 58
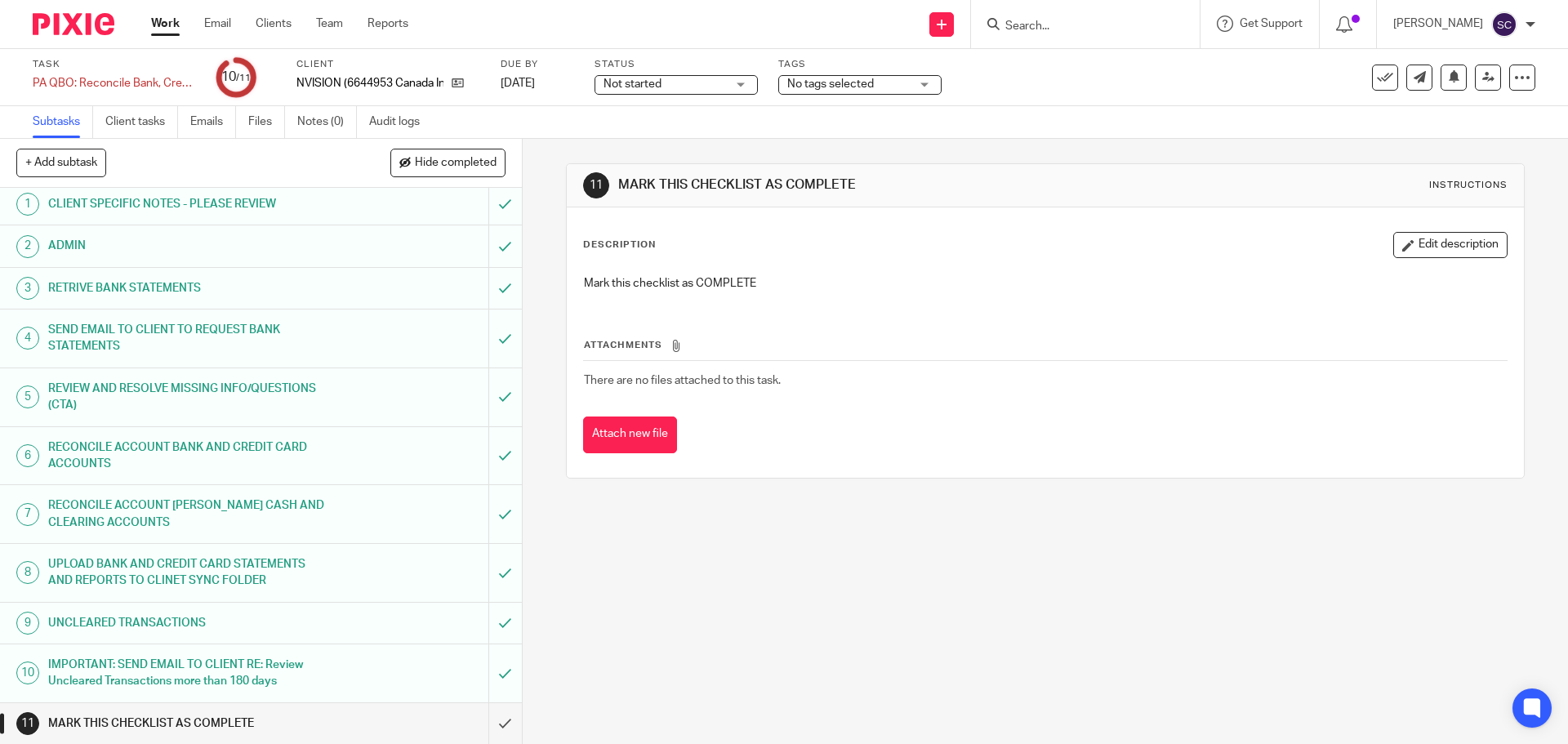
scroll to position [5, 0]
click at [486, 722] on input "submit" at bounding box center [261, 722] width 521 height 41
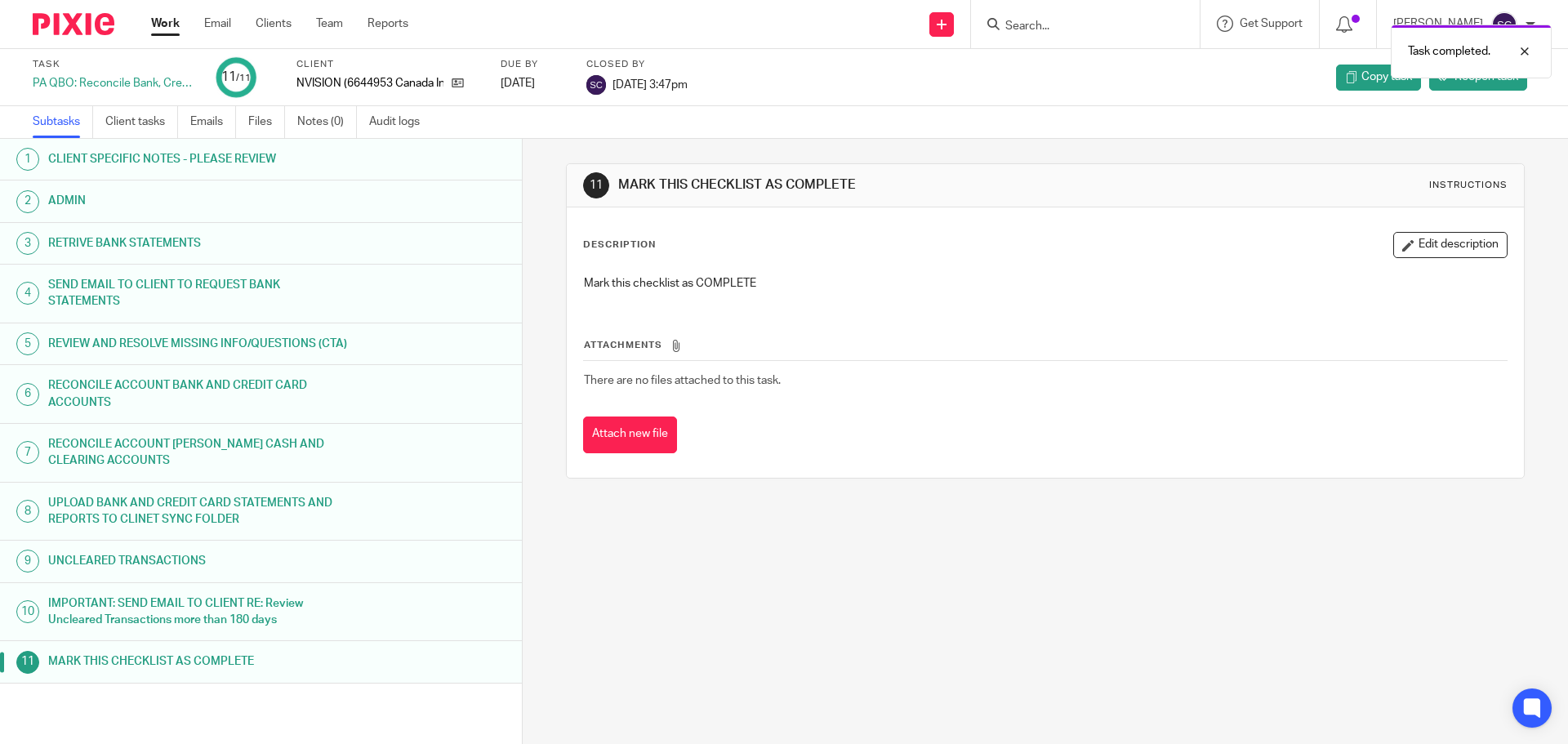
click at [172, 27] on link "Work" at bounding box center [164, 24] width 28 height 16
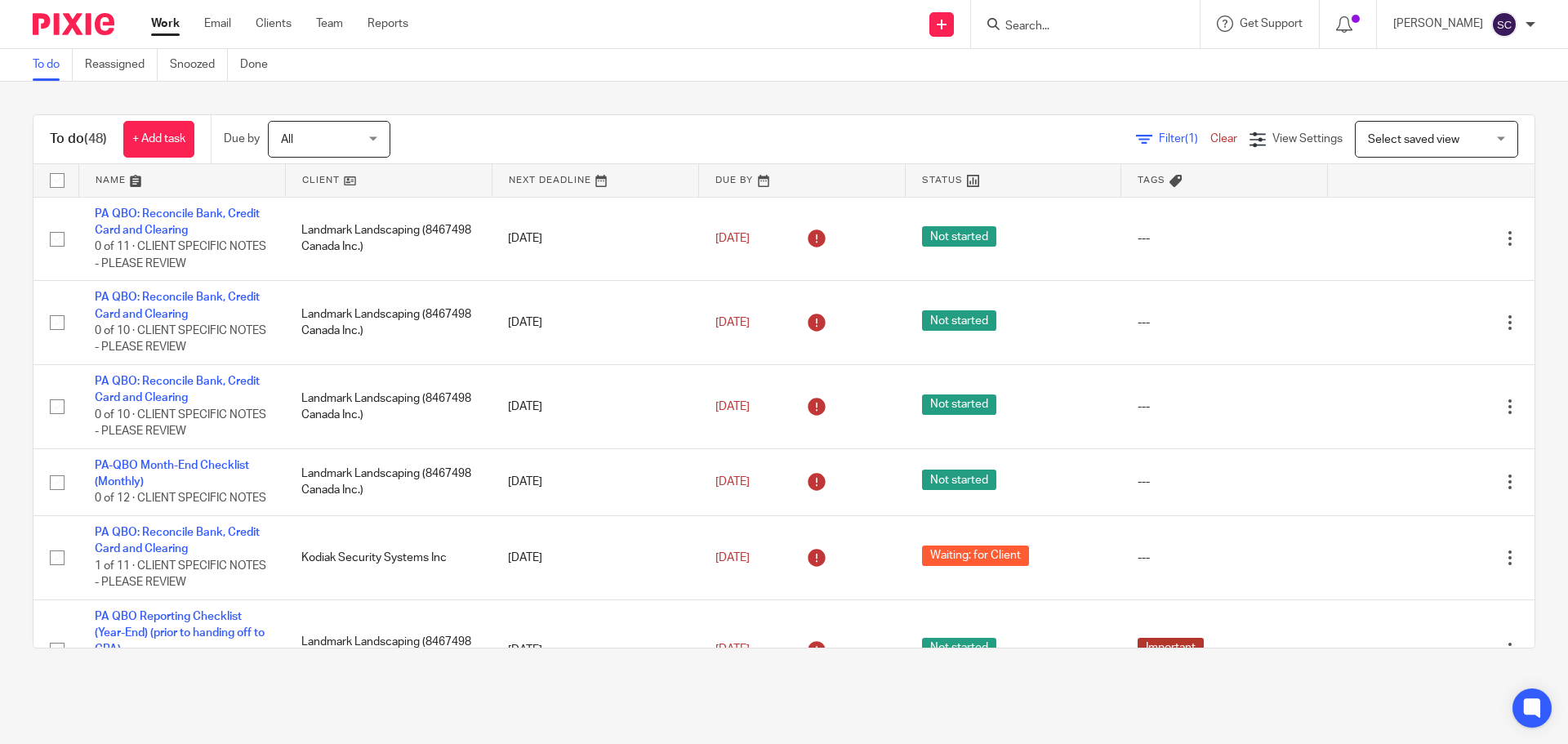
click at [1029, 25] on input "Search" at bounding box center [1077, 27] width 147 height 15
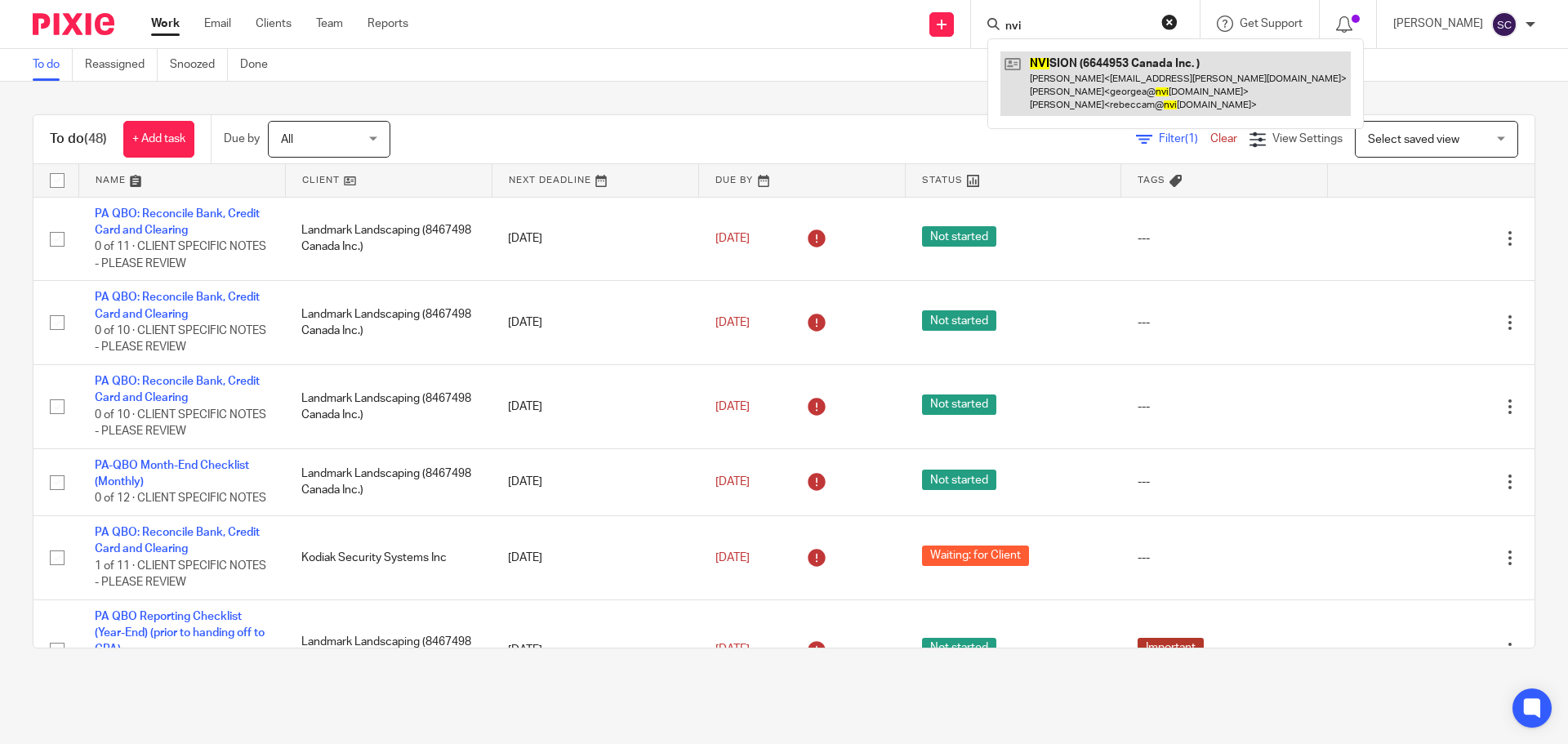
type input "nvi"
click at [1077, 68] on link at bounding box center [1176, 84] width 351 height 64
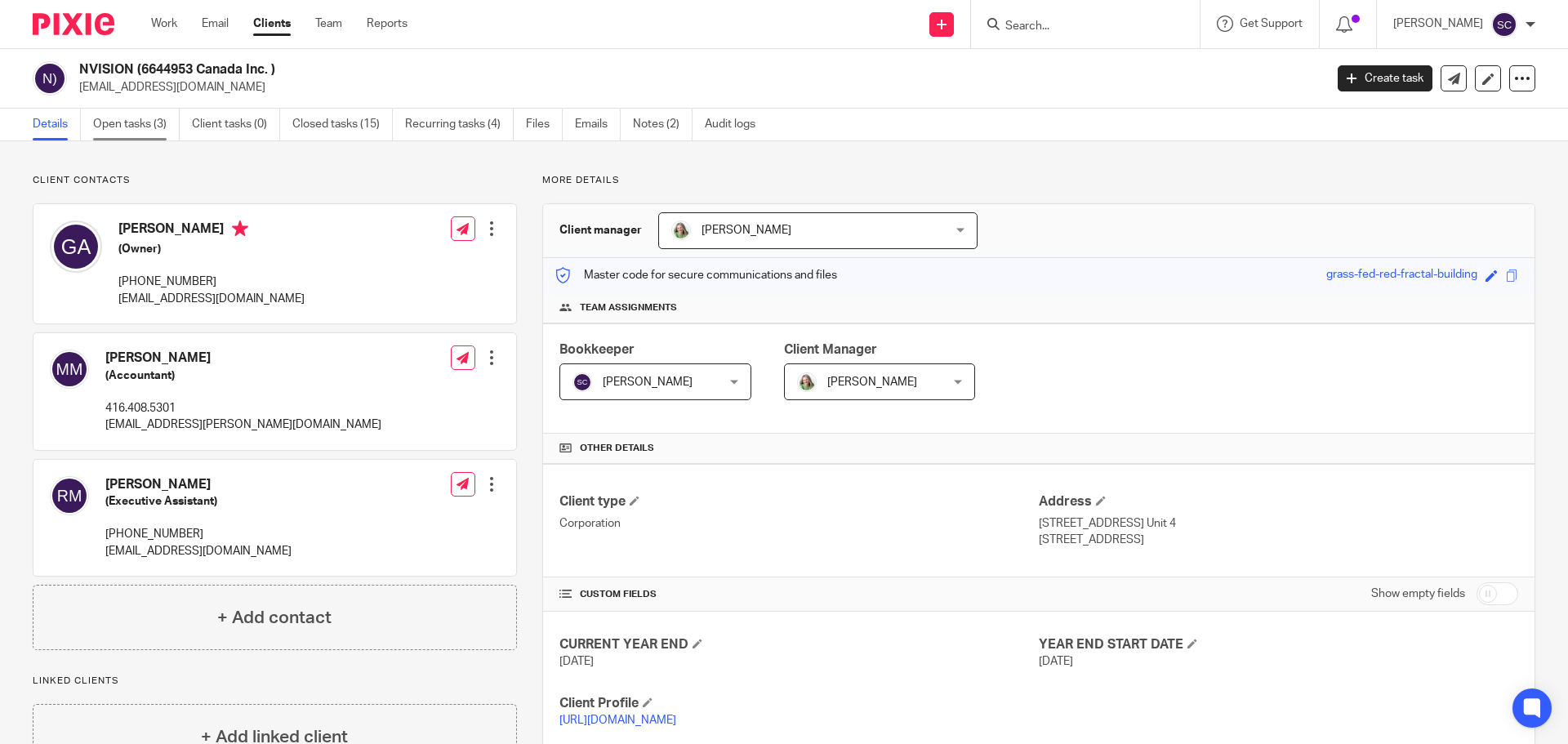
click at [122, 126] on link "Open tasks (3)" at bounding box center [135, 124] width 86 height 32
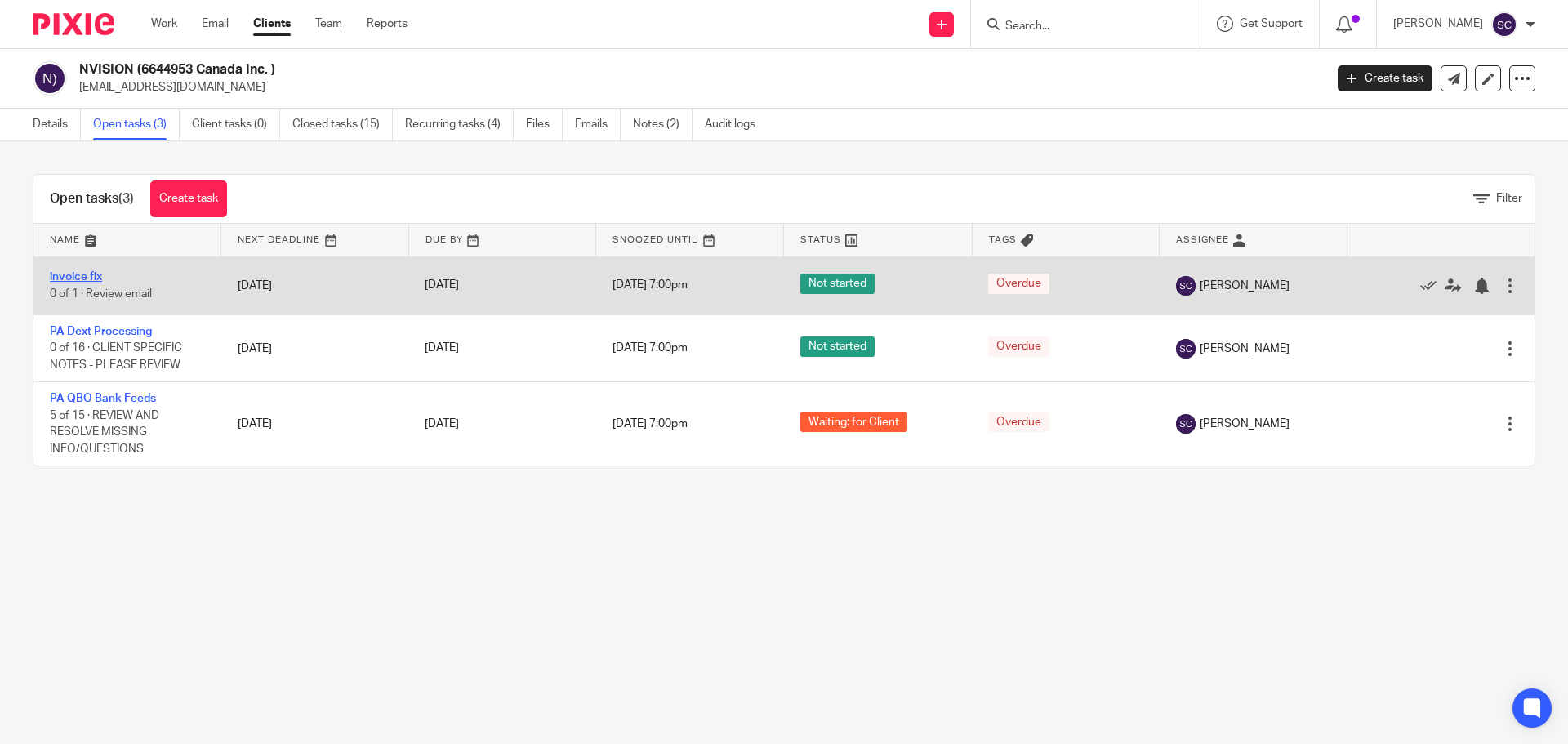
click at [66, 273] on link "invoice fix" at bounding box center [76, 276] width 53 height 12
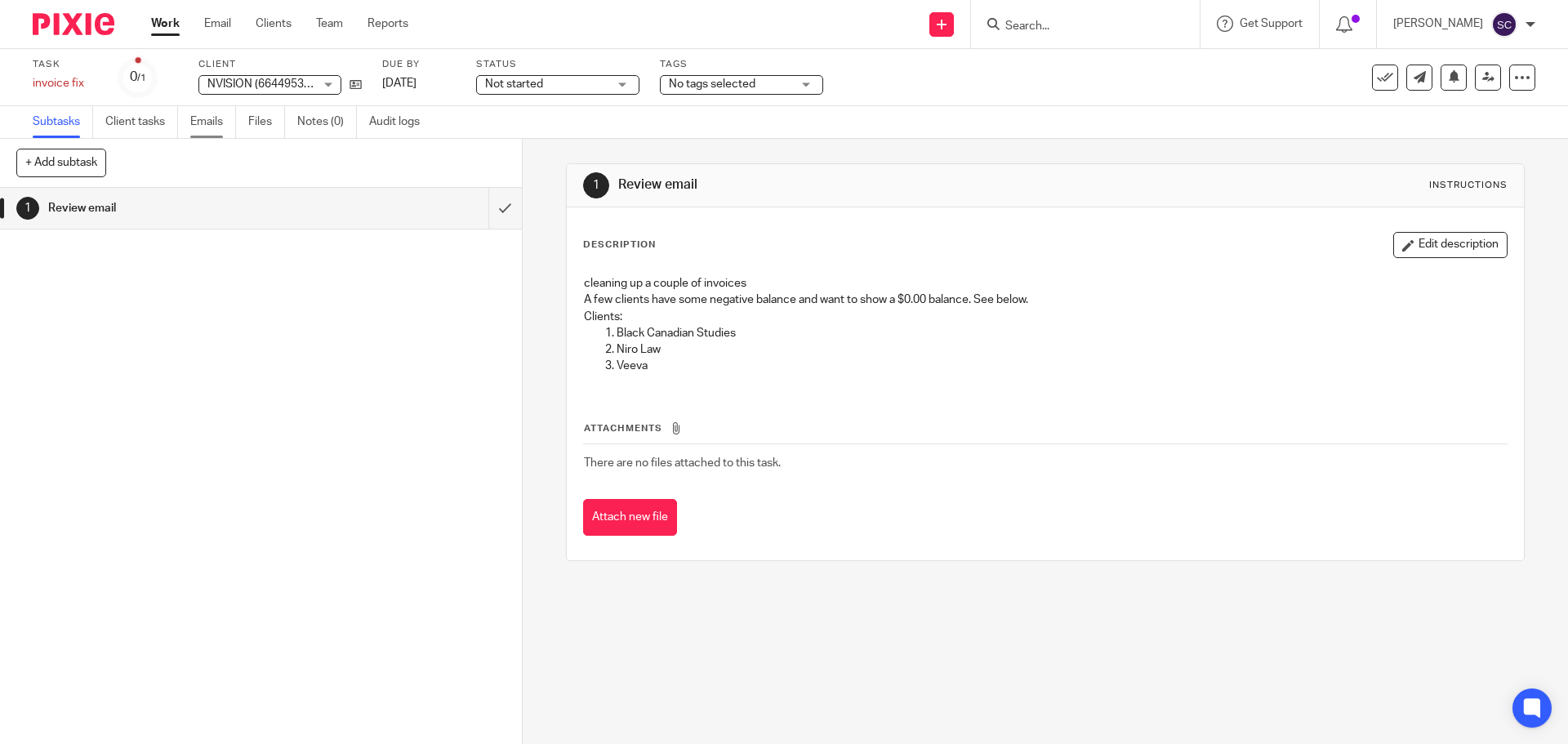
click at [206, 120] on link "Emails" at bounding box center [213, 122] width 45 height 32
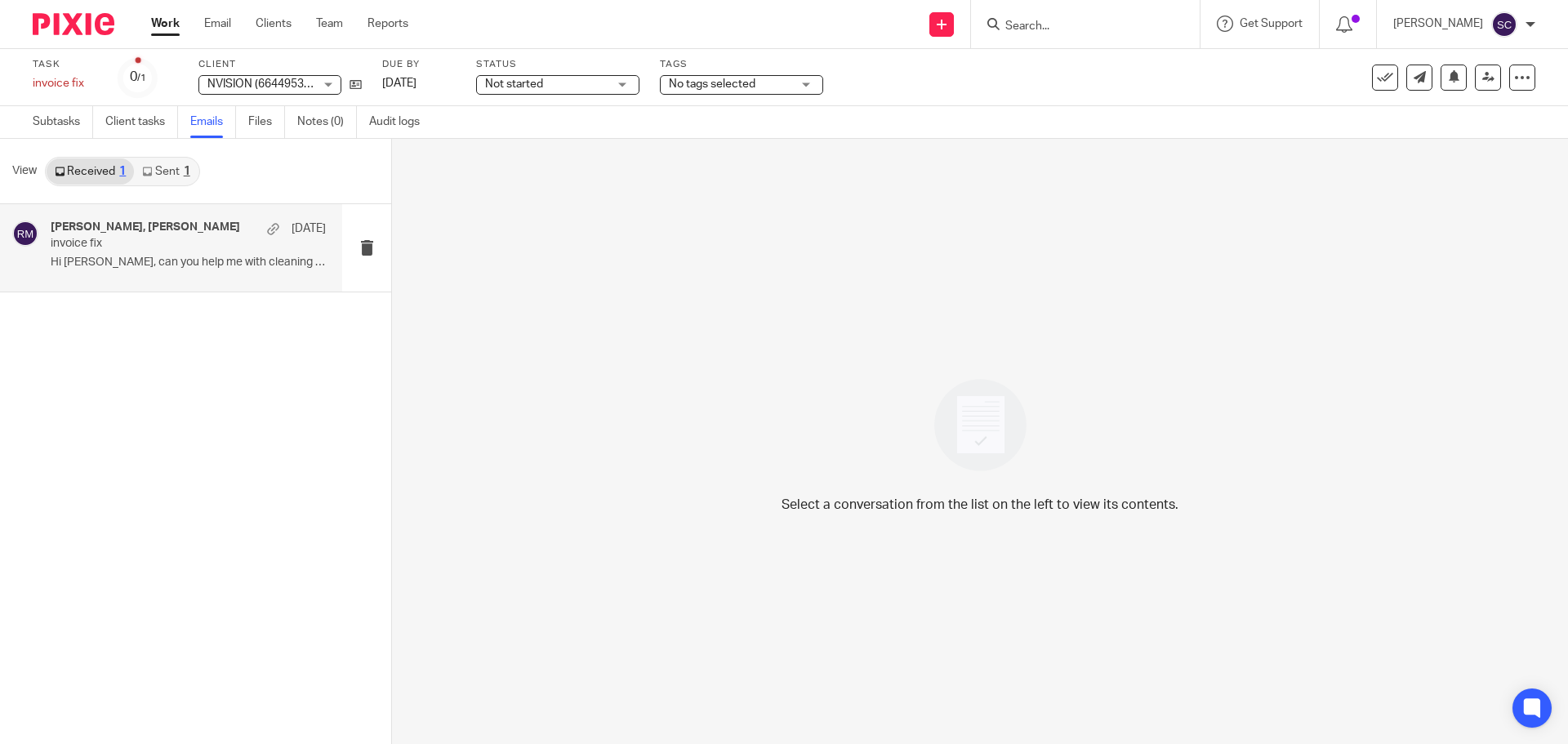
click at [115, 261] on p "Hi Katryna, can you help me with cleaning up a..." at bounding box center [188, 262] width 275 height 14
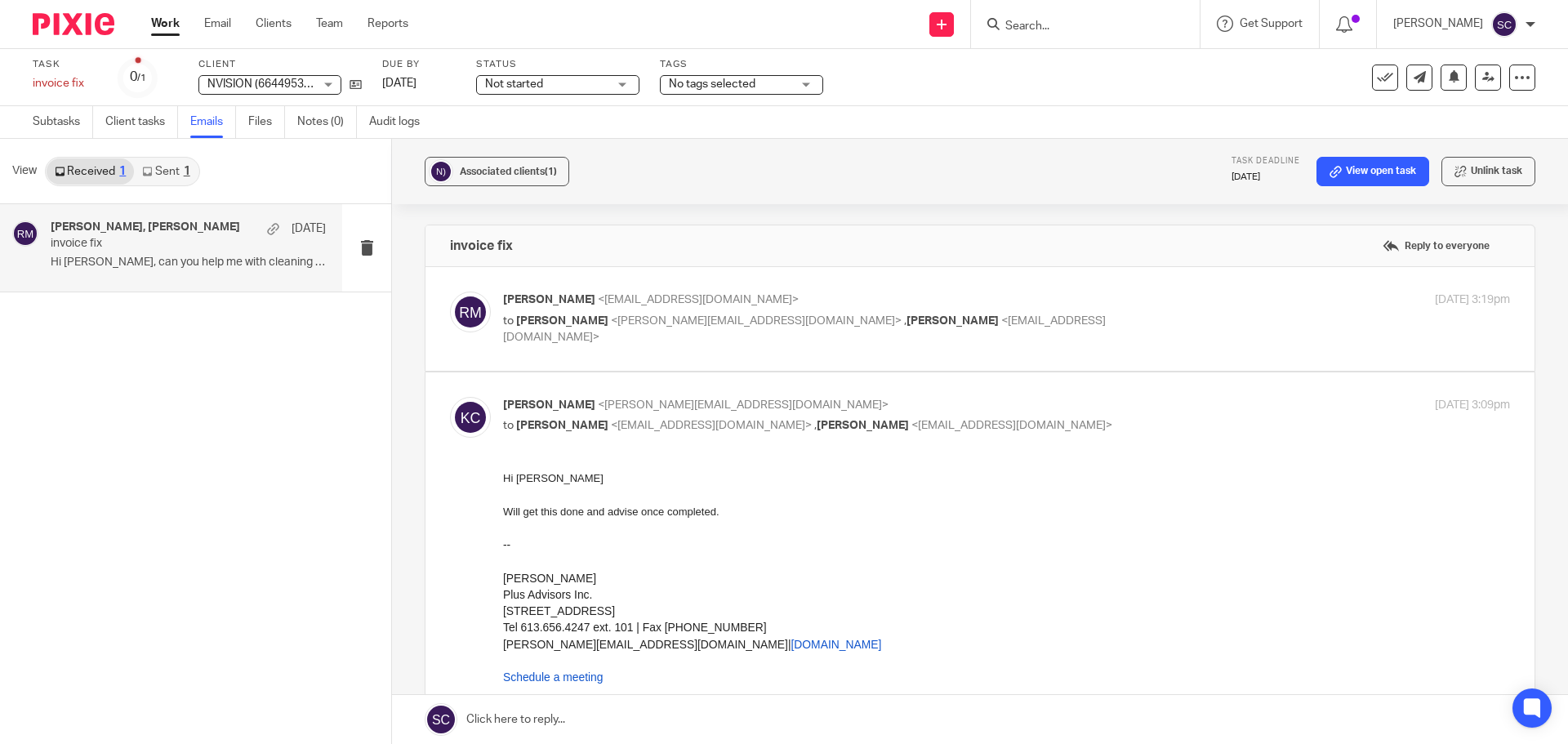
click at [629, 317] on span "<katryna@plusadvisors.co>" at bounding box center [756, 321] width 291 height 12
checkbox input "true"
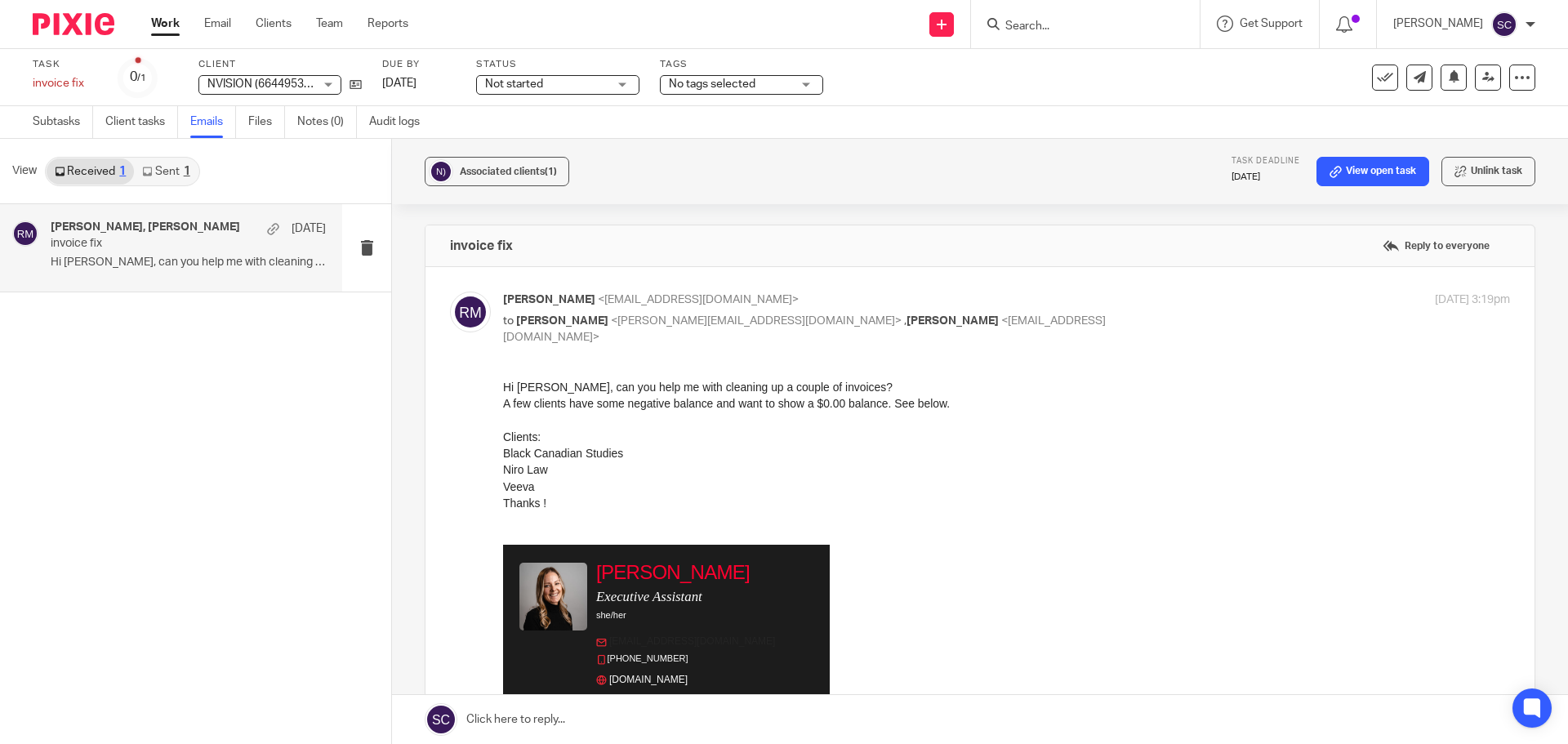
click at [977, 580] on div "Rebecca Maybury Executive Assistant she/her rebeccam@nvision.co 905-943-2985 nv…" at bounding box center [1007, 678] width 1007 height 268
click at [1378, 245] on label "Reply to everyone" at bounding box center [1435, 245] width 115 height 25
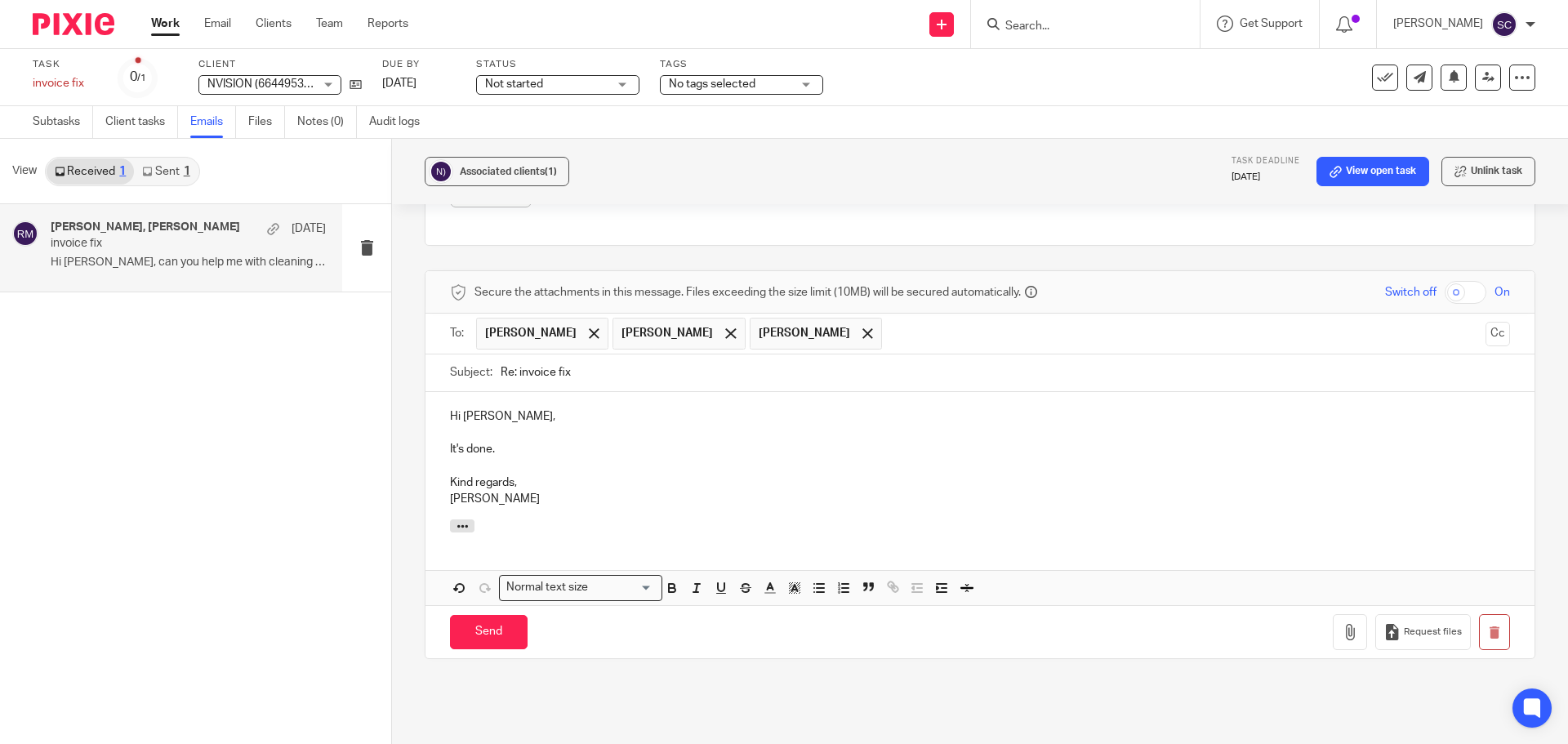
drag, startPoint x: 487, startPoint y: 628, endPoint x: 621, endPoint y: 431, distance: 238.3
click at [621, 431] on form "Secure the attachments in this message. Files exceeding the size limit (10MB) w…" at bounding box center [979, 464] width 1109 height 387
click at [1485, 334] on button "Cc" at bounding box center [1497, 333] width 25 height 25
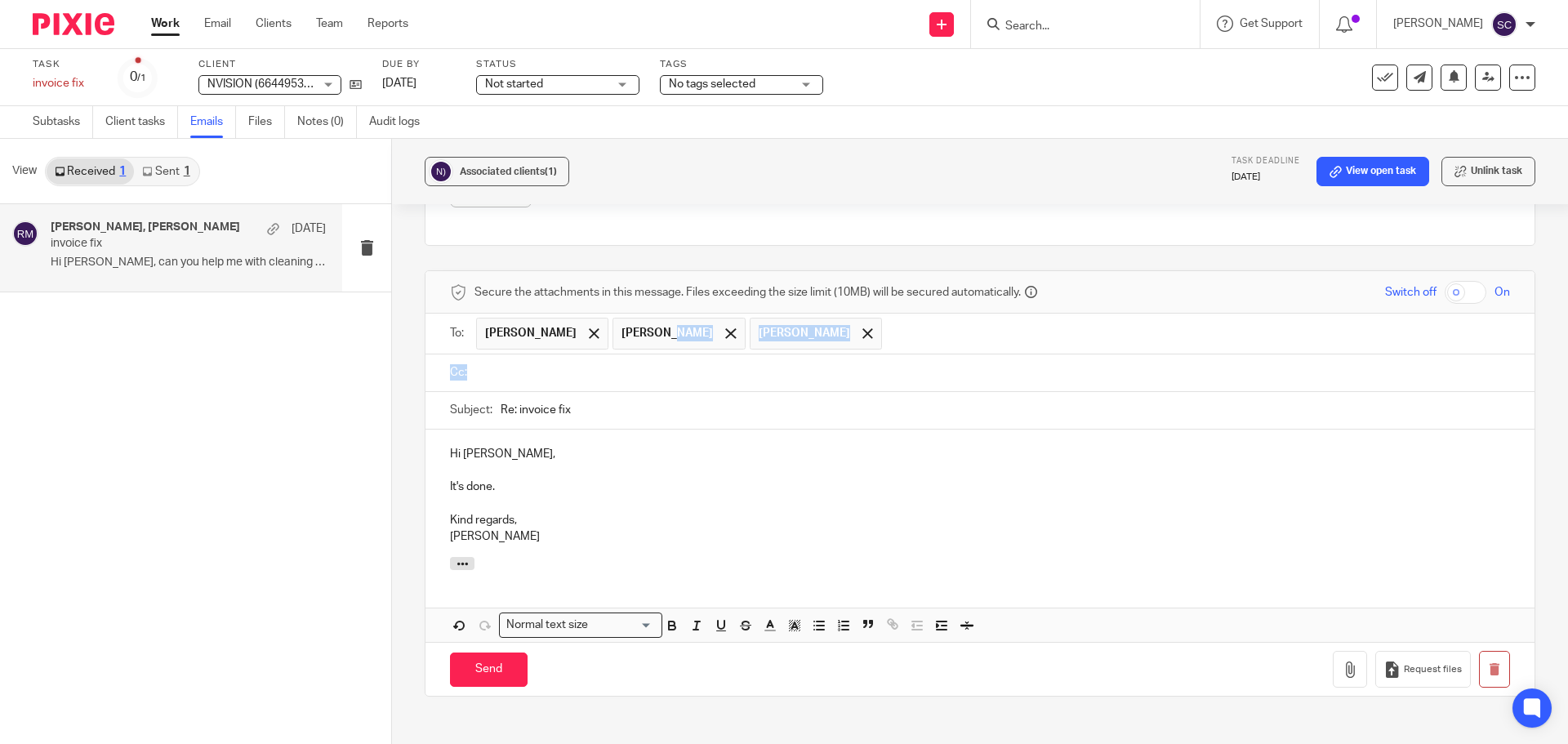
drag, startPoint x: 666, startPoint y: 333, endPoint x: 517, endPoint y: 363, distance: 152.0
click at [517, 363] on form "Secure the attachments in this message. Files exceeding the size limit (10MB) w…" at bounding box center [979, 482] width 1109 height 424
click at [725, 331] on span at bounding box center [730, 333] width 11 height 11
click at [526, 367] on input "text" at bounding box center [992, 372] width 1023 height 19
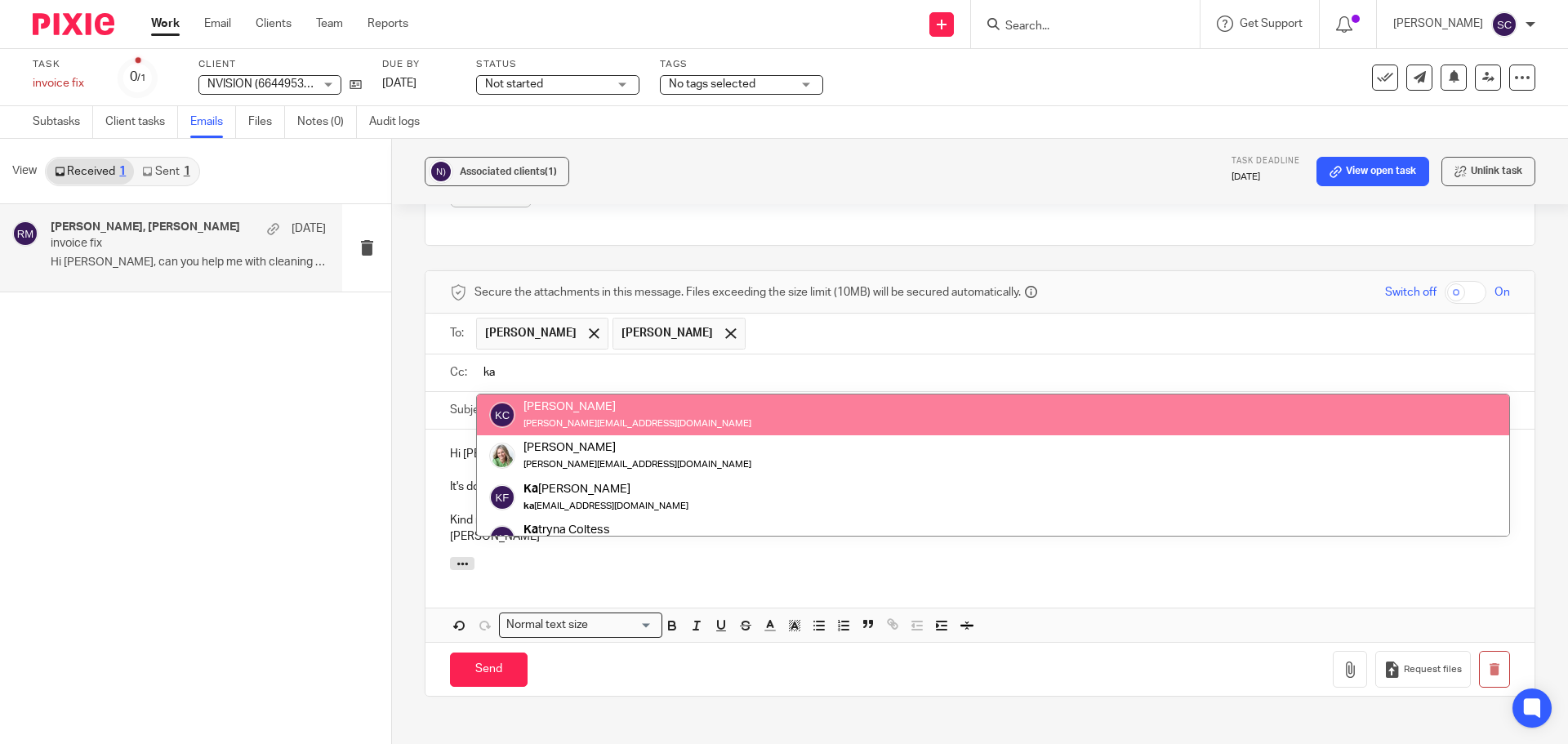
type input "ka"
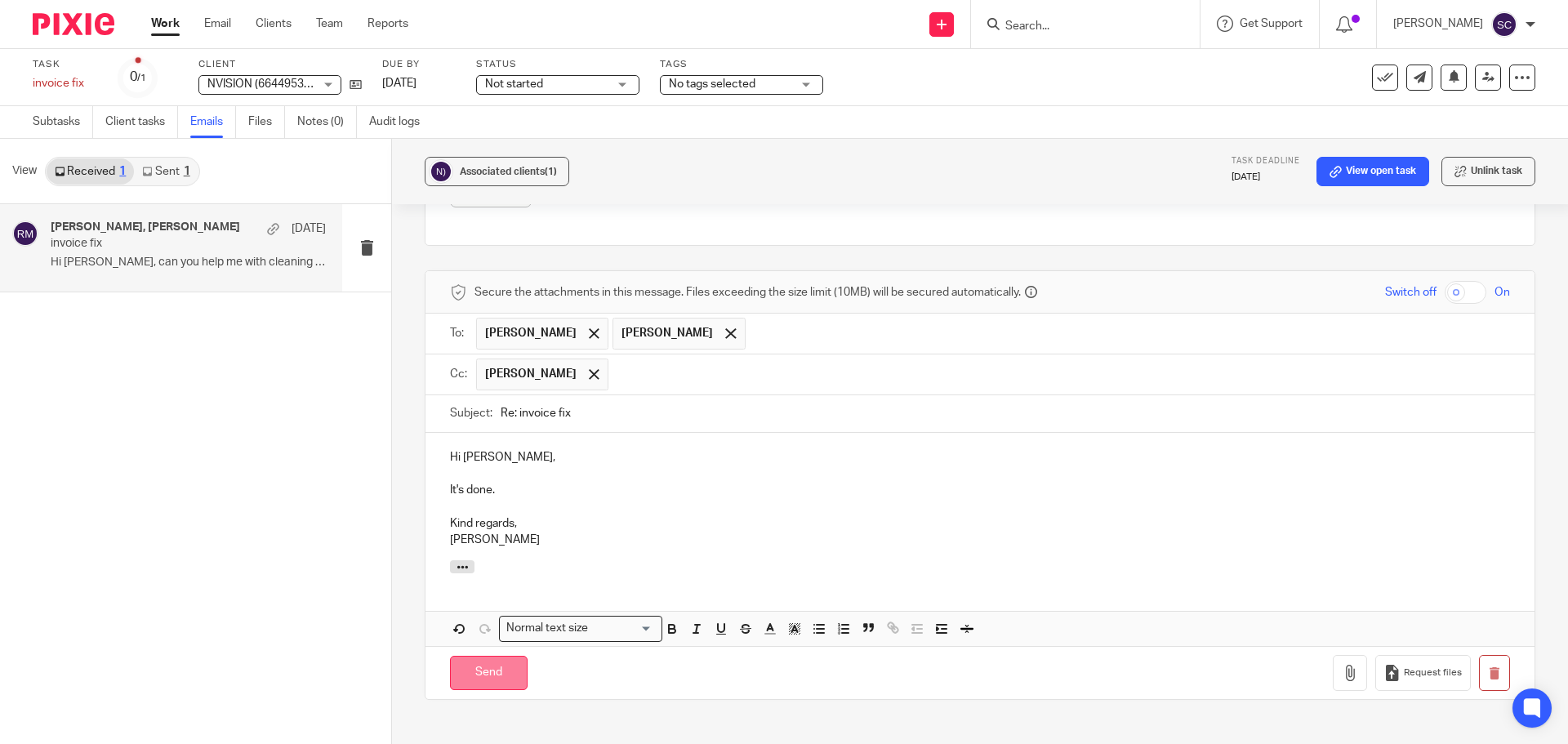
click at [481, 675] on input "Send" at bounding box center [488, 673] width 77 height 35
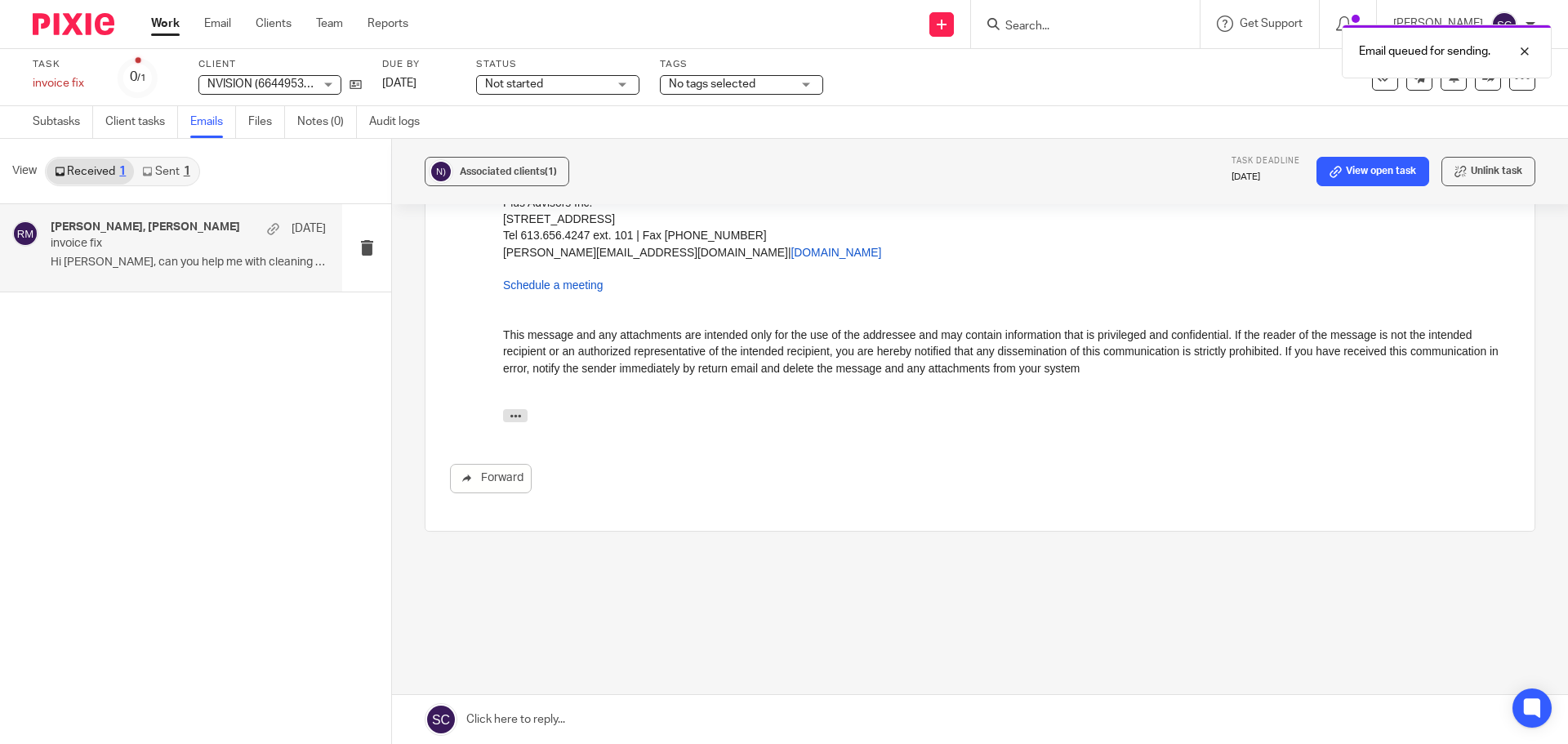
scroll to position [902, 0]
click at [54, 121] on link "Subtasks" at bounding box center [63, 122] width 61 height 32
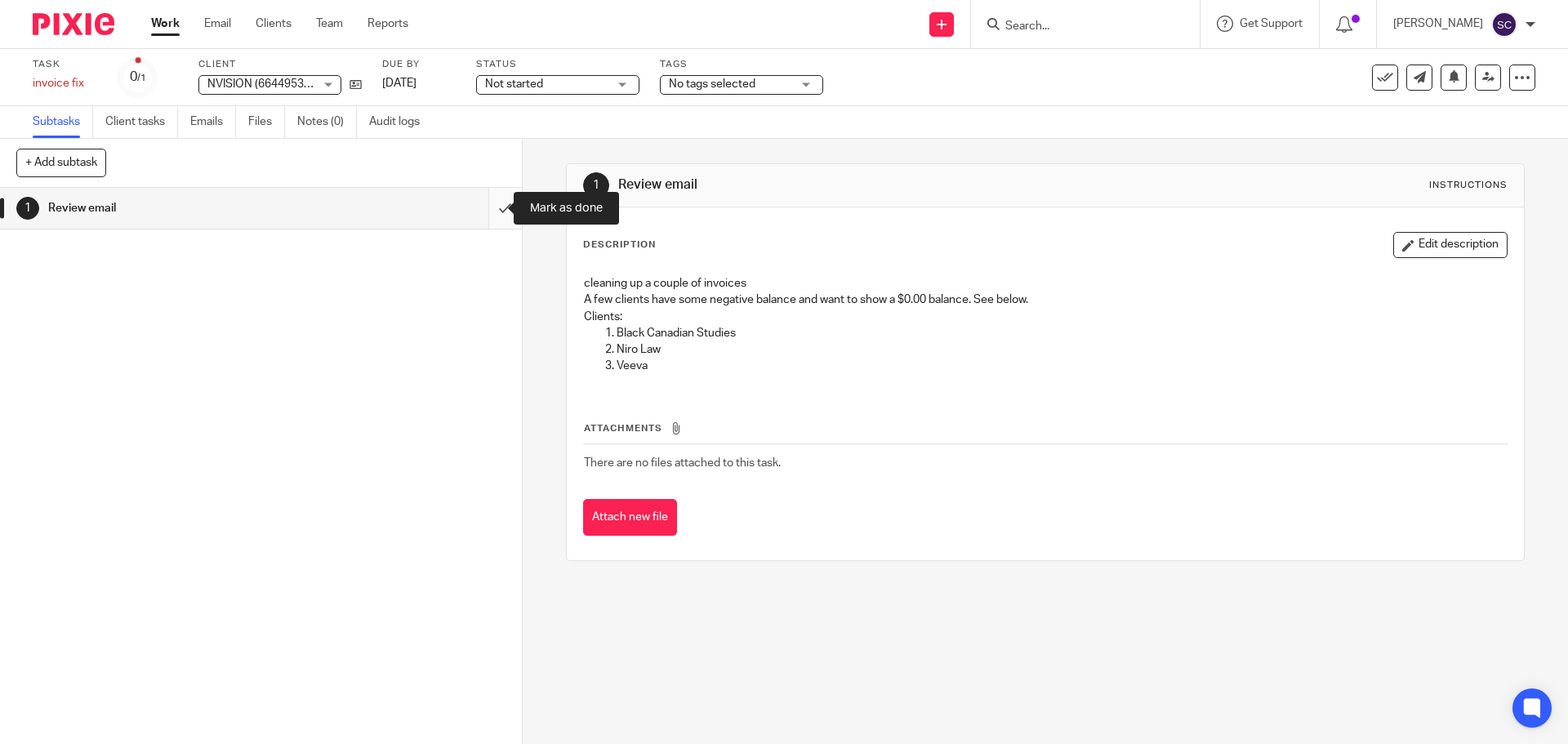
click at [484, 205] on input "submit" at bounding box center [261, 208] width 521 height 41
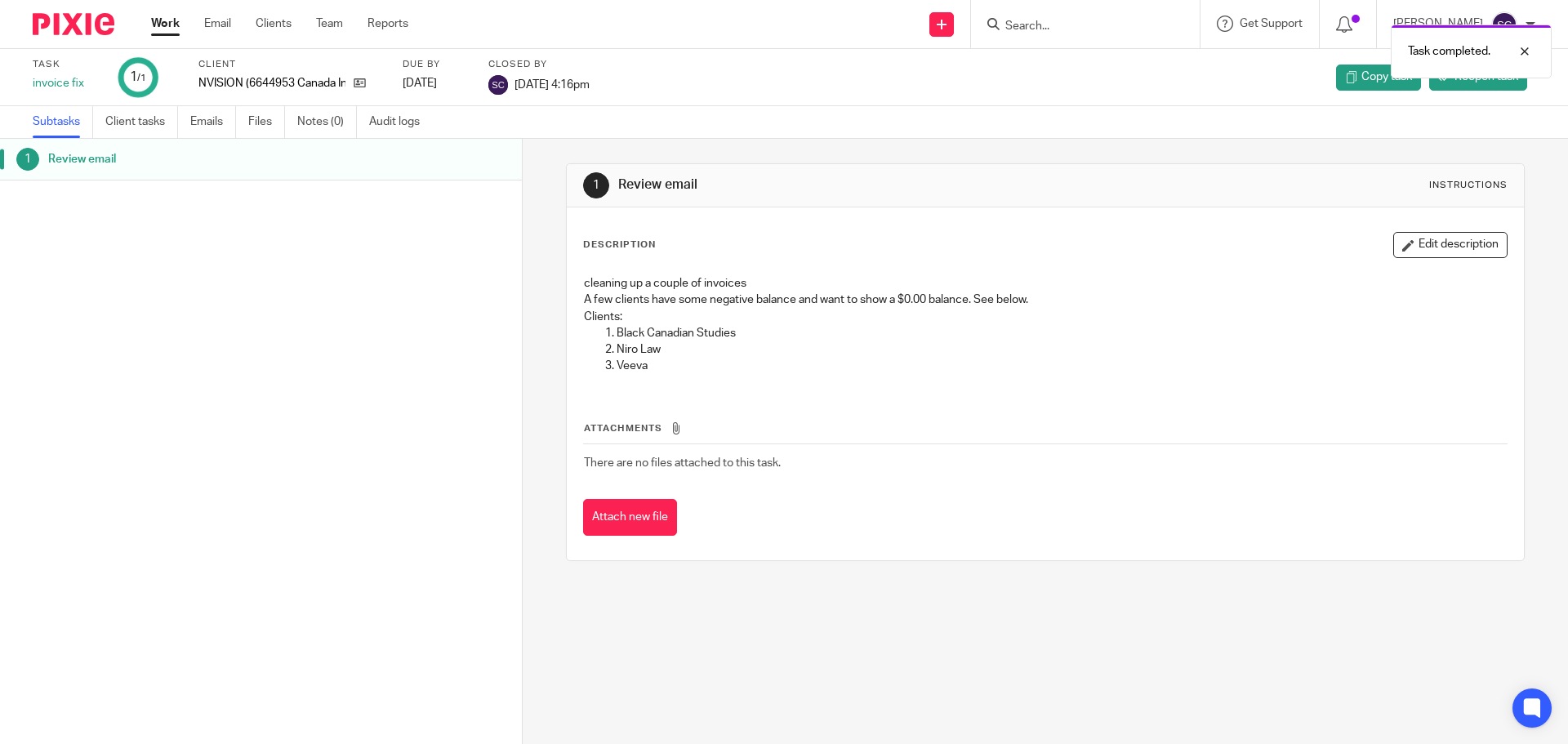
click at [164, 25] on link "Work" at bounding box center [164, 24] width 28 height 16
